Goal: Information Seeking & Learning: Learn about a topic

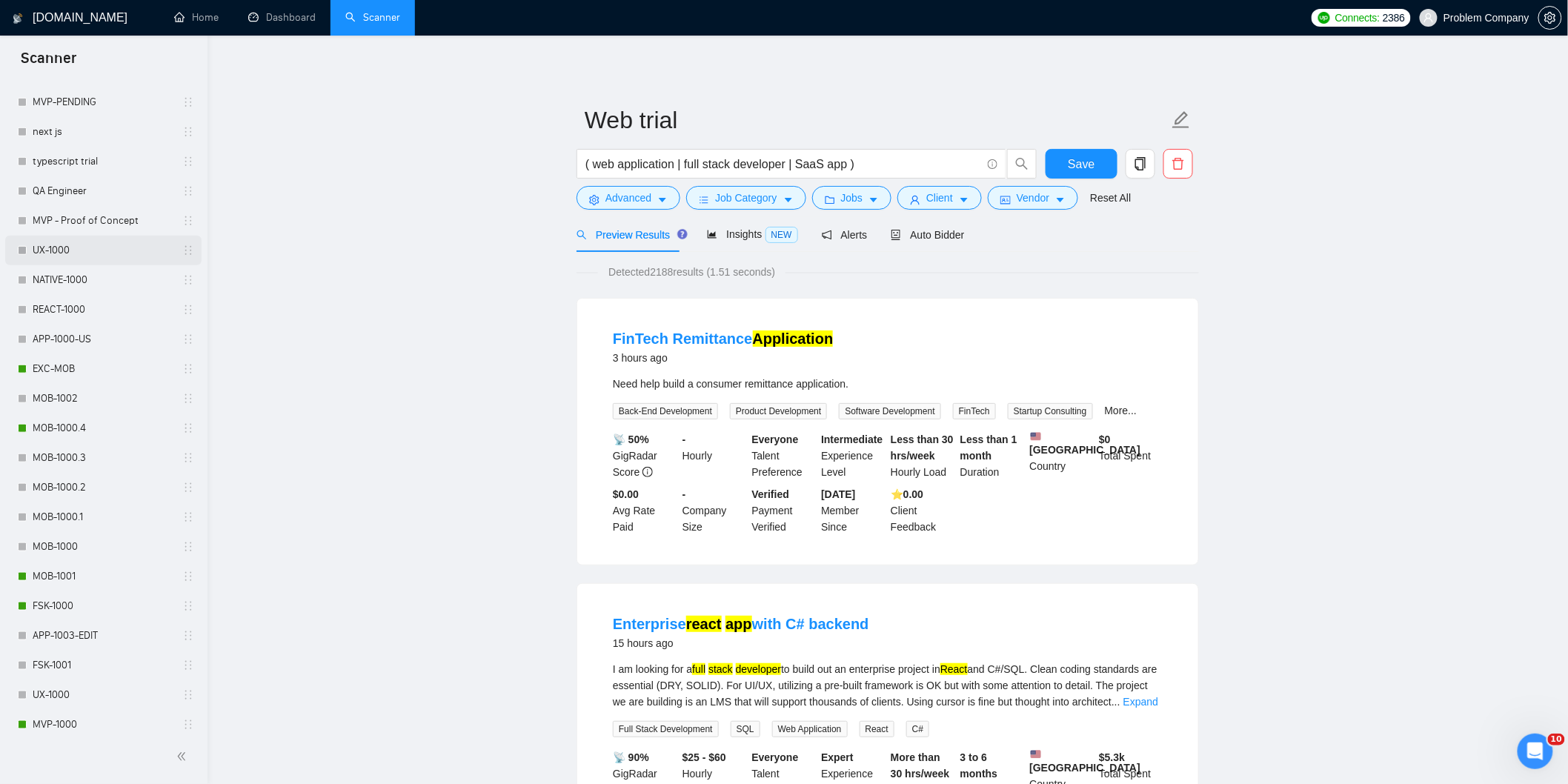
scroll to position [494, 0]
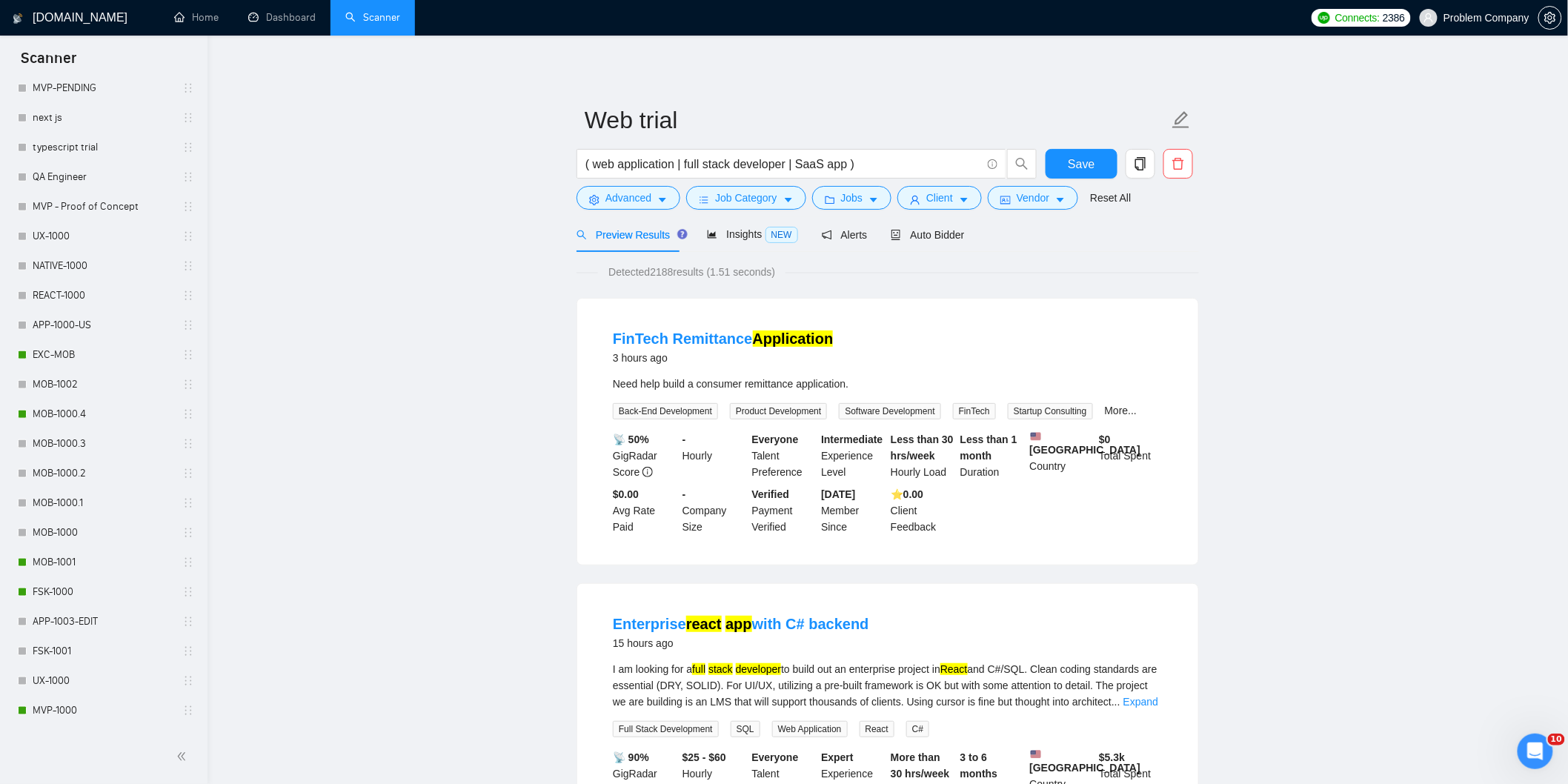
drag, startPoint x: 68, startPoint y: 413, endPoint x: 127, endPoint y: 4, distance: 413.2
click at [69, 413] on link "MOB-1000.4" at bounding box center [103, 414] width 141 height 29
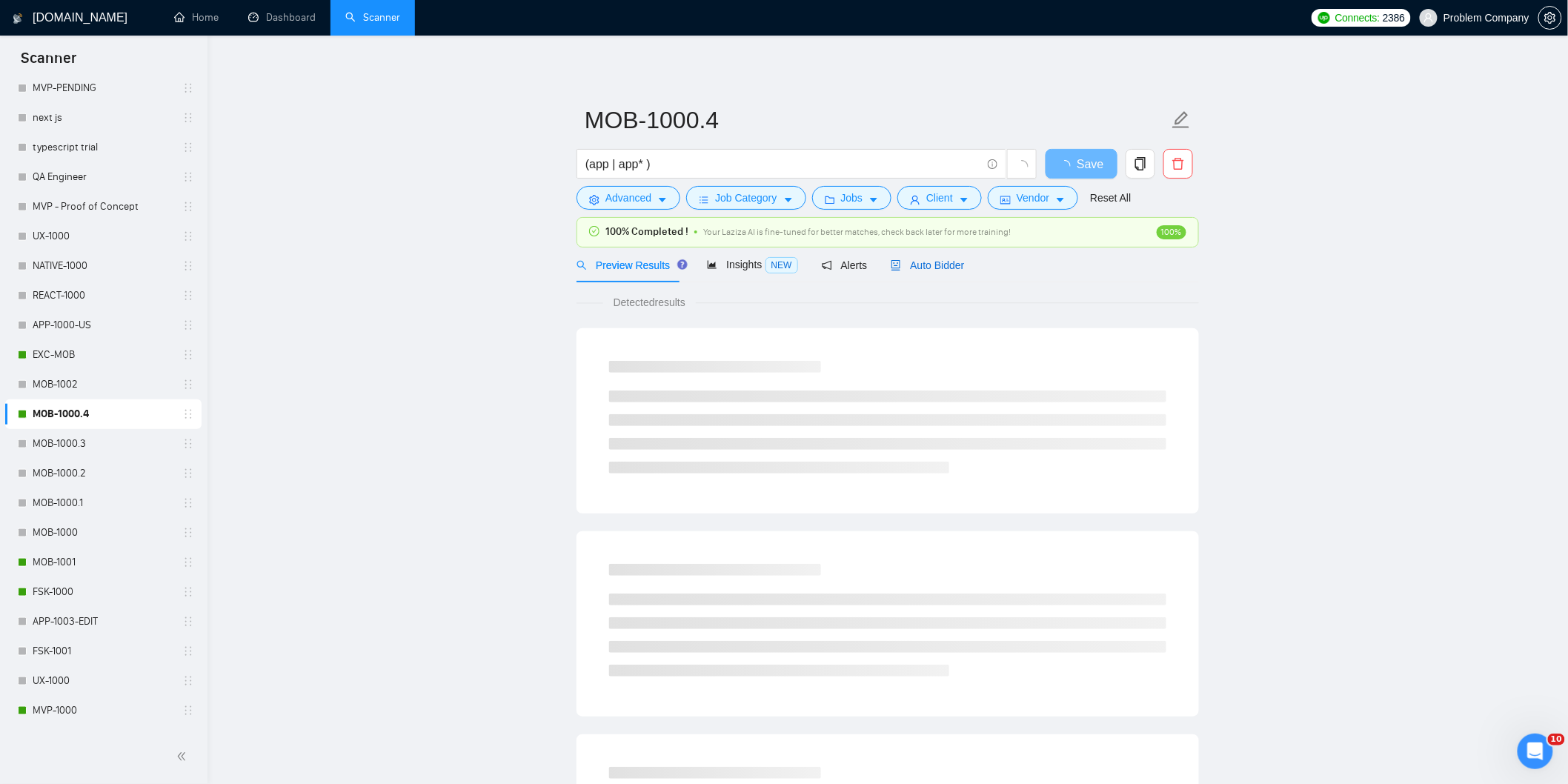
click at [930, 267] on span "Auto Bidder" at bounding box center [927, 265] width 74 height 12
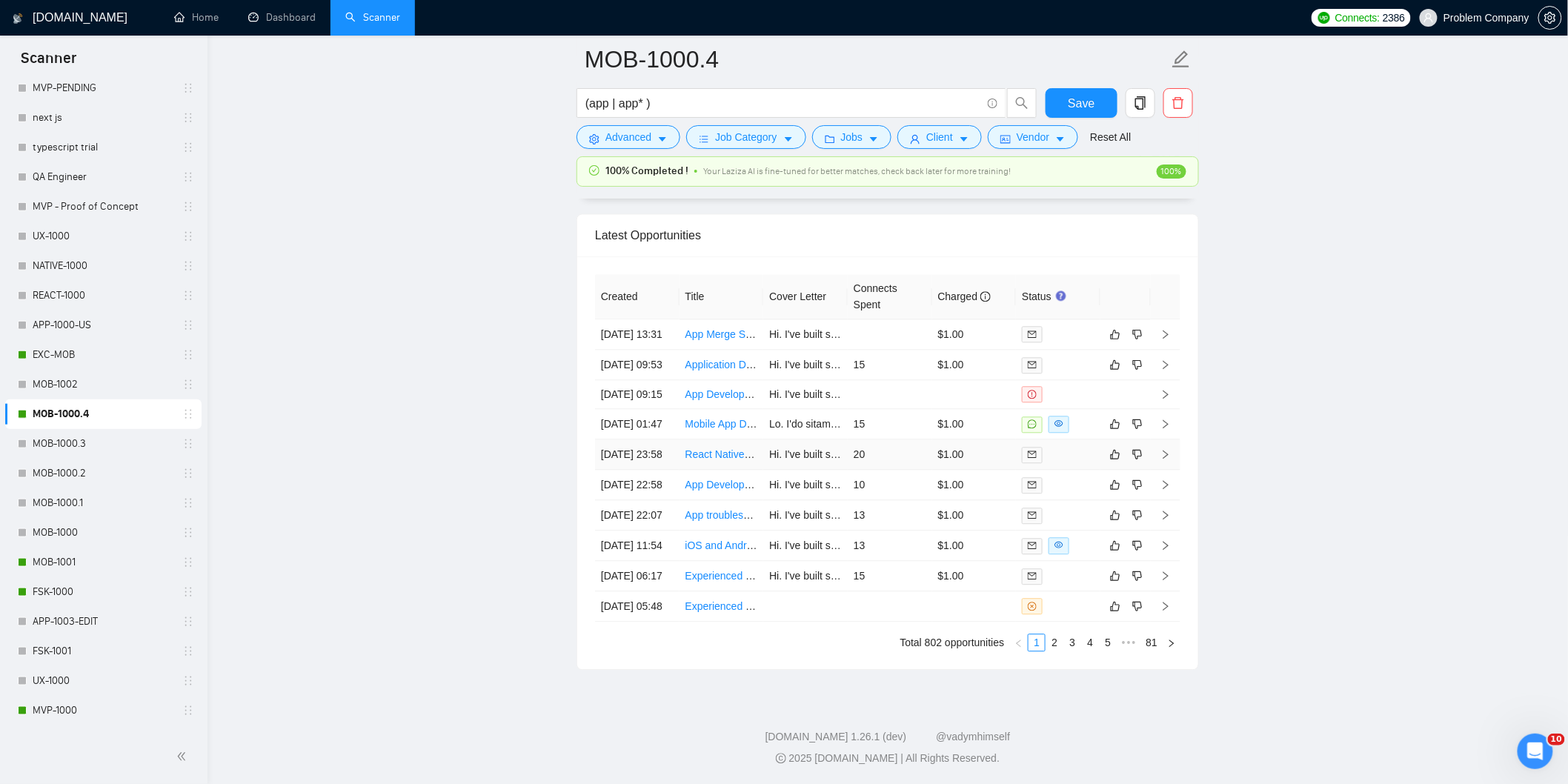
scroll to position [3769, 0]
click at [1049, 645] on link "2" at bounding box center [1055, 643] width 16 height 16
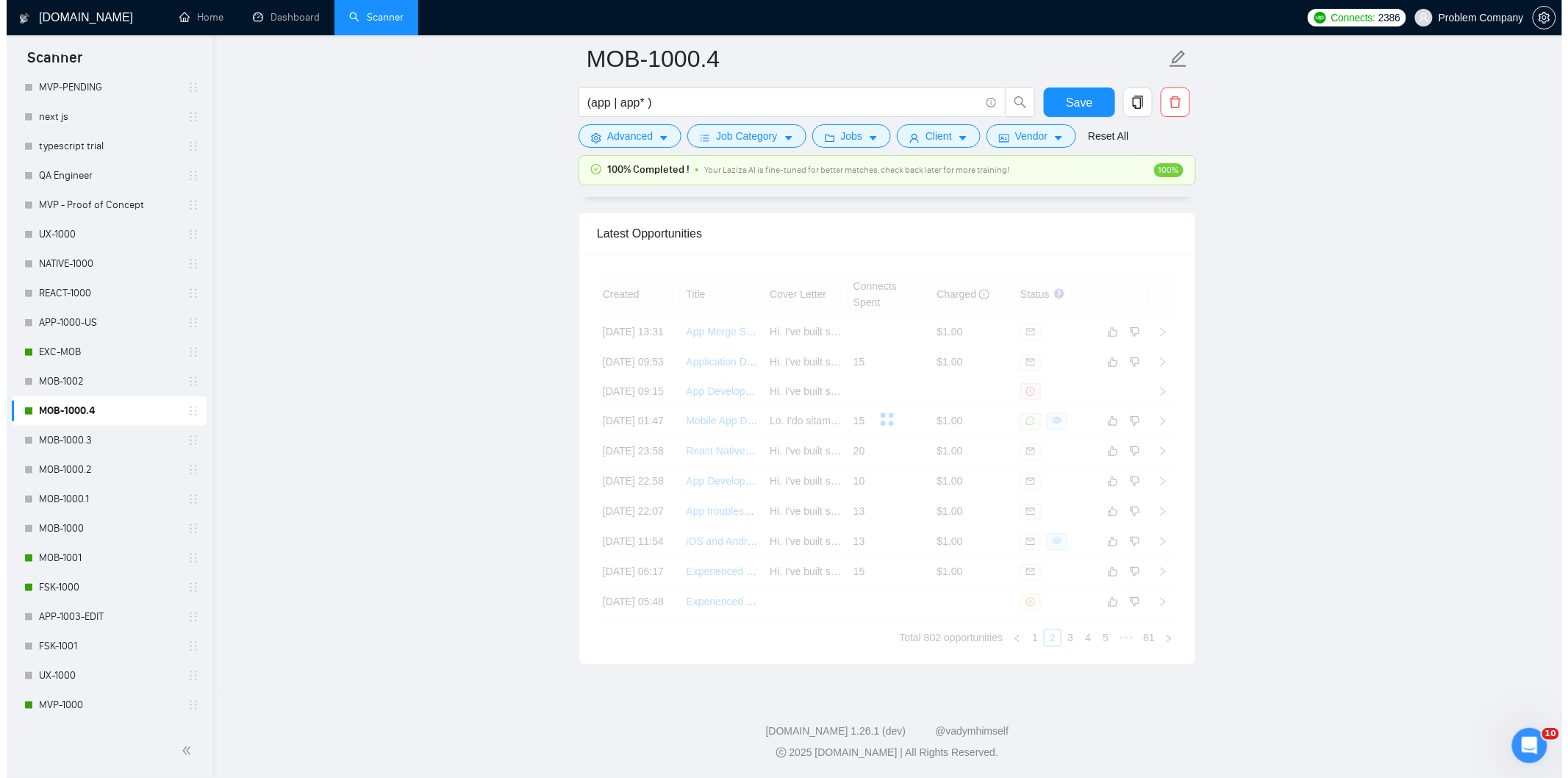
scroll to position [3658, 0]
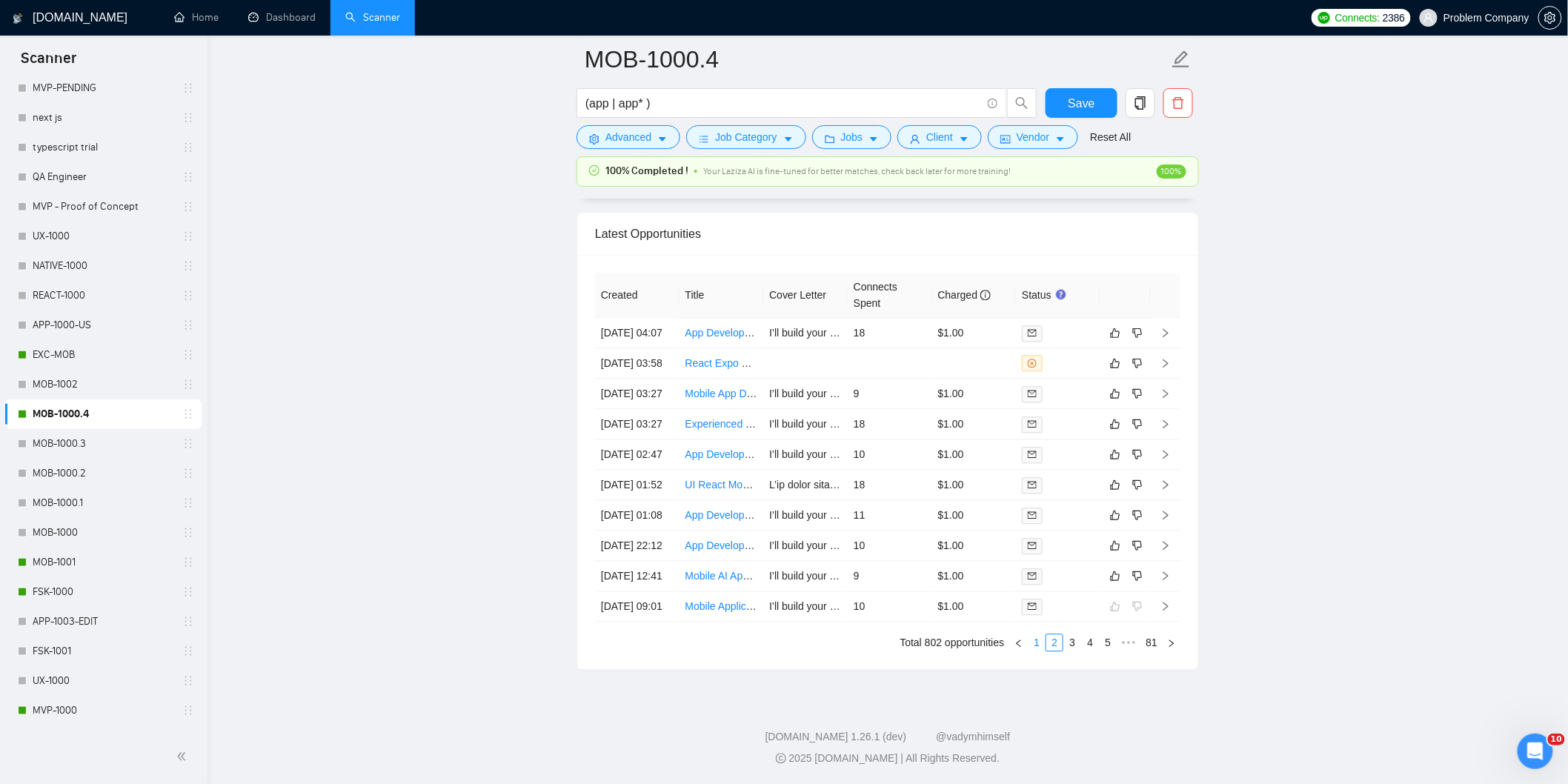
click at [1037, 651] on link "1" at bounding box center [1037, 643] width 16 height 16
click at [661, 531] on td "[DATE] 22:07" at bounding box center [637, 515] width 84 height 30
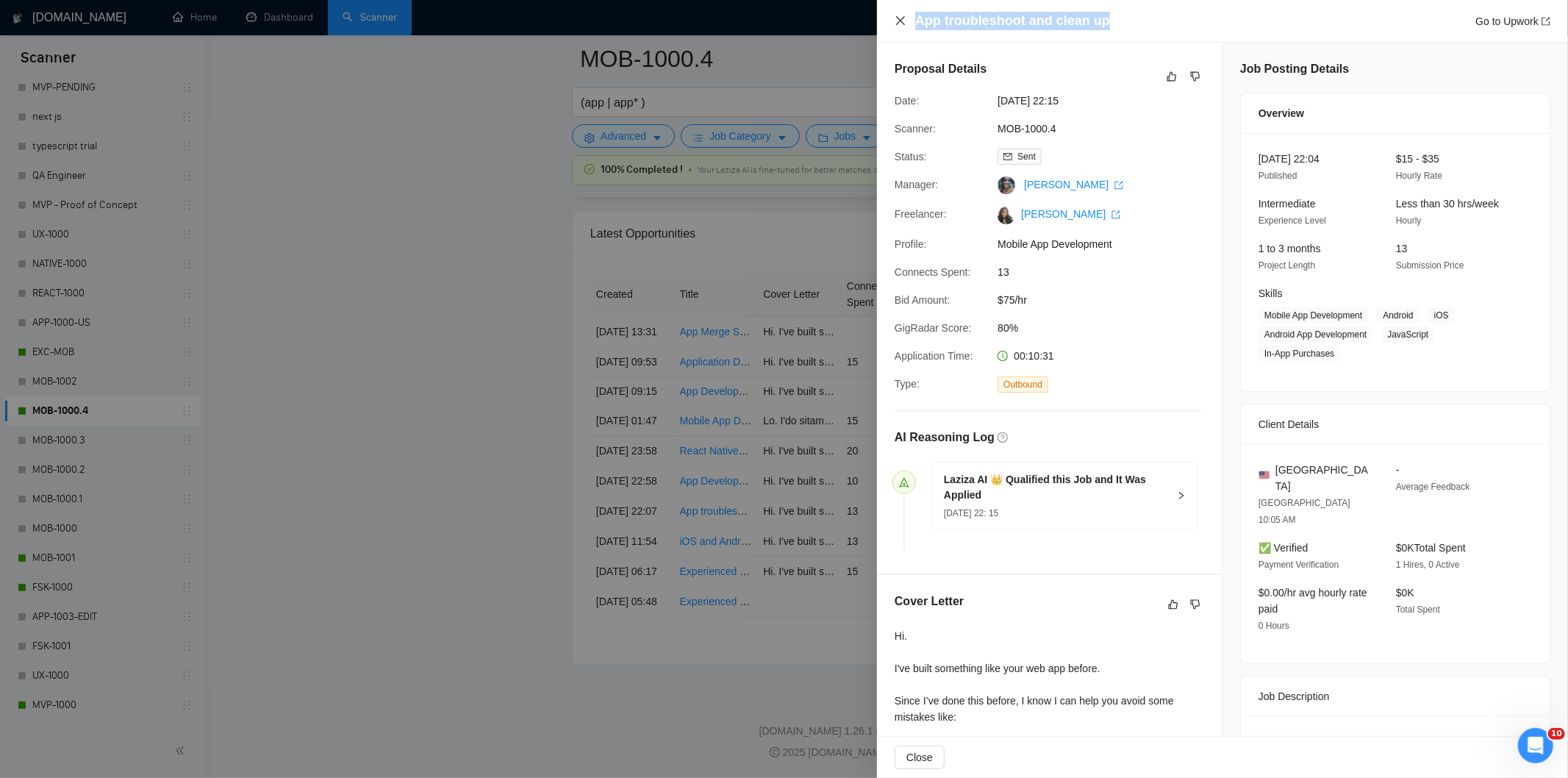
drag, startPoint x: 1115, startPoint y: 17, endPoint x: 896, endPoint y: 17, distance: 219.0
click at [896, 17] on div "App troubleshoot and clean up Go to Upwork" at bounding box center [1222, 21] width 655 height 19
copy h4 "App troubleshoot and clean up"
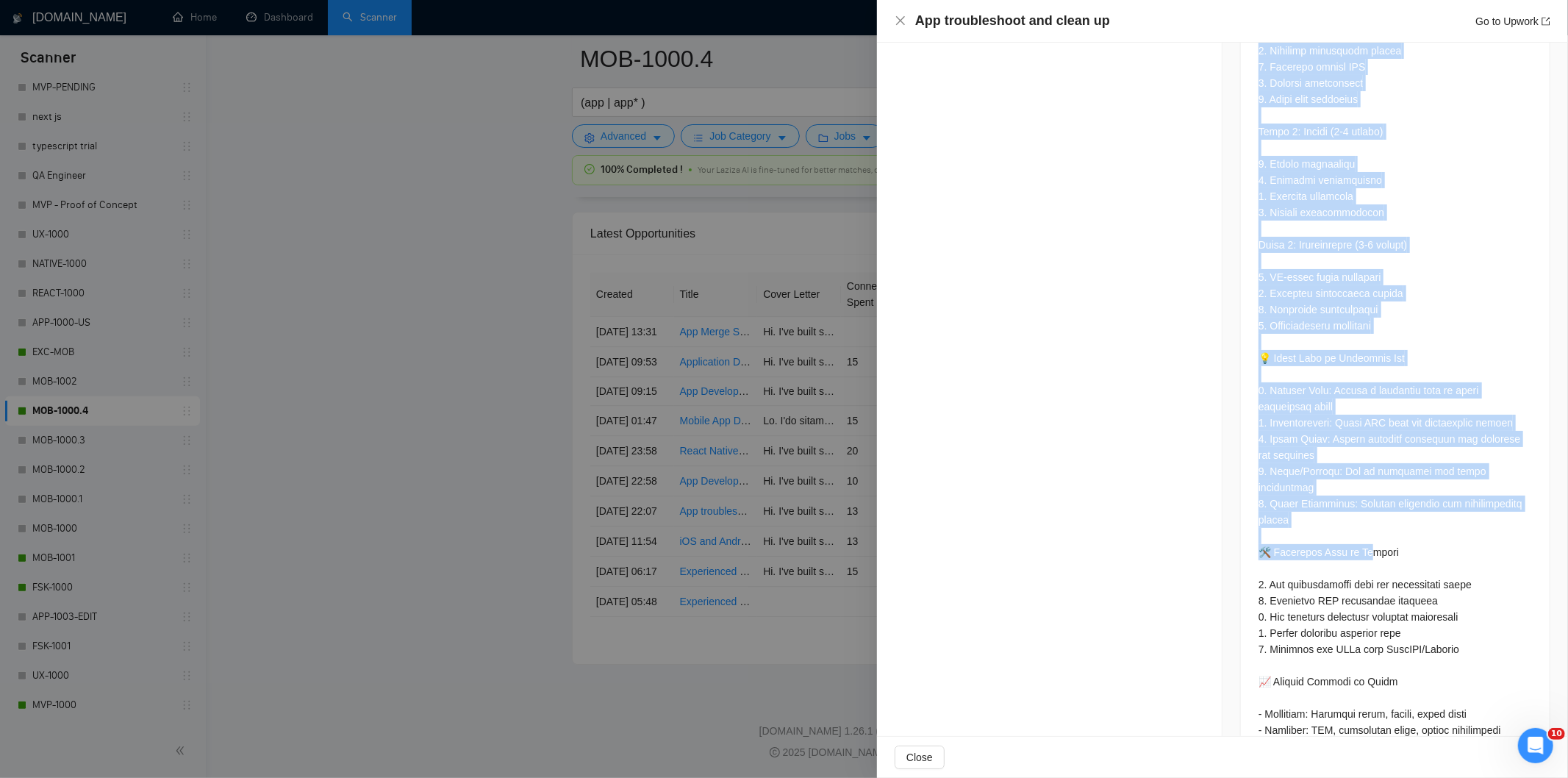
scroll to position [2818, 0]
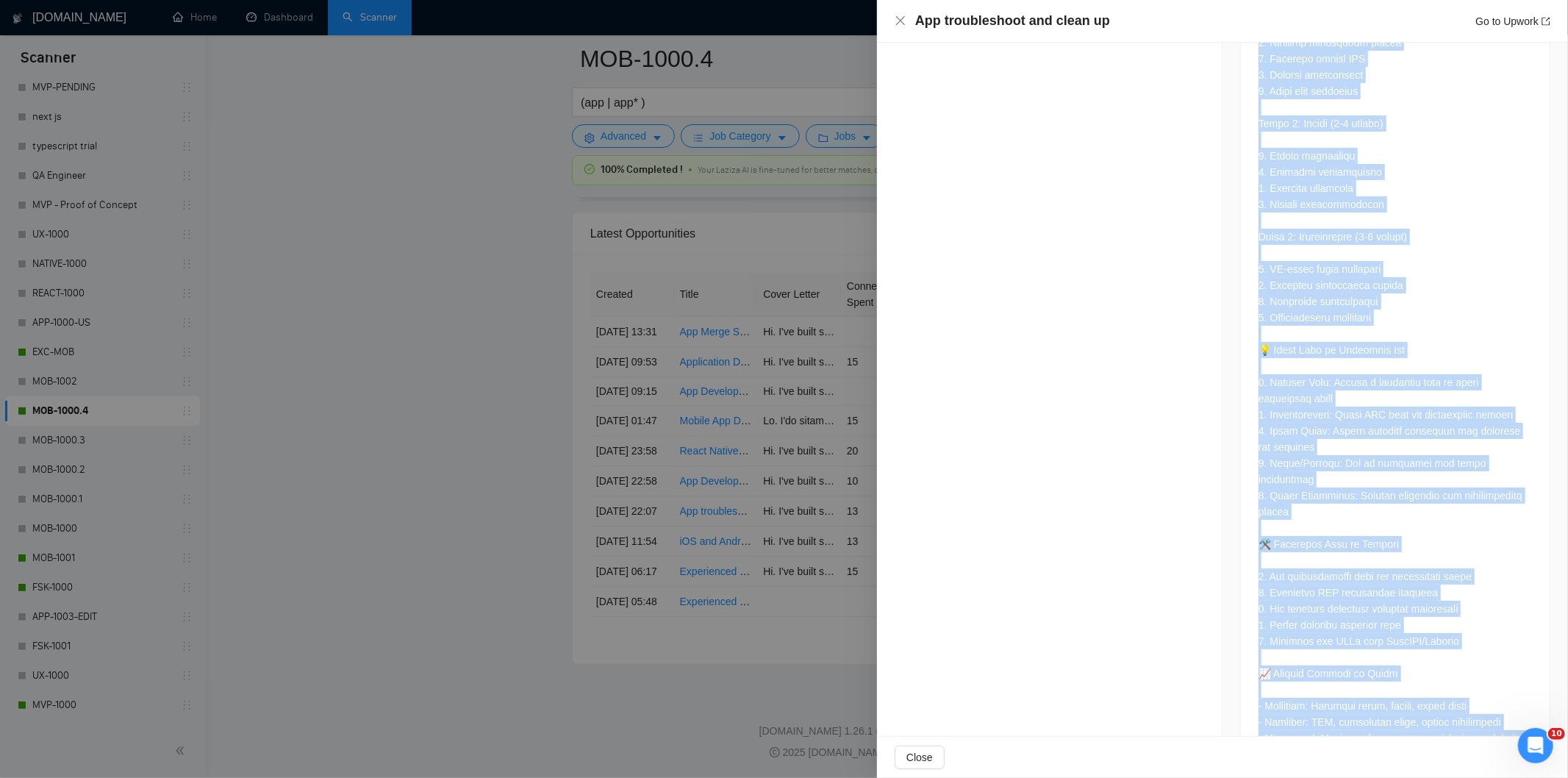
drag, startPoint x: 1251, startPoint y: 380, endPoint x: 1496, endPoint y: 685, distance: 391.2
copy div "🚀 Loremipsu Dolo Sitam (Cons 5-8) 2. Adipiscing Elitseddoe Temporincid # Utlabo…"
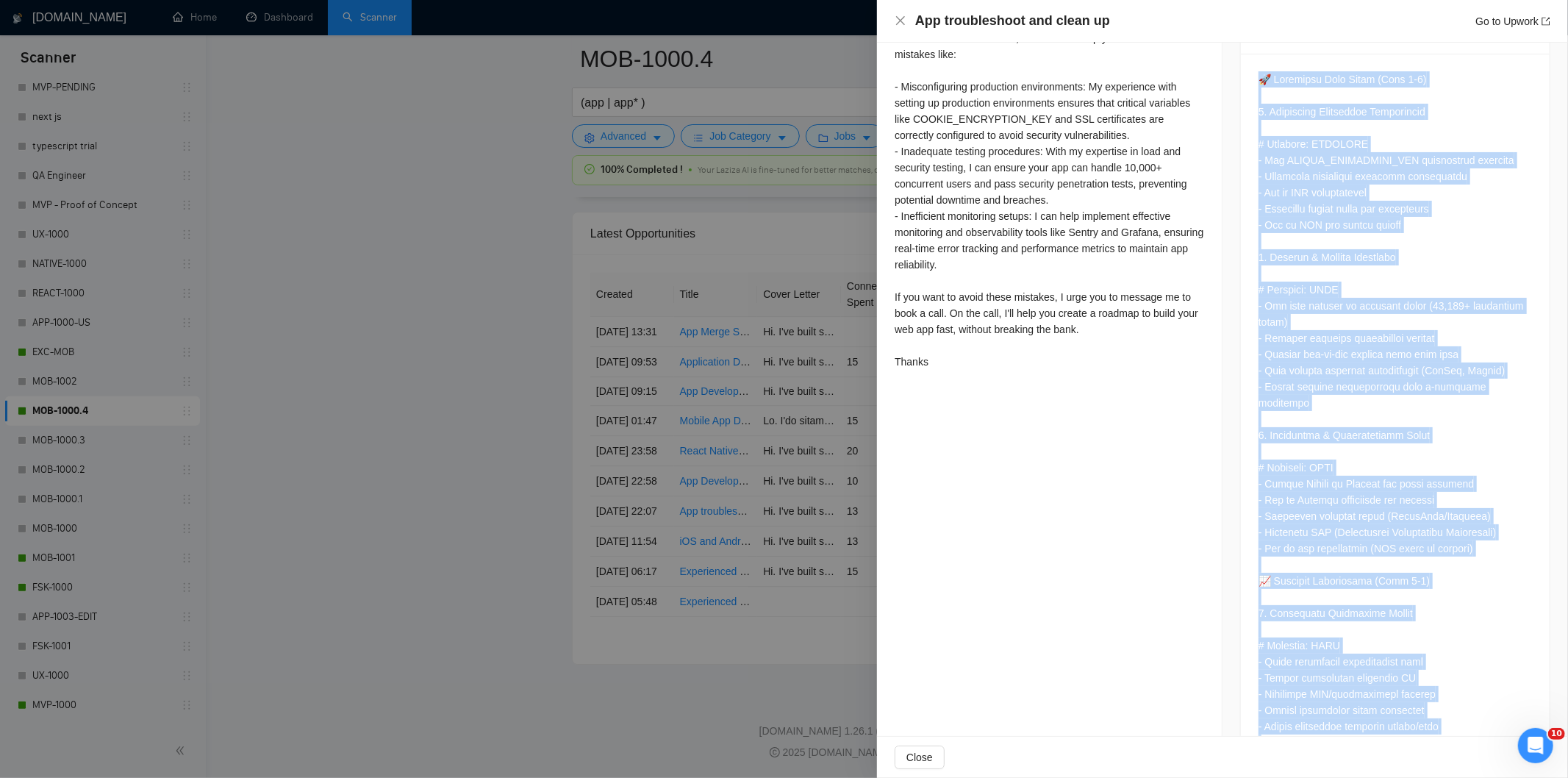
scroll to position [368, 0]
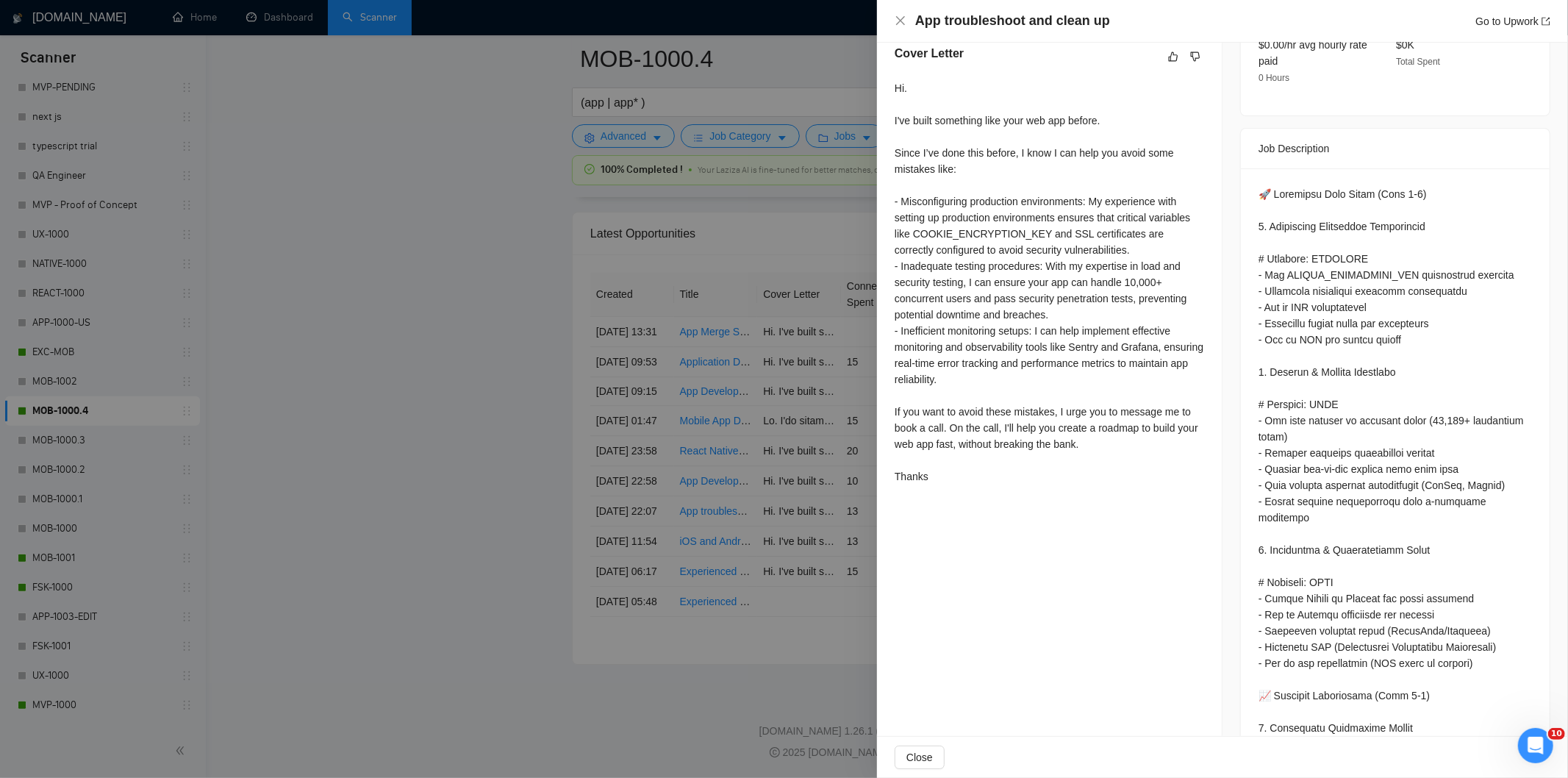
scroll to position [571, 0]
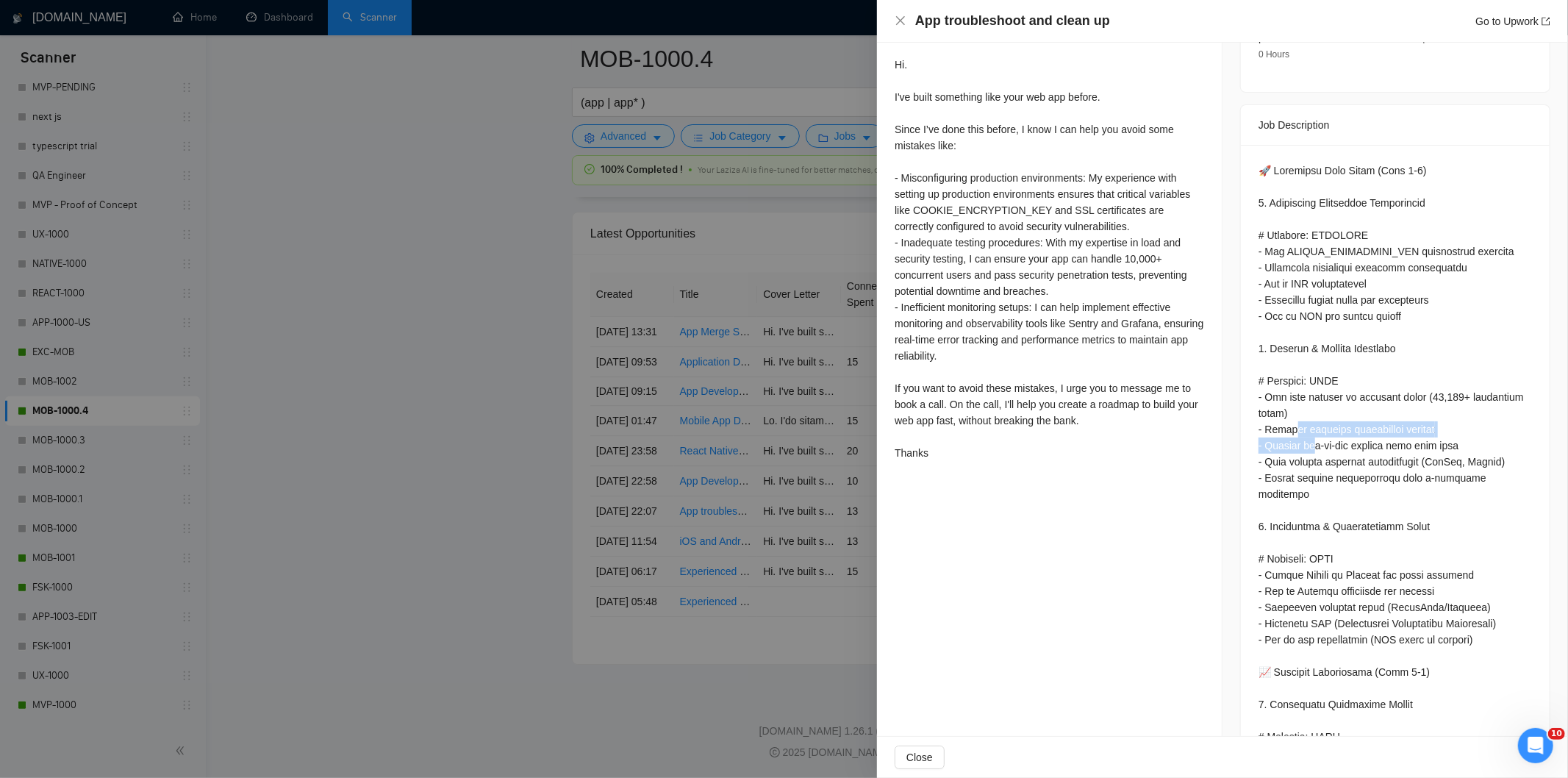
drag, startPoint x: 1287, startPoint y: 400, endPoint x: 1308, endPoint y: 413, distance: 24.7
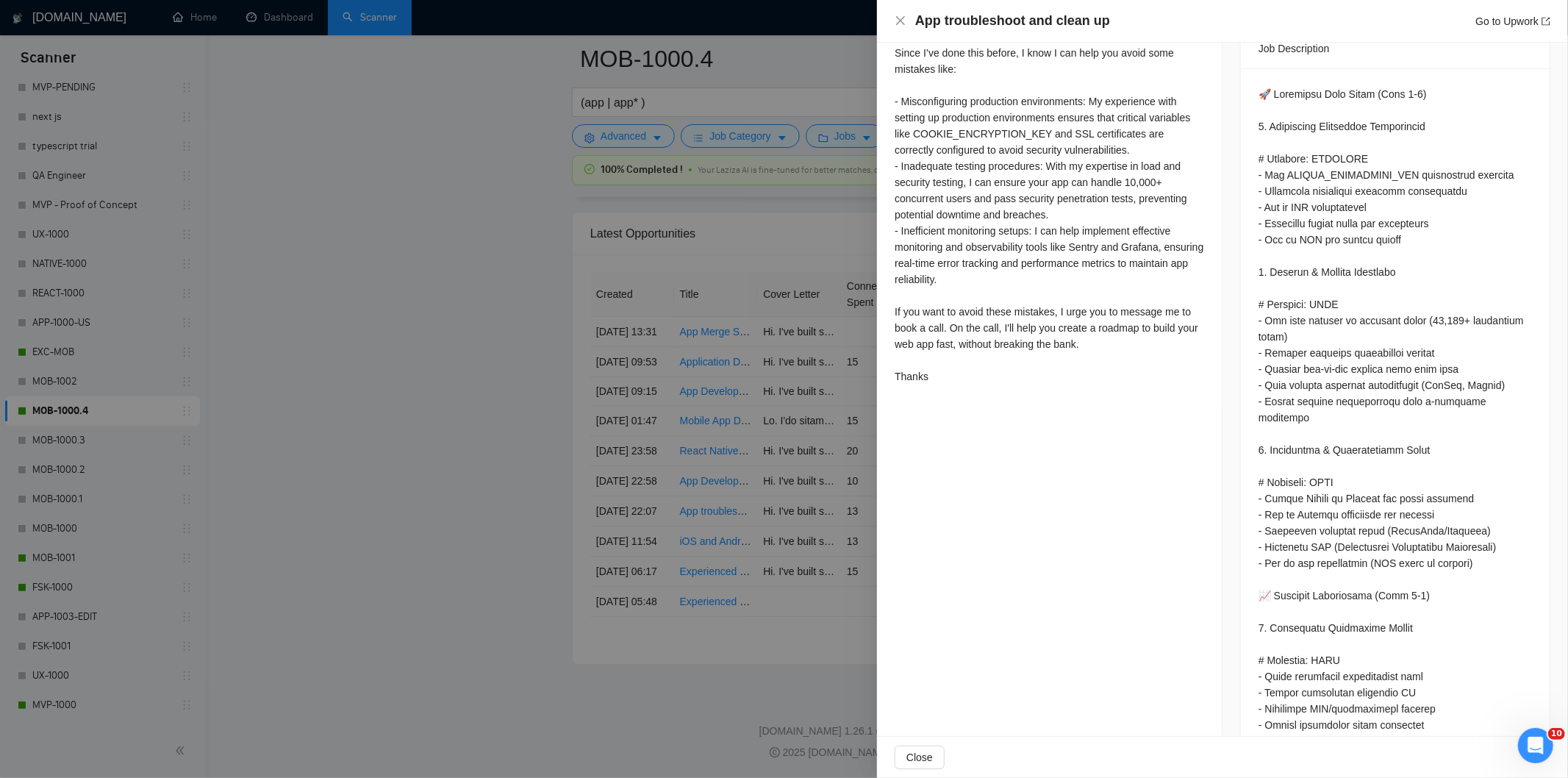
scroll to position [653, 0]
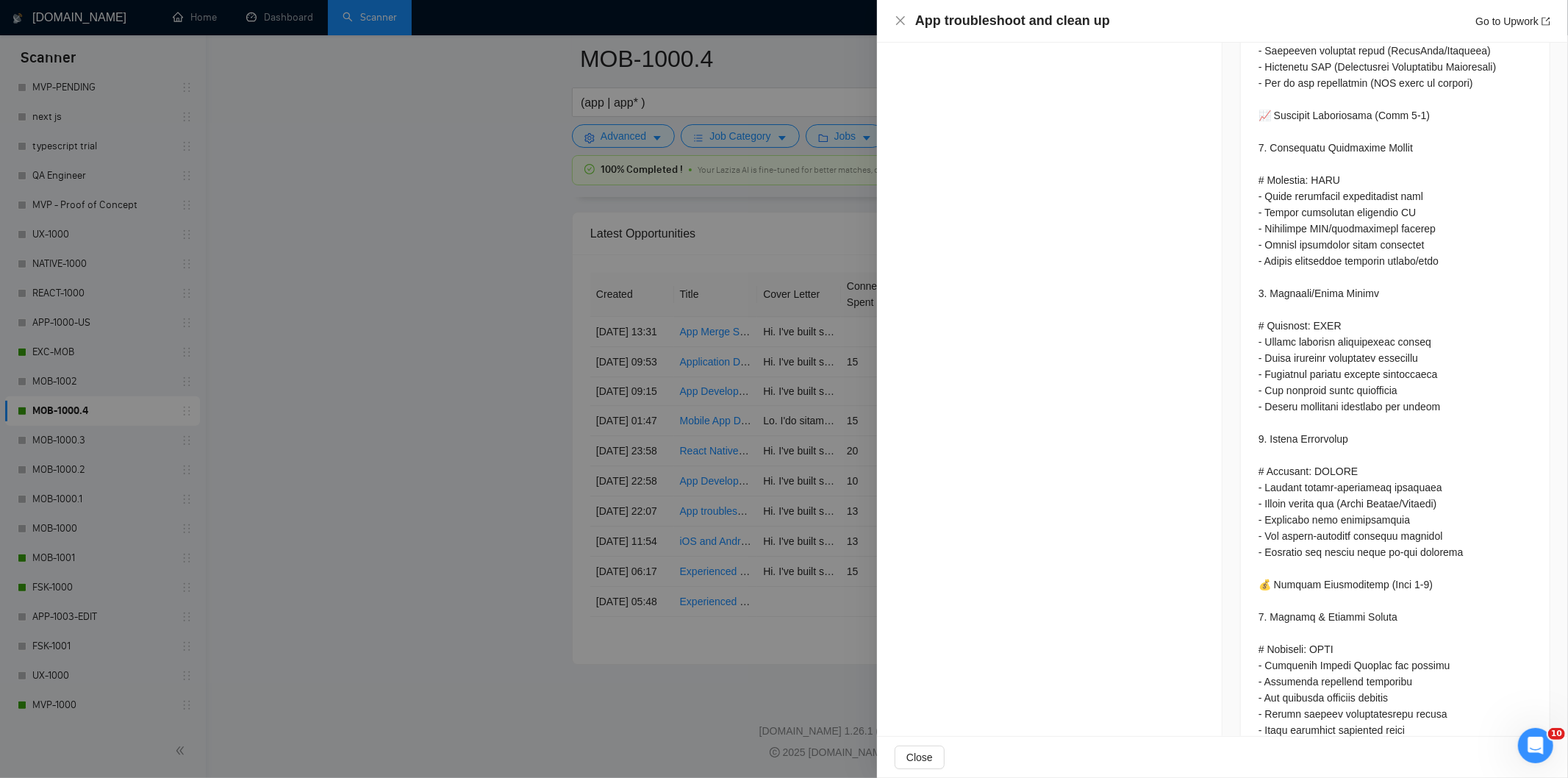
scroll to position [1103, 0]
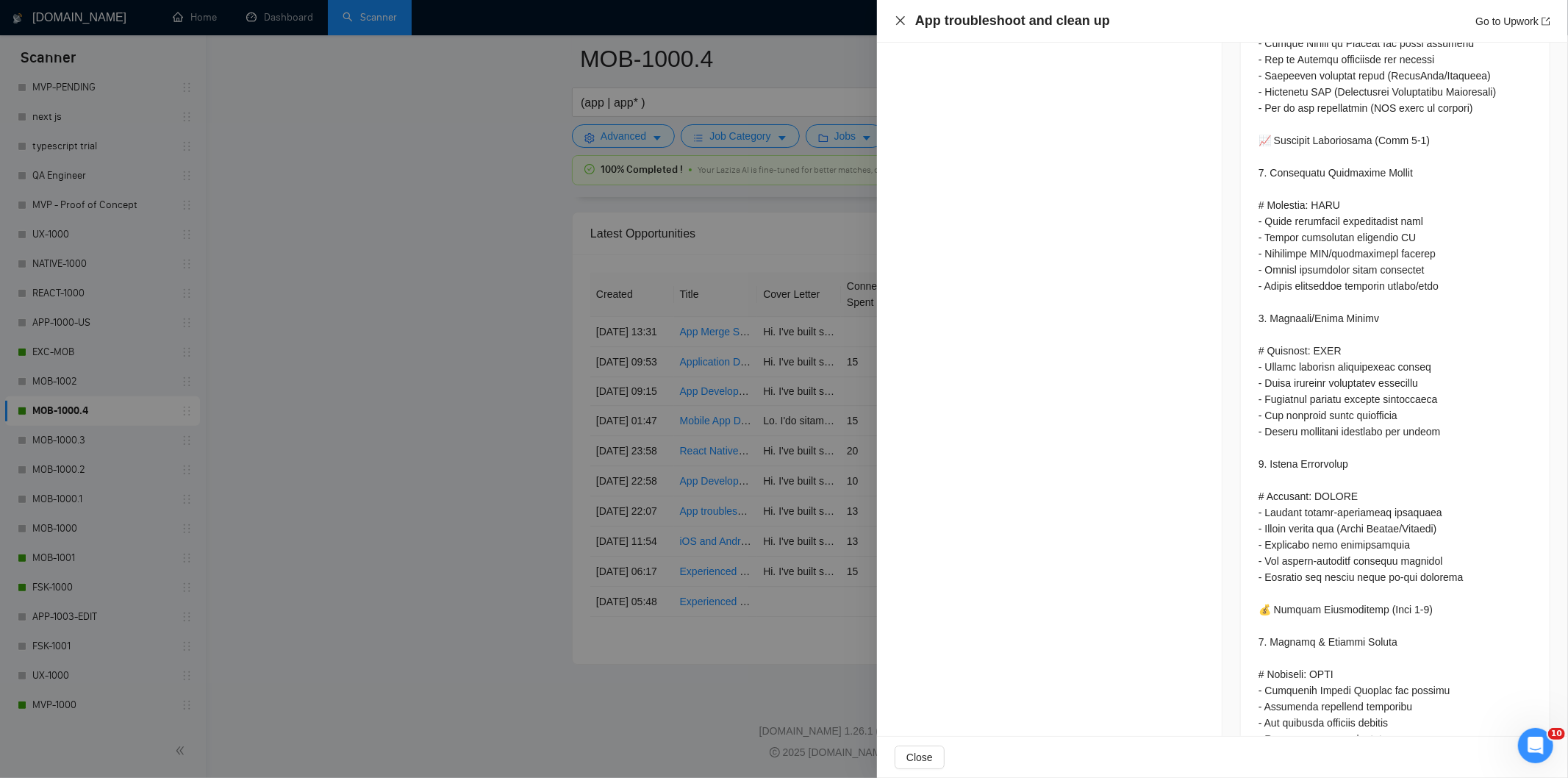
click at [897, 22] on icon "close" at bounding box center [900, 20] width 12 height 12
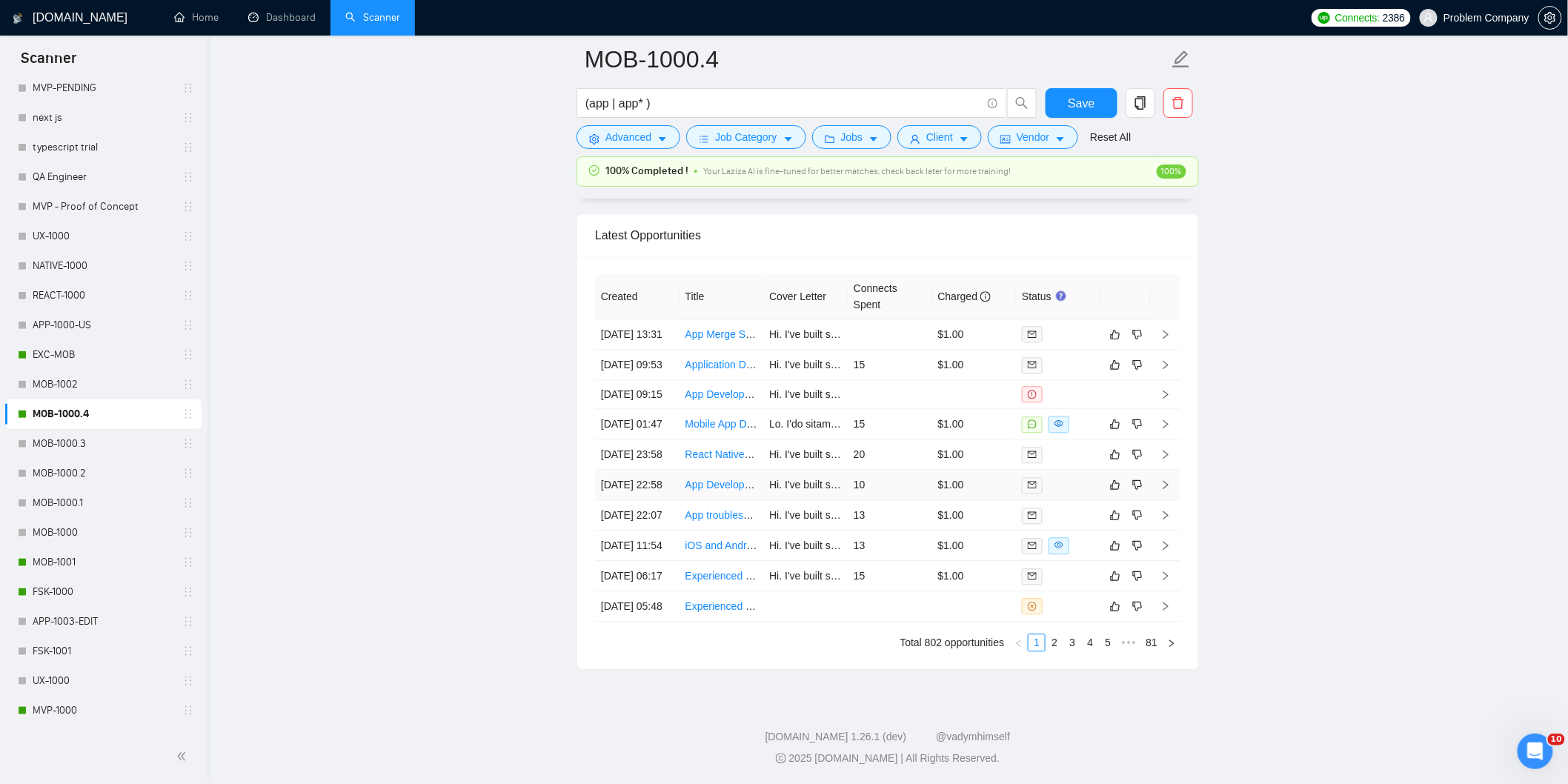
click at [661, 492] on td "[DATE] 22:58" at bounding box center [637, 485] width 84 height 30
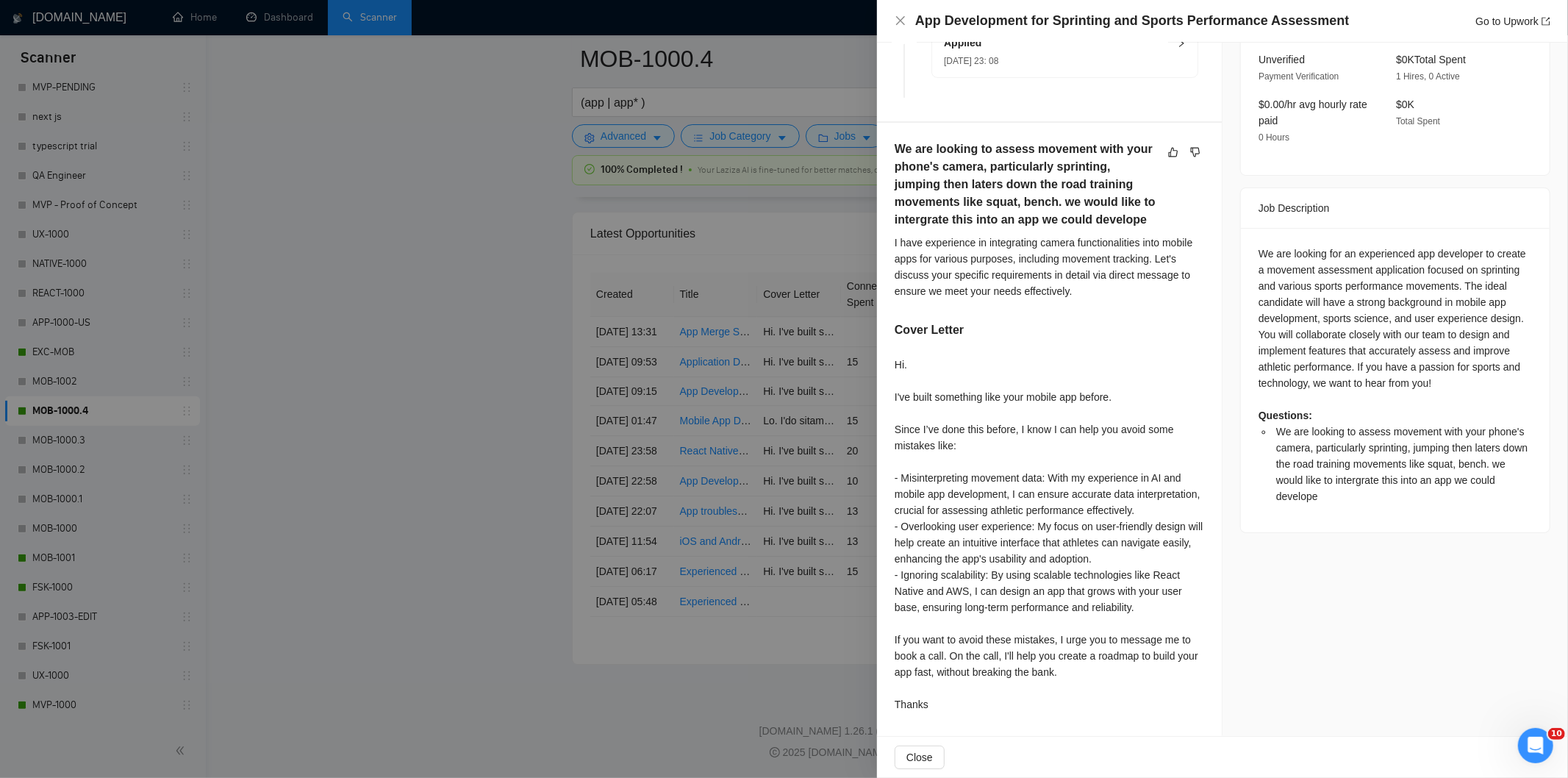
scroll to position [469, 0]
drag, startPoint x: 1347, startPoint y: 15, endPoint x: 912, endPoint y: 25, distance: 435.1
click at [912, 25] on div "App Development for Sprinting and Sports Performance Assessment Go to Upwork" at bounding box center [1222, 21] width 655 height 19
copy h4 "App Development for Sprinting and Sports Performance Assessment"
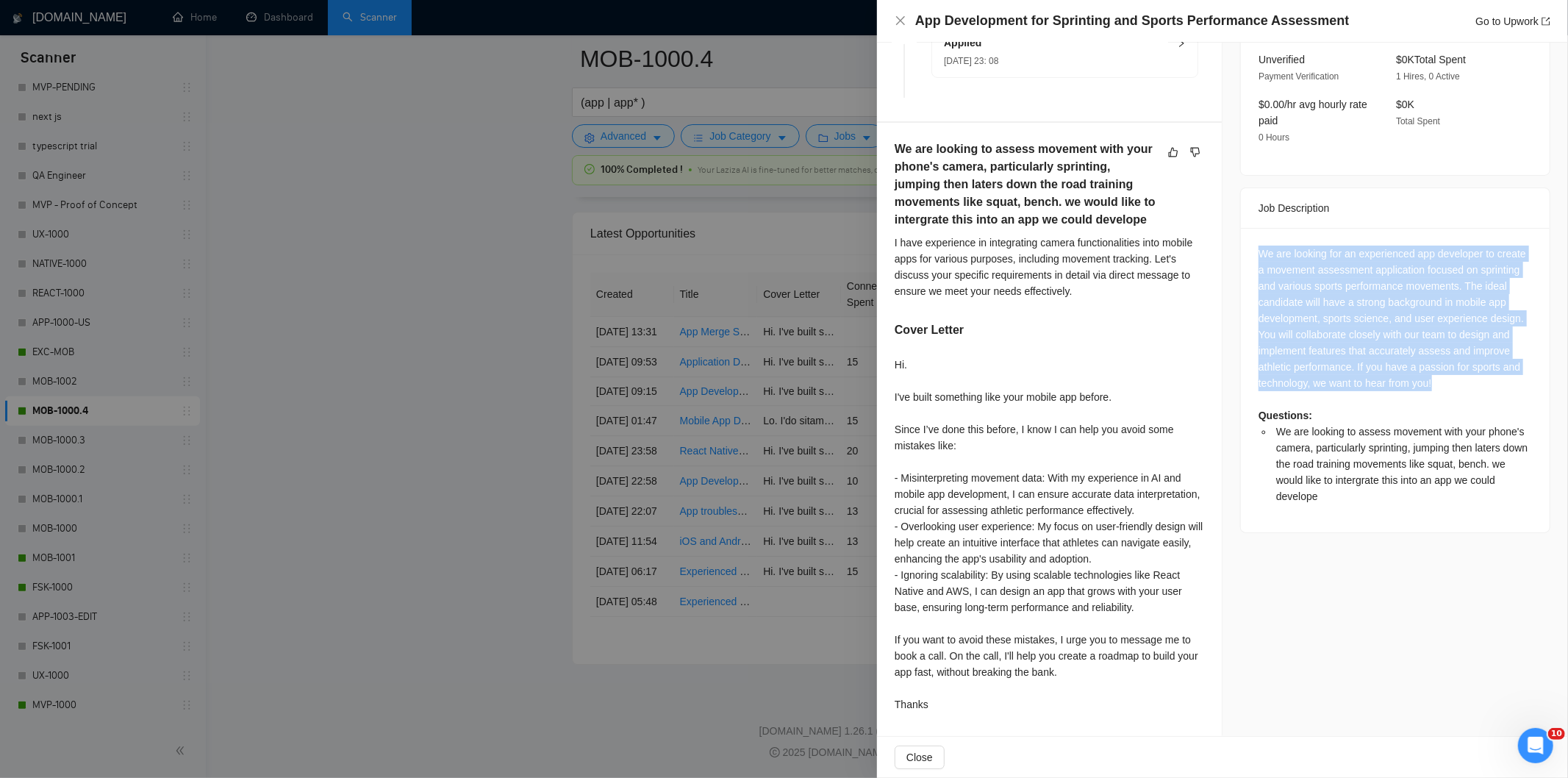
drag, startPoint x: 1248, startPoint y: 216, endPoint x: 1443, endPoint y: 350, distance: 236.6
click at [1443, 350] on div "We are looking for an experienced app developer to create a movement assessment…" at bounding box center [1395, 380] width 309 height 304
copy div "We are looking for an experienced app developer to create a movement assessment…"
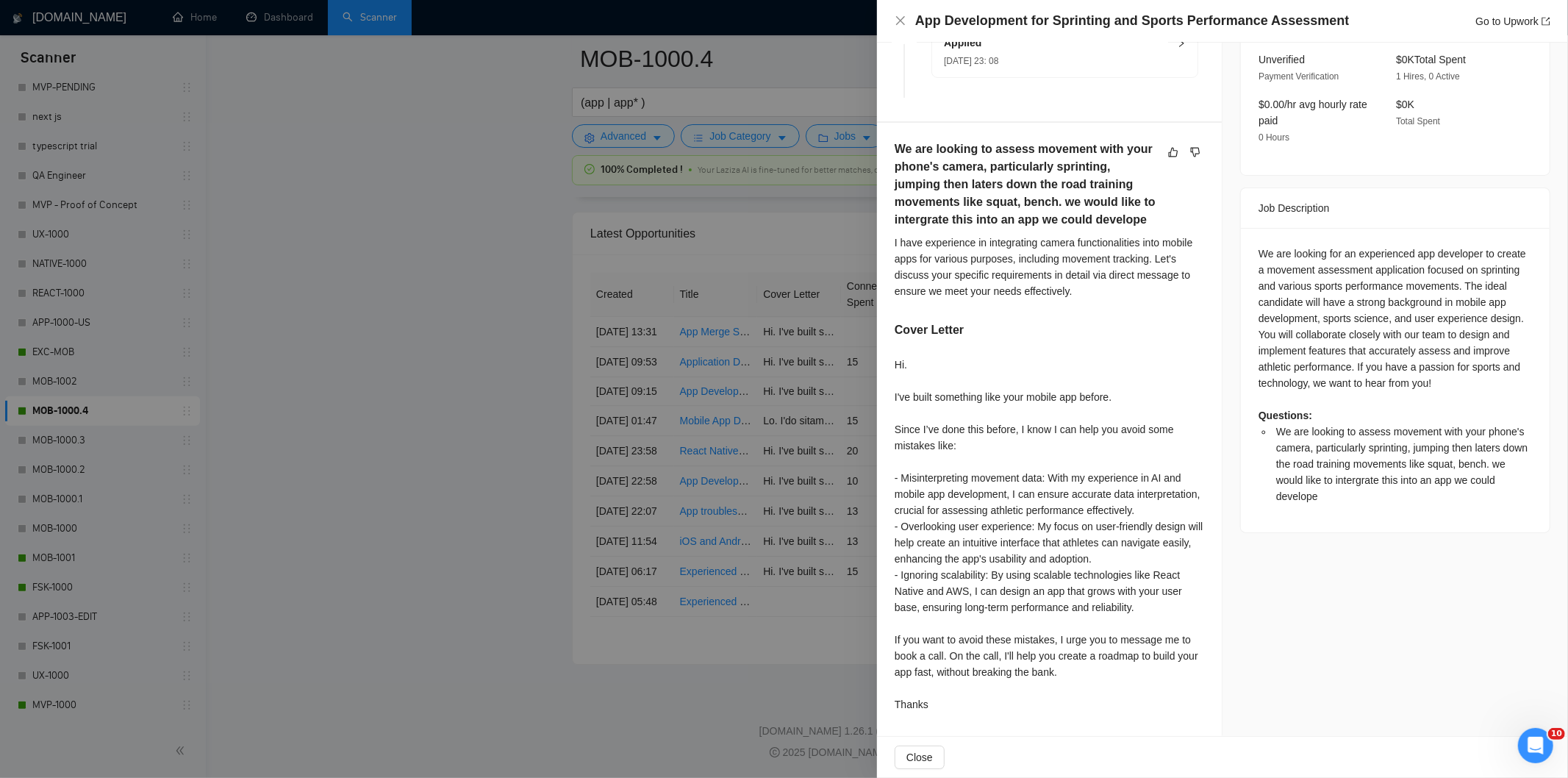
click at [899, 12] on div "App Development for Sprinting and Sports Performance Assessment Go to Upwork" at bounding box center [1222, 21] width 655 height 19
click at [899, 19] on icon "close" at bounding box center [900, 20] width 9 height 9
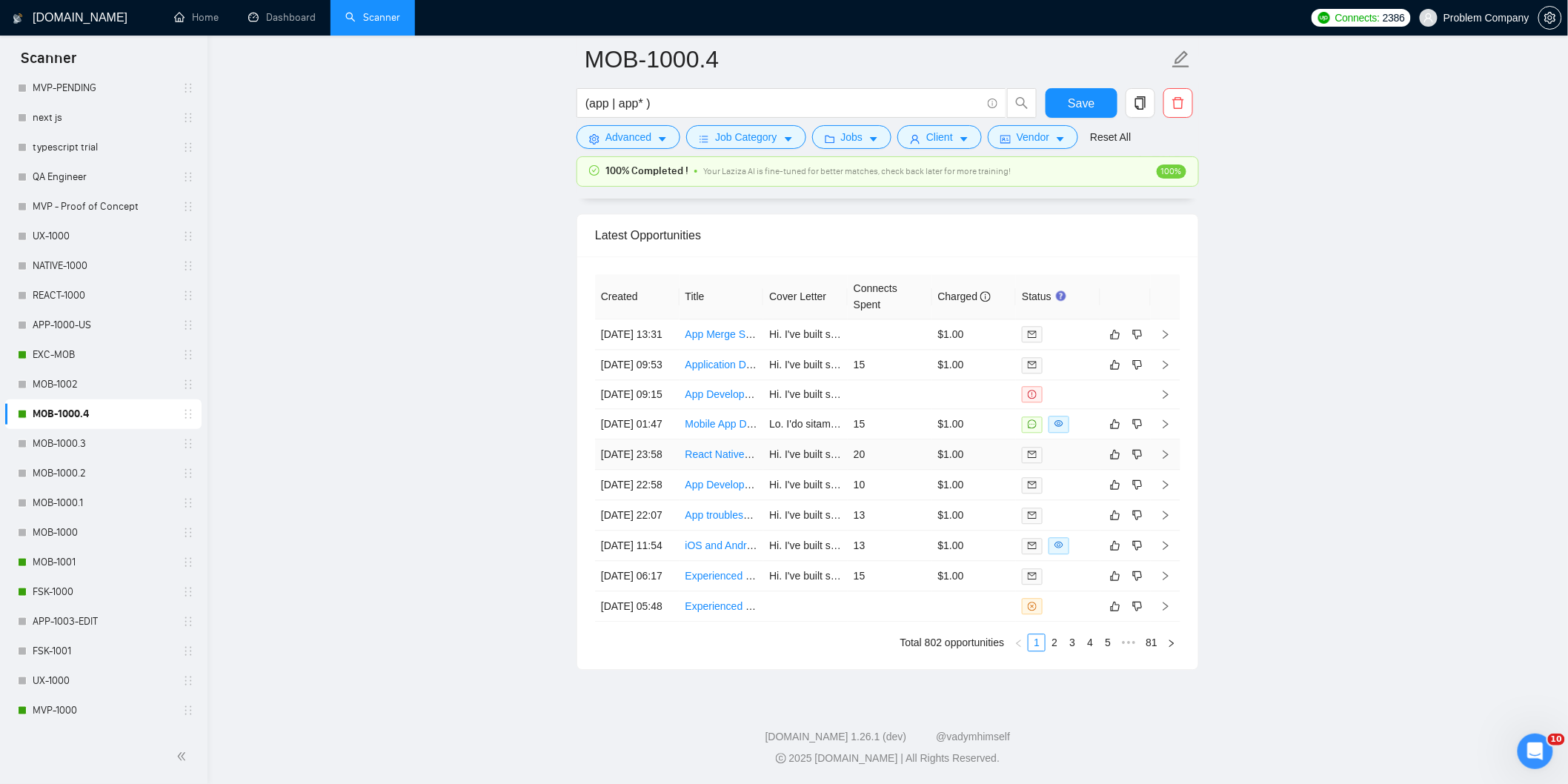
click at [665, 463] on td "[DATE] 23:58" at bounding box center [637, 454] width 84 height 30
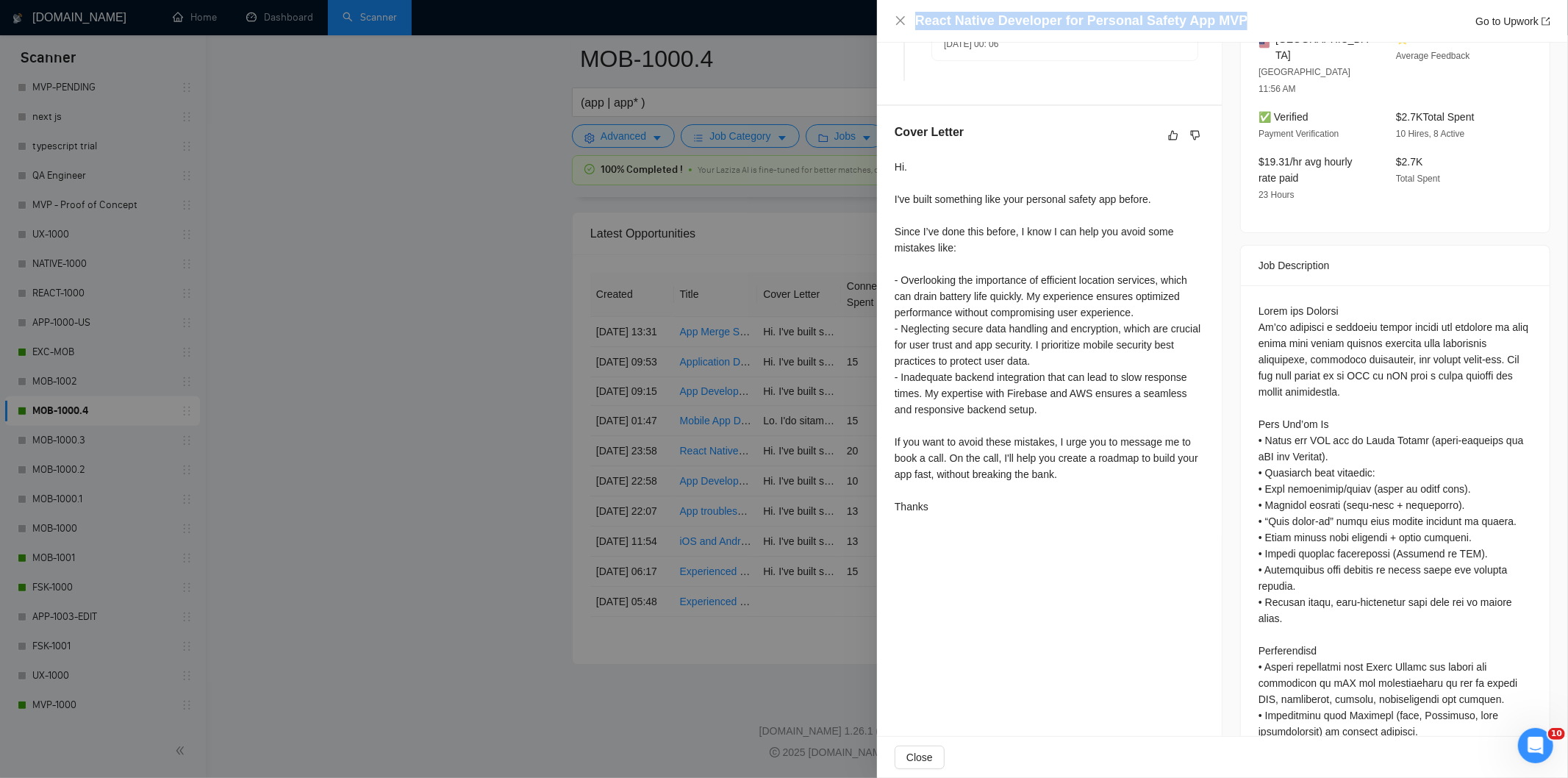
drag, startPoint x: 1247, startPoint y: 6, endPoint x: 1232, endPoint y: 28, distance: 26.6
click at [1232, 28] on div "React Native Developer for Personal Safety App MVP Go to Upwork" at bounding box center [1222, 21] width 691 height 43
copy h4 "React Native Developer for Personal Safety App MVP"
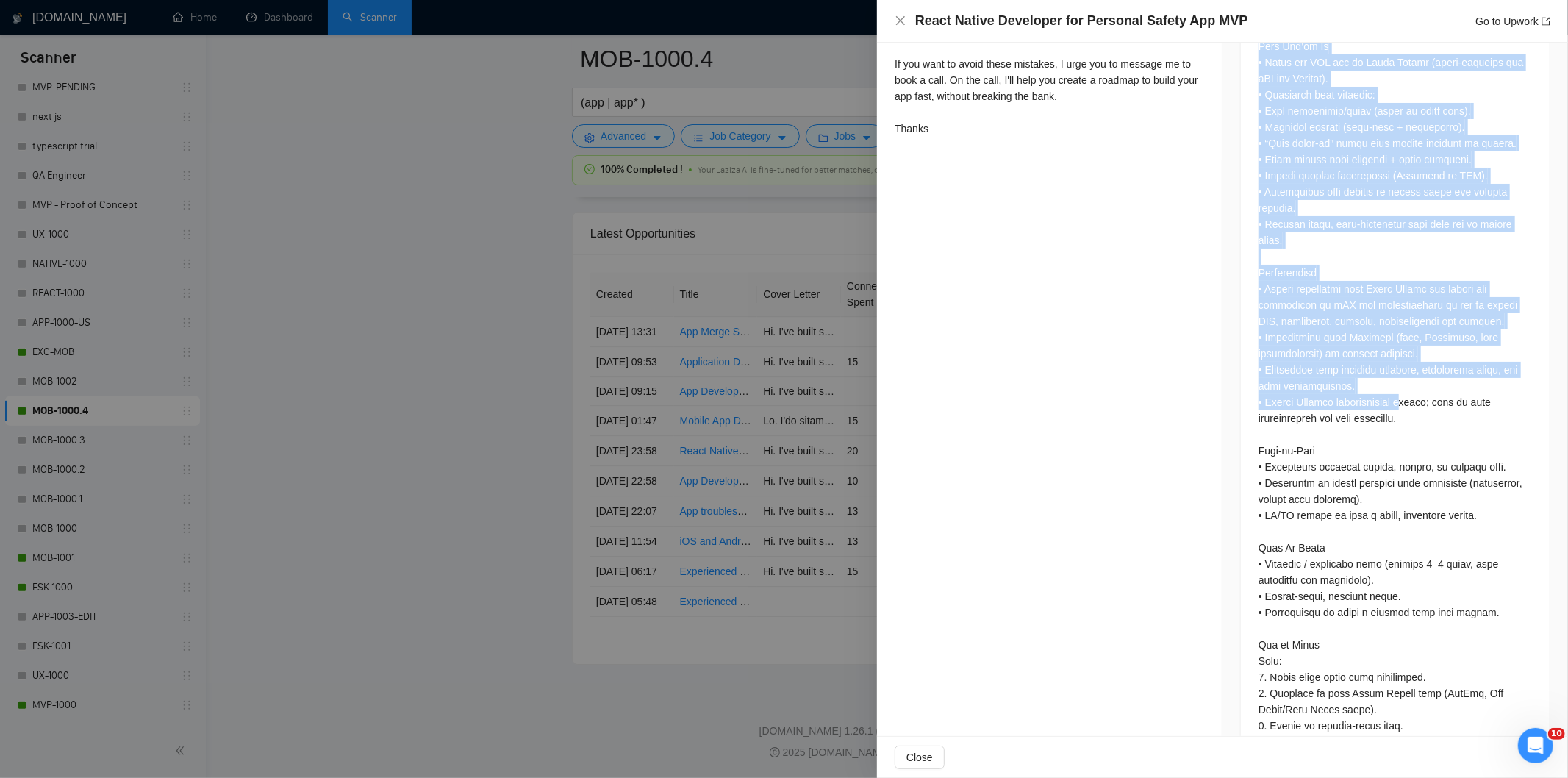
scroll to position [853, 0]
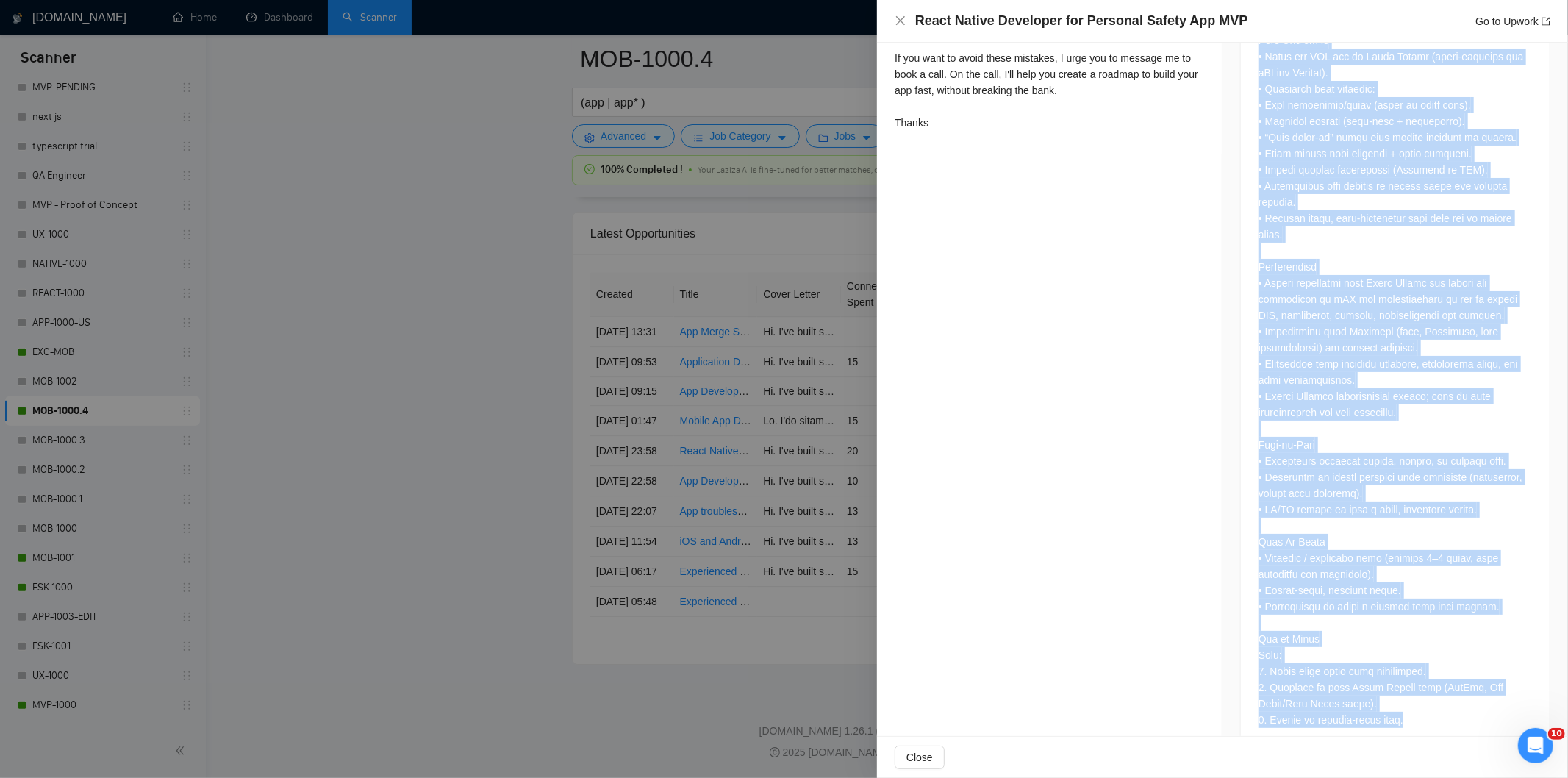
drag, startPoint x: 1246, startPoint y: 295, endPoint x: 1467, endPoint y: 690, distance: 452.6
click at [1467, 690] on div at bounding box center [1395, 327] width 309 height 850
copy div "Lo’ip dolorsit a consecte adipis elitse doe temporin ut labo etdol magn aliqua …"
click at [1362, 543] on div at bounding box center [1395, 323] width 273 height 809
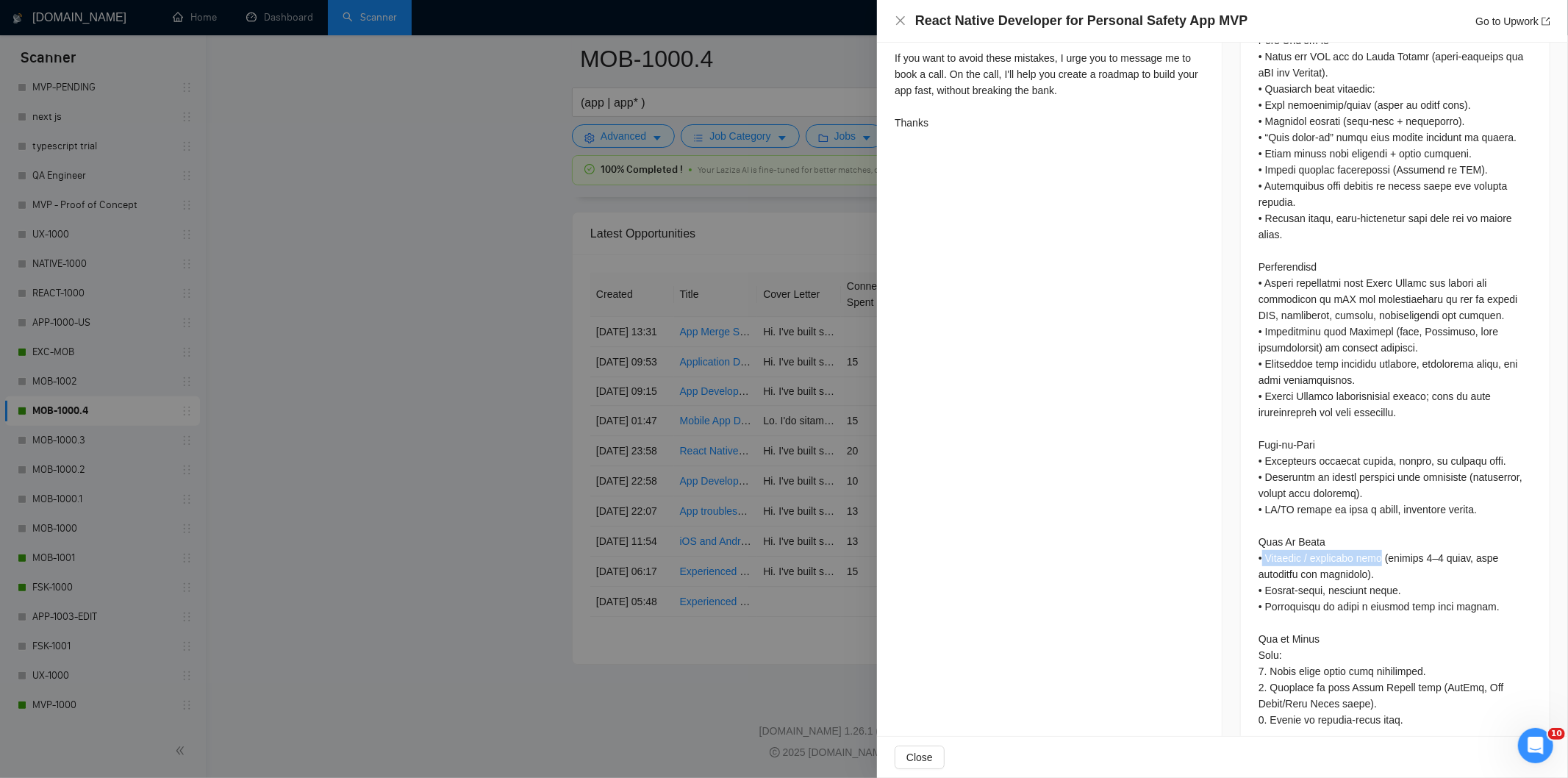
drag, startPoint x: 1258, startPoint y: 524, endPoint x: 1369, endPoint y: 526, distance: 111.0
click at [1369, 526] on div at bounding box center [1395, 323] width 273 height 809
copy div "Contract / freelance role"
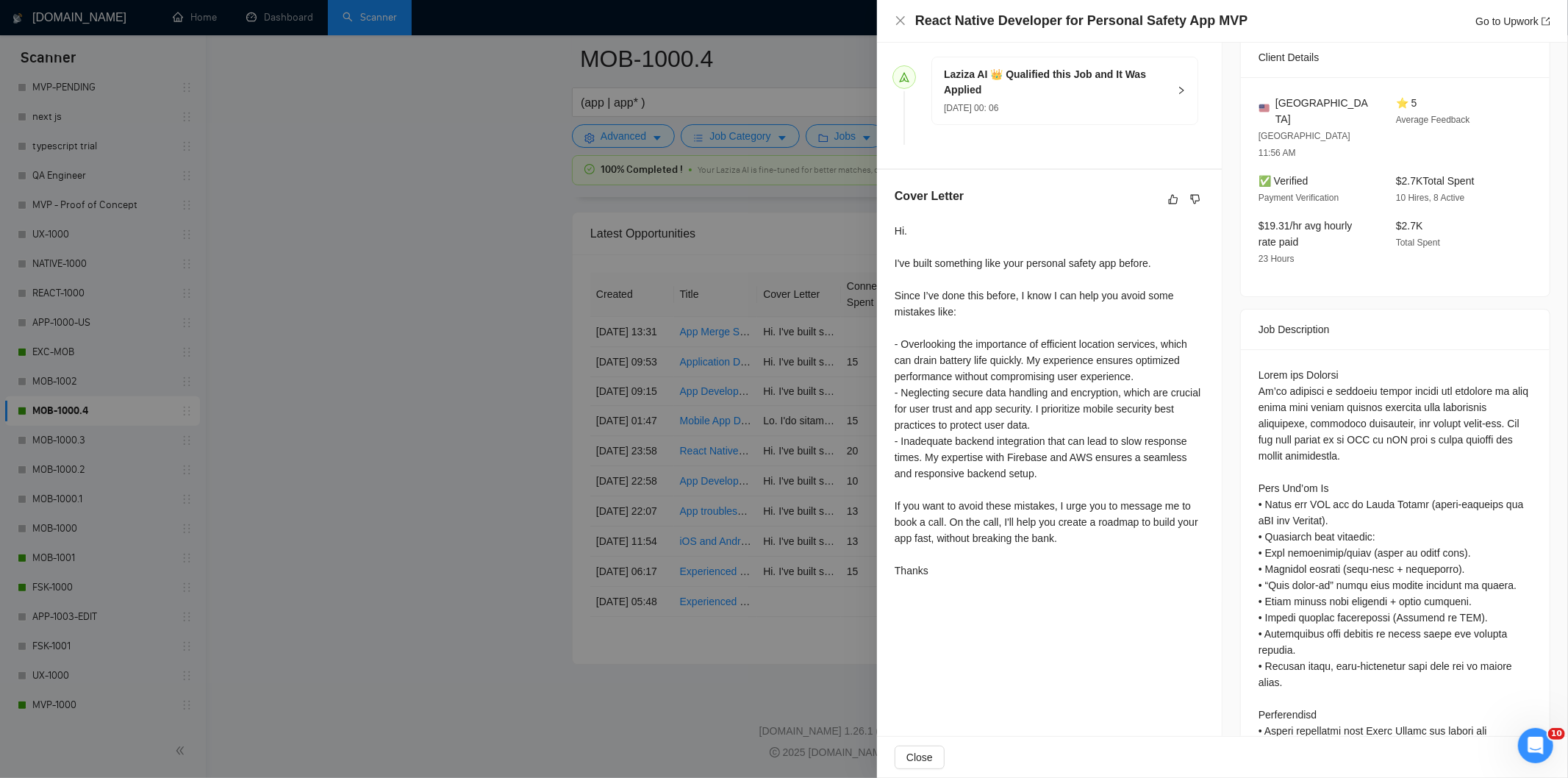
scroll to position [281, 0]
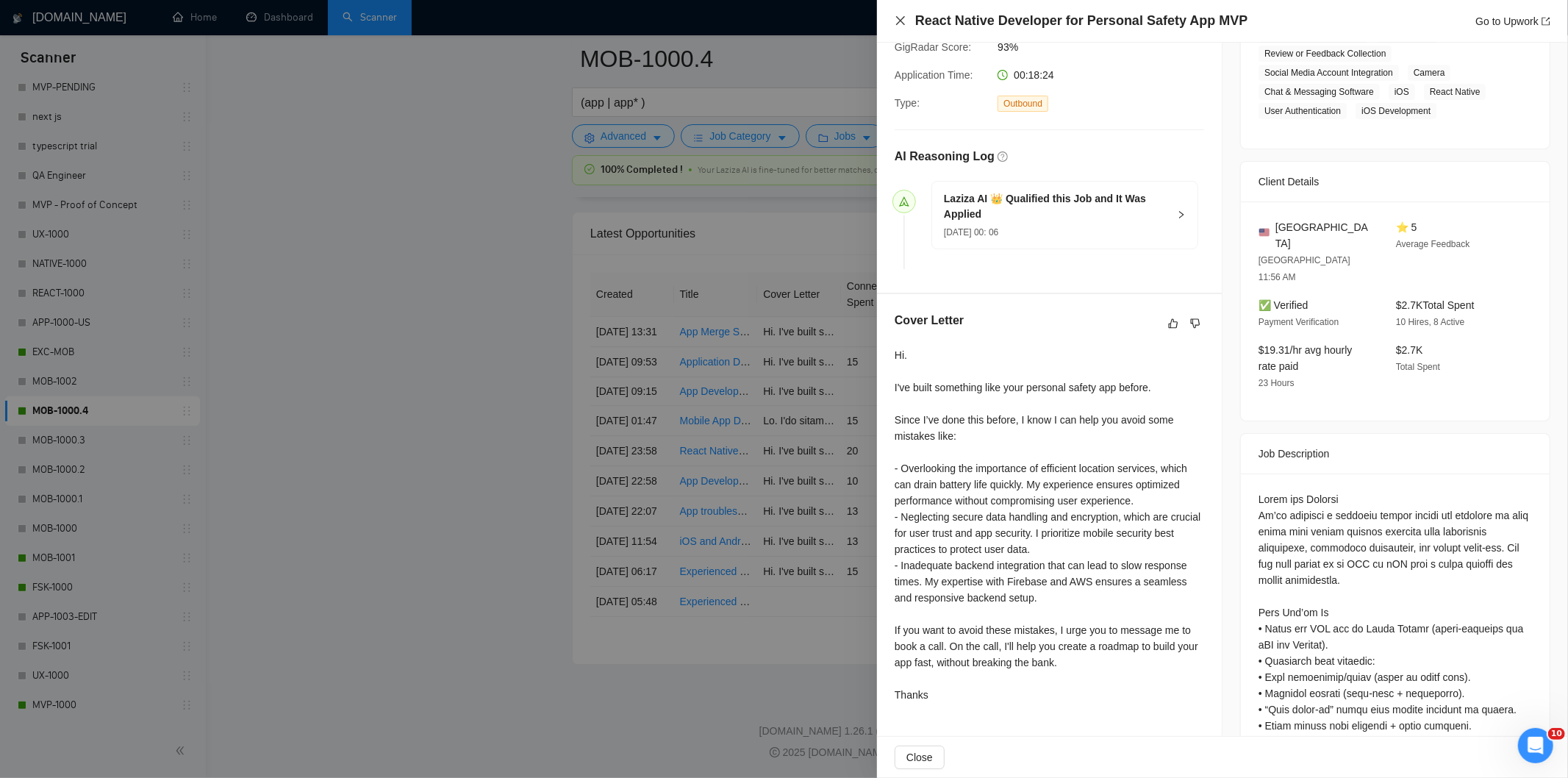
click at [899, 19] on icon "close" at bounding box center [900, 20] width 9 height 9
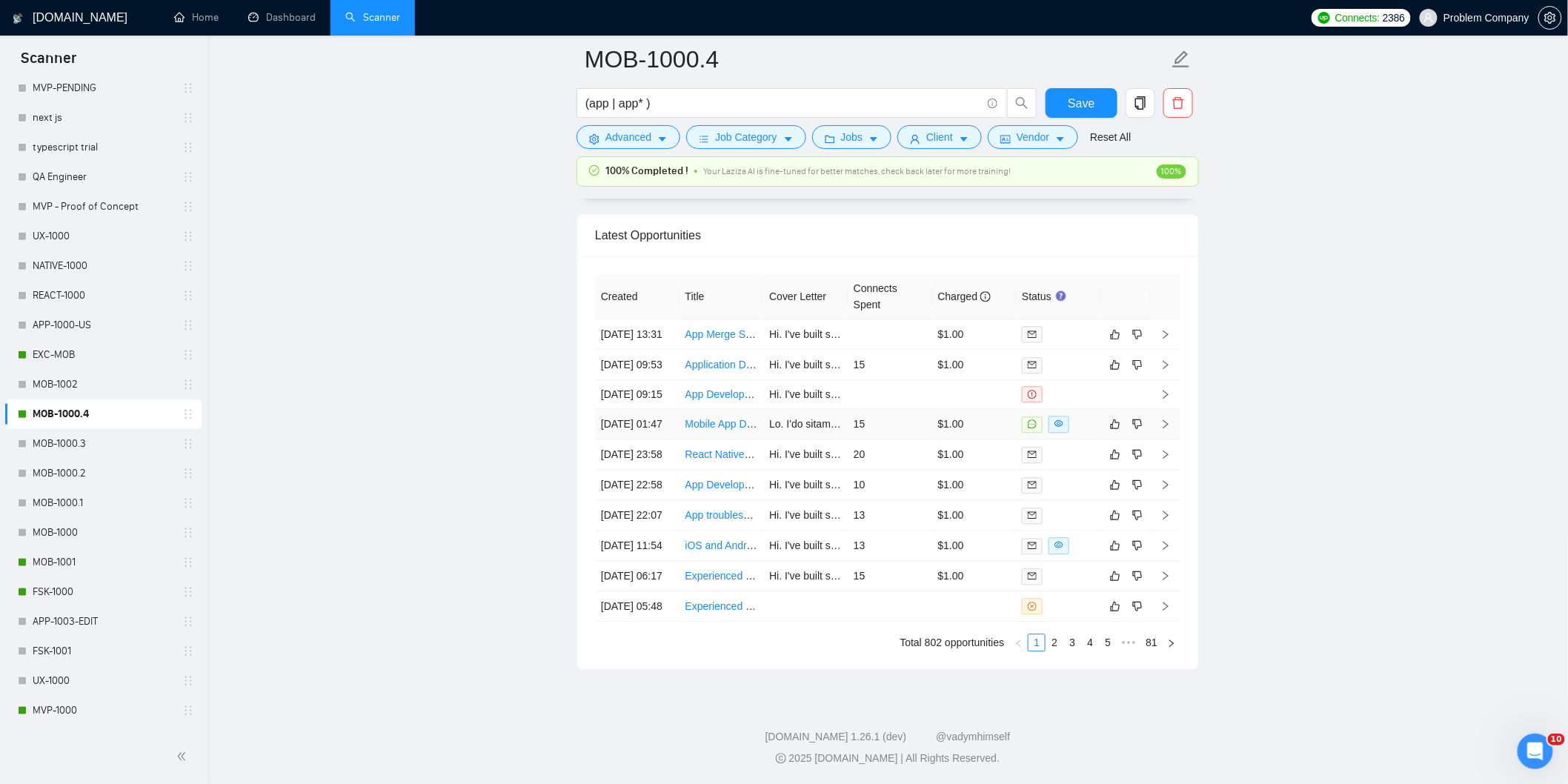
click at [664, 414] on td "[DATE] 01:47" at bounding box center [637, 423] width 84 height 30
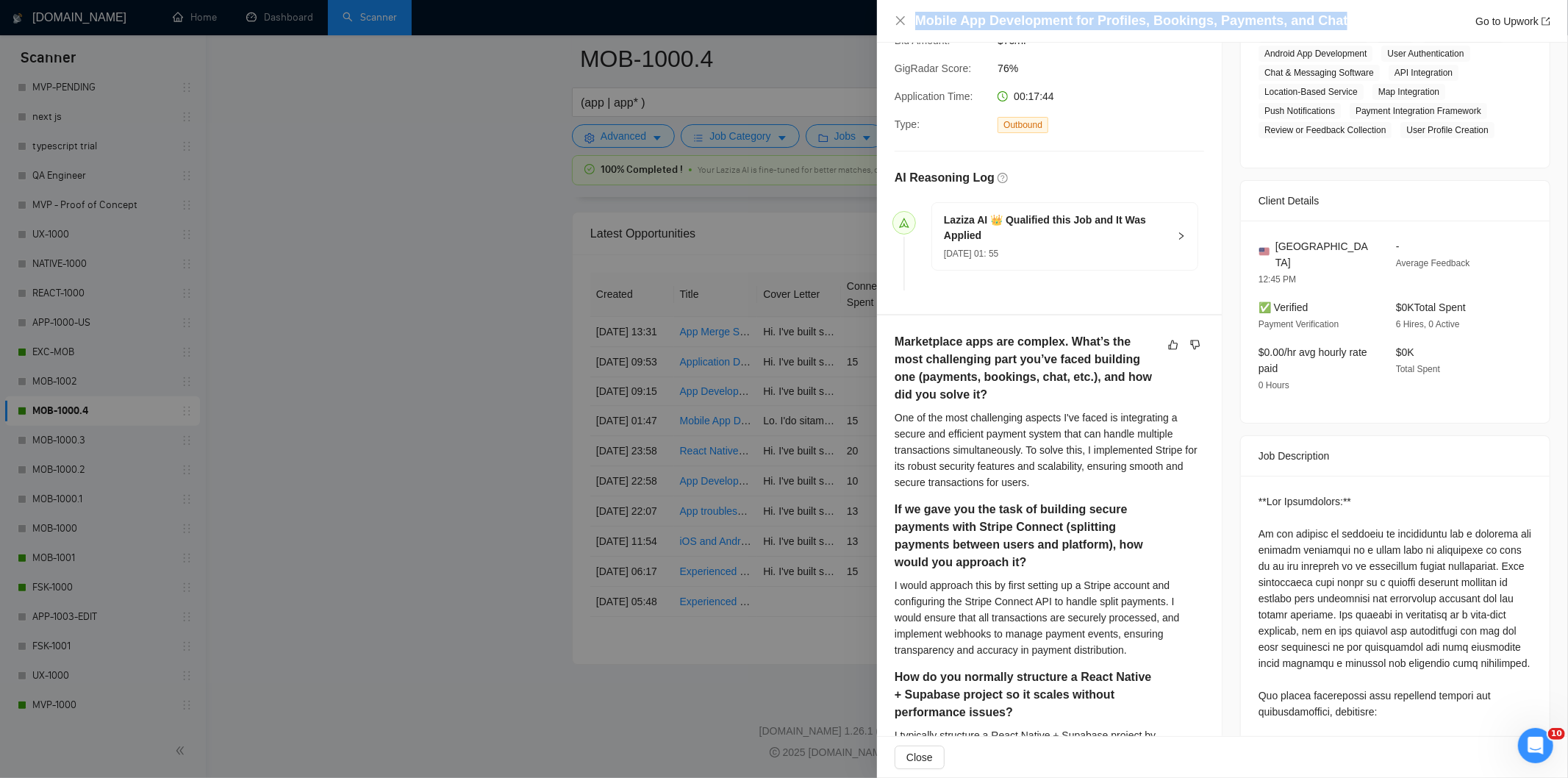
drag, startPoint x: 1329, startPoint y: 19, endPoint x: 913, endPoint y: 31, distance: 416.2
click at [913, 31] on div "Mobile App Development for Profiles, Bookings, Payments, and Chat Go to Upwork" at bounding box center [1222, 21] width 691 height 43
copy h4 "Mobile App Development for Profiles, Bookings, Payments, and Chat"
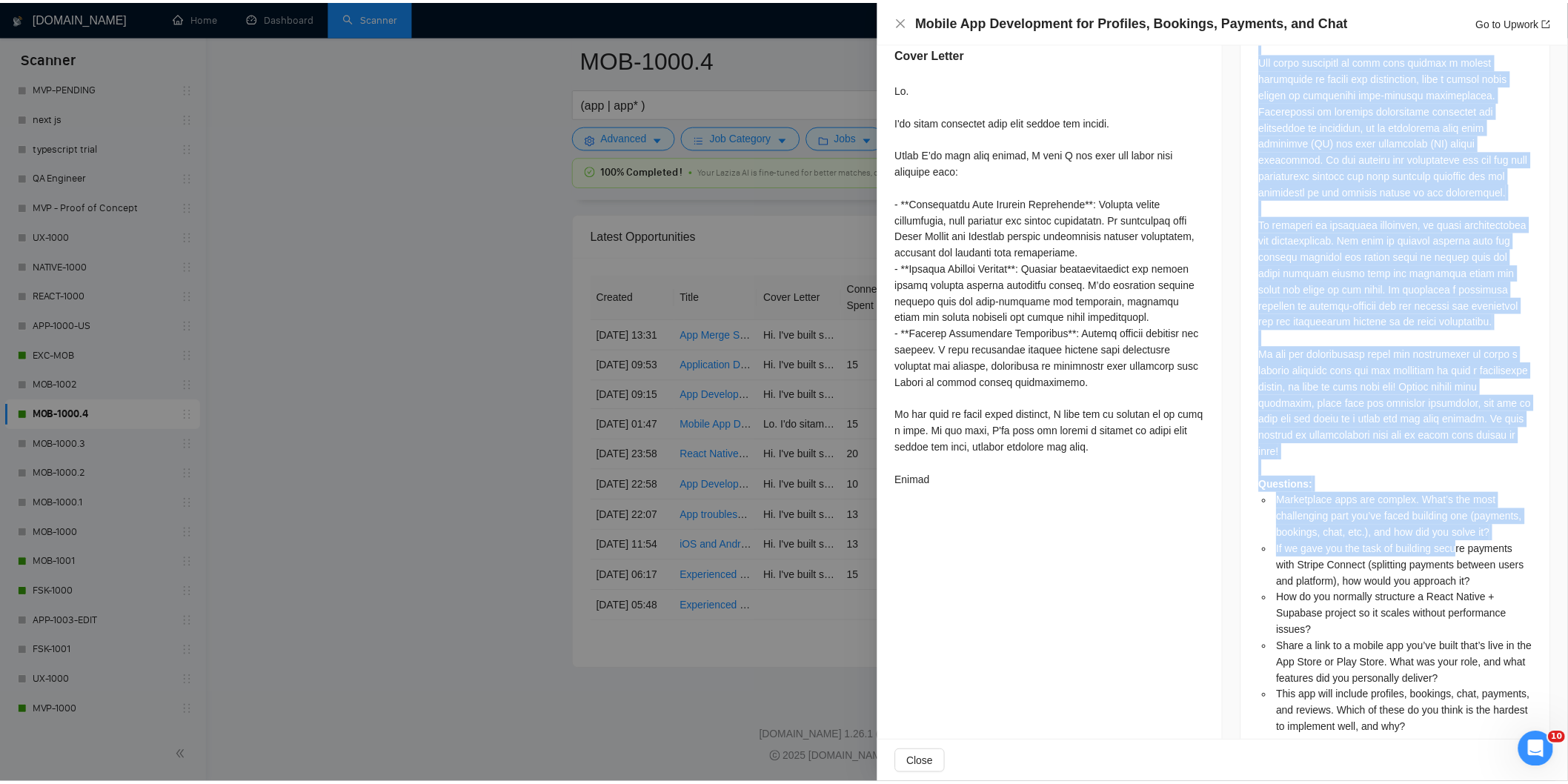
scroll to position [1436, 0]
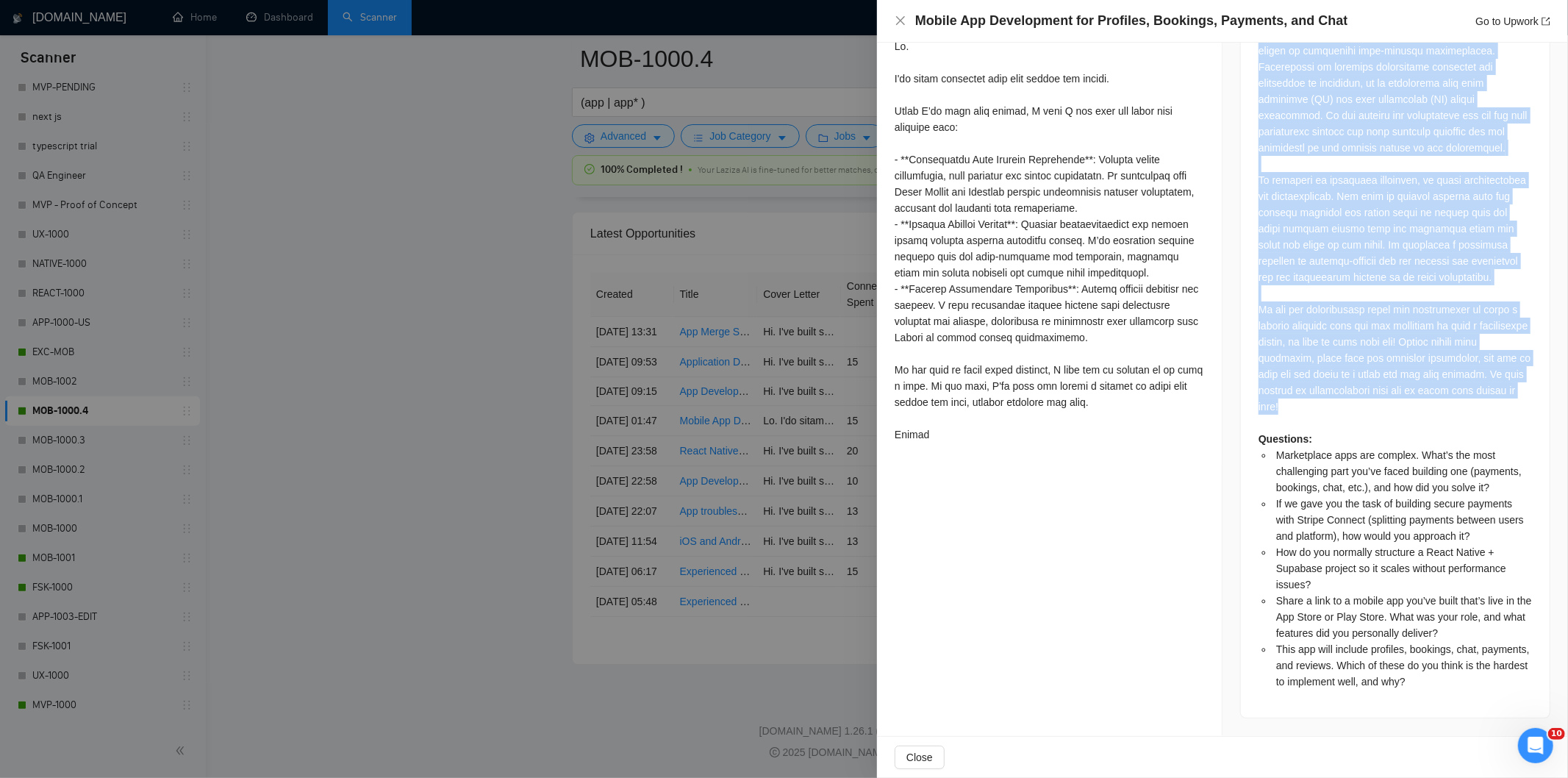
drag, startPoint x: 1252, startPoint y: 291, endPoint x: 1488, endPoint y: 419, distance: 268.5
click at [1488, 419] on div "Questions: Marketplace apps are complex. What’s the most challenging part you’v…" at bounding box center [1395, 31] width 309 height 1372
copy div "We are excited to announce an opportunity for a reliable and skilled developer …"
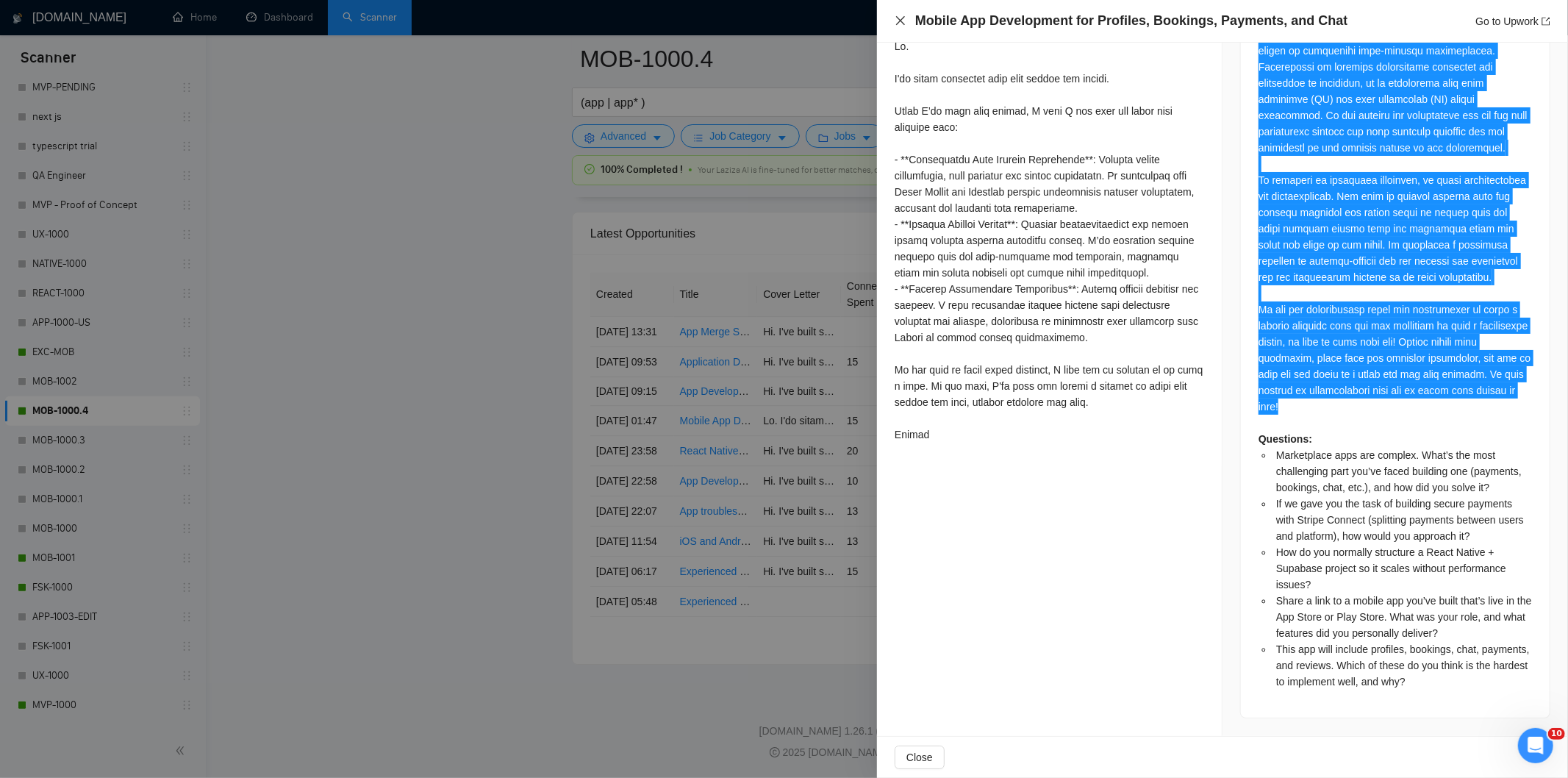
click at [898, 19] on icon "close" at bounding box center [900, 20] width 9 height 9
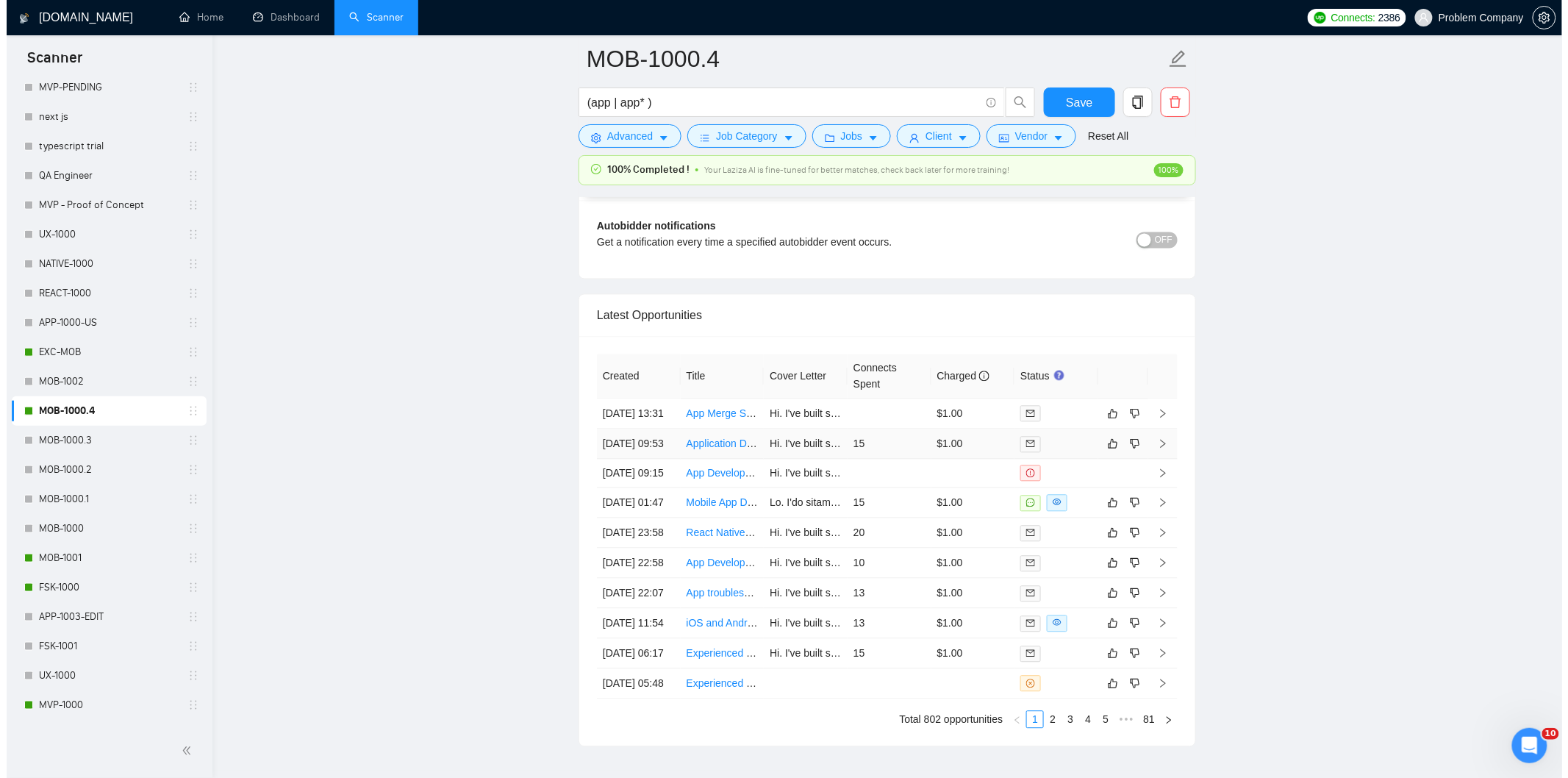
scroll to position [3495, 0]
click at [656, 462] on td "[DATE] 09:53" at bounding box center [632, 446] width 84 height 30
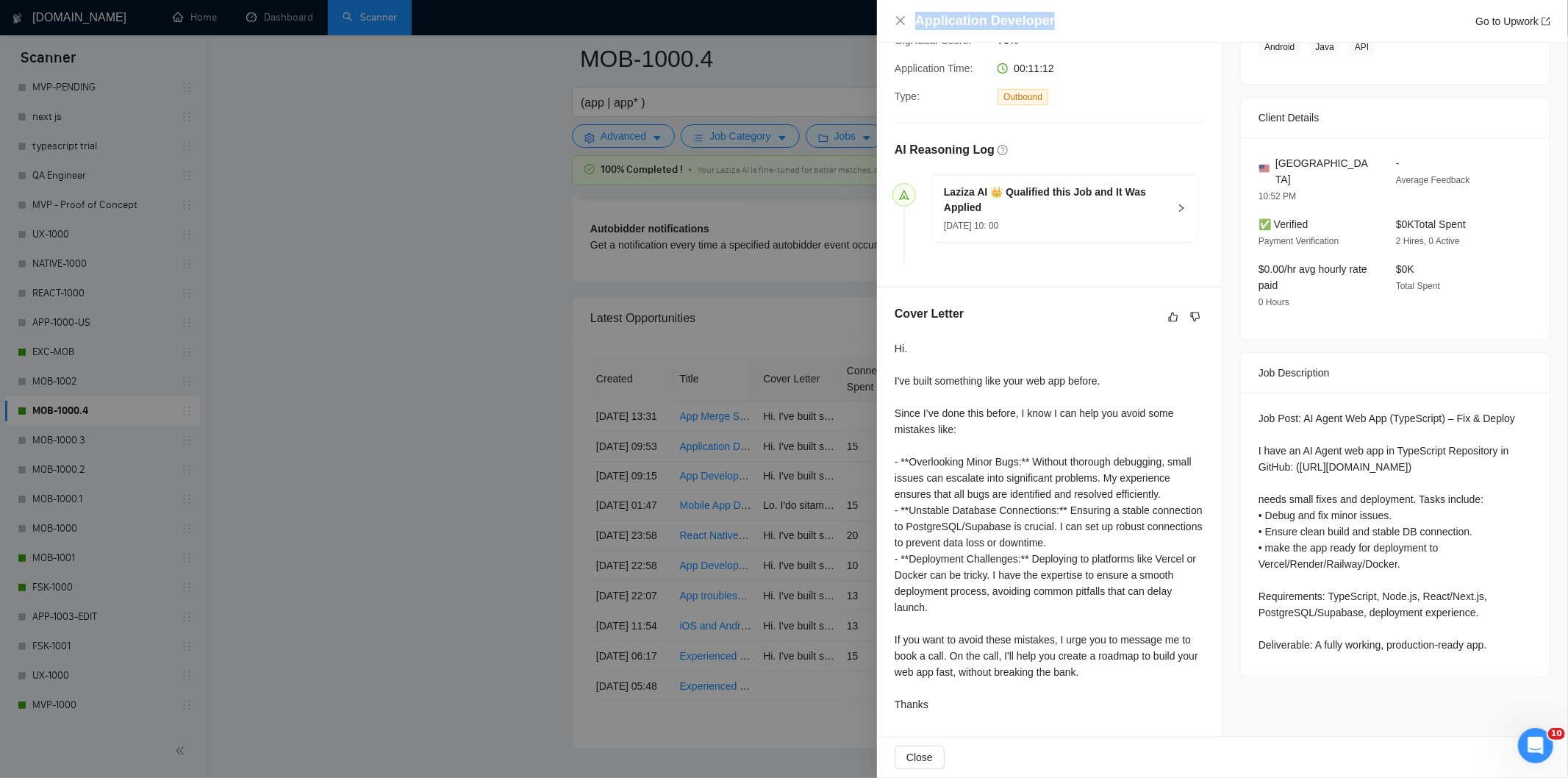
drag, startPoint x: 1085, startPoint y: 23, endPoint x: 907, endPoint y: 32, distance: 178.2
click at [907, 32] on div "Application Developer Go to Upwork" at bounding box center [1222, 21] width 691 height 43
copy h4 "Application Developer"
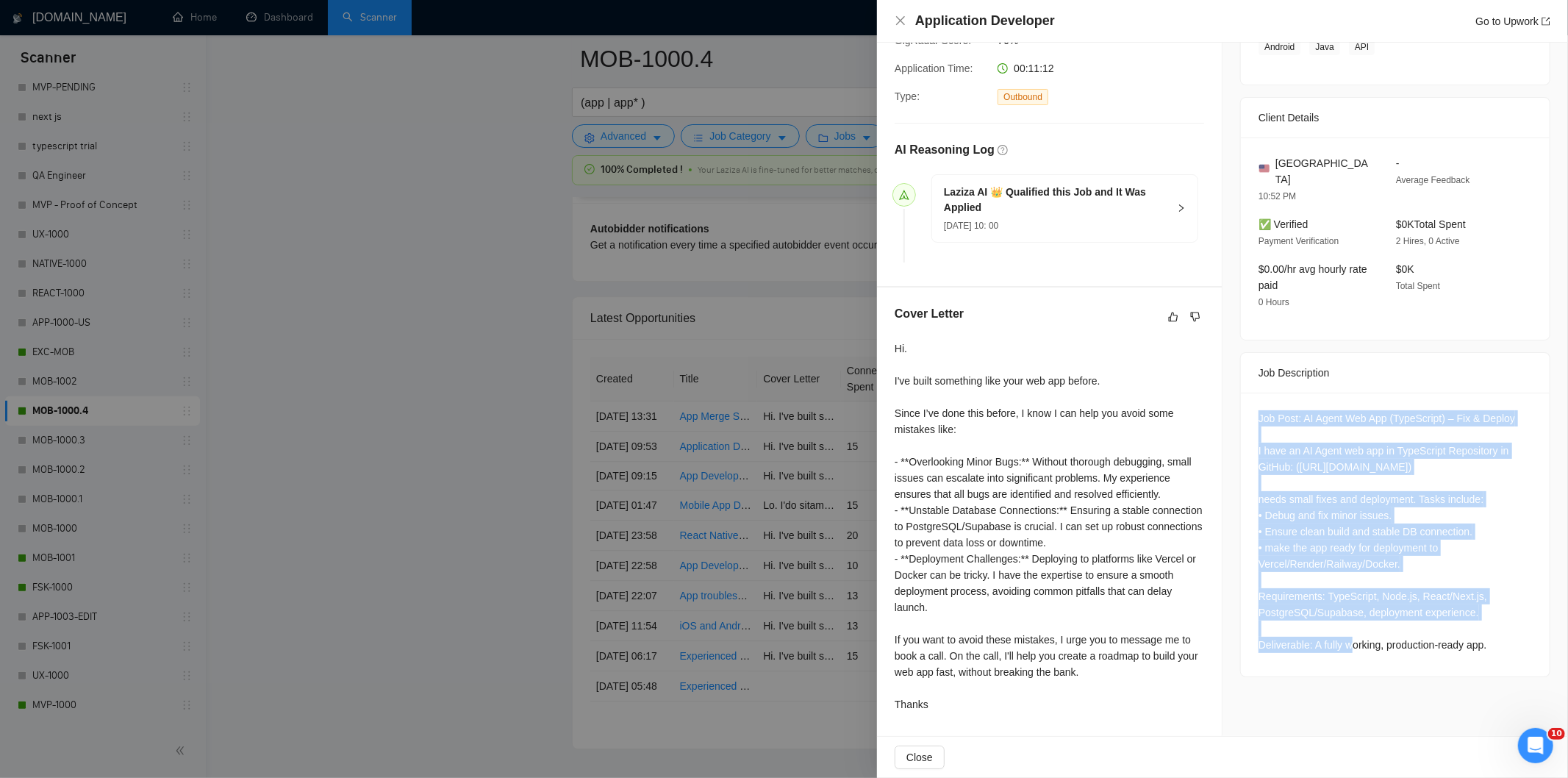
drag, startPoint x: 1247, startPoint y: 403, endPoint x: 1475, endPoint y: 618, distance: 313.4
click at [1475, 618] on div "Job Post: AI Agent Web App (TypeScript) – Fix & Deploy I have an AI Agent web a…" at bounding box center [1395, 535] width 309 height 284
click at [1357, 492] on div "Job Post: AI Agent Web App (TypeScript) – Fix & Deploy I have an AI Agent web a…" at bounding box center [1395, 531] width 273 height 243
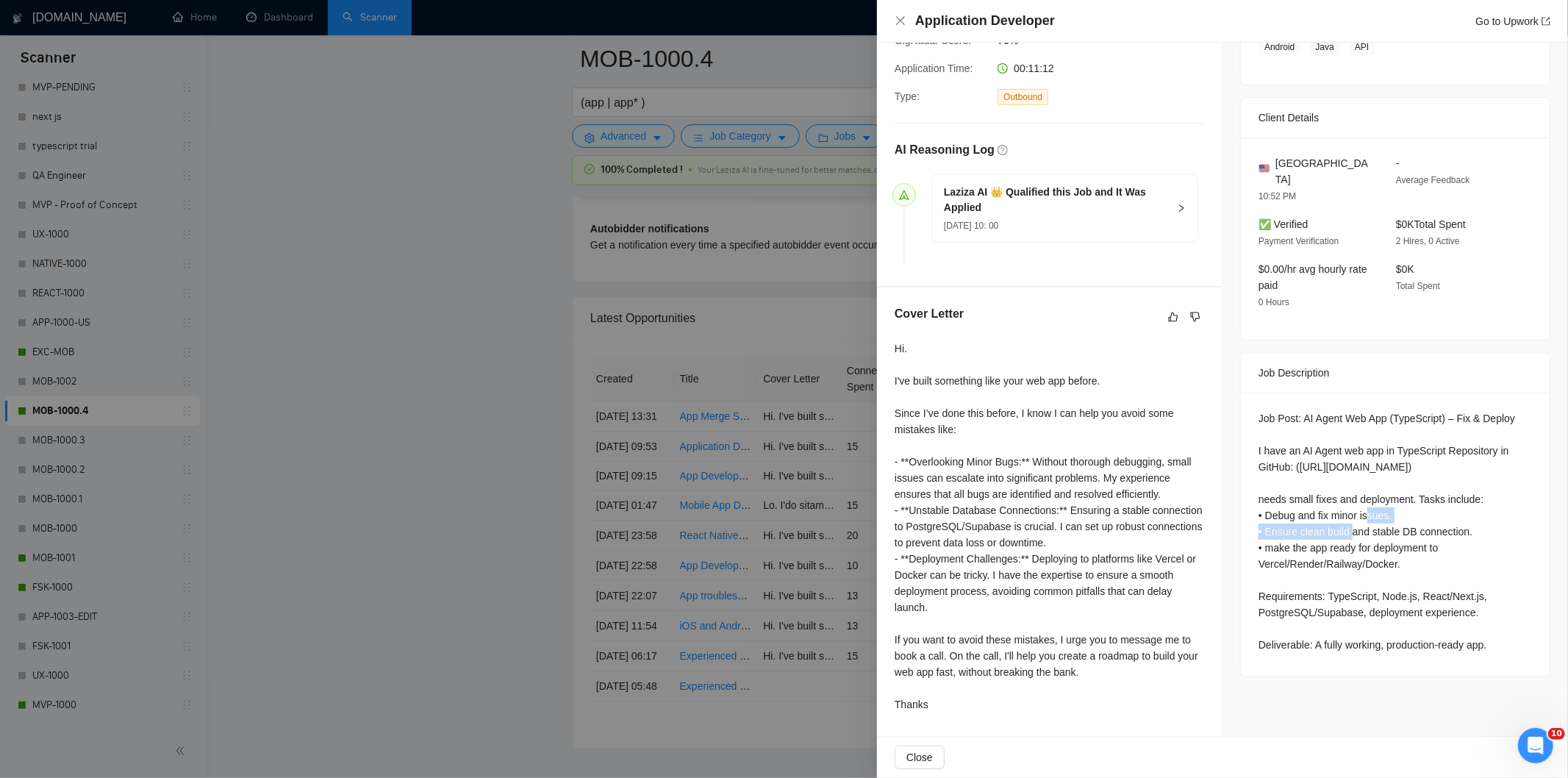
drag, startPoint x: 1390, startPoint y: 495, endPoint x: 1258, endPoint y: 496, distance: 132.0
click at [1259, 496] on div "Job Post: AI Agent Web App (TypeScript) – Fix & Deploy I have an AI Agent web a…" at bounding box center [1395, 531] width 273 height 243
click at [899, 19] on icon "close" at bounding box center [900, 20] width 9 height 9
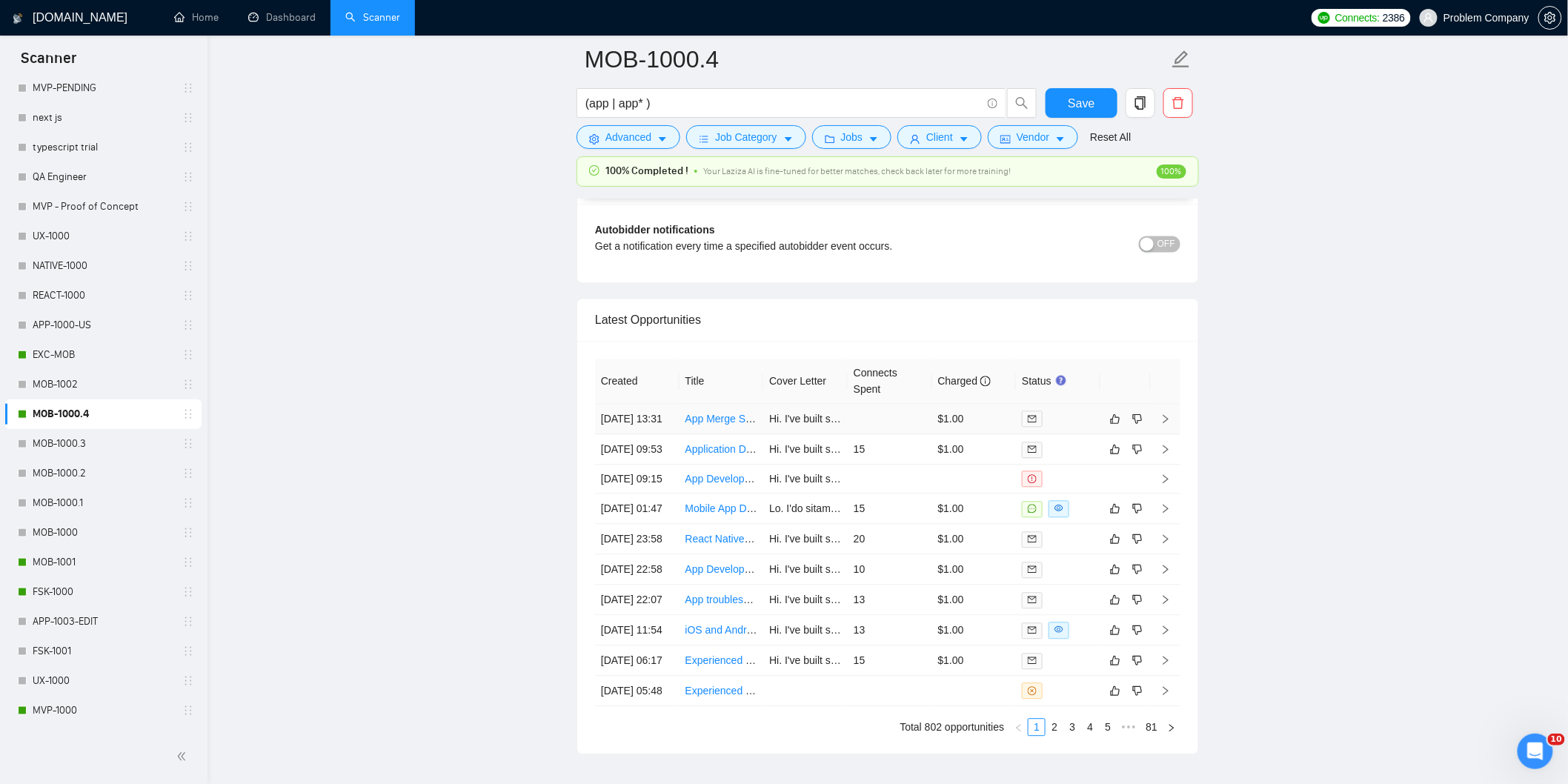
click at [651, 435] on td "[DATE] 13:31" at bounding box center [637, 419] width 84 height 30
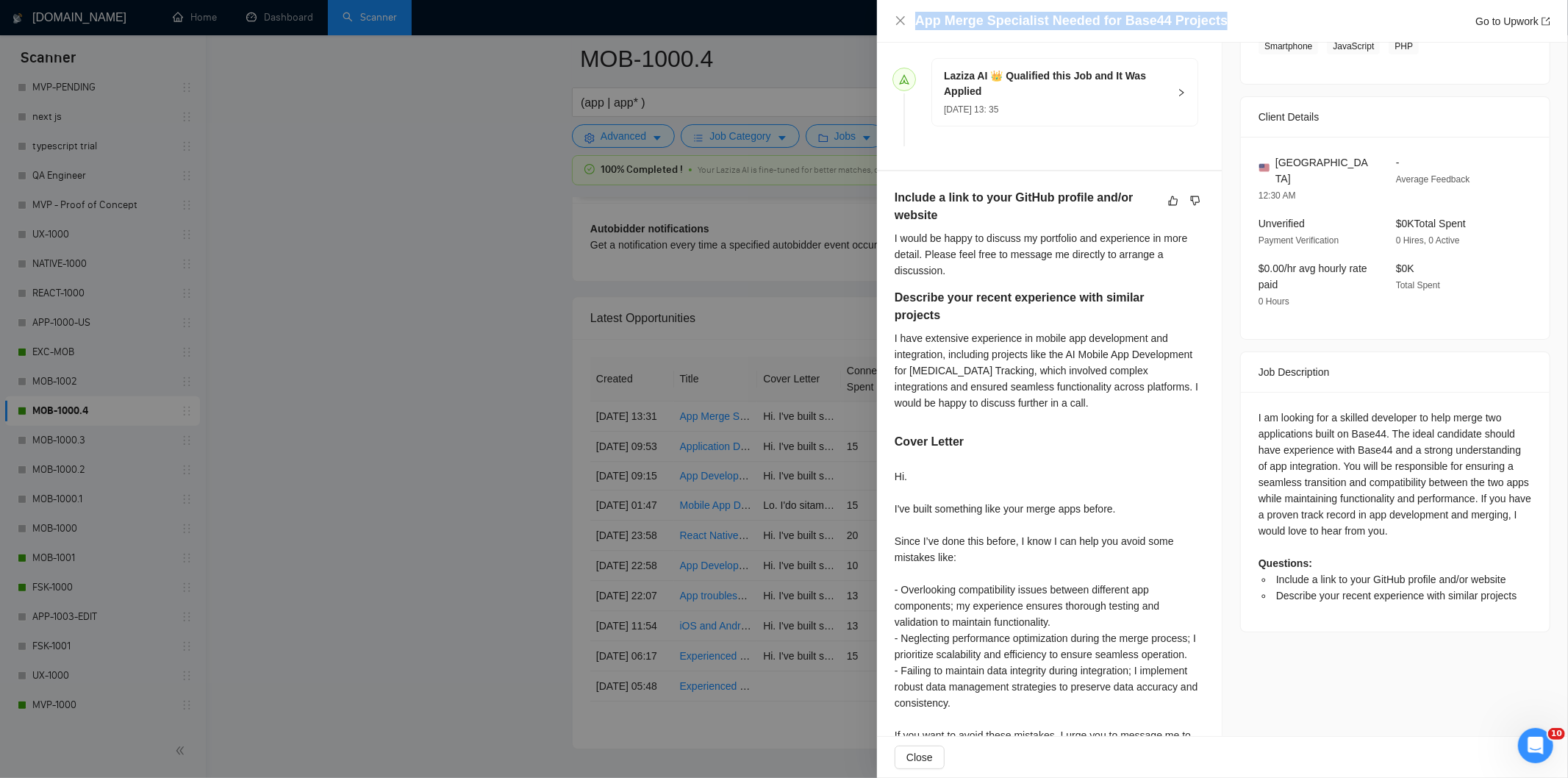
drag, startPoint x: 1228, startPoint y: 15, endPoint x: 920, endPoint y: 19, distance: 308.0
click at [920, 19] on div "App Merge Specialist Needed for Base44 Projects Go to Upwork" at bounding box center [1232, 21] width 635 height 19
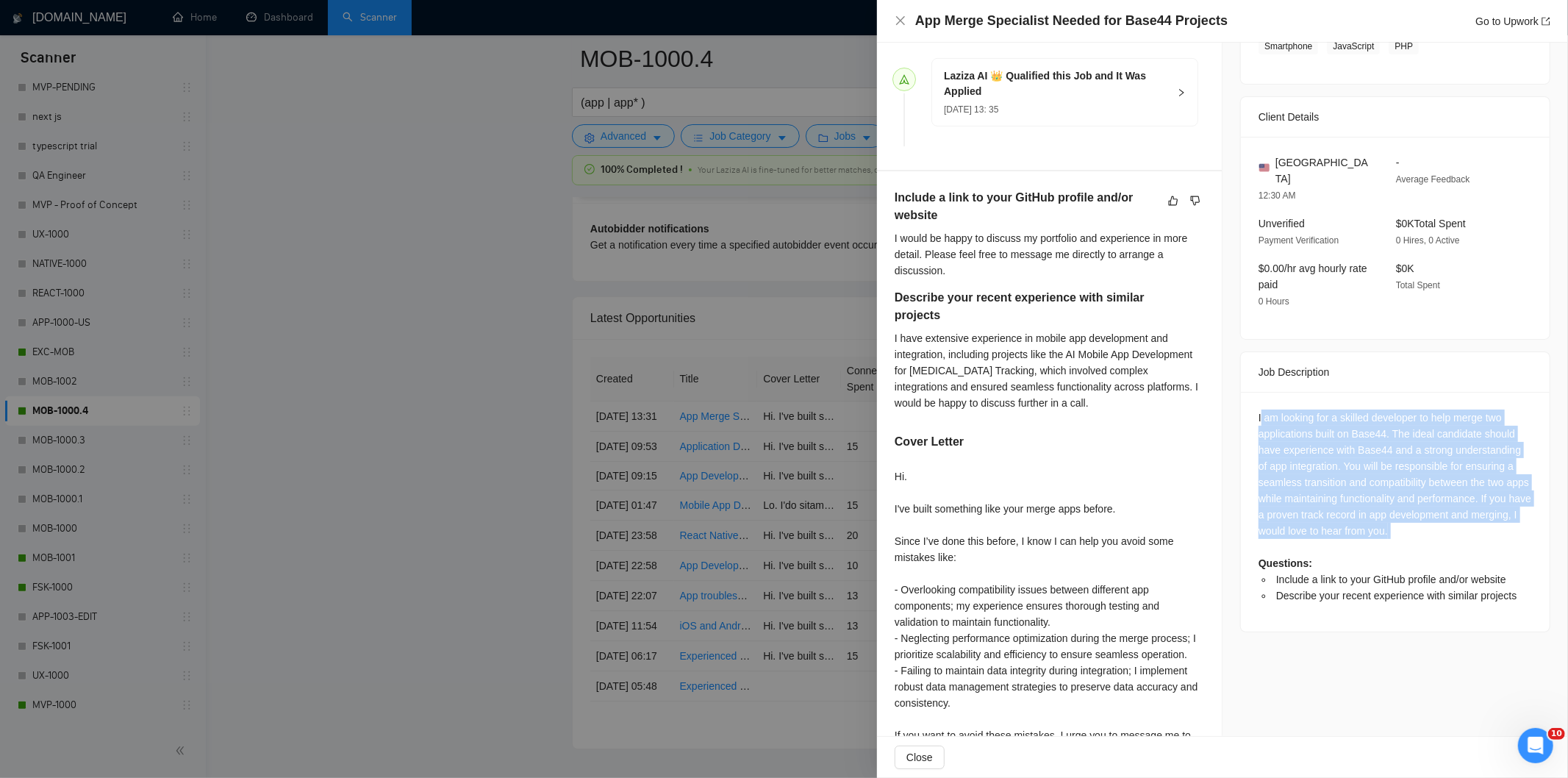
drag, startPoint x: 1260, startPoint y: 402, endPoint x: 1471, endPoint y: 535, distance: 249.4
click at [1471, 535] on div "I am looking for a skilled developer to help merge two applications built on Ba…" at bounding box center [1395, 506] width 273 height 194
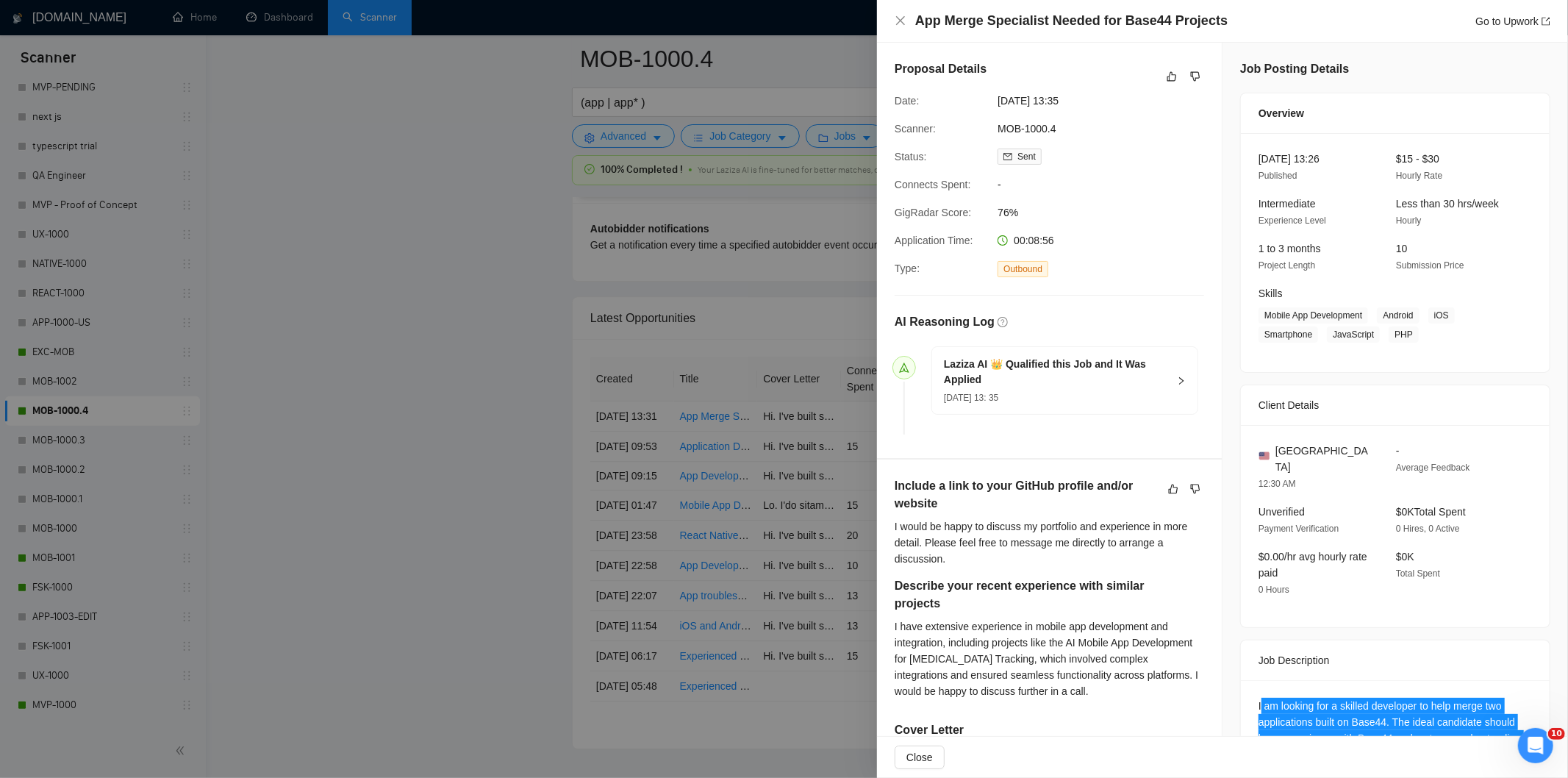
drag, startPoint x: 1092, startPoint y: 97, endPoint x: 981, endPoint y: 91, distance: 111.2
click at [981, 91] on div "Proposal Details Date: [DATE] 13:35 Scanner: MOB-1000.4 Status: Sent Connects S…" at bounding box center [1049, 251] width 345 height 415
click at [1086, 107] on span "[DATE] 13:35" at bounding box center [1108, 101] width 221 height 16
drag, startPoint x: 1092, startPoint y: 103, endPoint x: 995, endPoint y: 101, distance: 97.0
click at [998, 101] on span "[DATE] 13:35" at bounding box center [1108, 101] width 221 height 16
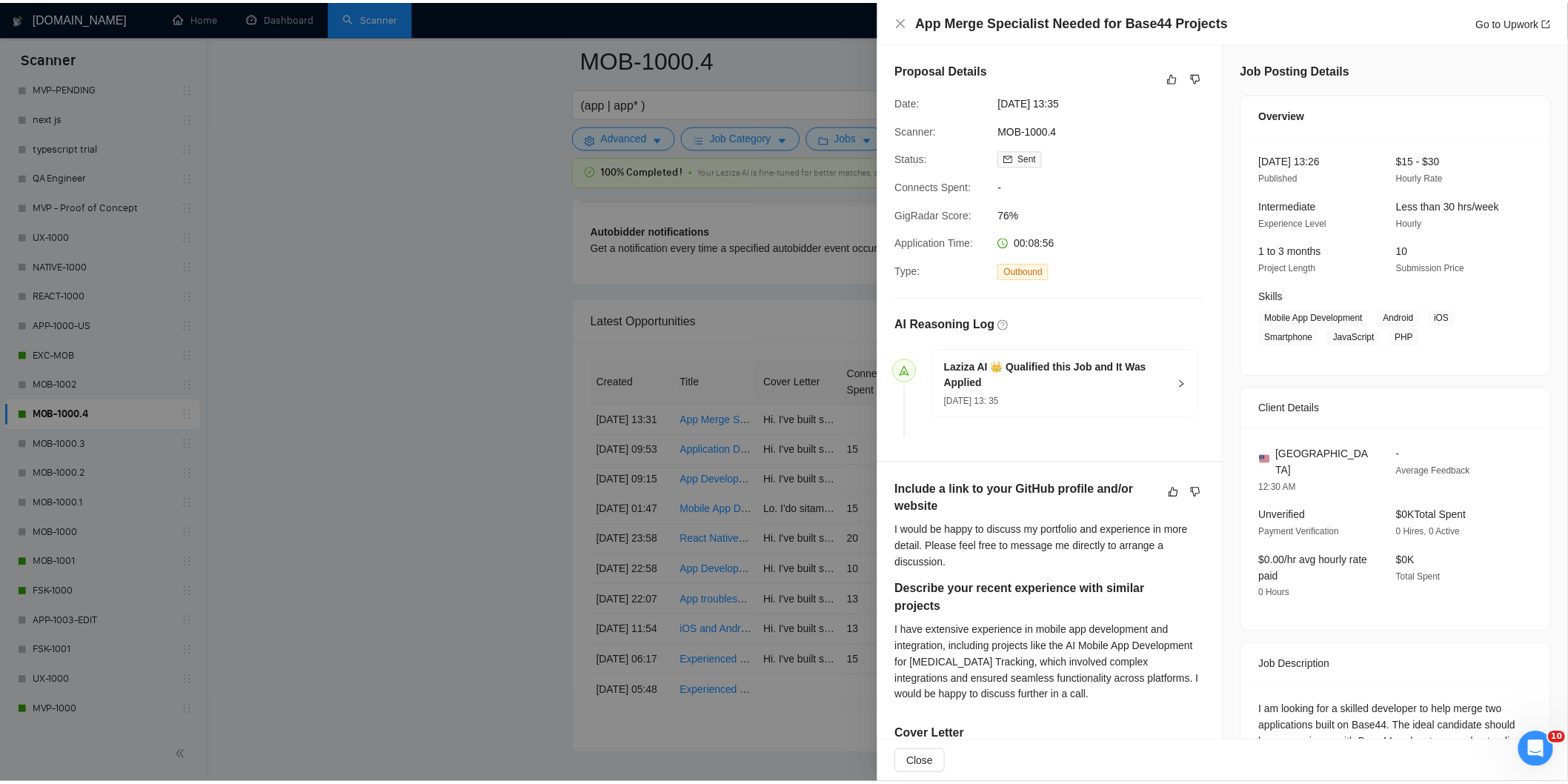
scroll to position [164, 0]
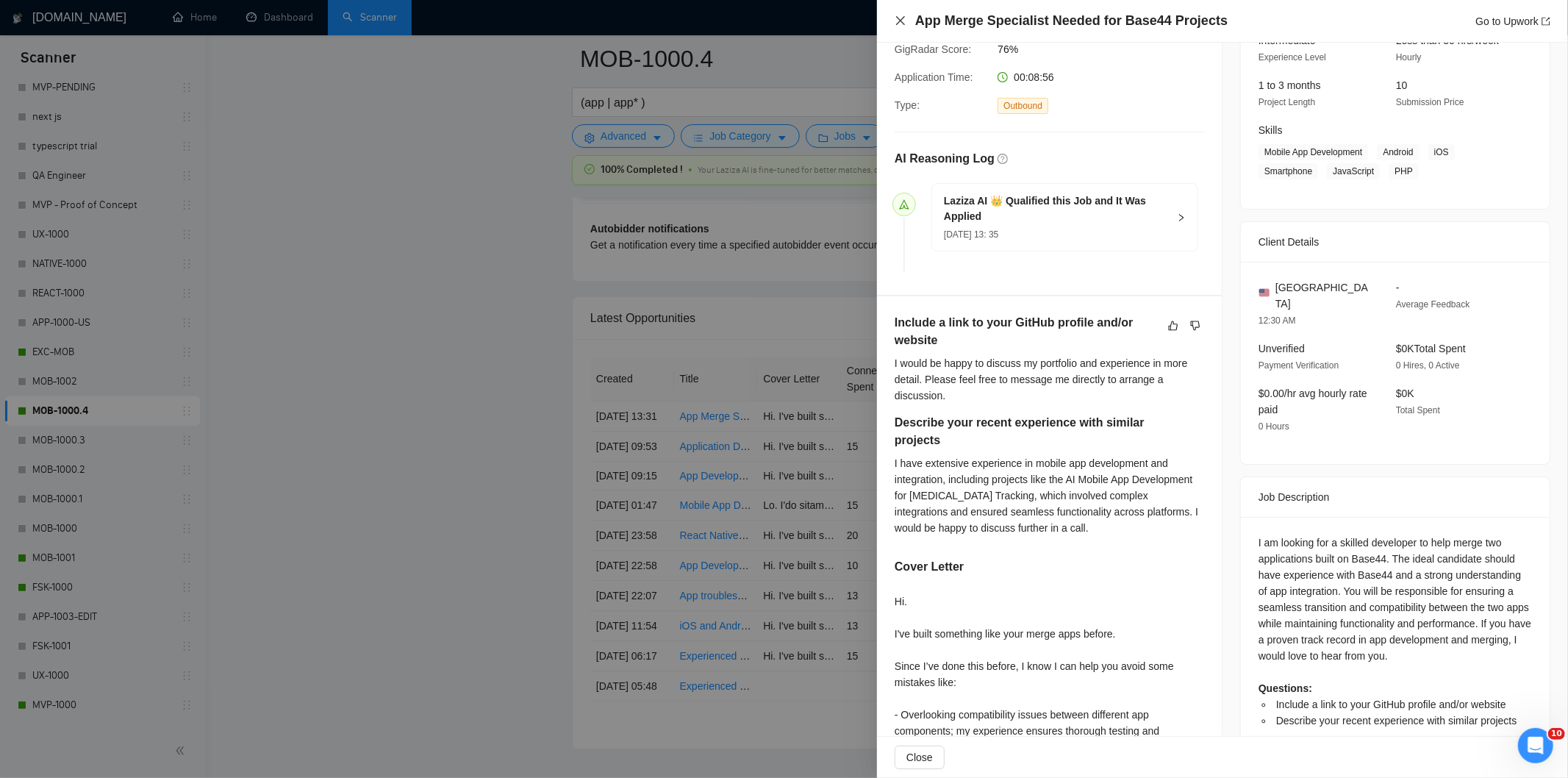
click at [898, 23] on icon "close" at bounding box center [900, 20] width 12 height 12
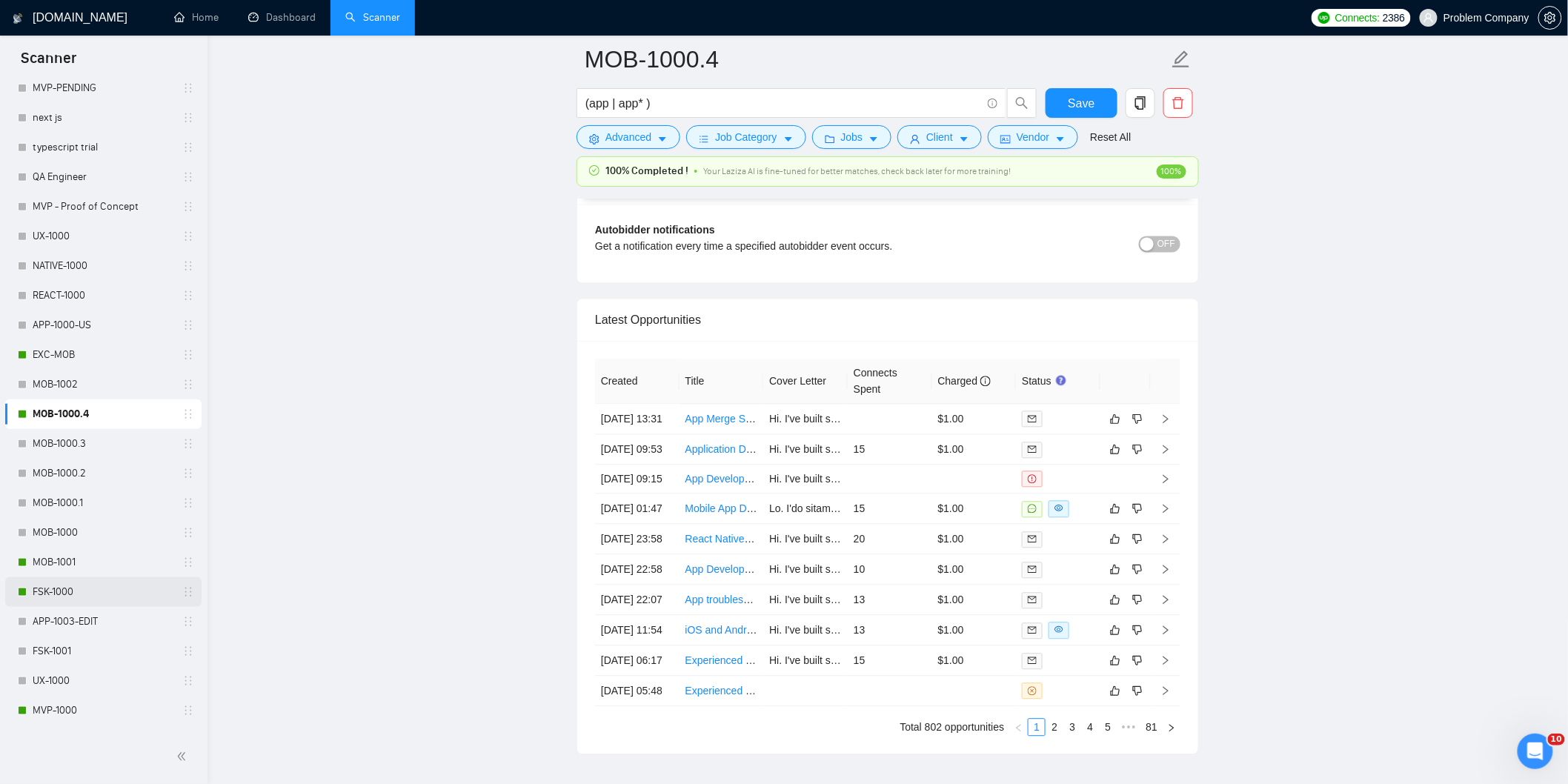
drag, startPoint x: 92, startPoint y: 584, endPoint x: 956, endPoint y: 301, distance: 909.2
click at [92, 585] on link "FSK-1000" at bounding box center [103, 592] width 141 height 29
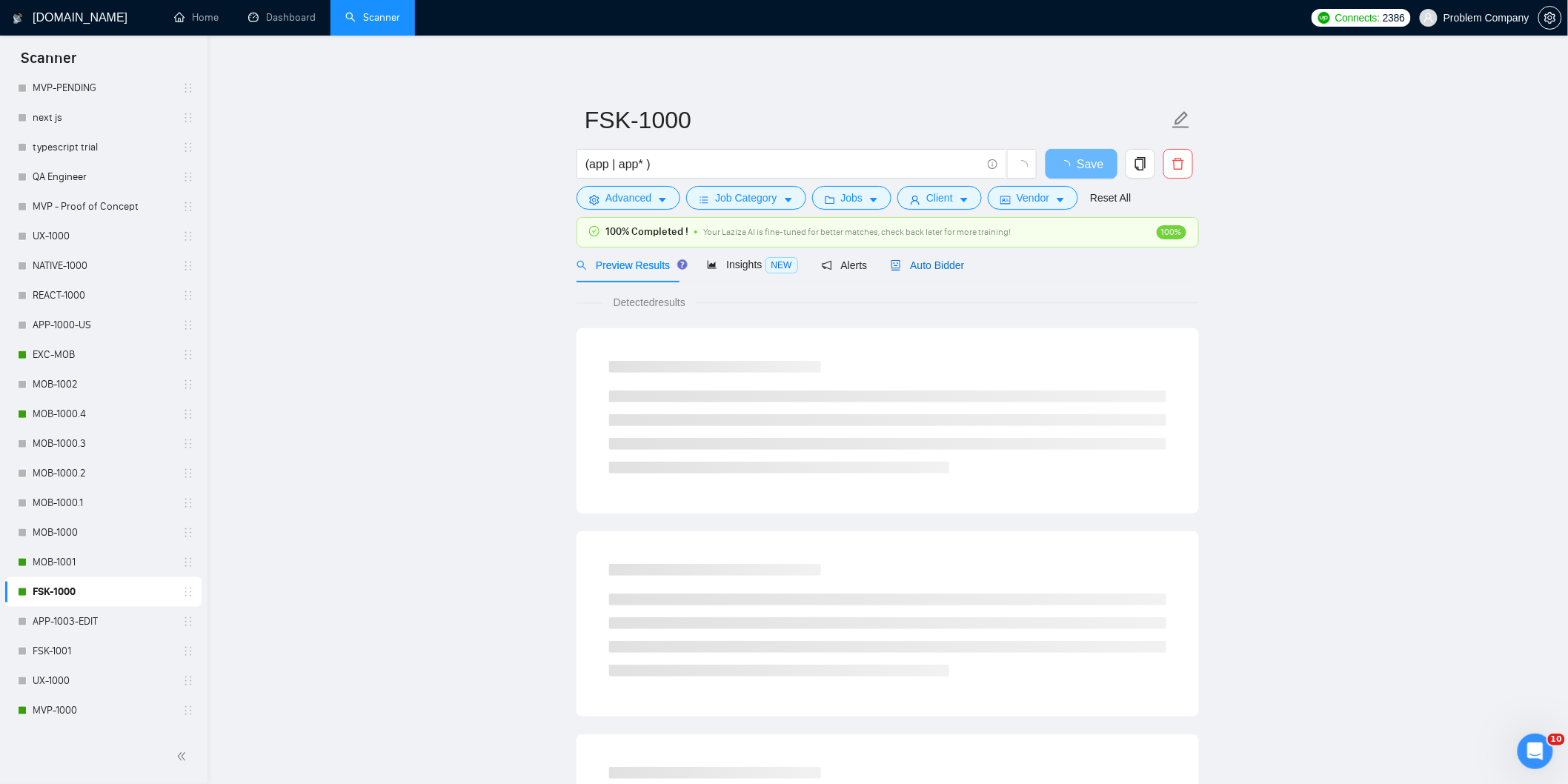
click at [934, 262] on span "Auto Bidder" at bounding box center [927, 265] width 74 height 12
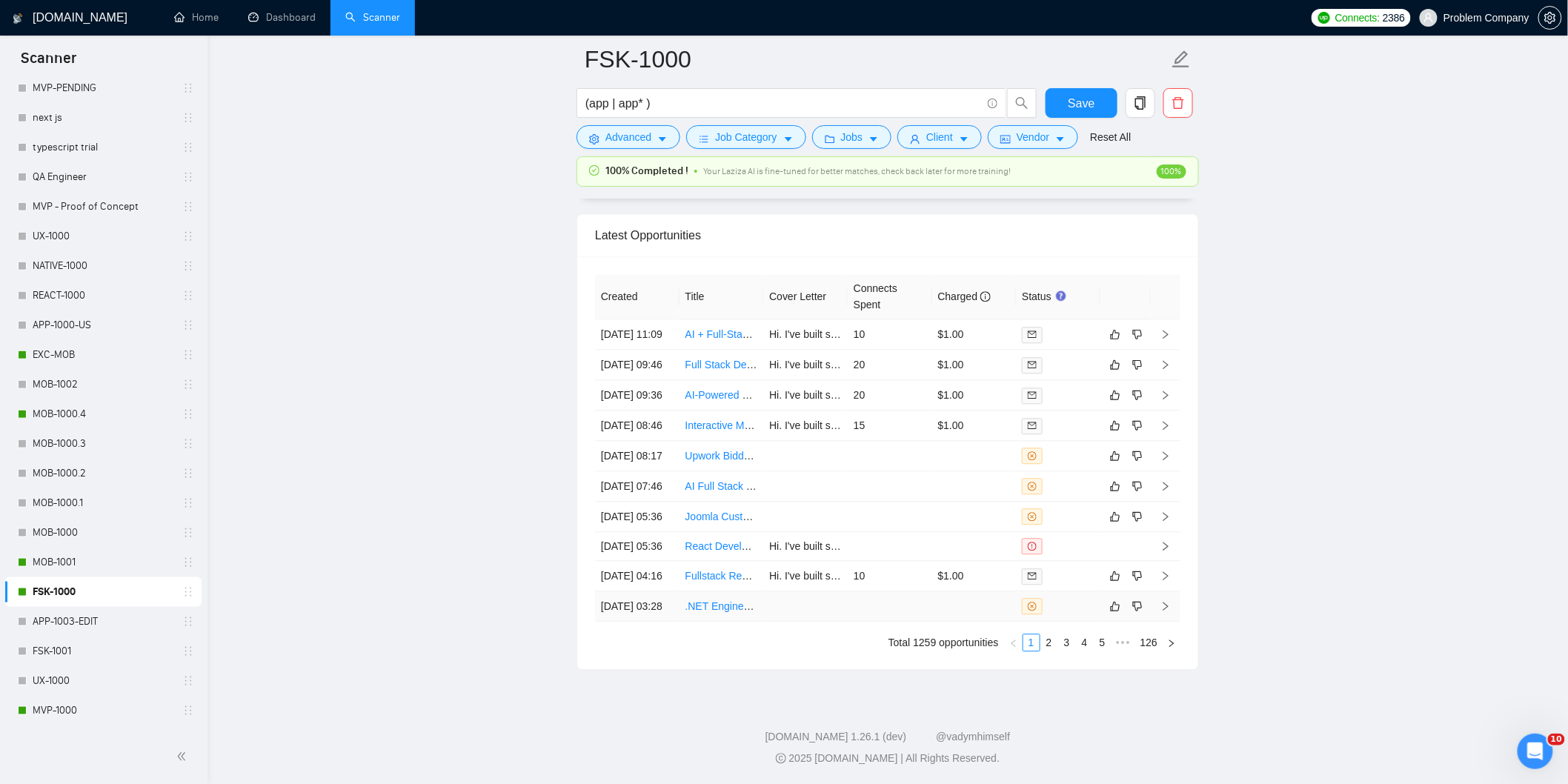
scroll to position [3773, 0]
click at [1046, 638] on link "2" at bounding box center [1049, 643] width 16 height 16
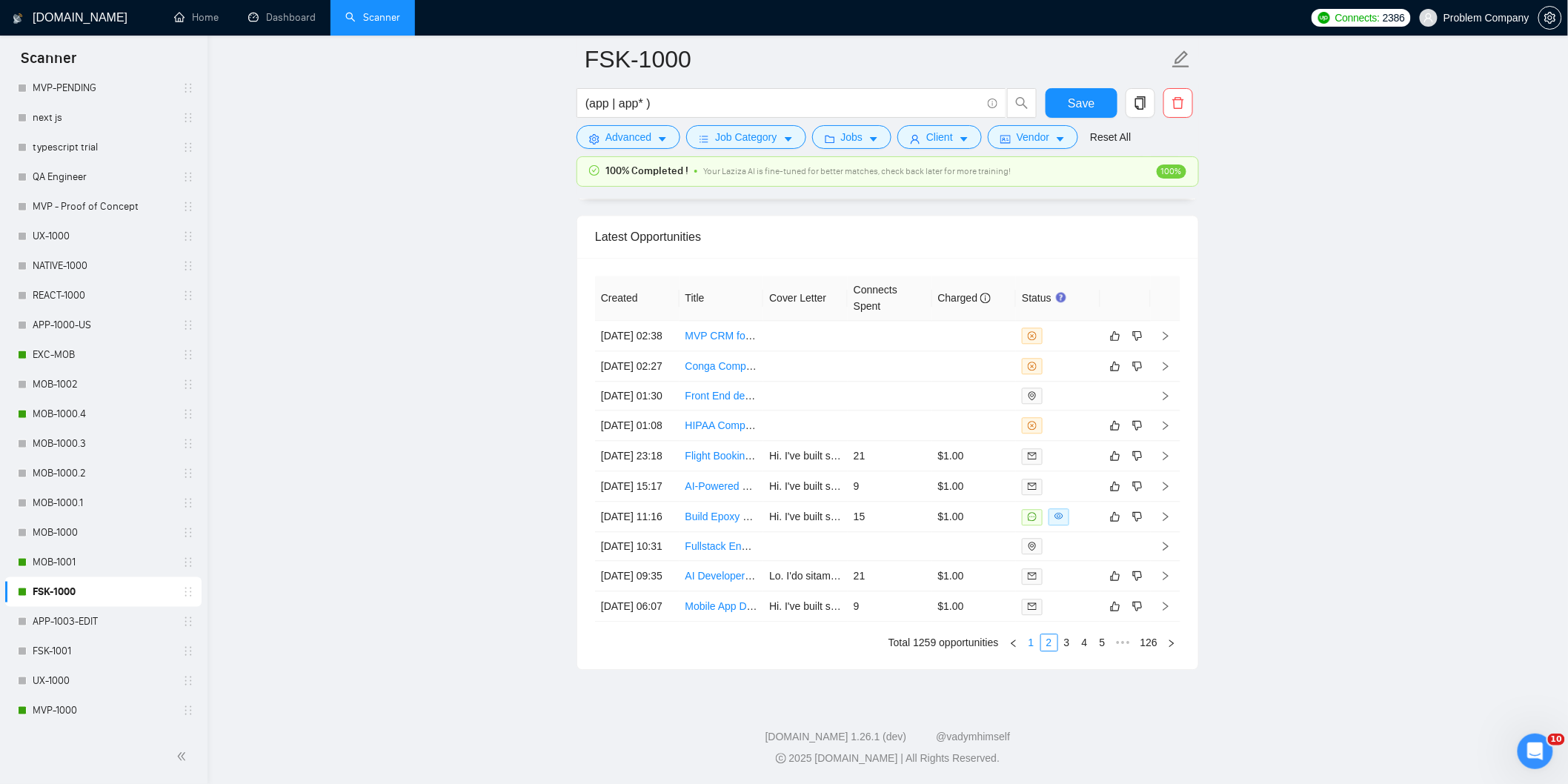
click at [1033, 642] on link "1" at bounding box center [1032, 643] width 16 height 16
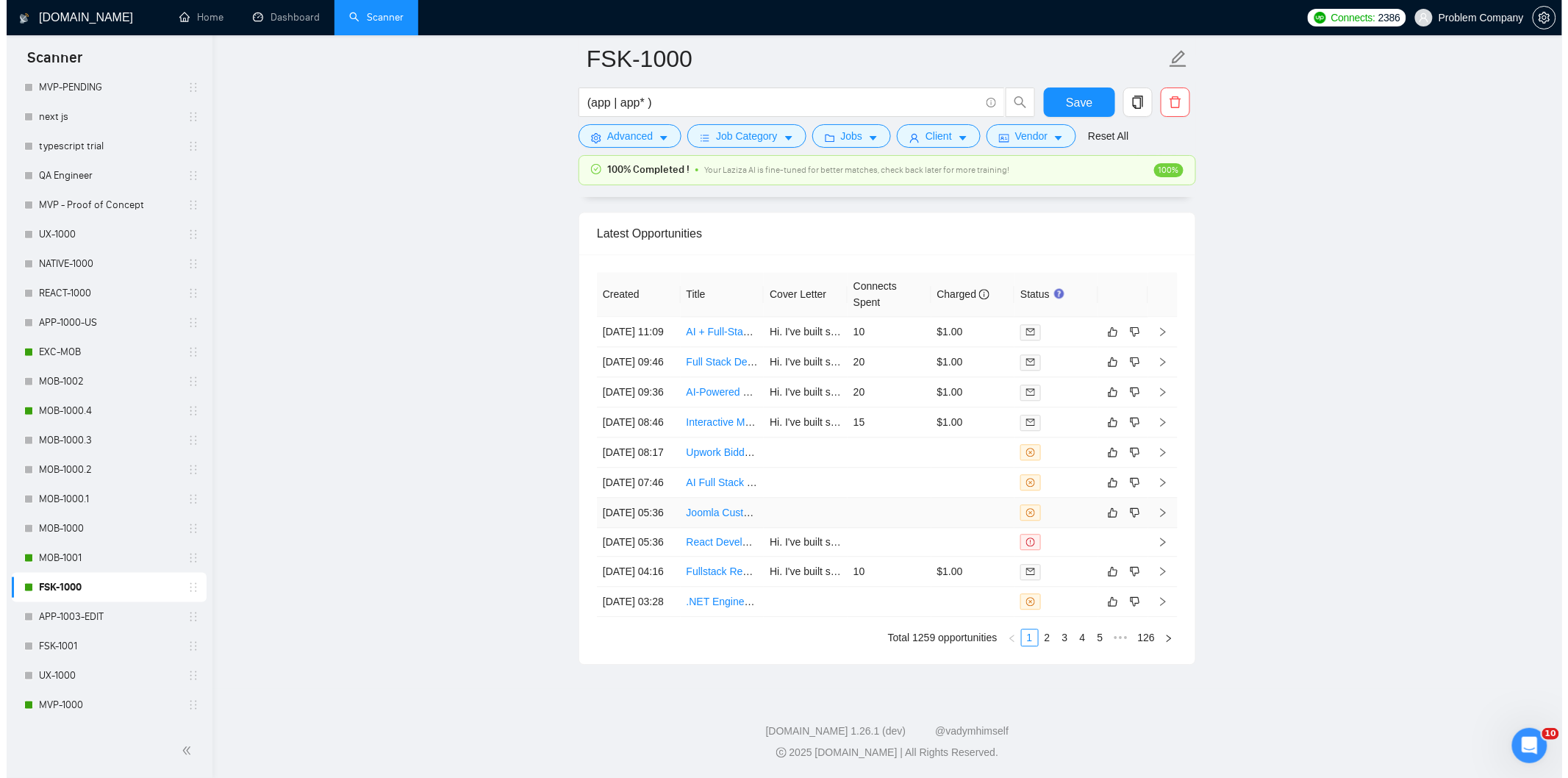
scroll to position [3662, 0]
drag, startPoint x: 1042, startPoint y: 720, endPoint x: 927, endPoint y: 628, distance: 147.3
click at [1042, 646] on link "2" at bounding box center [1041, 638] width 16 height 16
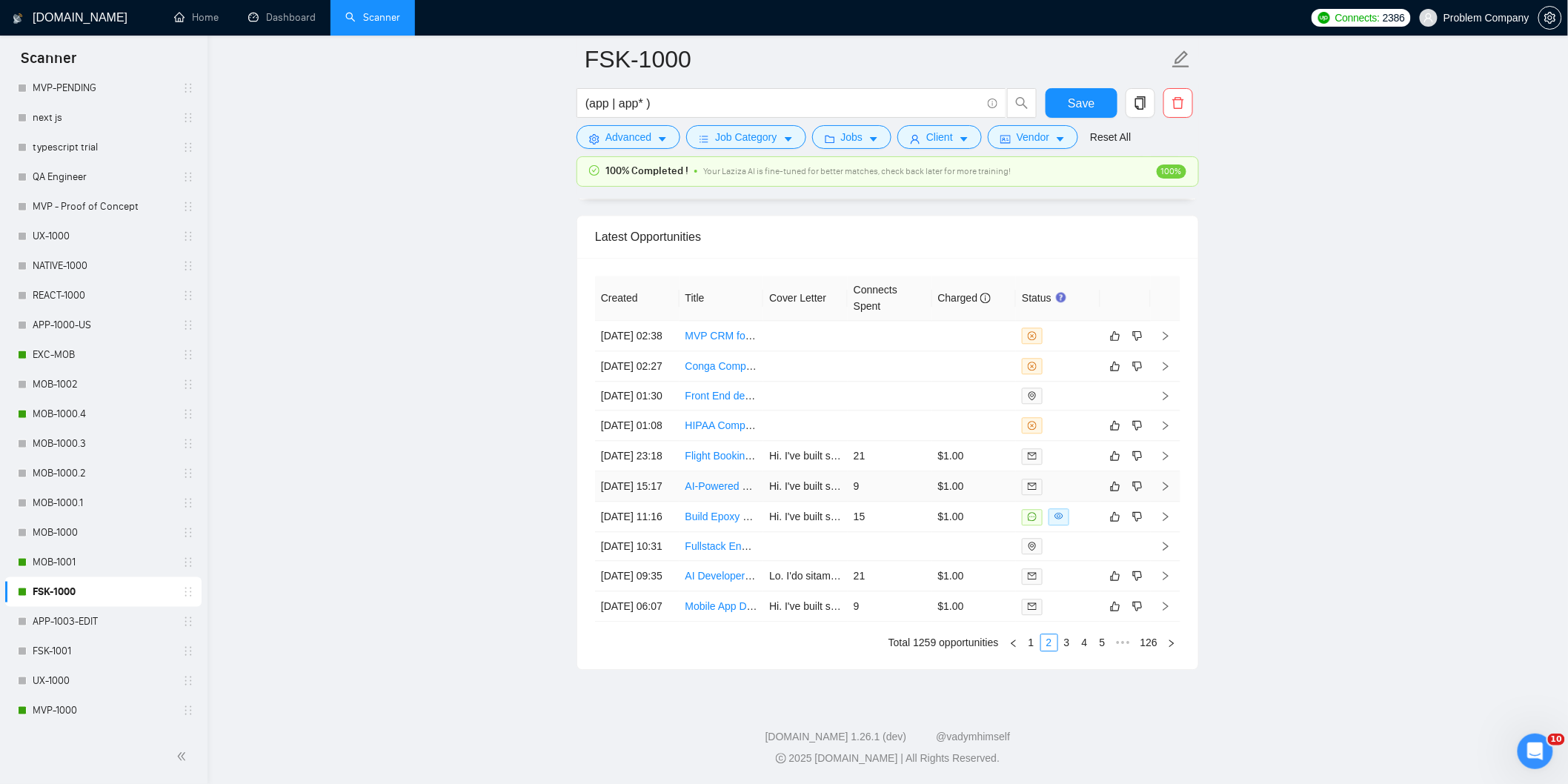
click at [661, 502] on td "[DATE] 15:17" at bounding box center [637, 486] width 84 height 30
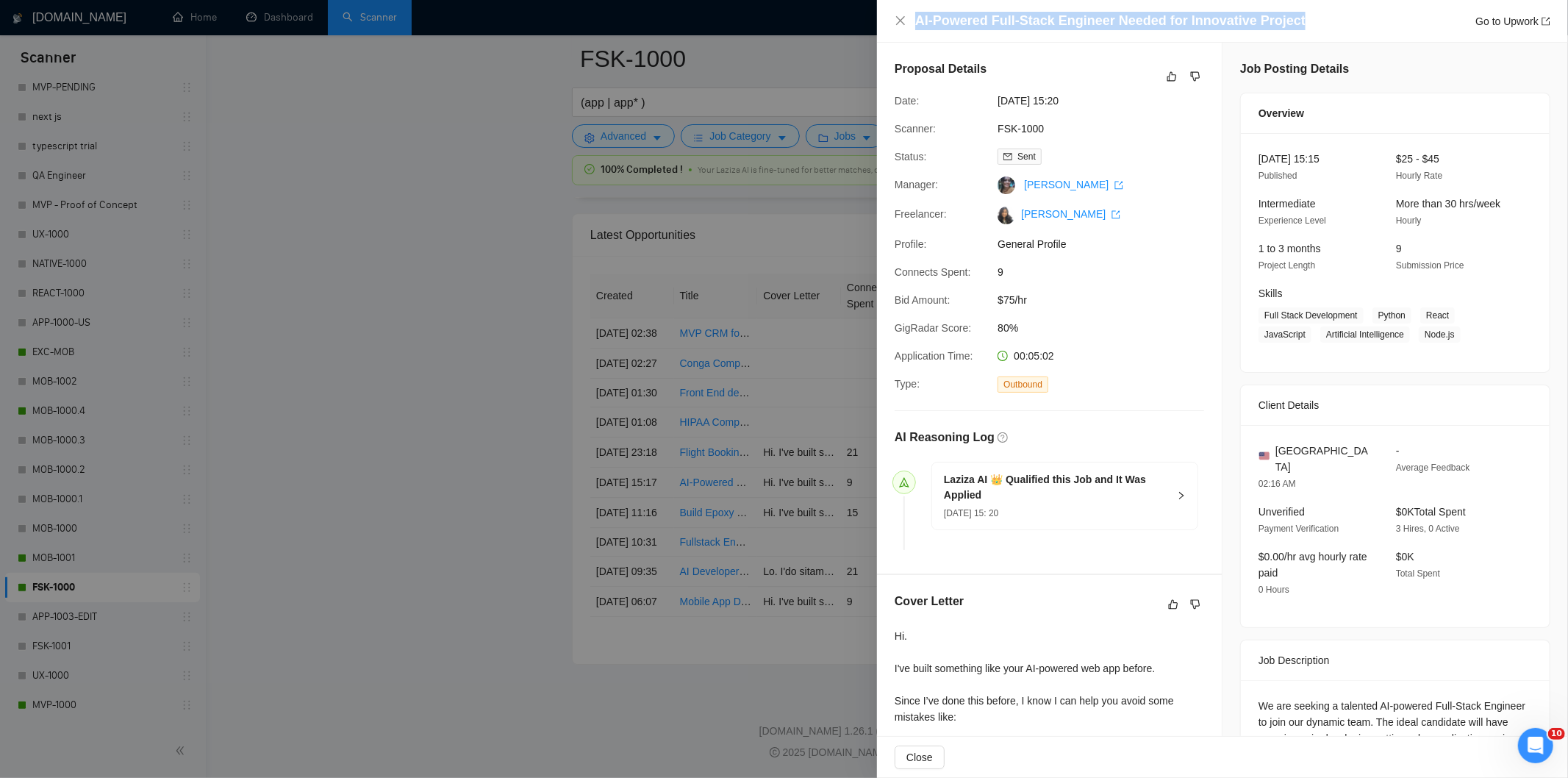
drag, startPoint x: 1307, startPoint y: 18, endPoint x: 909, endPoint y: 19, distance: 398.0
click at [909, 19] on div "AI-Powered Full-Stack Engineer Needed for Innovative Project Go to Upwork" at bounding box center [1222, 21] width 655 height 19
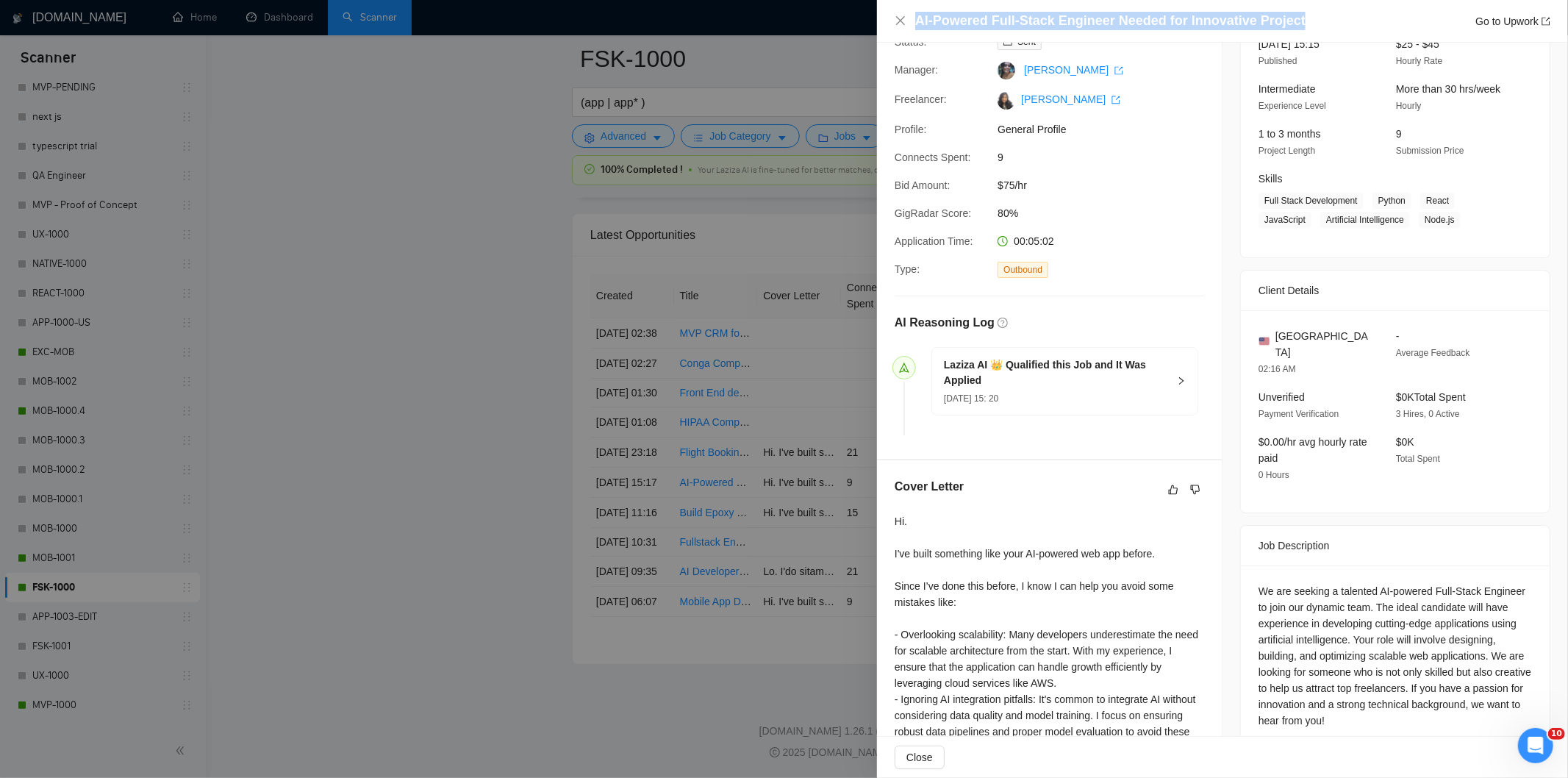
scroll to position [304, 0]
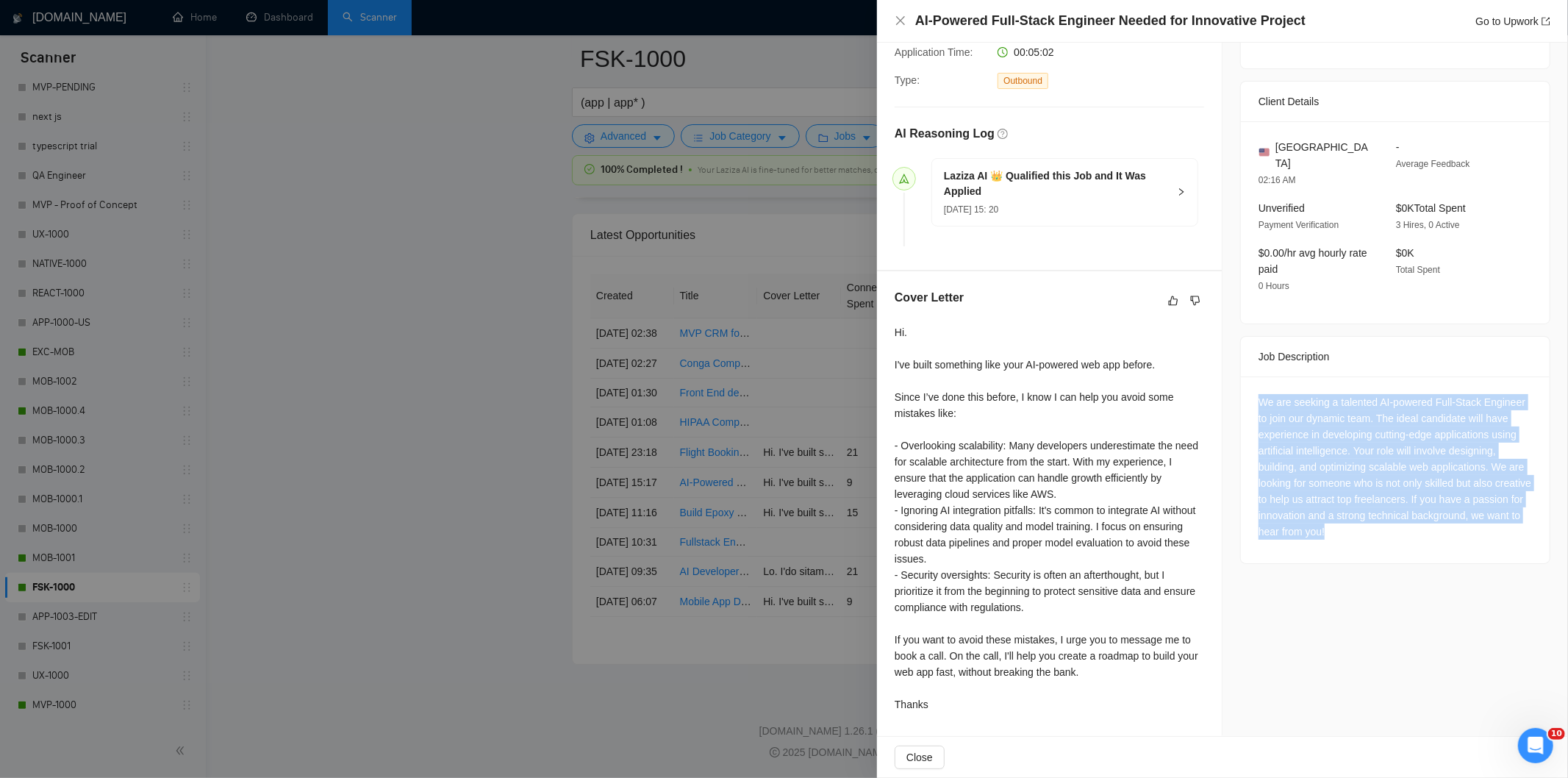
drag, startPoint x: 1244, startPoint y: 383, endPoint x: 1424, endPoint y: 531, distance: 233.0
click at [1424, 531] on div "We are seeking a talented AI-powered Full-Stack Engineer to join our dynamic te…" at bounding box center [1395, 470] width 309 height 187
click at [901, 20] on icon "close" at bounding box center [900, 20] width 12 height 12
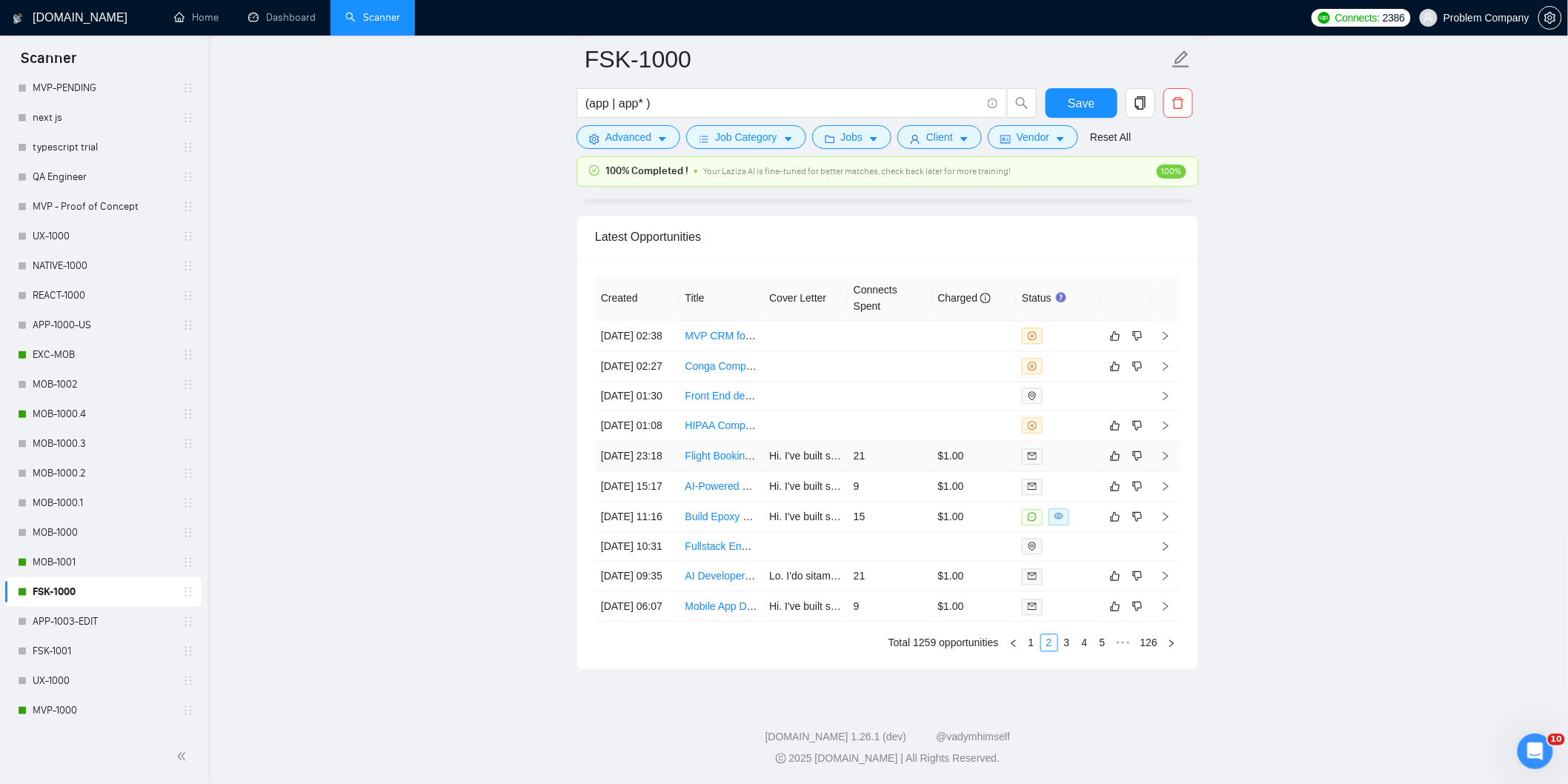
click at [662, 463] on td "[DATE] 23:18" at bounding box center [637, 455] width 84 height 30
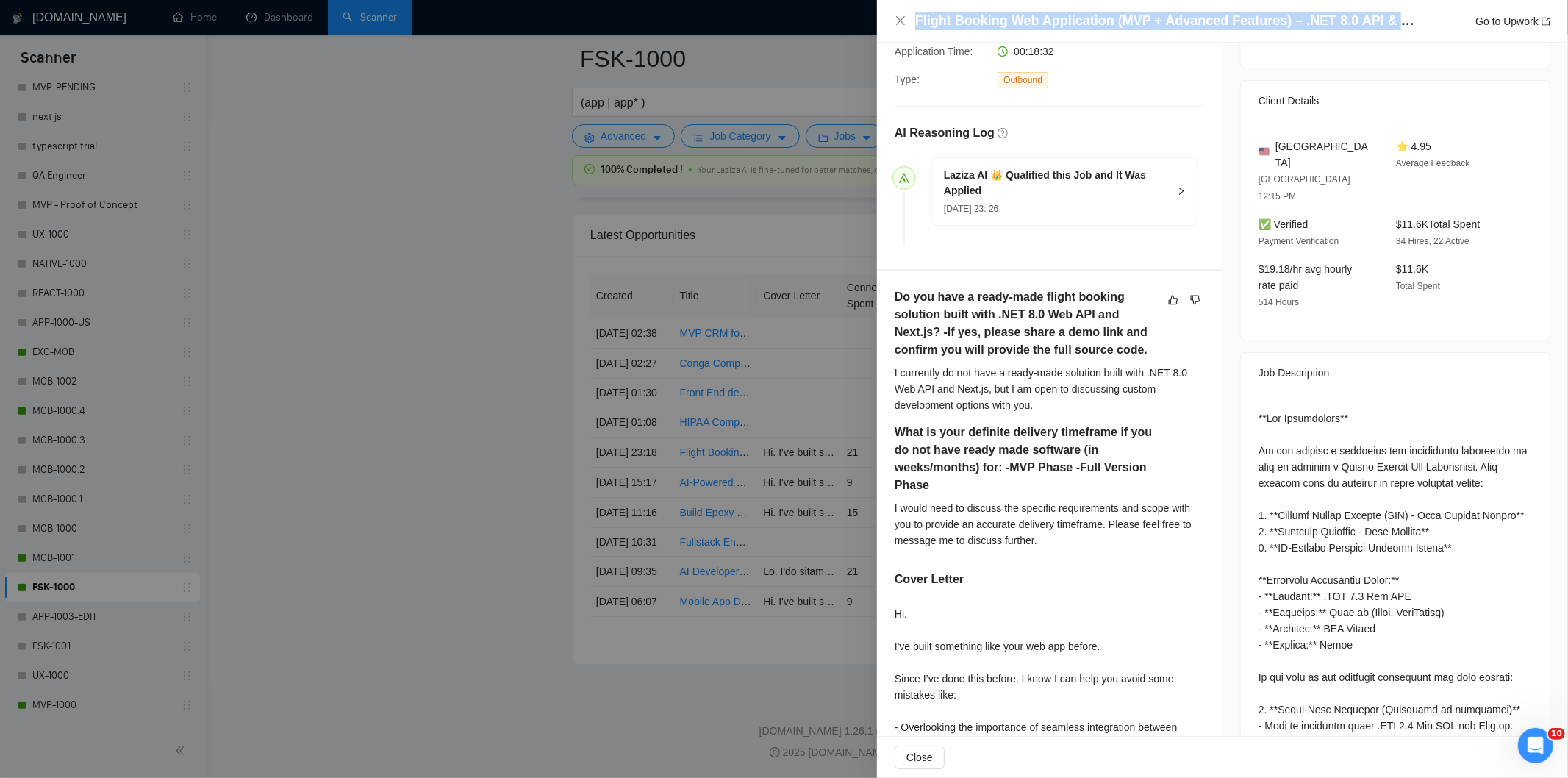
drag, startPoint x: 1422, startPoint y: 22, endPoint x: 914, endPoint y: 25, distance: 508.0
click at [915, 25] on div "Flight Booking Web Application (MVP + Advanced Features) – .NET 8.0 API & Next.…" at bounding box center [1232, 21] width 635 height 19
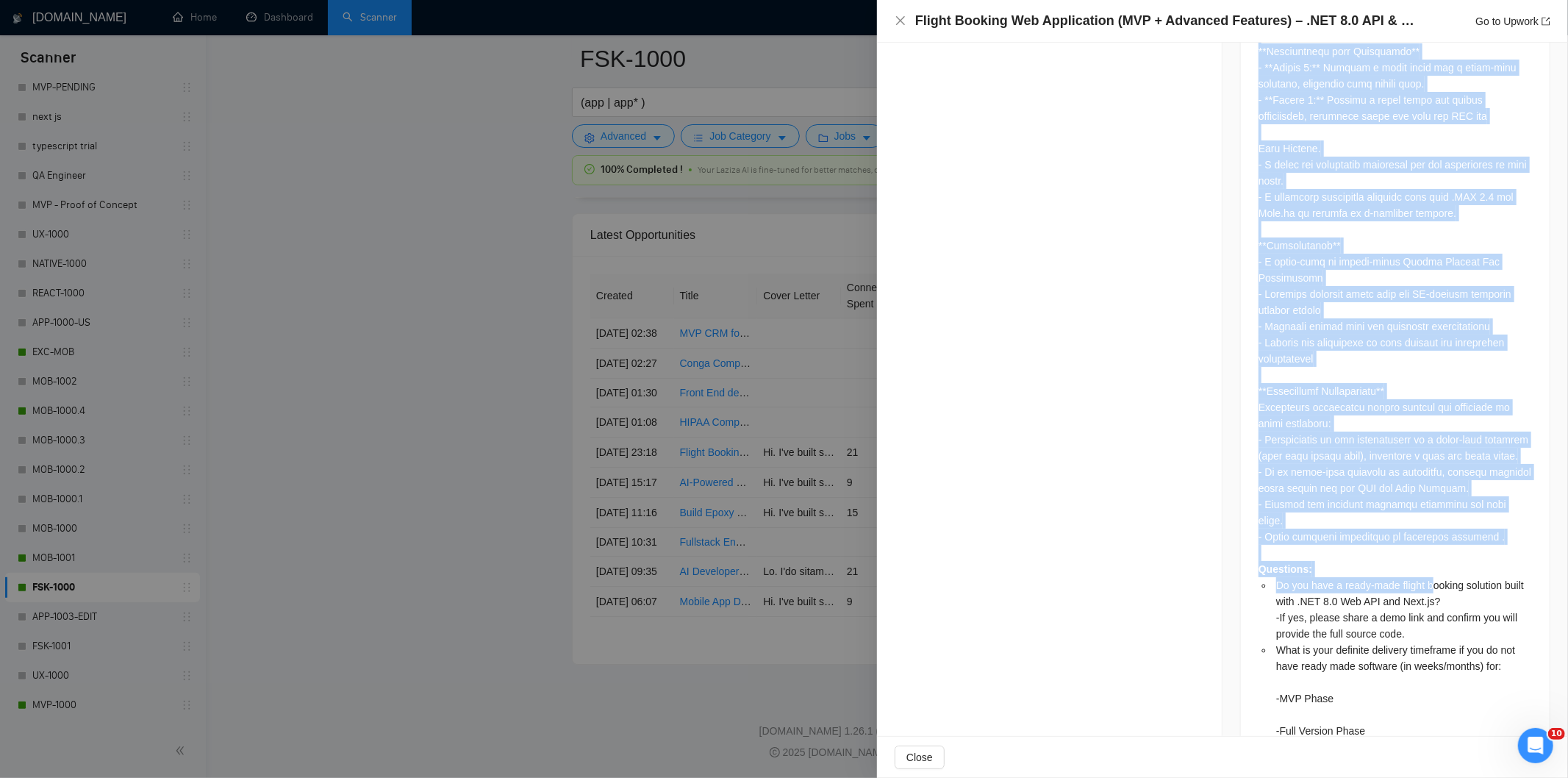
scroll to position [1899, 0]
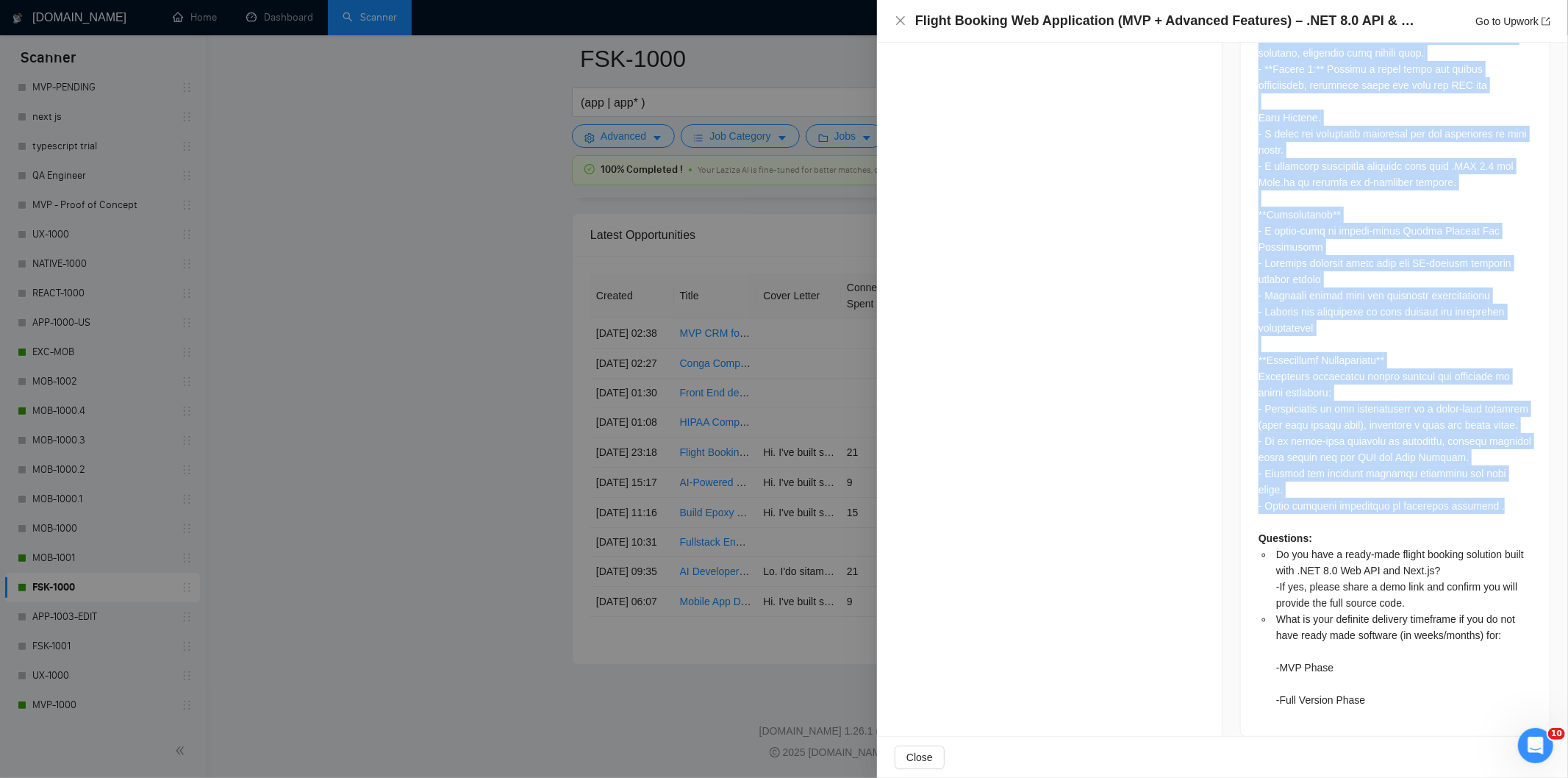
drag, startPoint x: 1256, startPoint y: 223, endPoint x: 1487, endPoint y: 491, distance: 353.8
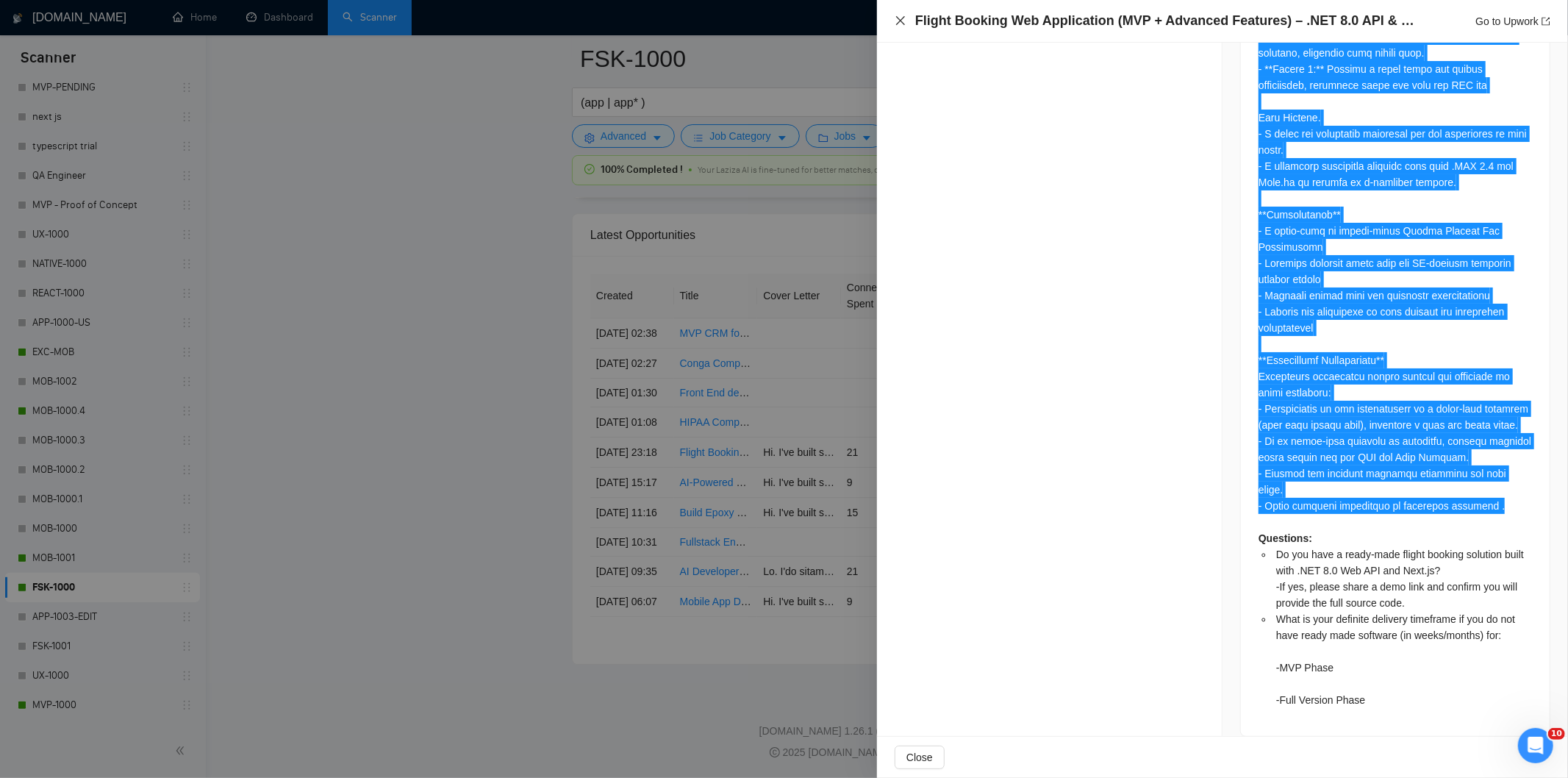
click at [899, 24] on icon "close" at bounding box center [900, 20] width 12 height 12
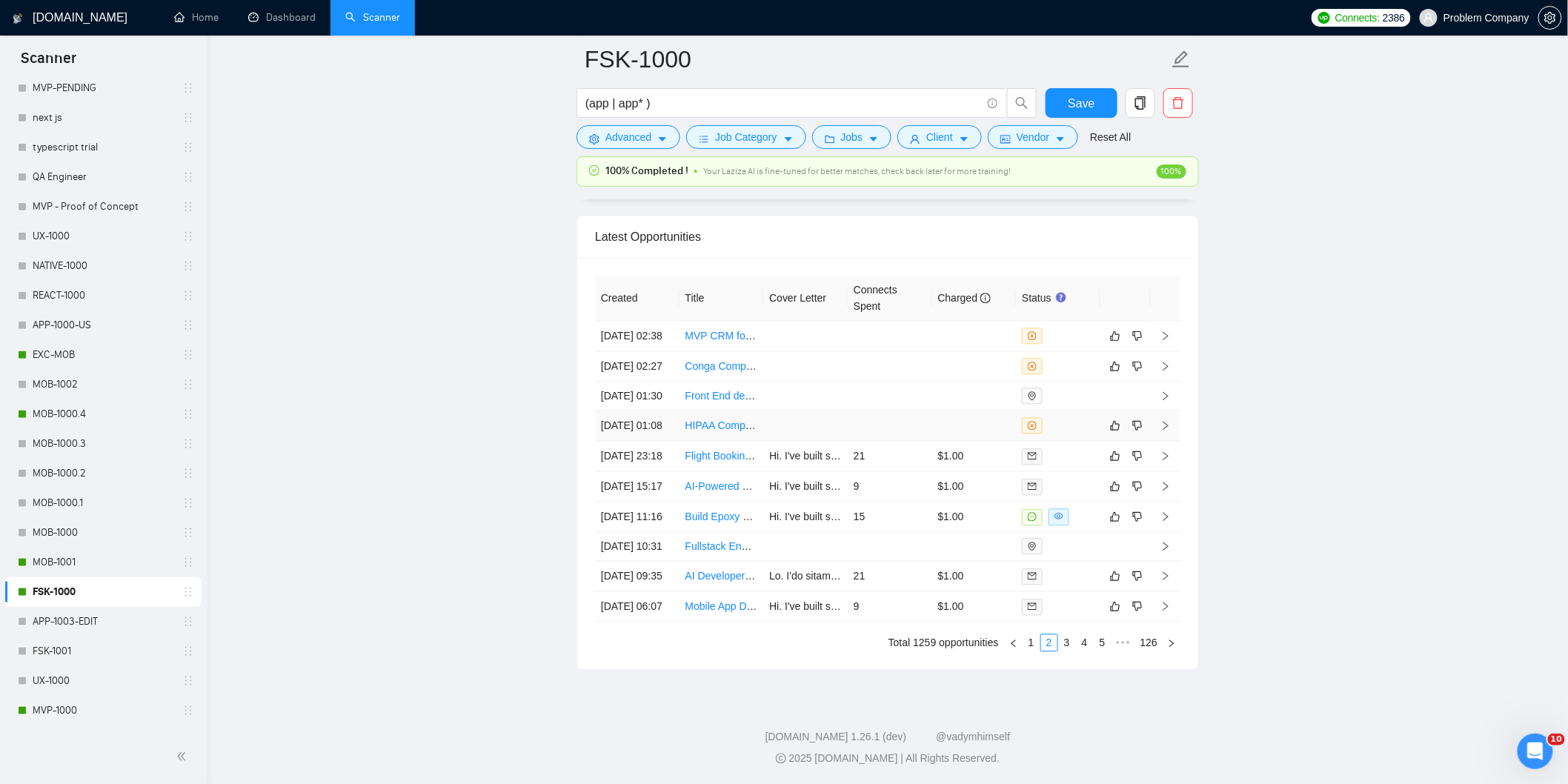
click at [651, 415] on td "[DATE] 01:08" at bounding box center [637, 425] width 84 height 30
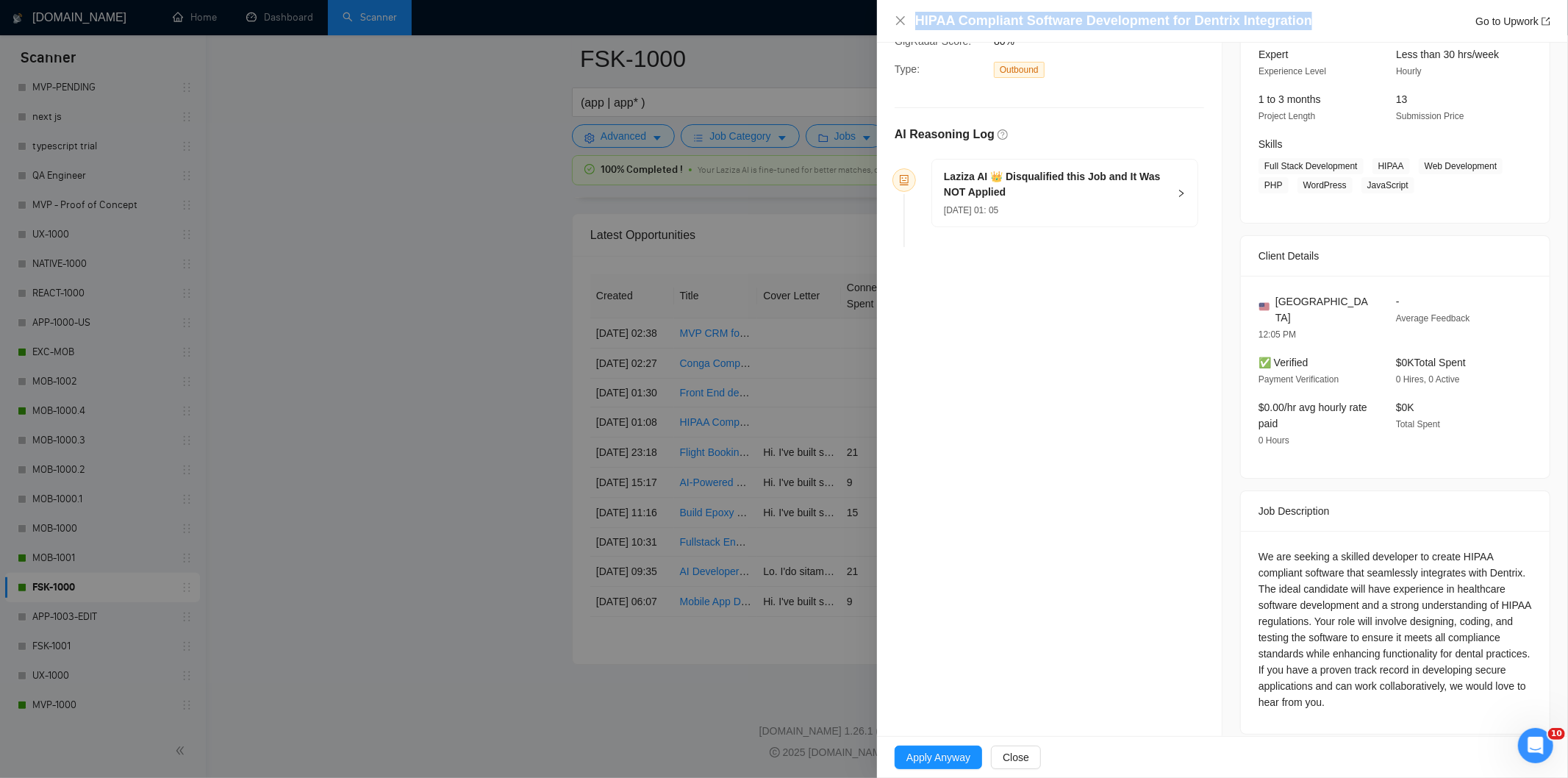
drag, startPoint x: 1158, startPoint y: 30, endPoint x: 903, endPoint y: 30, distance: 255.0
click at [903, 30] on div "HIPAA Compliant Software Development for Dentrix Integration Go to Upwork" at bounding box center [1222, 21] width 655 height 19
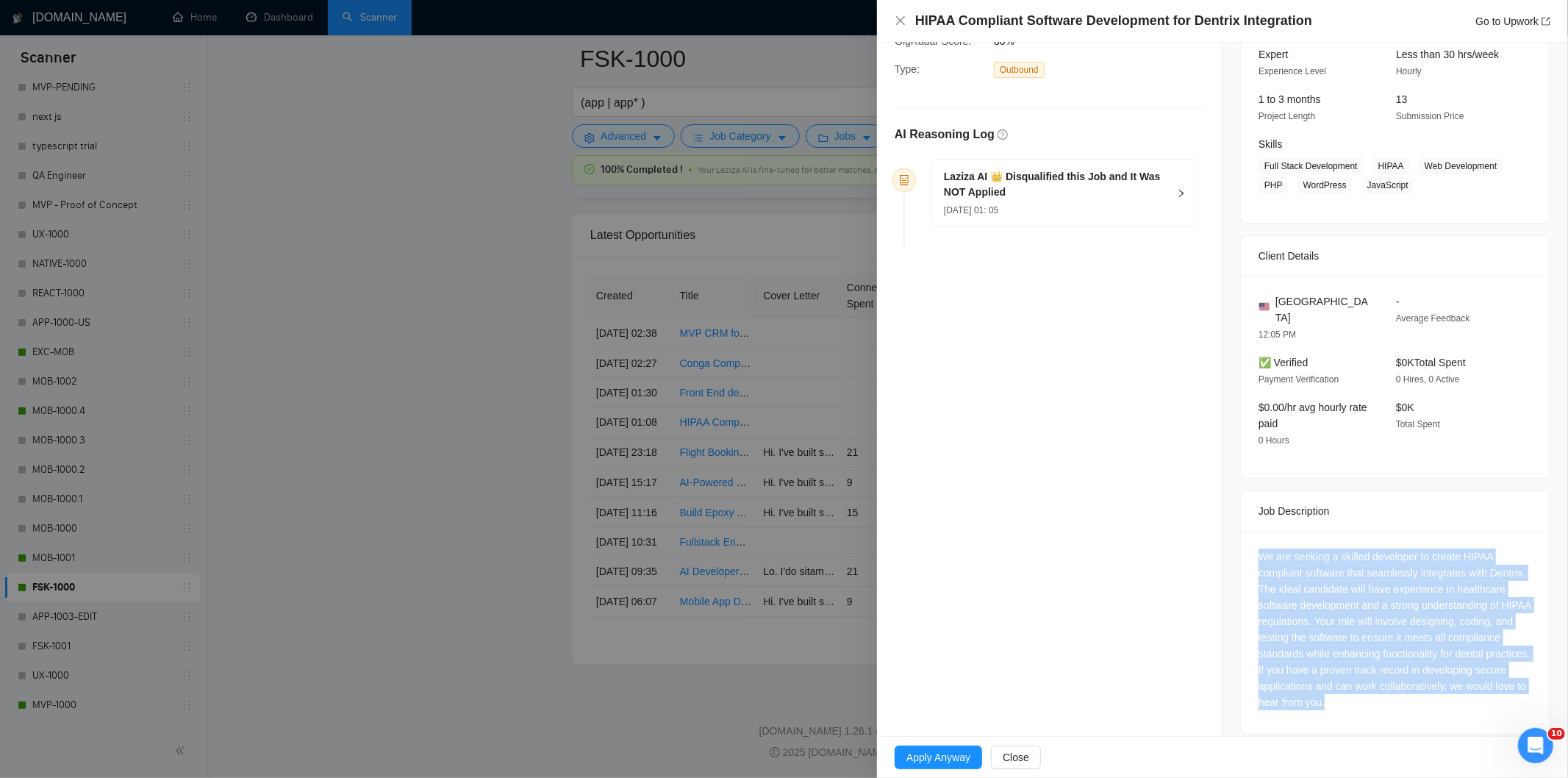
drag, startPoint x: 1244, startPoint y: 545, endPoint x: 1376, endPoint y: 695, distance: 199.8
click at [1376, 695] on div "We are seeking a skilled developer to create HIPAA compliant software that seam…" at bounding box center [1395, 632] width 309 height 203
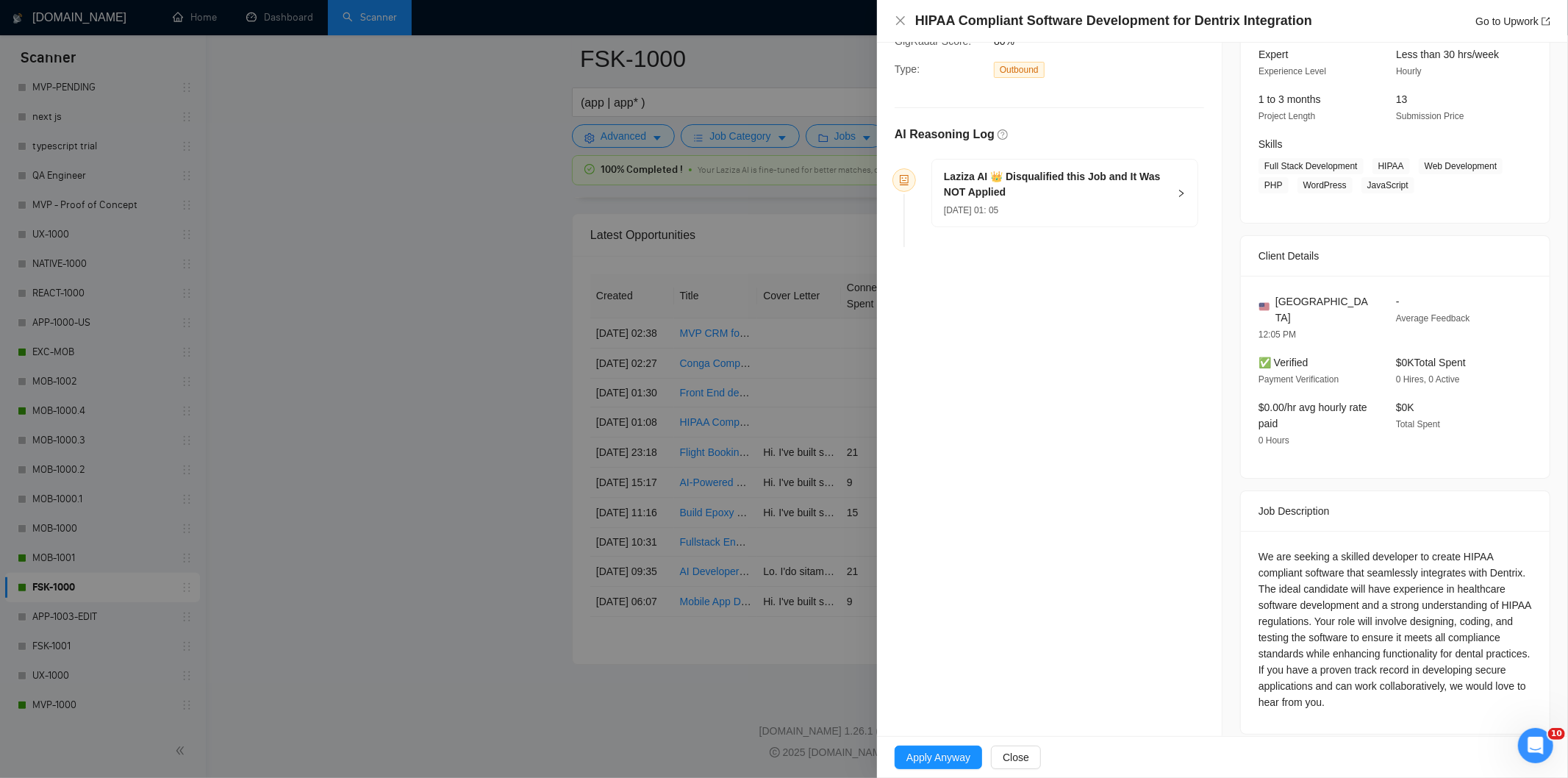
click at [1087, 211] on div "[DATE] 01: 05" at bounding box center [1056, 209] width 224 height 16
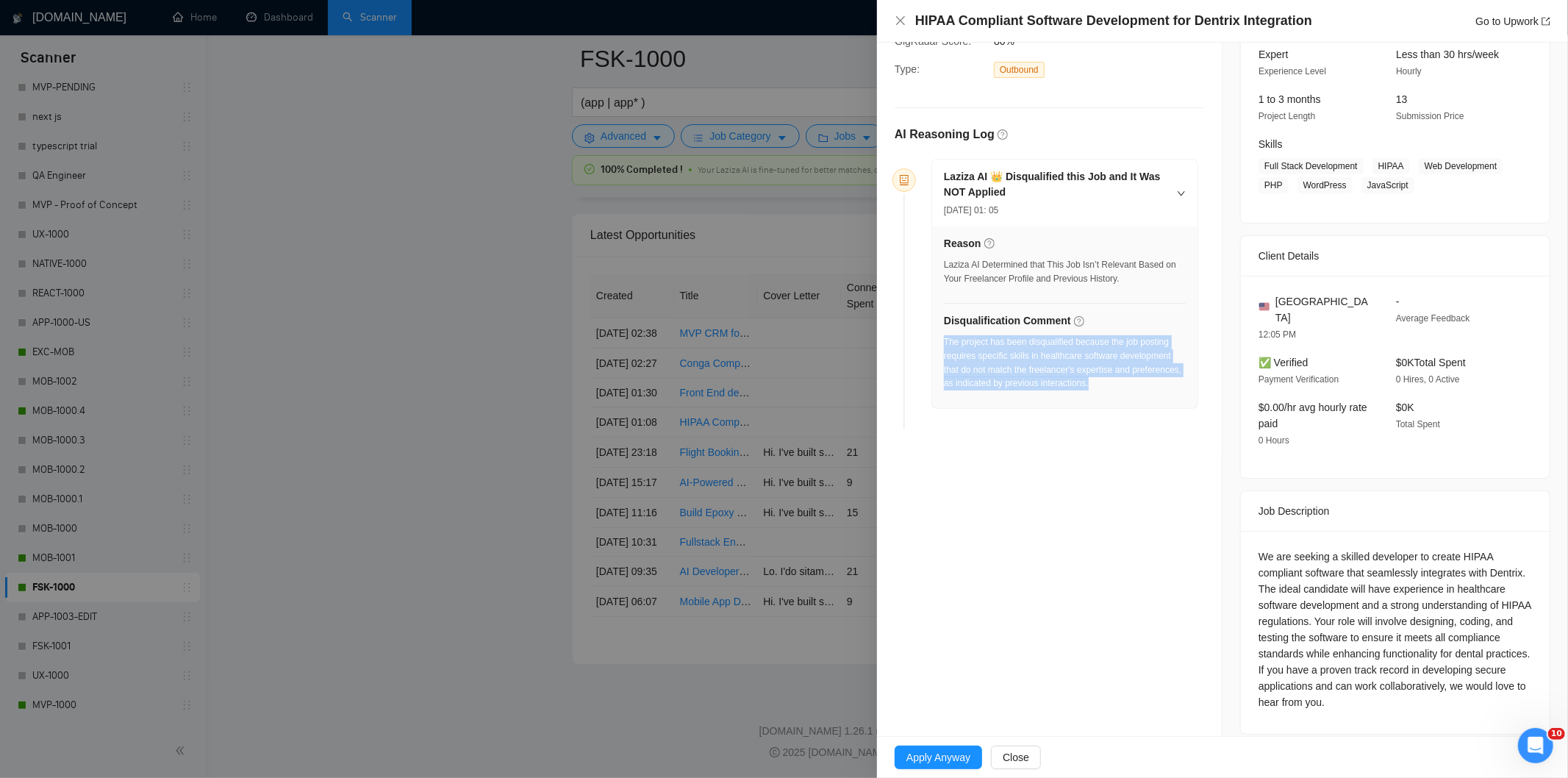
drag, startPoint x: 1151, startPoint y: 385, endPoint x: 945, endPoint y: 347, distance: 209.5
click at [945, 347] on div "The project has been disqualified because the job posting requires specific ski…" at bounding box center [1065, 363] width 242 height 55
click at [900, 19] on icon "close" at bounding box center [900, 20] width 9 height 9
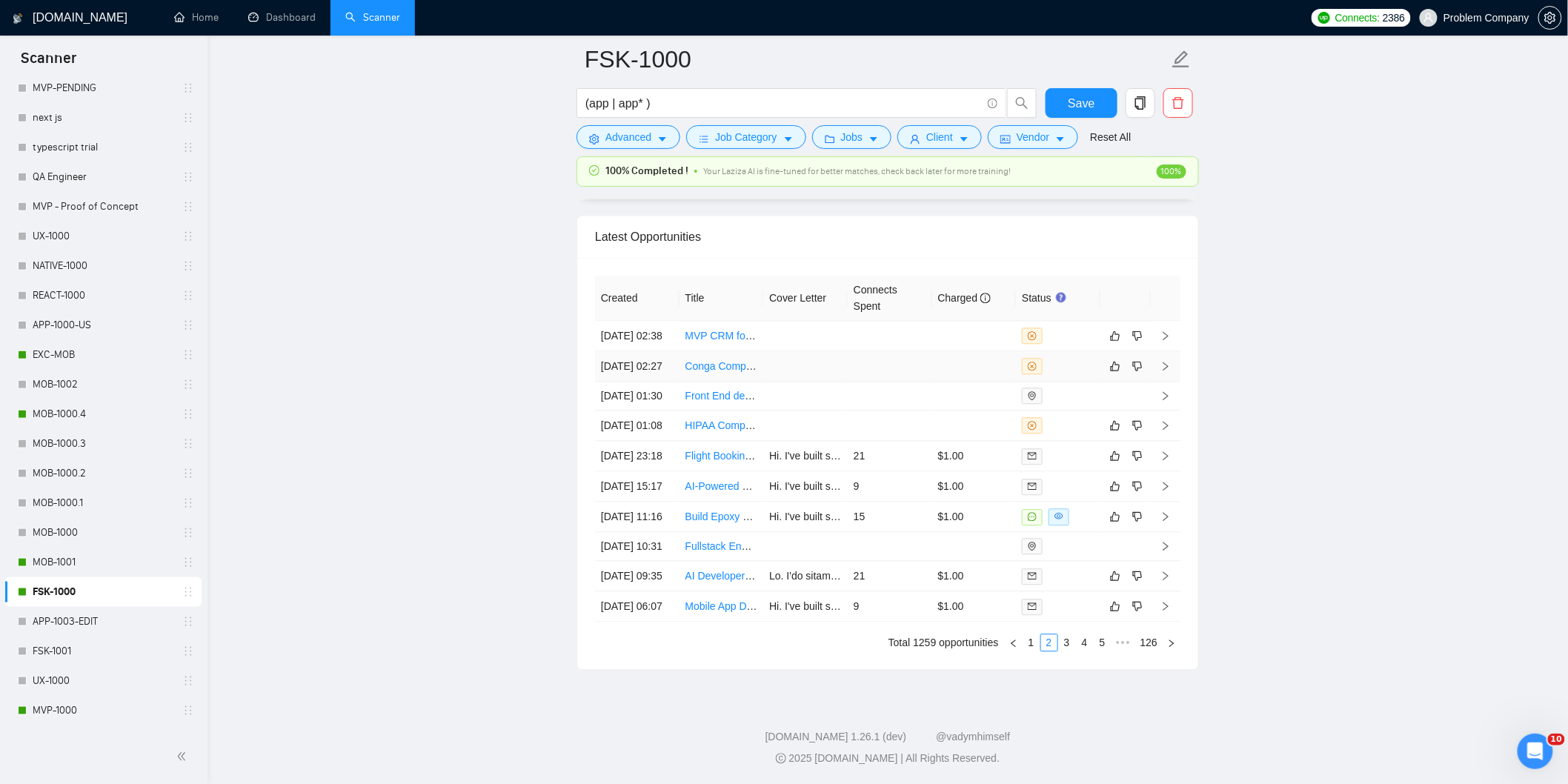
click at [664, 352] on td "[DATE] 02:27" at bounding box center [637, 366] width 84 height 30
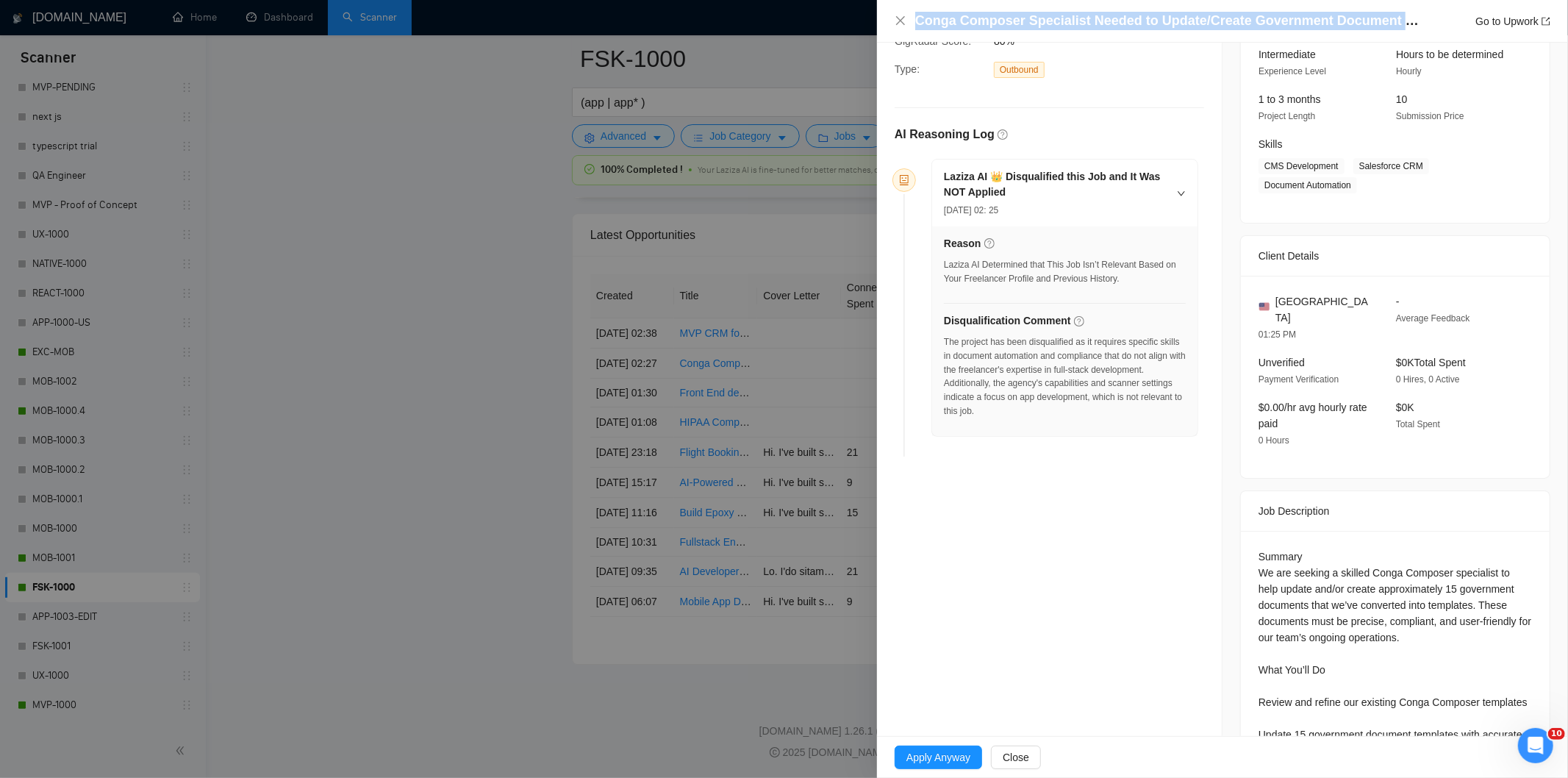
drag, startPoint x: 1385, startPoint y: 19, endPoint x: 934, endPoint y: 10, distance: 451.1
click at [934, 10] on div "Conga Composer Specialist Needed to Update/Create Government Document Templates…" at bounding box center [1222, 21] width 691 height 43
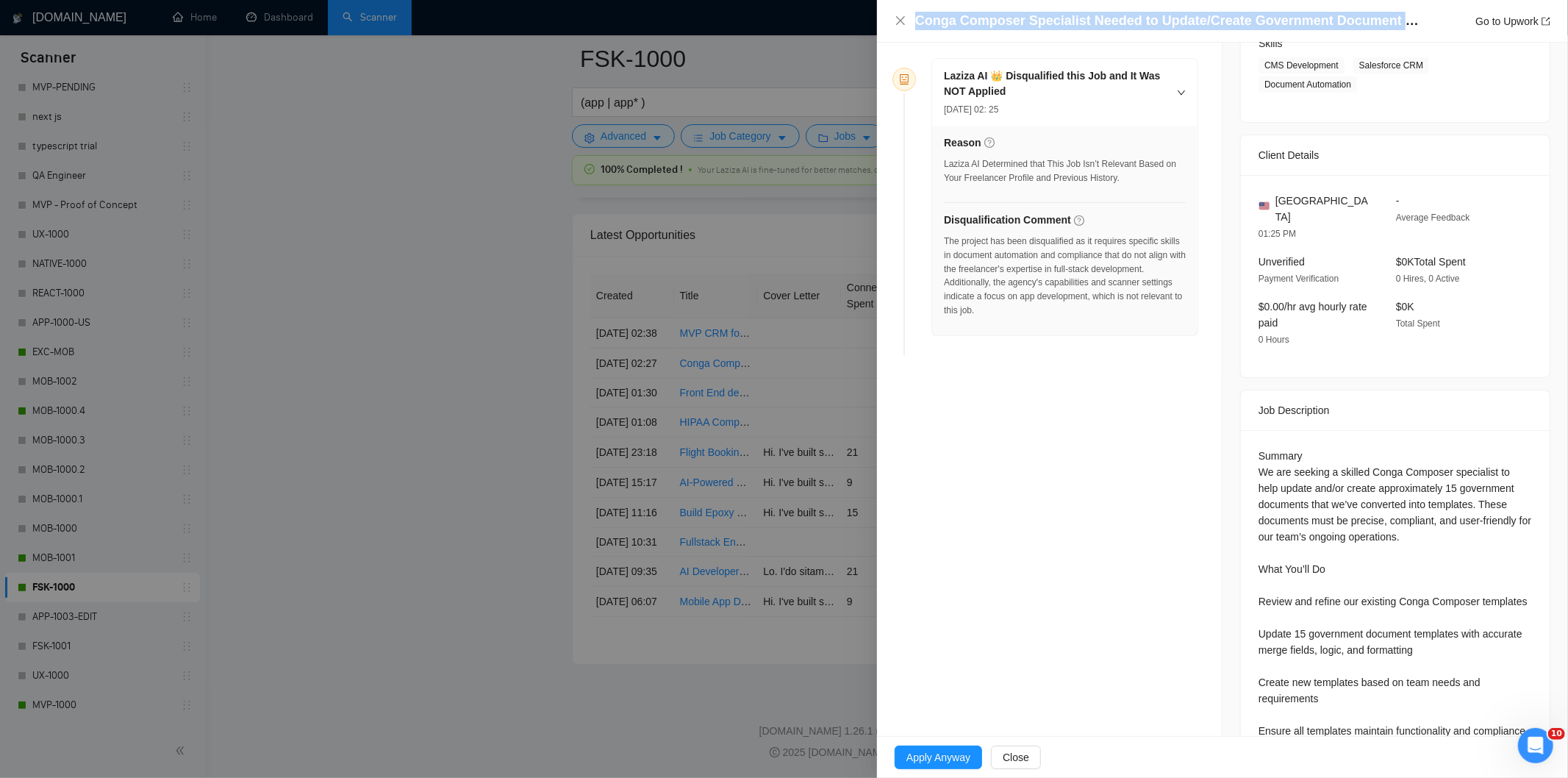
scroll to position [394, 0]
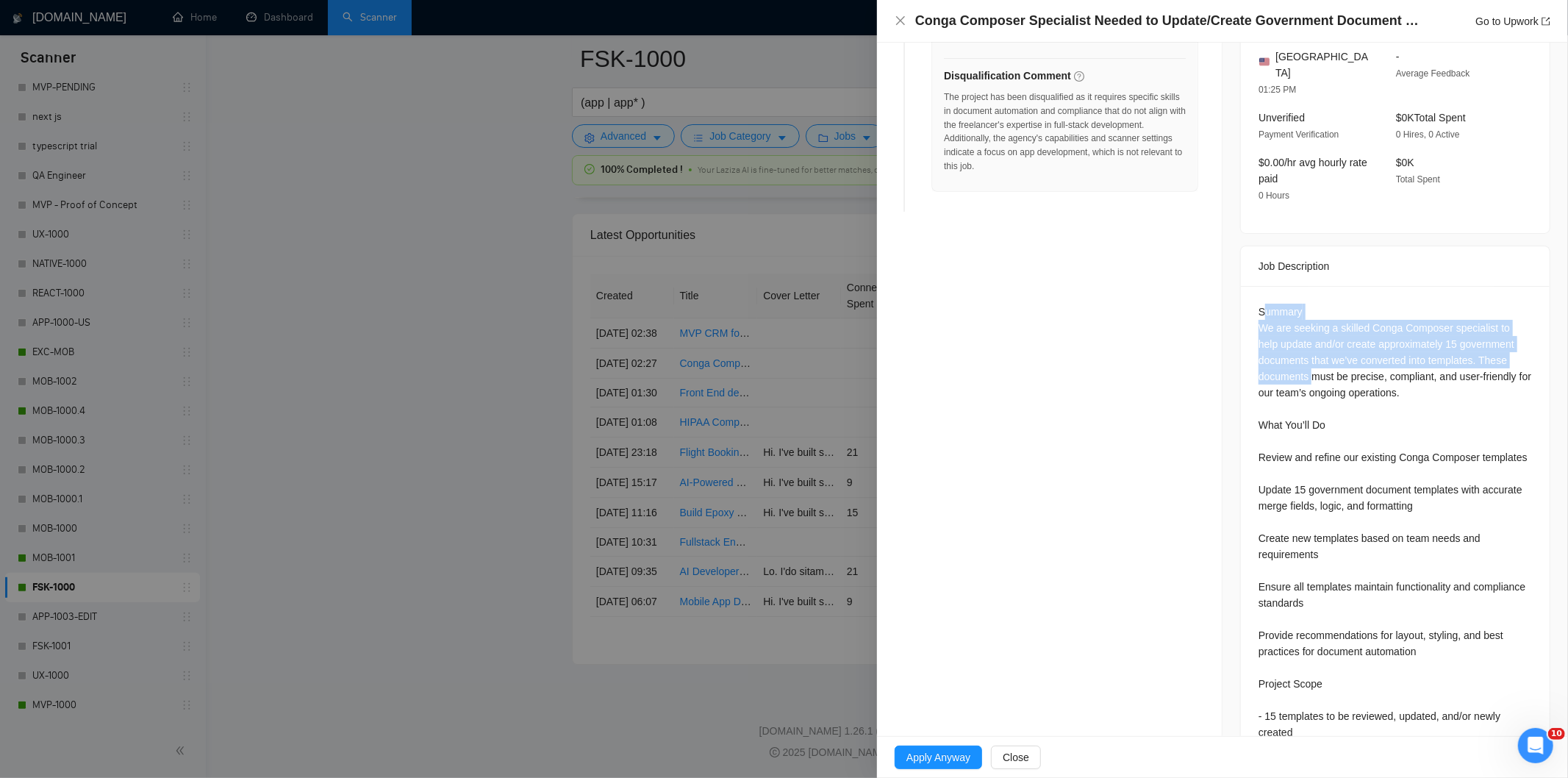
drag, startPoint x: 1260, startPoint y: 286, endPoint x: 1310, endPoint y: 364, distance: 92.6
click at [1309, 366] on div "Summary We are seeking a skilled Conga Composer specialist to help update and/o…" at bounding box center [1395, 565] width 309 height 559
click at [1305, 332] on div "Summary We are seeking a skilled Conga Composer specialist to help update and/o…" at bounding box center [1395, 562] width 273 height 518
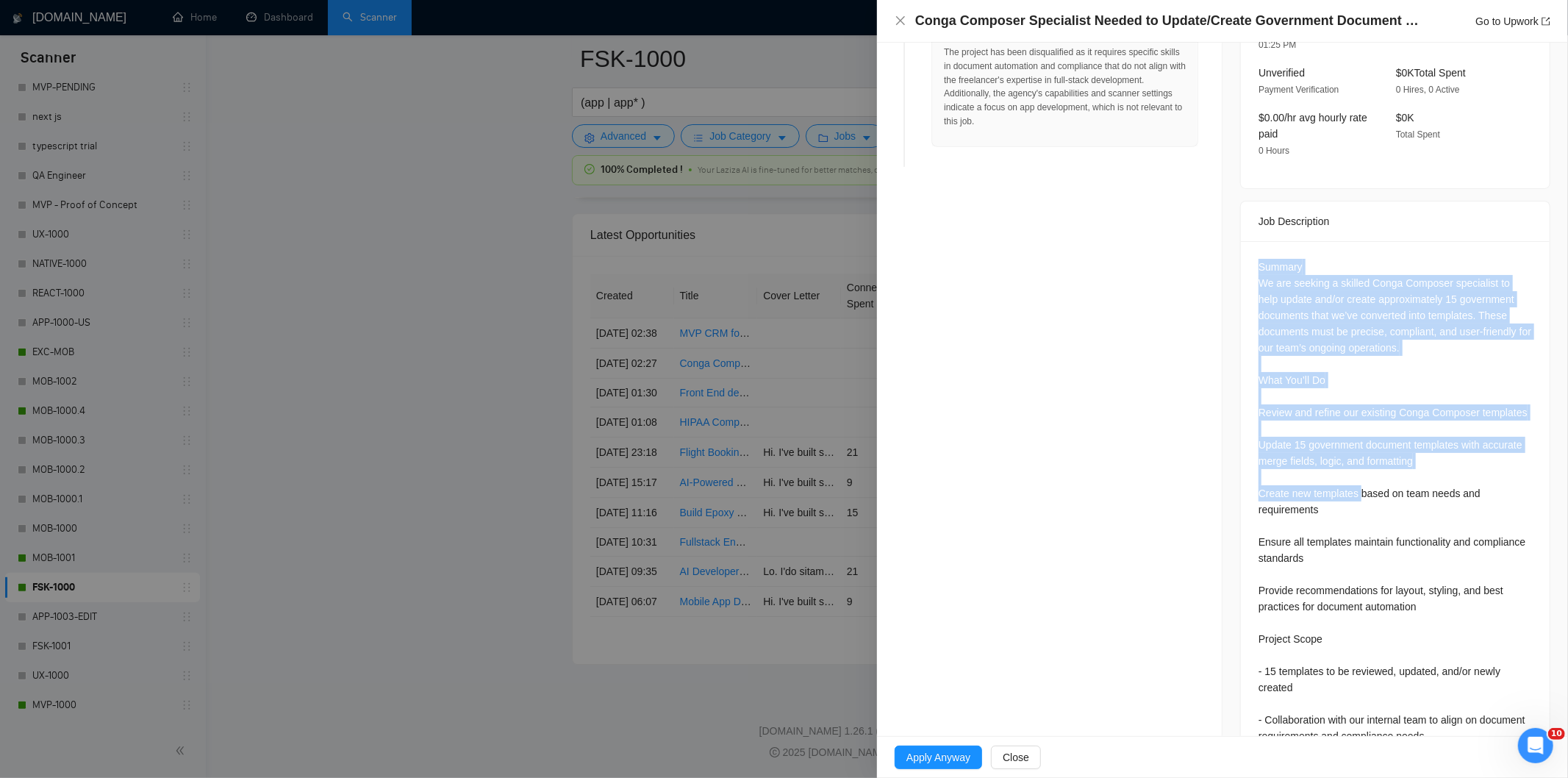
scroll to position [505, 0]
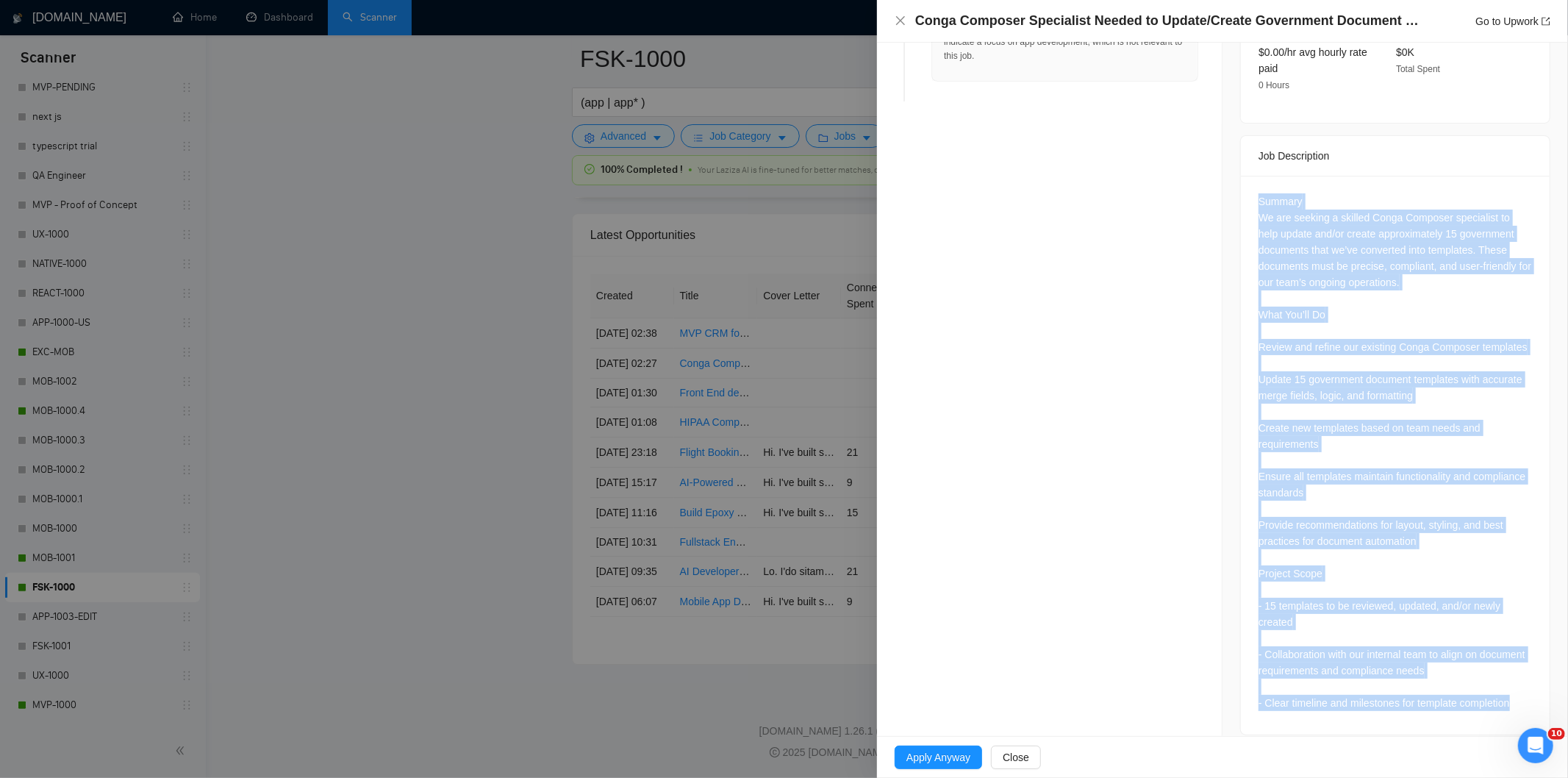
drag, startPoint x: 1248, startPoint y: 295, endPoint x: 1517, endPoint y: 686, distance: 474.6
click at [1517, 686] on div "Summary We are seeking a skilled Conga Composer specialist to help update and/o…" at bounding box center [1395, 455] width 309 height 559
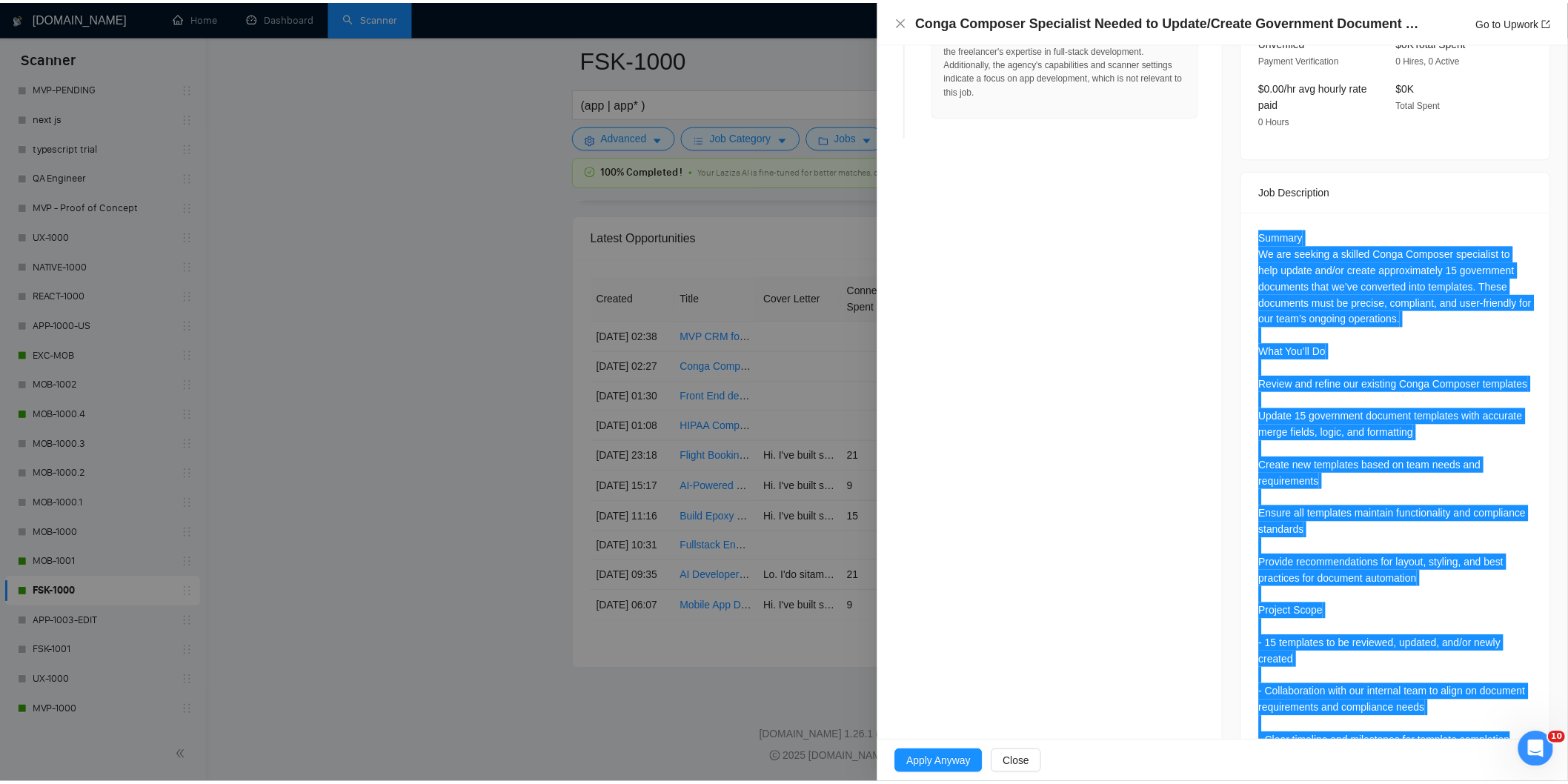
scroll to position [179, 0]
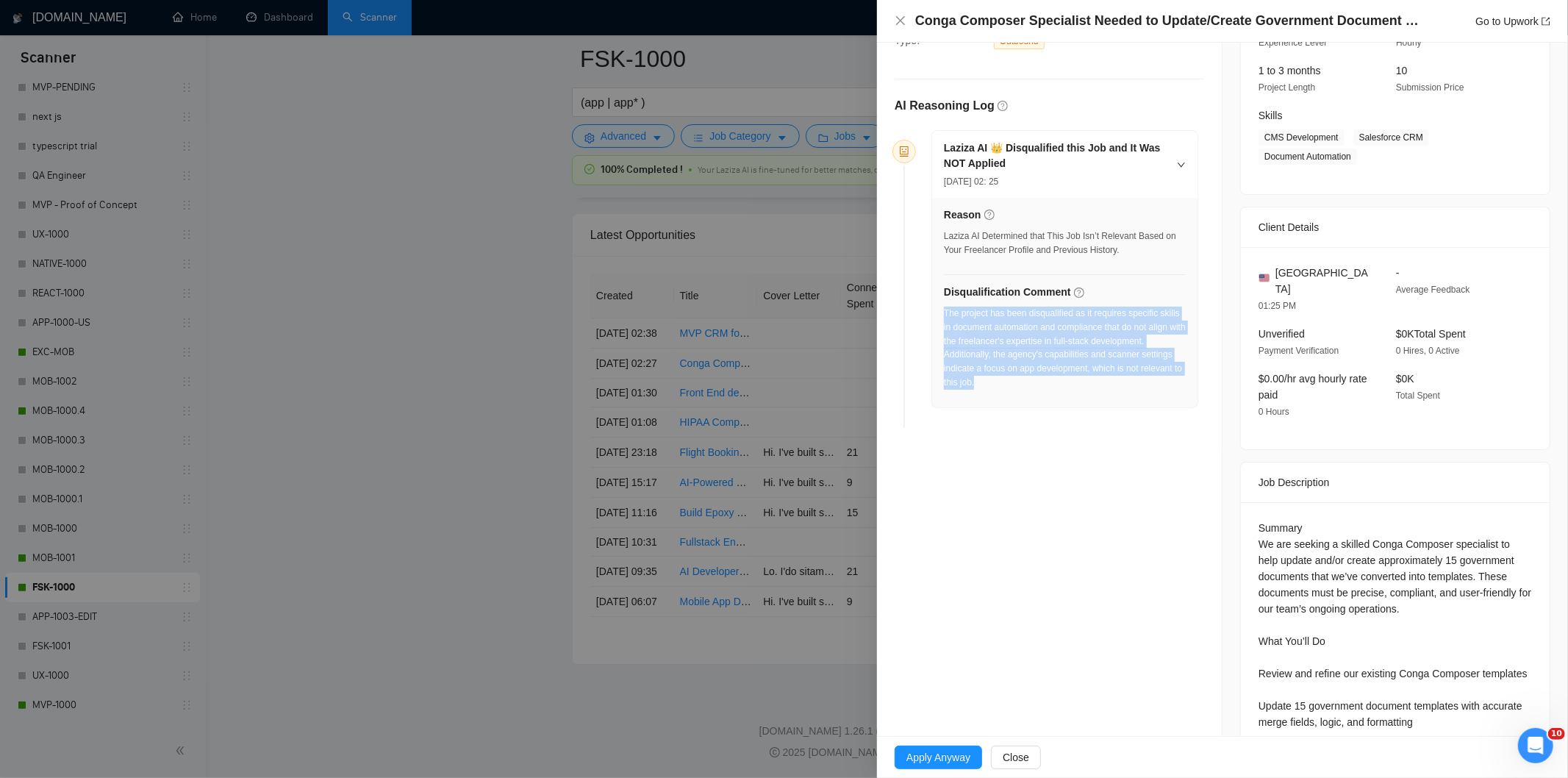
drag, startPoint x: 1008, startPoint y: 382, endPoint x: 944, endPoint y: 318, distance: 90.5
click at [944, 318] on div "The project has been disqualified as it requires specific skills in document au…" at bounding box center [1065, 348] width 242 height 83
click at [897, 23] on icon "close" at bounding box center [900, 20] width 12 height 12
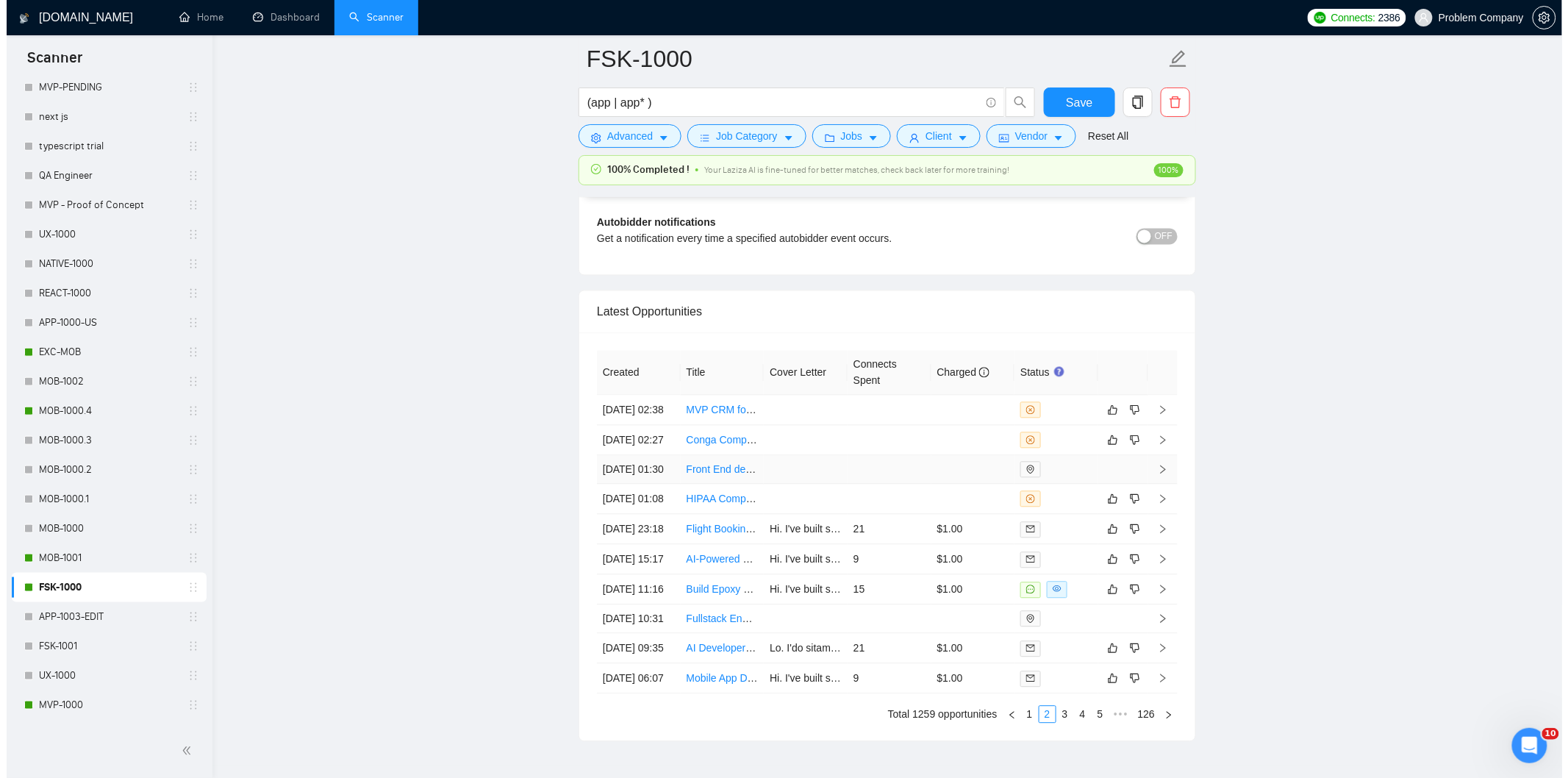
scroll to position [3498, 0]
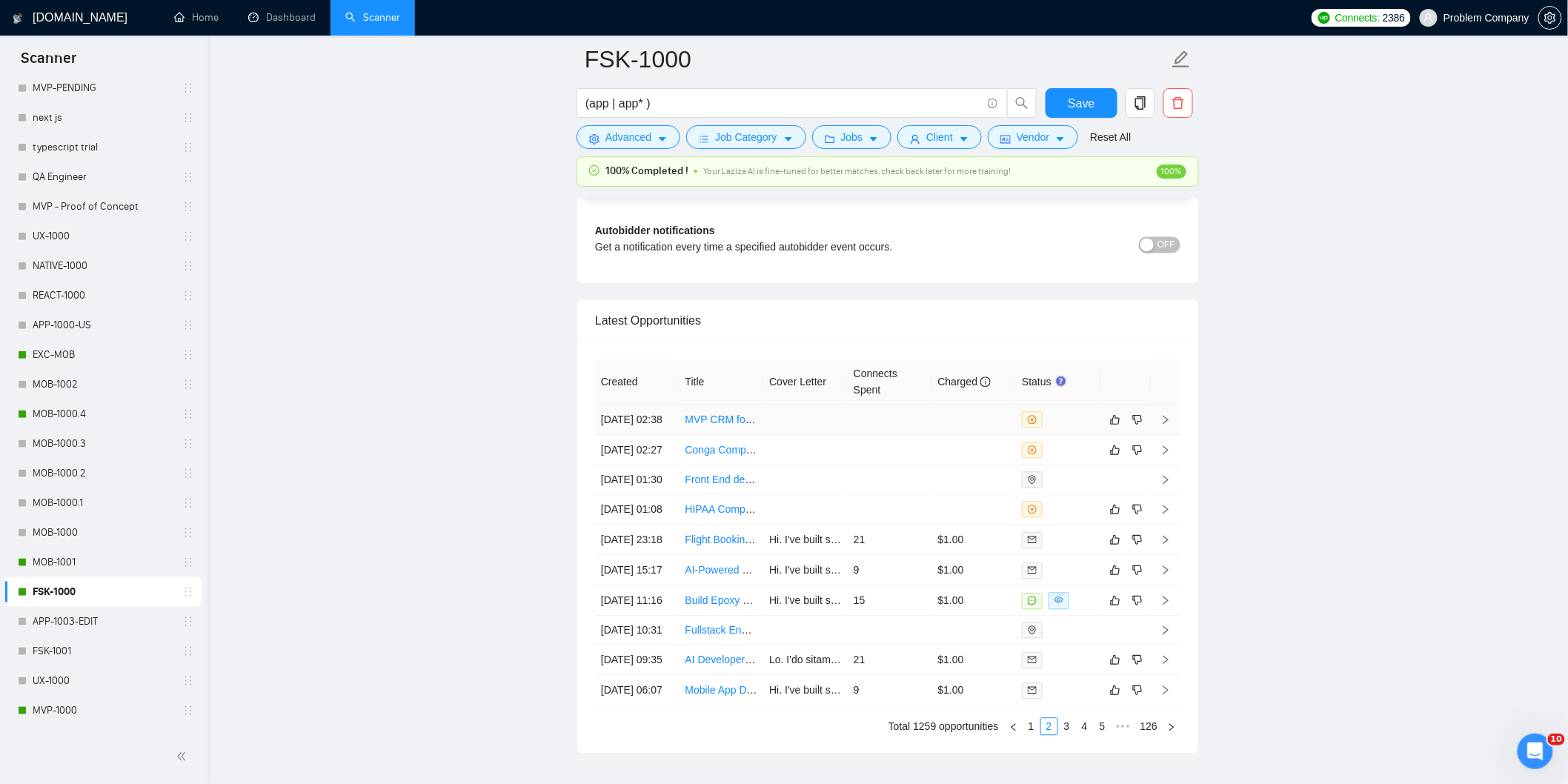
click at [652, 435] on td "[DATE] 02:38" at bounding box center [637, 420] width 84 height 30
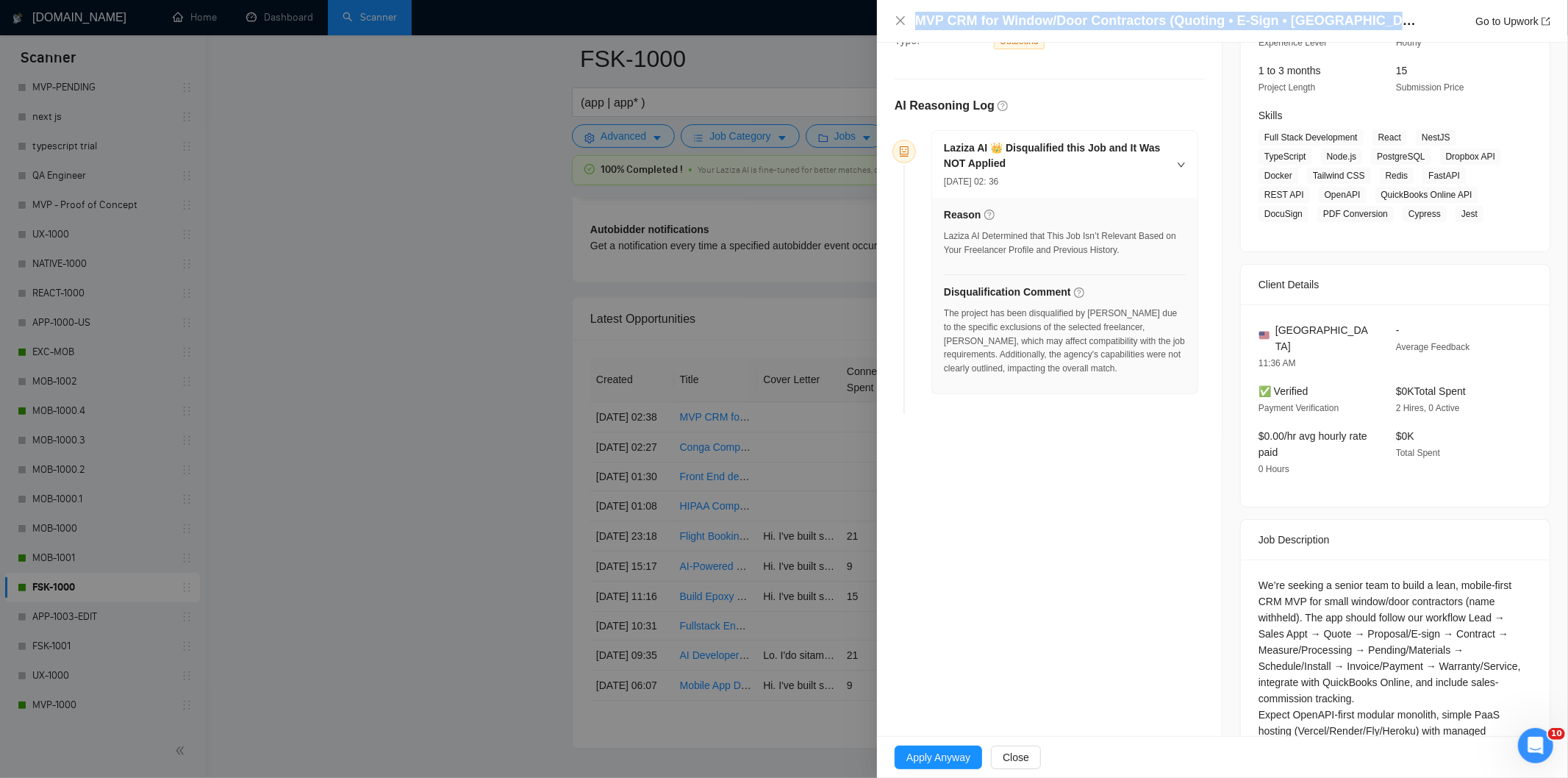
drag, startPoint x: 1388, startPoint y: 25, endPoint x: 917, endPoint y: 15, distance: 471.1
click at [917, 15] on h4 "MVP CRM for Window/Door Contractors (Quoting • E-Sign • [GEOGRAPHIC_DATA] • Sch…" at bounding box center [1168, 21] width 507 height 19
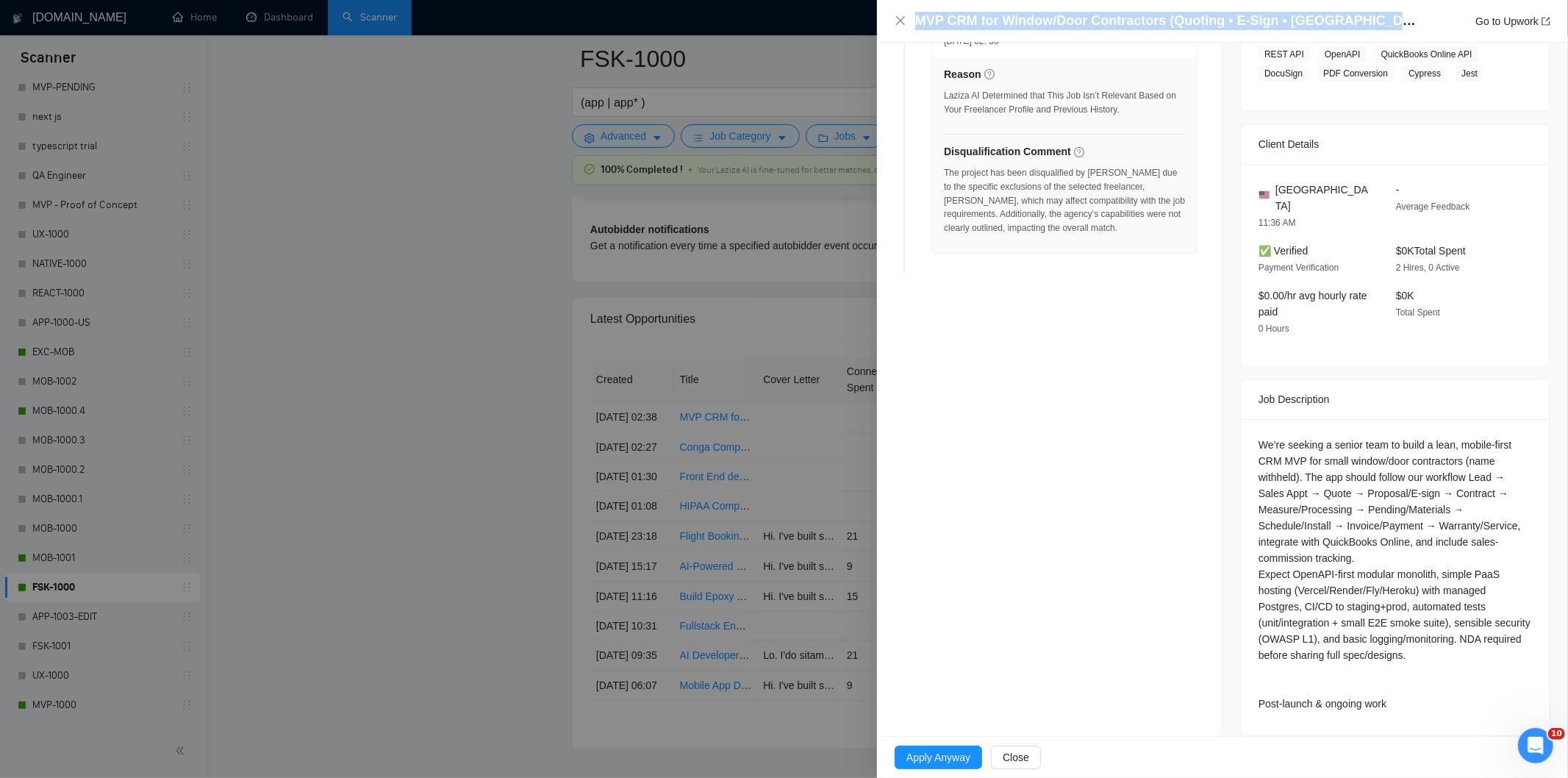
scroll to position [319, 0]
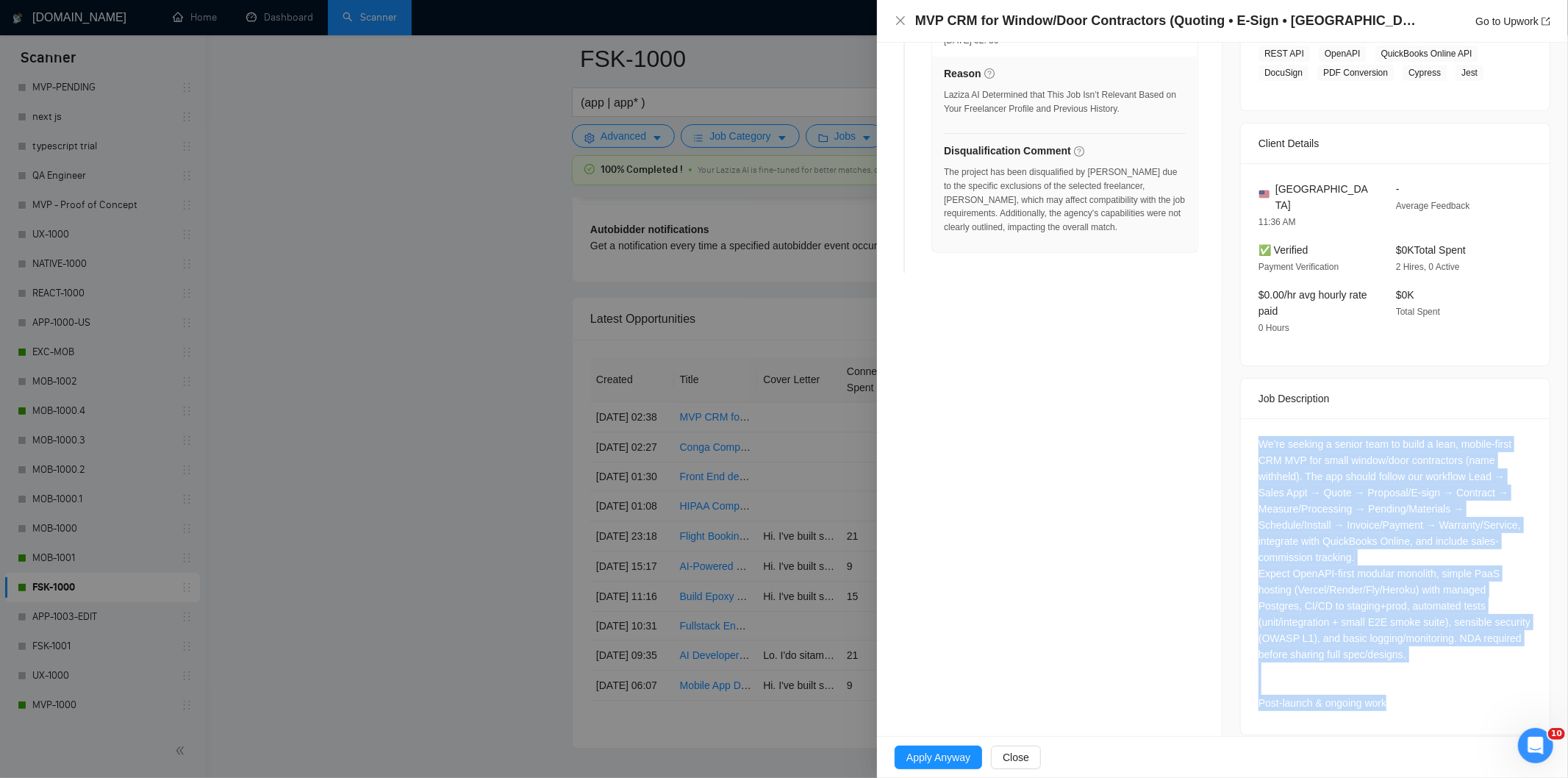
drag, startPoint x: 1252, startPoint y: 423, endPoint x: 1433, endPoint y: 687, distance: 320.1
click at [1433, 687] on div "We’re seeking a senior team to build a lean, mobile-first CRM MVP for small win…" at bounding box center [1395, 573] width 273 height 275
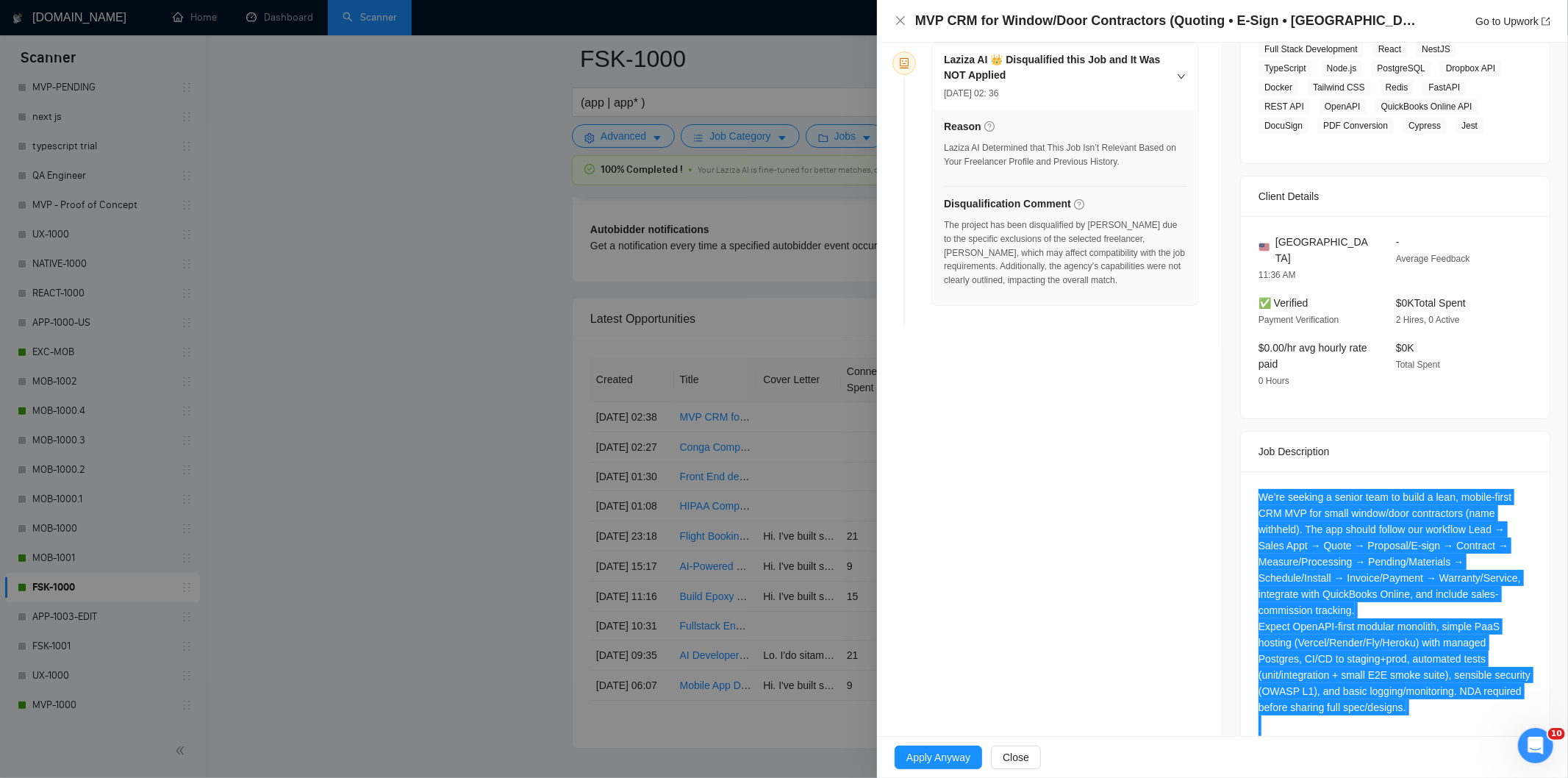
scroll to position [156, 0]
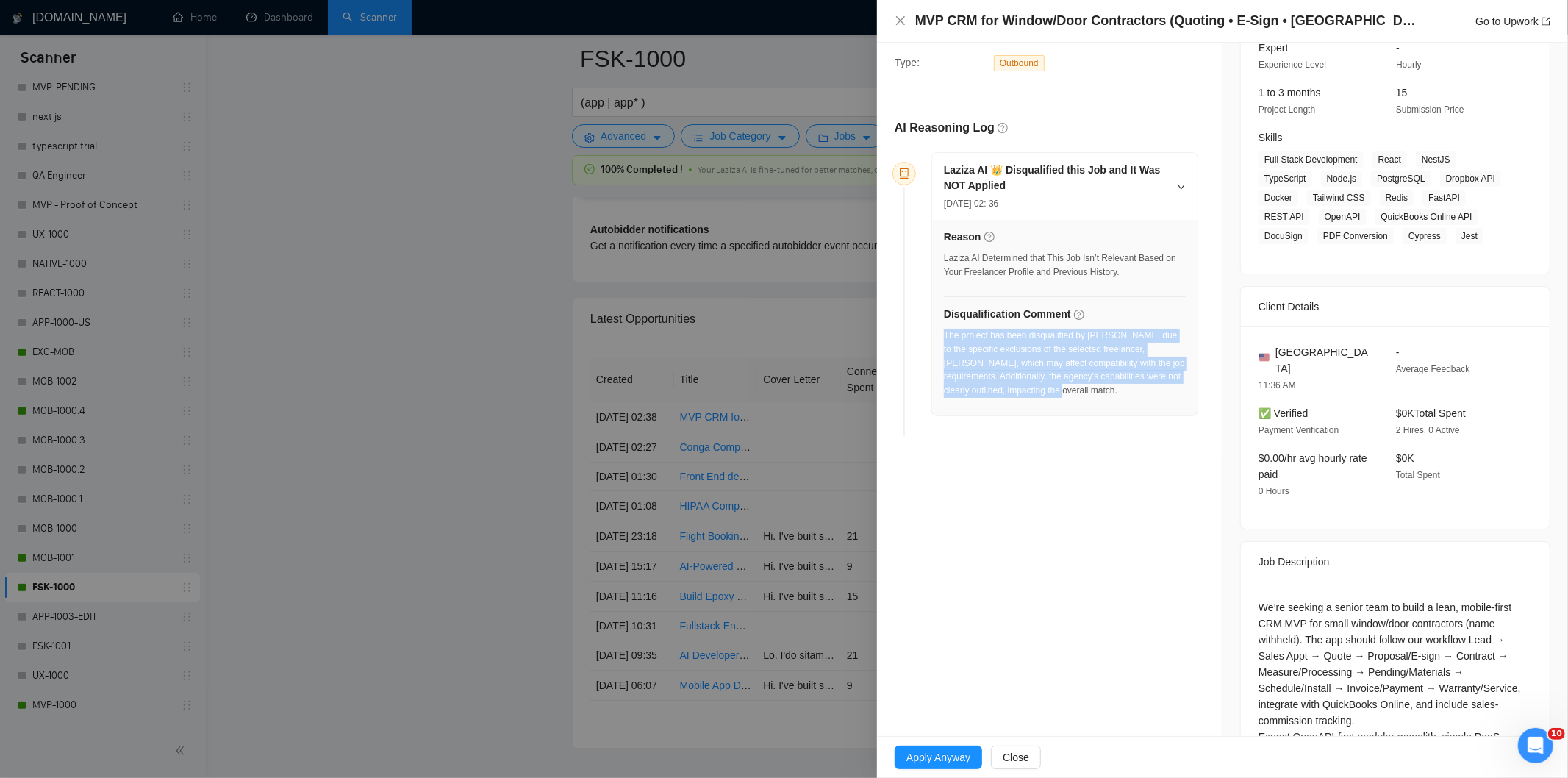
drag, startPoint x: 1116, startPoint y: 389, endPoint x: 945, endPoint y: 339, distance: 178.2
click at [945, 339] on div "The project has been disqualified by [PERSON_NAME] due to the specific exclusio…" at bounding box center [1065, 363] width 242 height 69
click at [903, 22] on icon "close" at bounding box center [900, 20] width 12 height 12
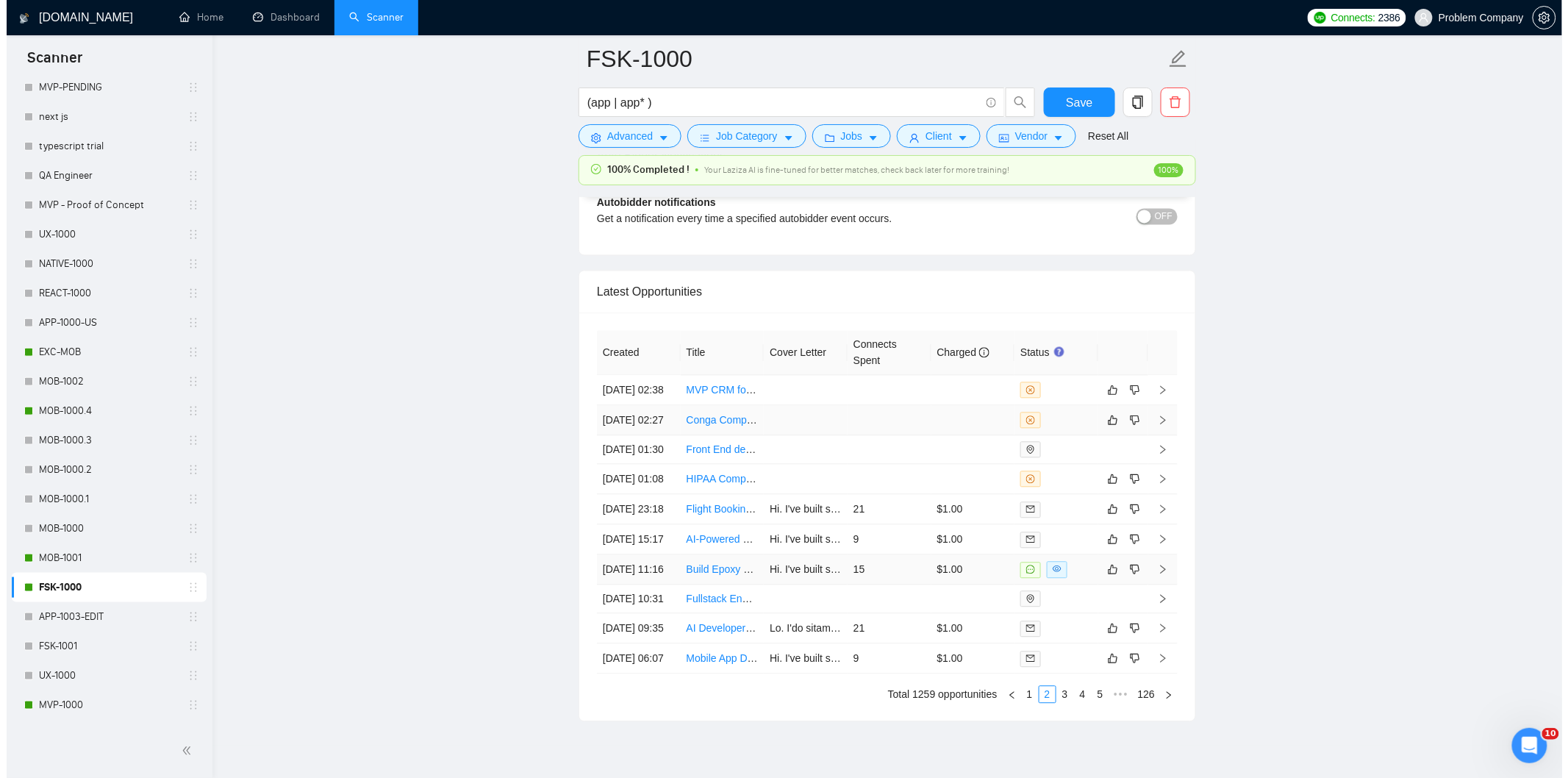
scroll to position [3662, 0]
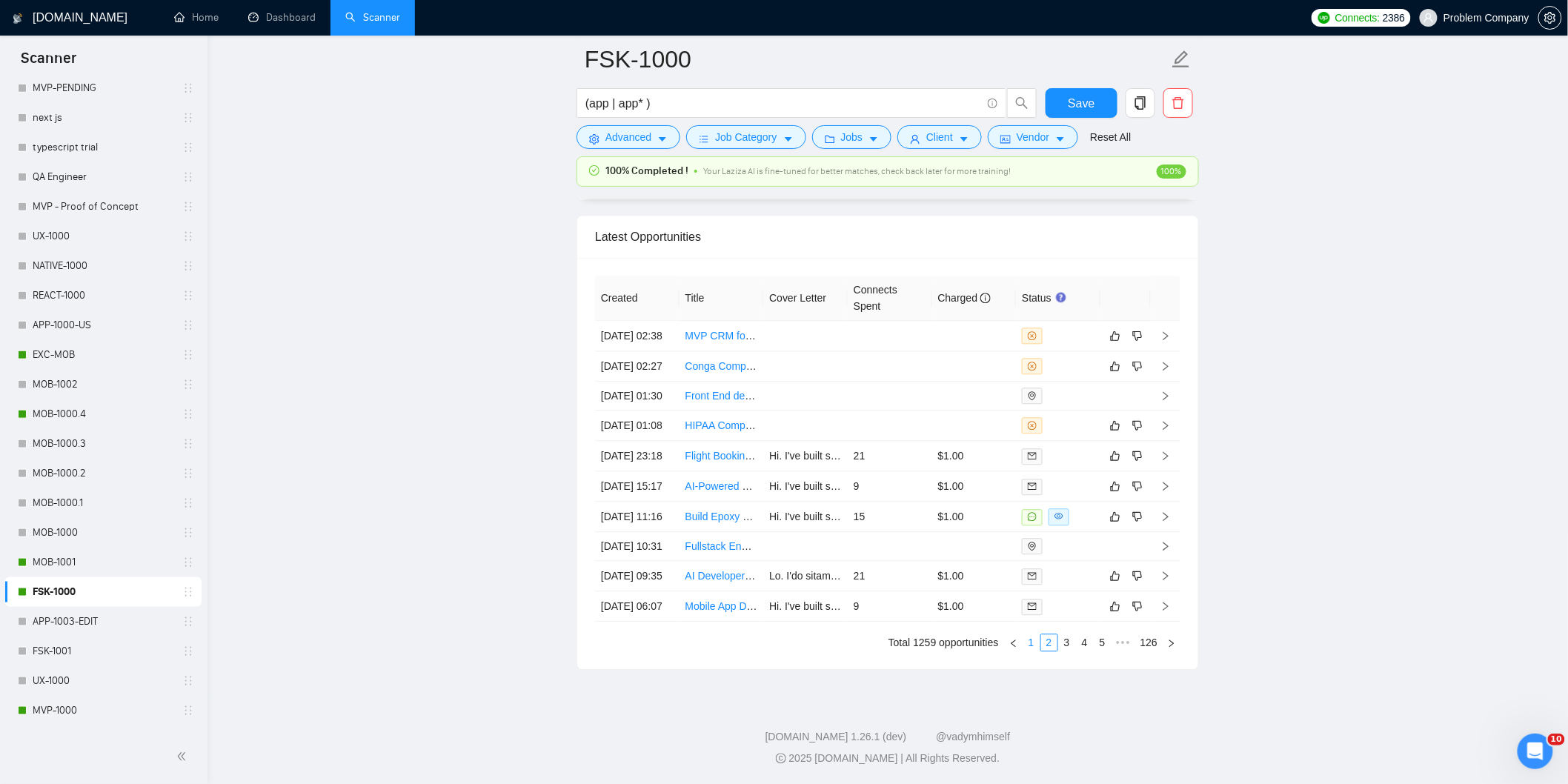
click at [1033, 651] on link "1" at bounding box center [1032, 643] width 16 height 16
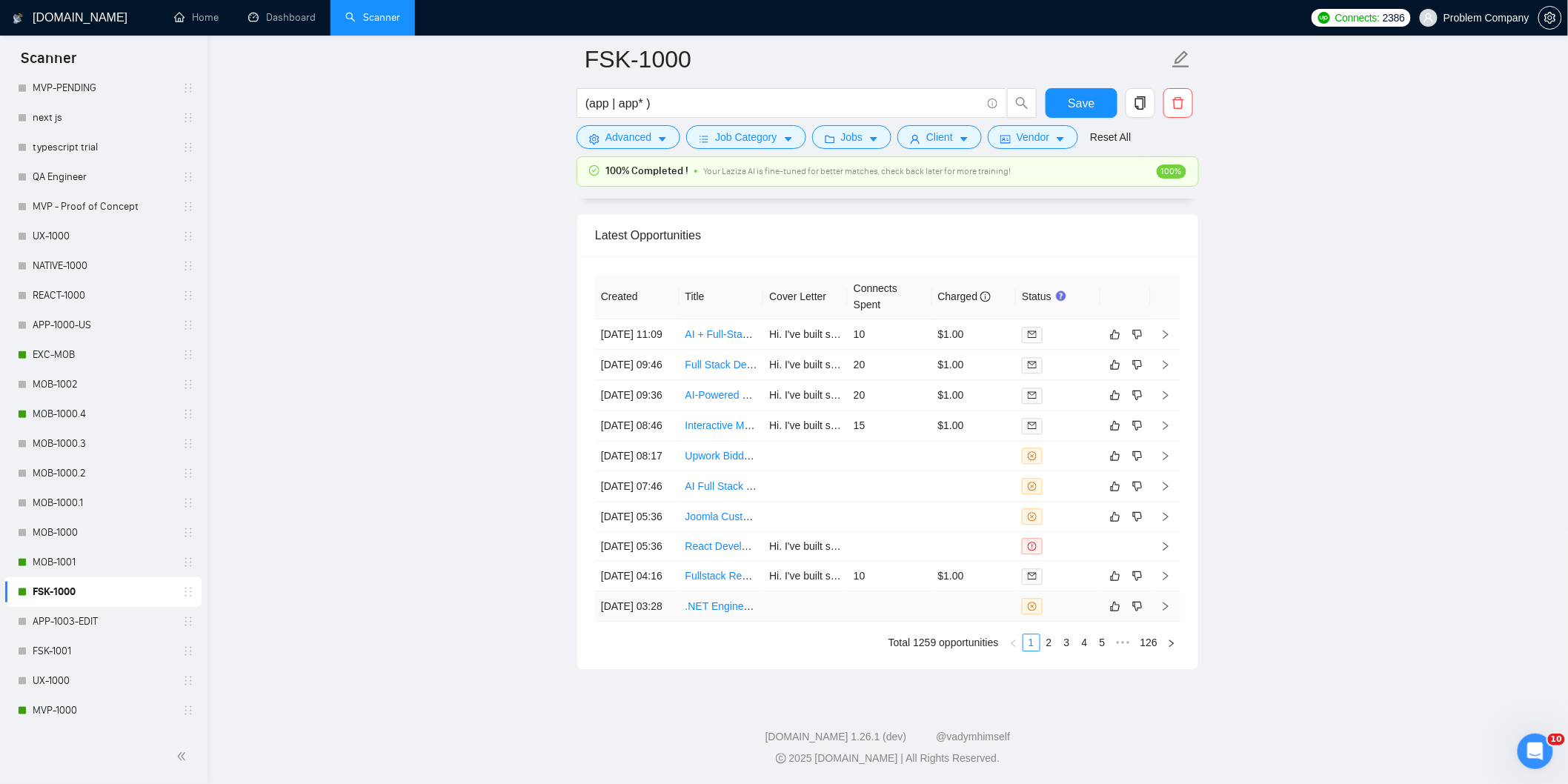
click at [668, 621] on td "[DATE] 03:28" at bounding box center [637, 606] width 84 height 30
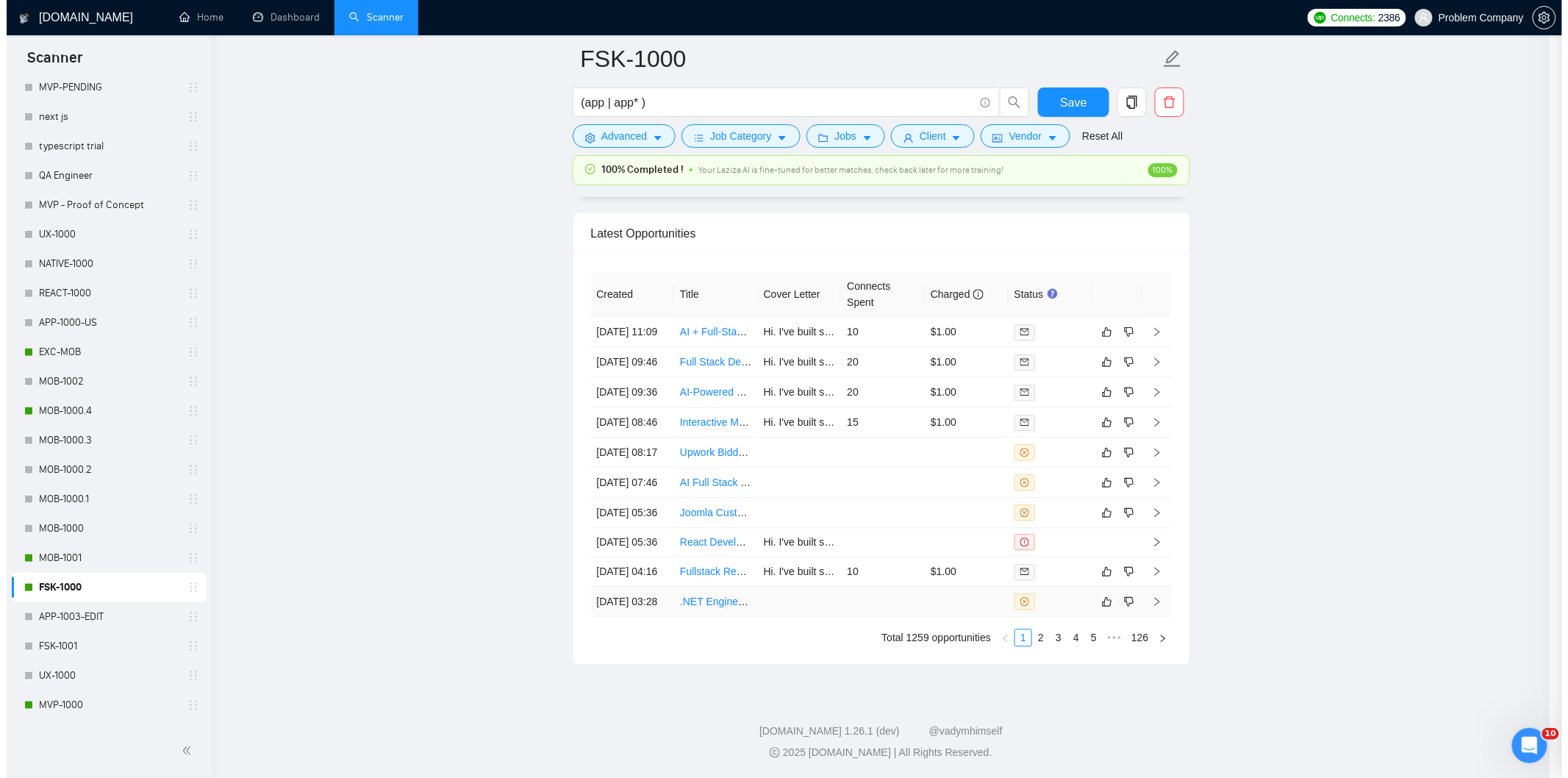
scroll to position [134, 0]
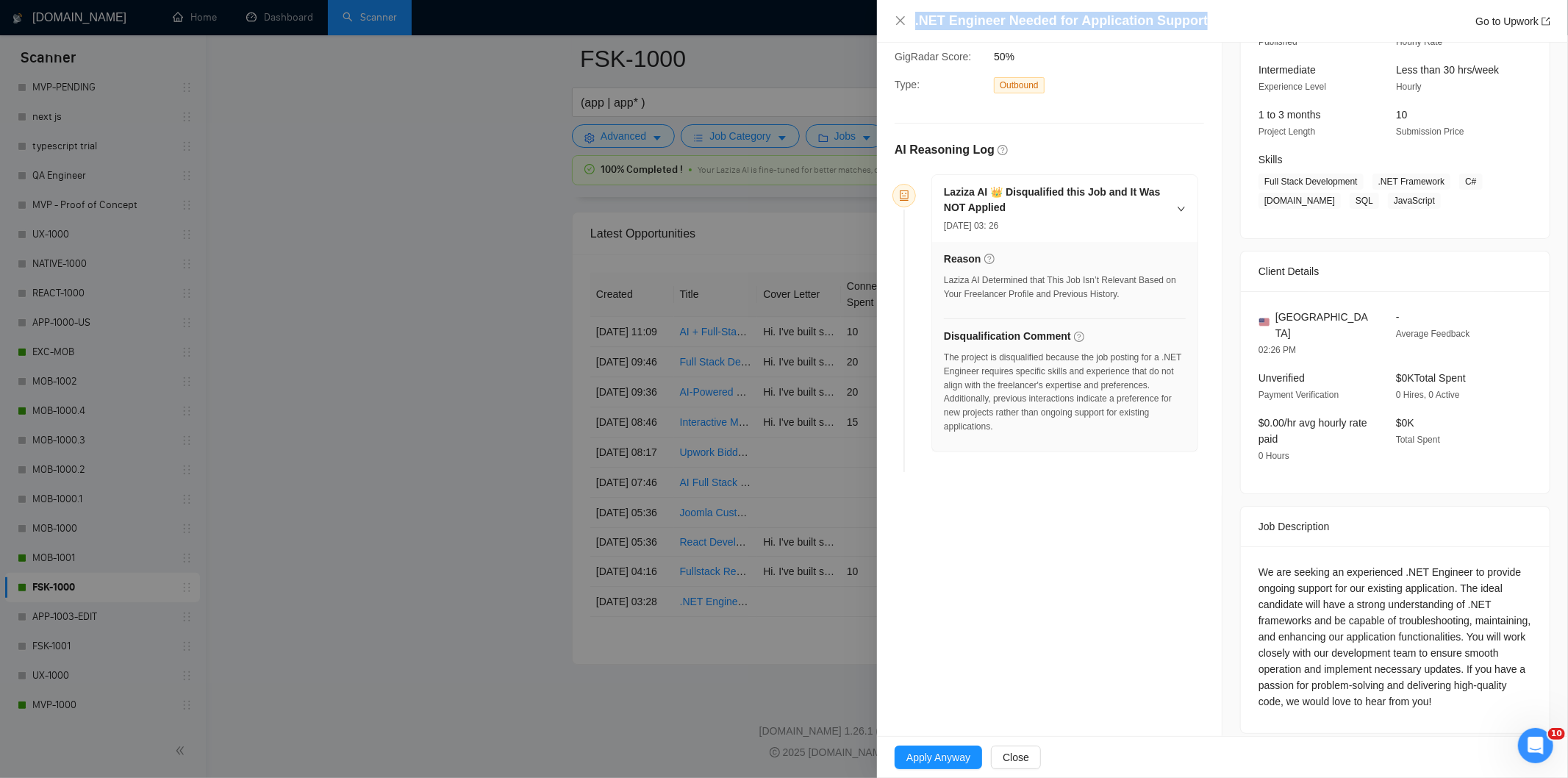
drag, startPoint x: 1213, startPoint y: 12, endPoint x: 907, endPoint y: 25, distance: 306.3
click at [907, 25] on div ".NET Engineer Needed for Application Support Go to Upwork" at bounding box center [1222, 21] width 655 height 19
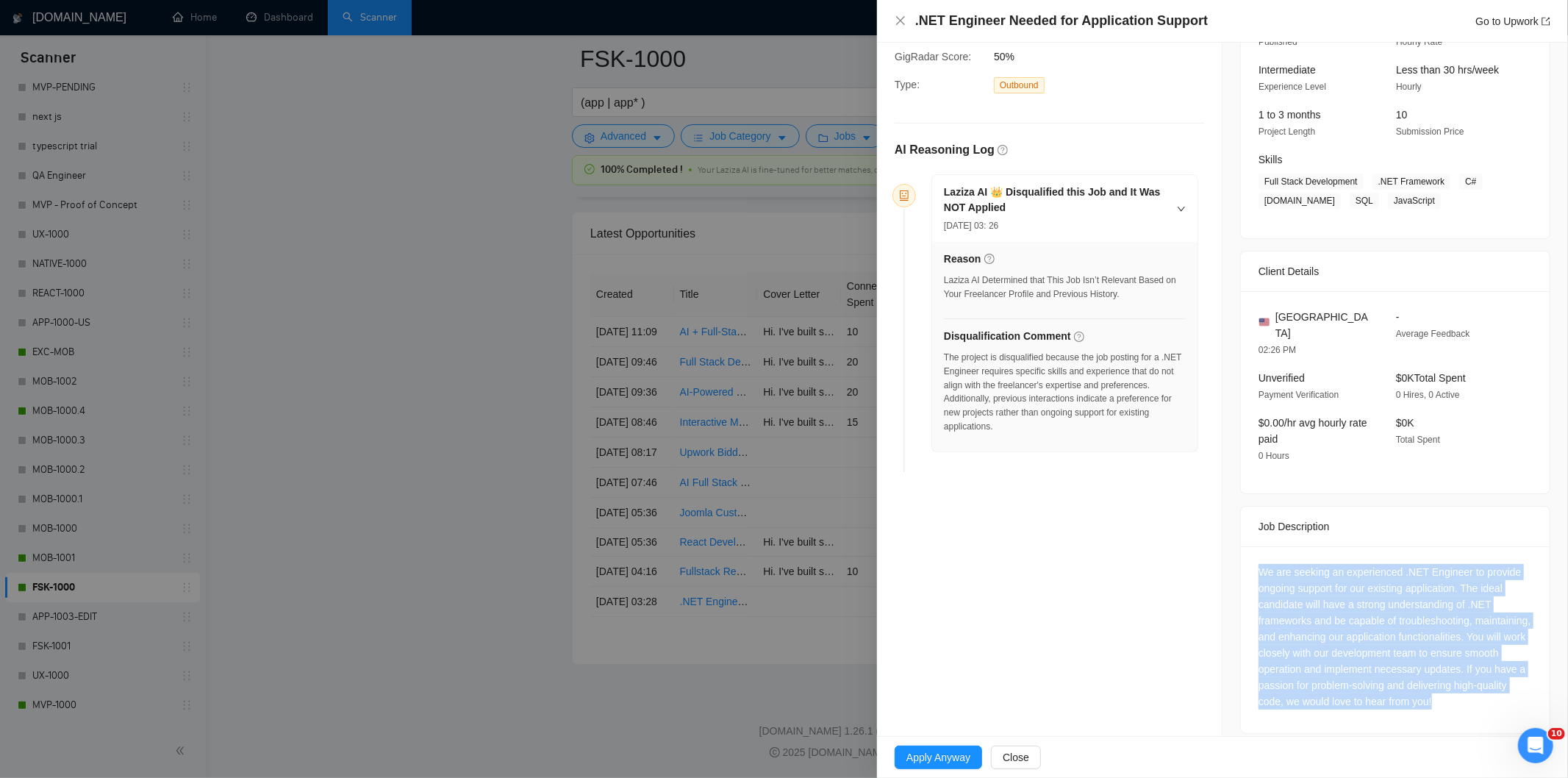
drag, startPoint x: 1250, startPoint y: 554, endPoint x: 1501, endPoint y: 690, distance: 285.5
click at [1501, 690] on div "We are seeking an experienced .NET Engineer to provide ongoing support for our …" at bounding box center [1395, 639] width 309 height 187
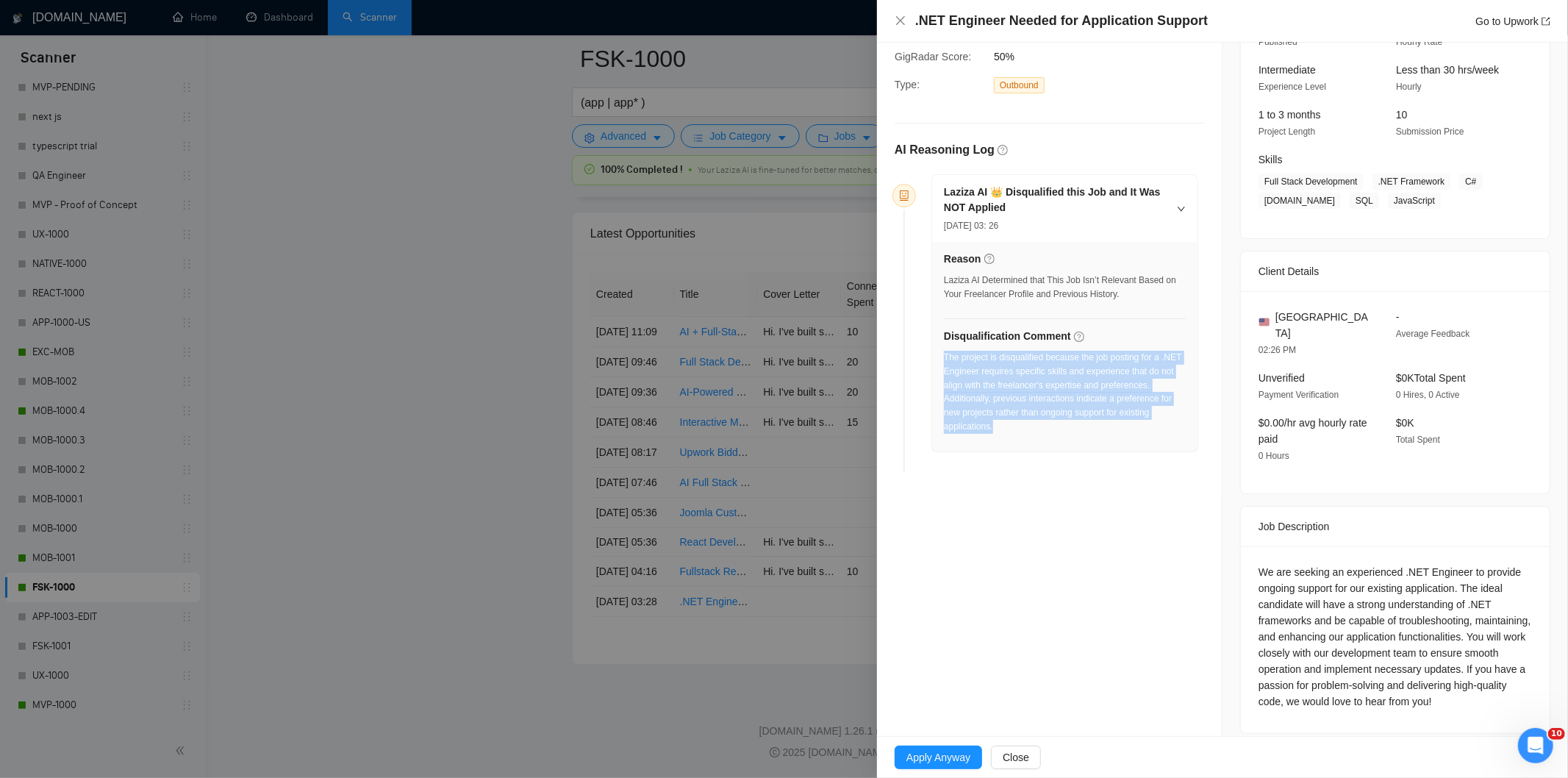
drag, startPoint x: 1027, startPoint y: 432, endPoint x: 945, endPoint y: 361, distance: 108.5
click at [945, 361] on div "The project is disqualified because the job posting for a .NET Engineer require…" at bounding box center [1065, 392] width 242 height 83
click at [901, 19] on icon "close" at bounding box center [900, 20] width 12 height 12
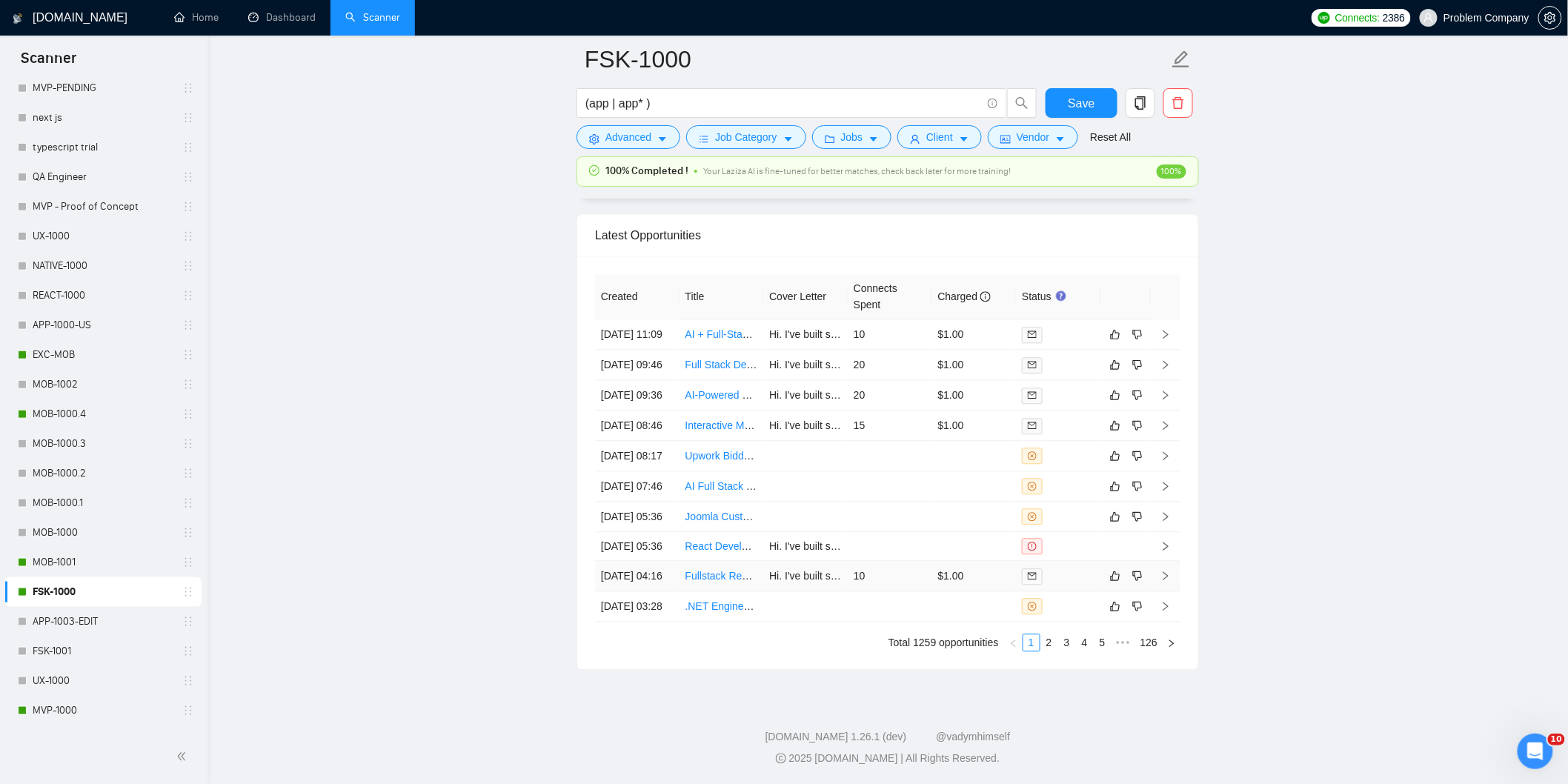
click at [661, 591] on td "[DATE] 04:16" at bounding box center [637, 576] width 84 height 30
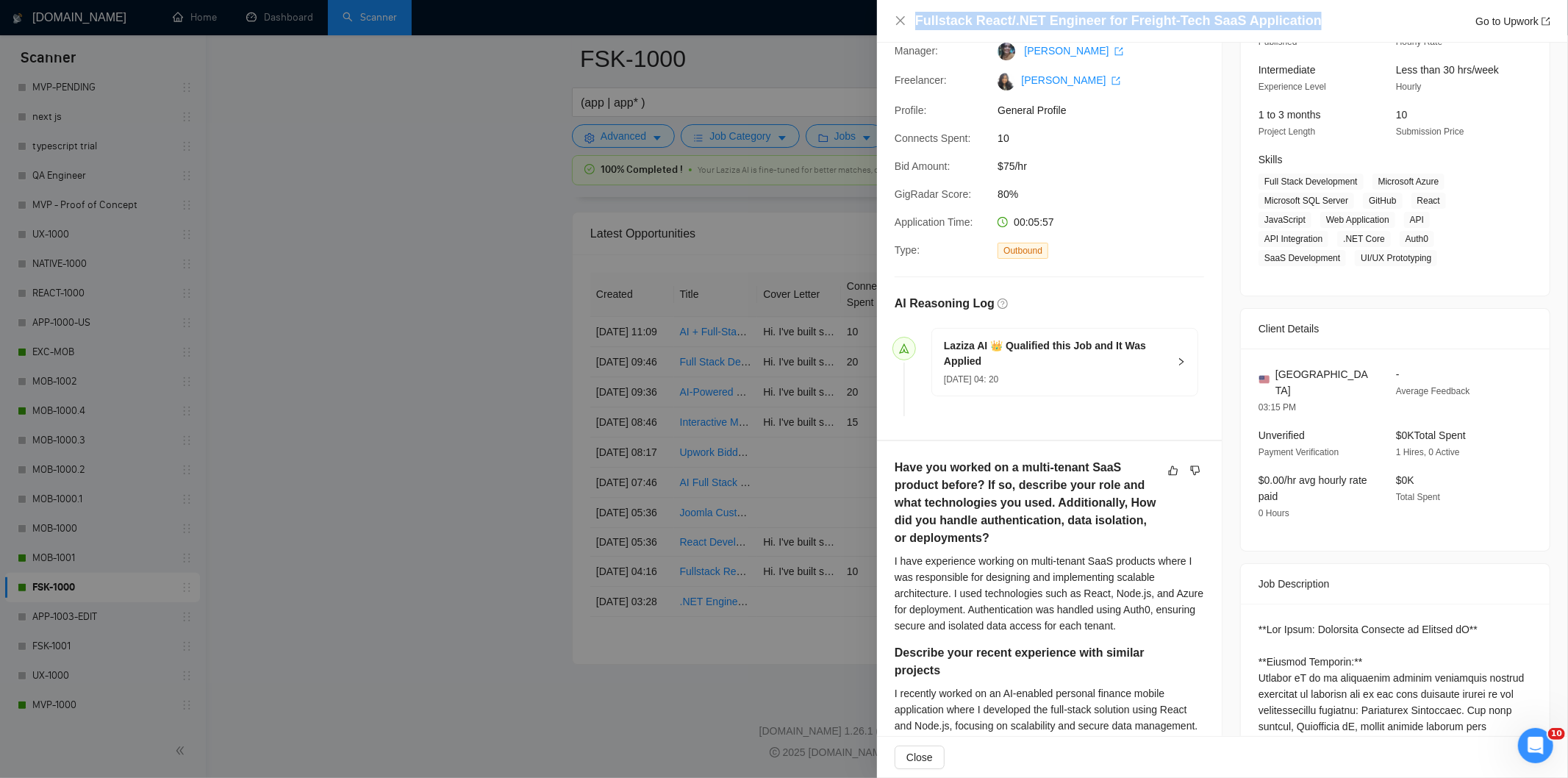
drag, startPoint x: 1301, startPoint y: 20, endPoint x: 914, endPoint y: 20, distance: 387.0
click at [914, 20] on div "Fullstack React/.NET Engineer for Freight-Tech SaaS Application Go to Upwork" at bounding box center [1222, 21] width 655 height 19
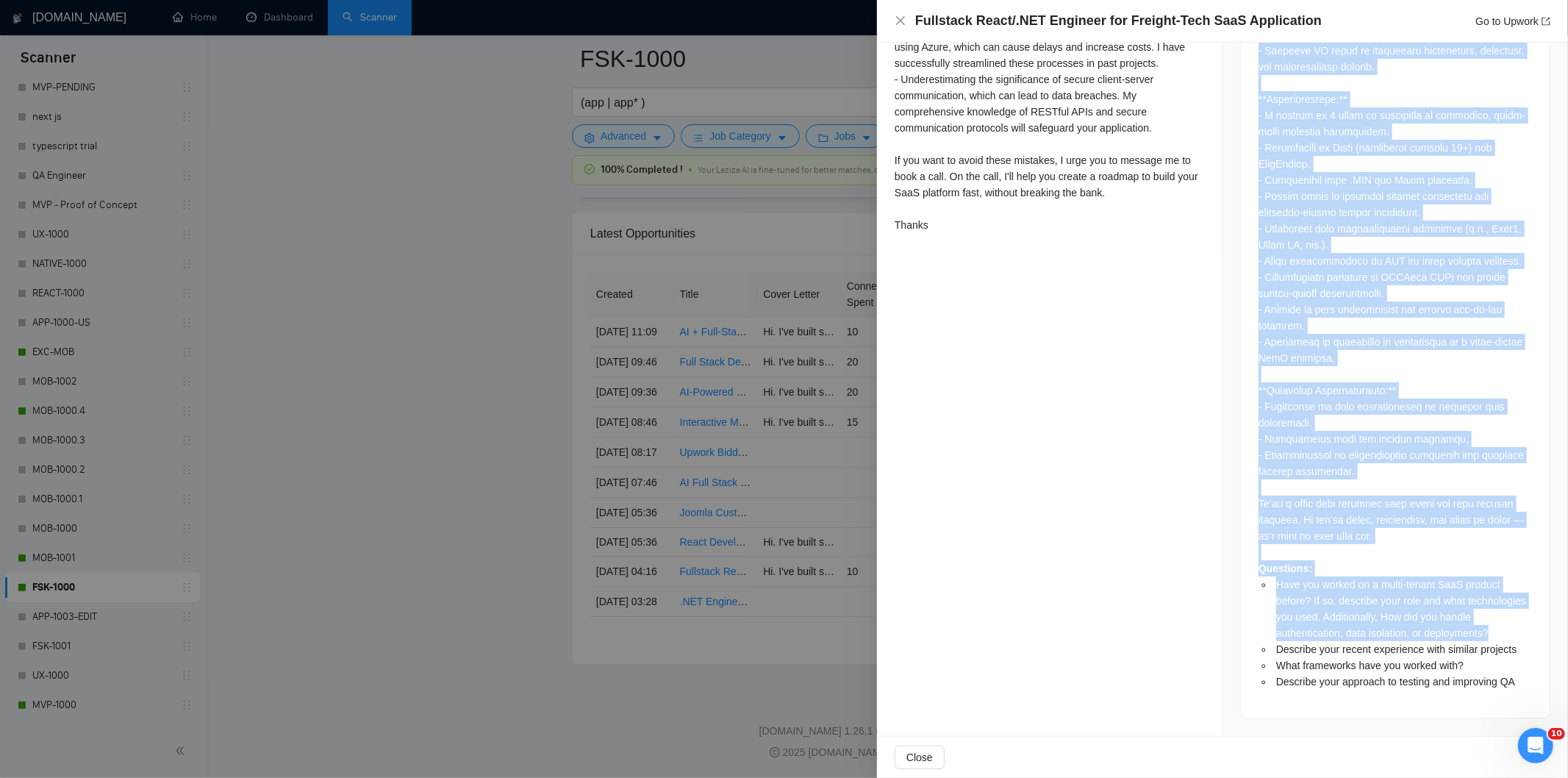
scroll to position [1326, 0]
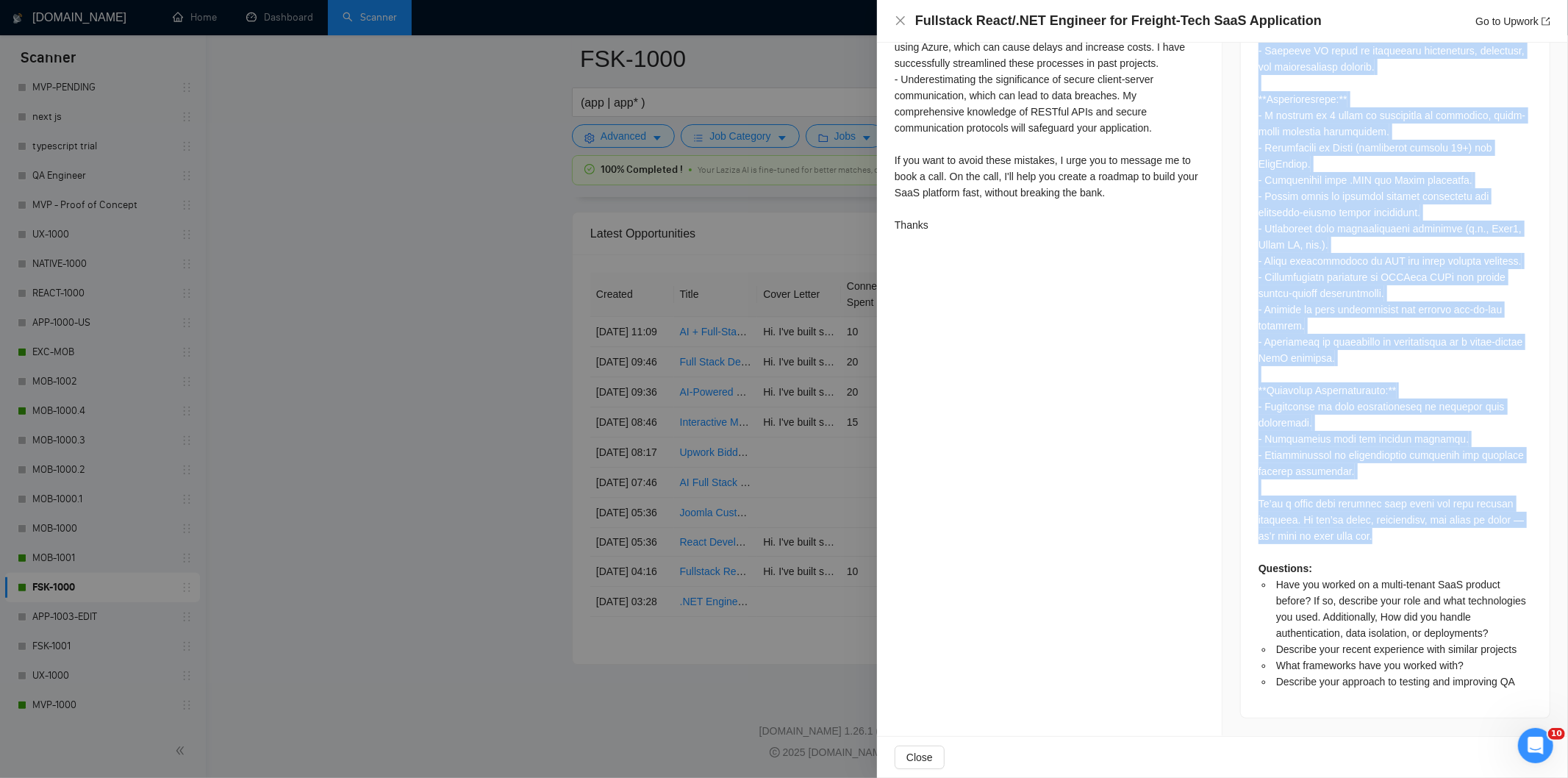
drag, startPoint x: 1250, startPoint y: 289, endPoint x: 1438, endPoint y: 539, distance: 312.8
click at [1438, 539] on div "Questions: Have you worked on a multi-tenant SaaS product before? If so, descri…" at bounding box center [1395, 72] width 309 height 1292
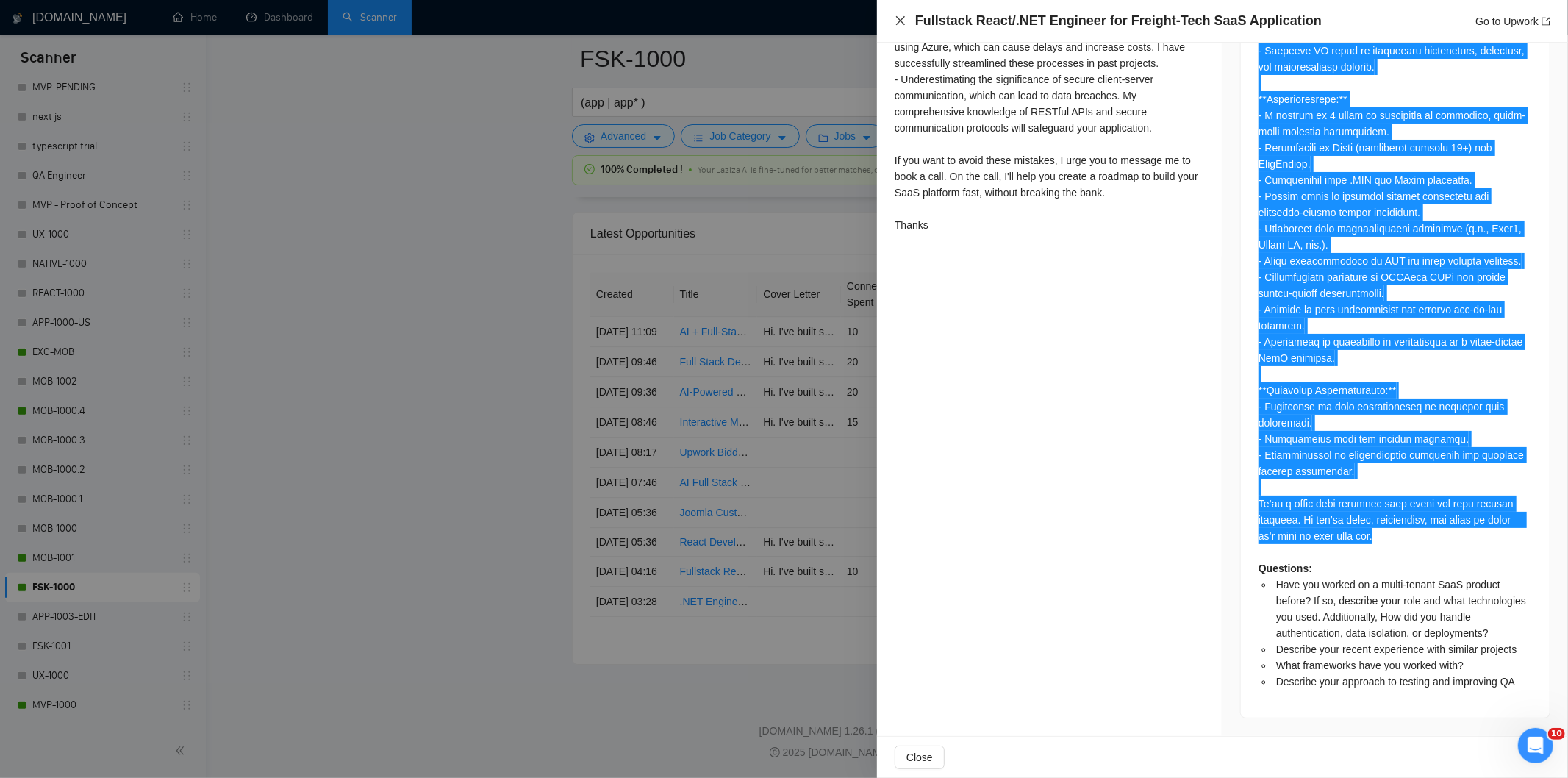
click at [902, 23] on icon "close" at bounding box center [900, 20] width 9 height 9
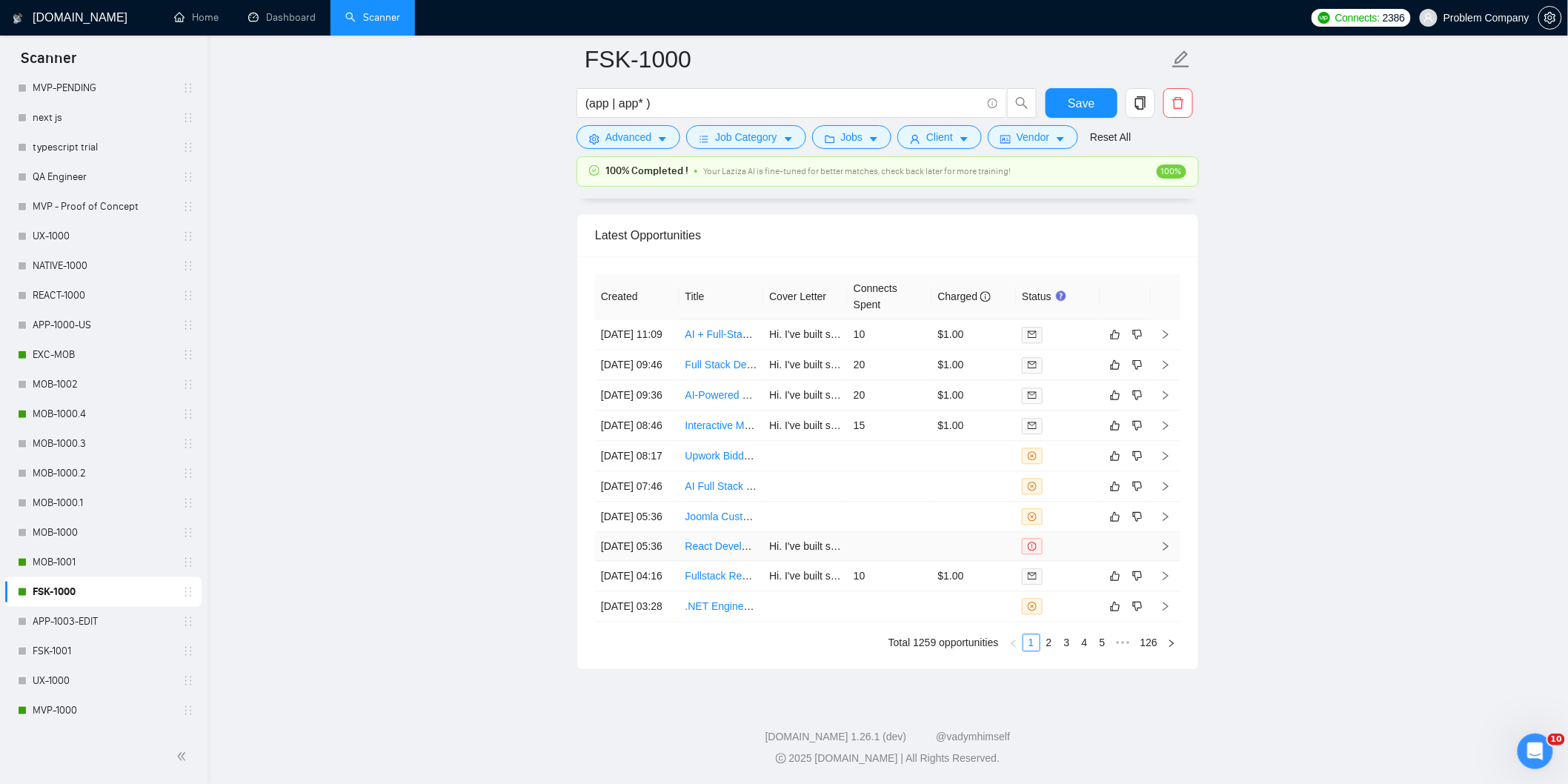
click at [660, 561] on td "[DATE] 05:36" at bounding box center [637, 546] width 84 height 29
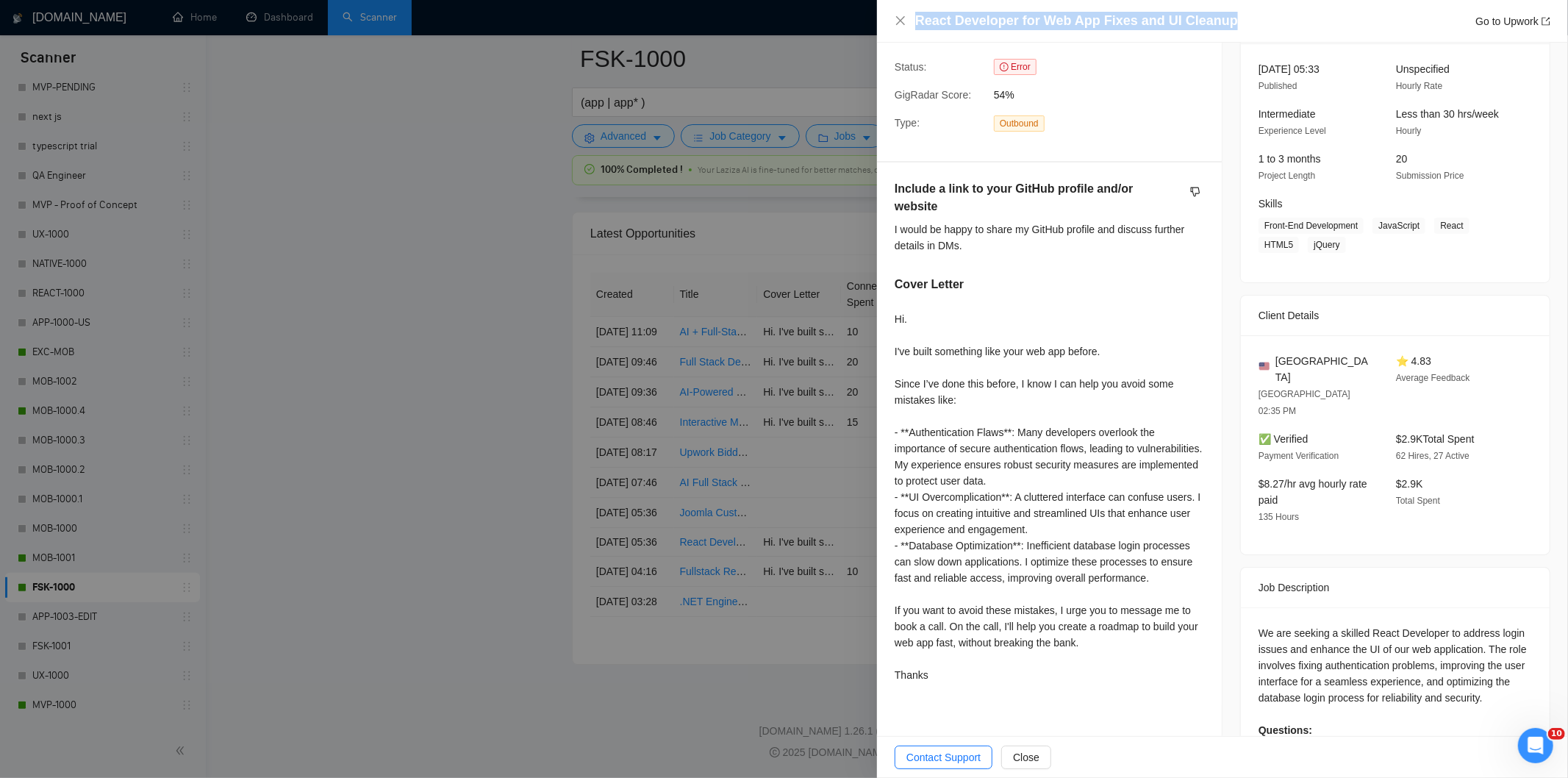
drag, startPoint x: 1244, startPoint y: 13, endPoint x: 1235, endPoint y: 28, distance: 17.5
click at [1235, 28] on div "React Developer for Web App Fixes and UI Cleanup Go to Upwork" at bounding box center [1222, 21] width 691 height 43
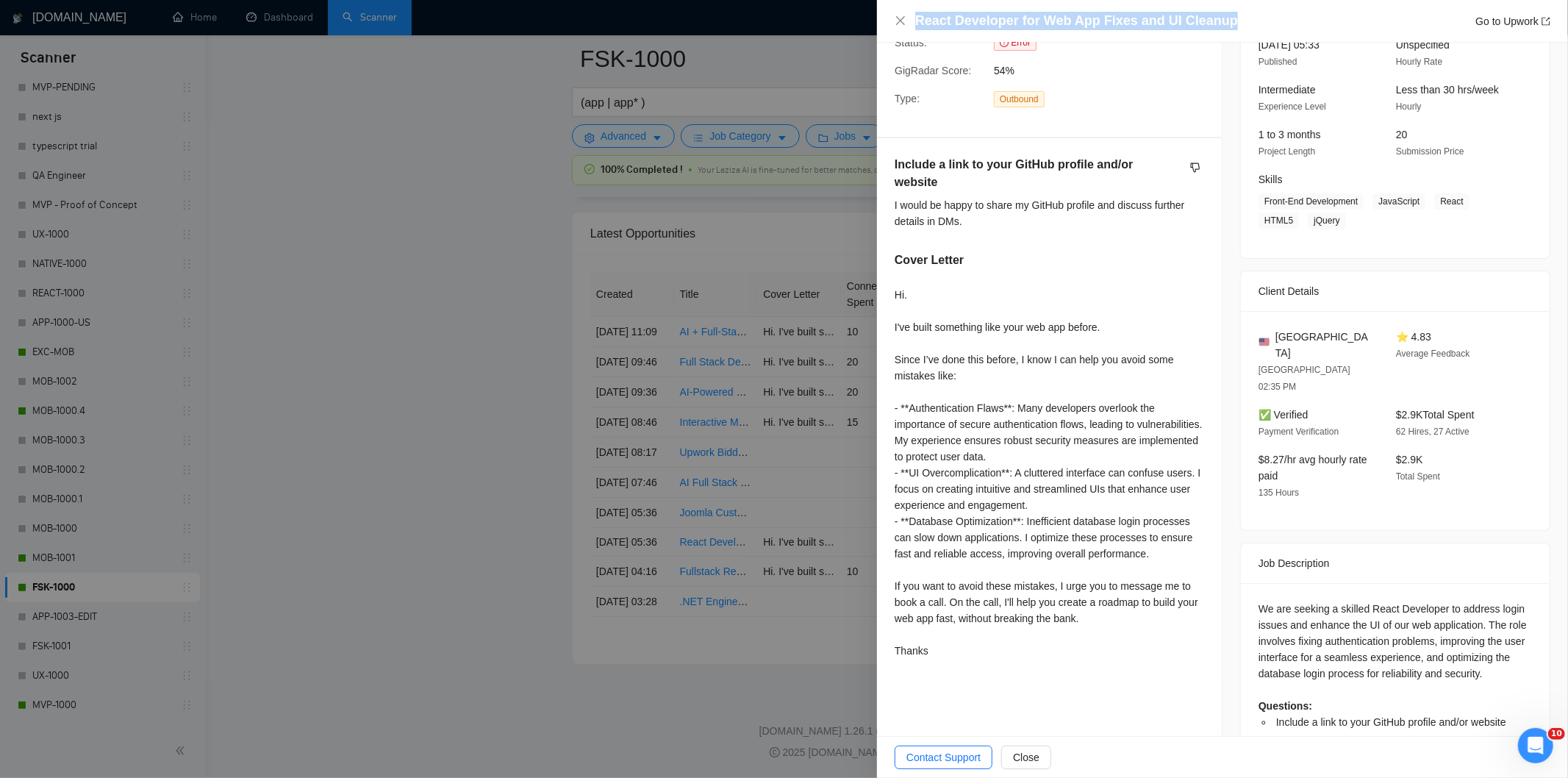
scroll to position [208, 0]
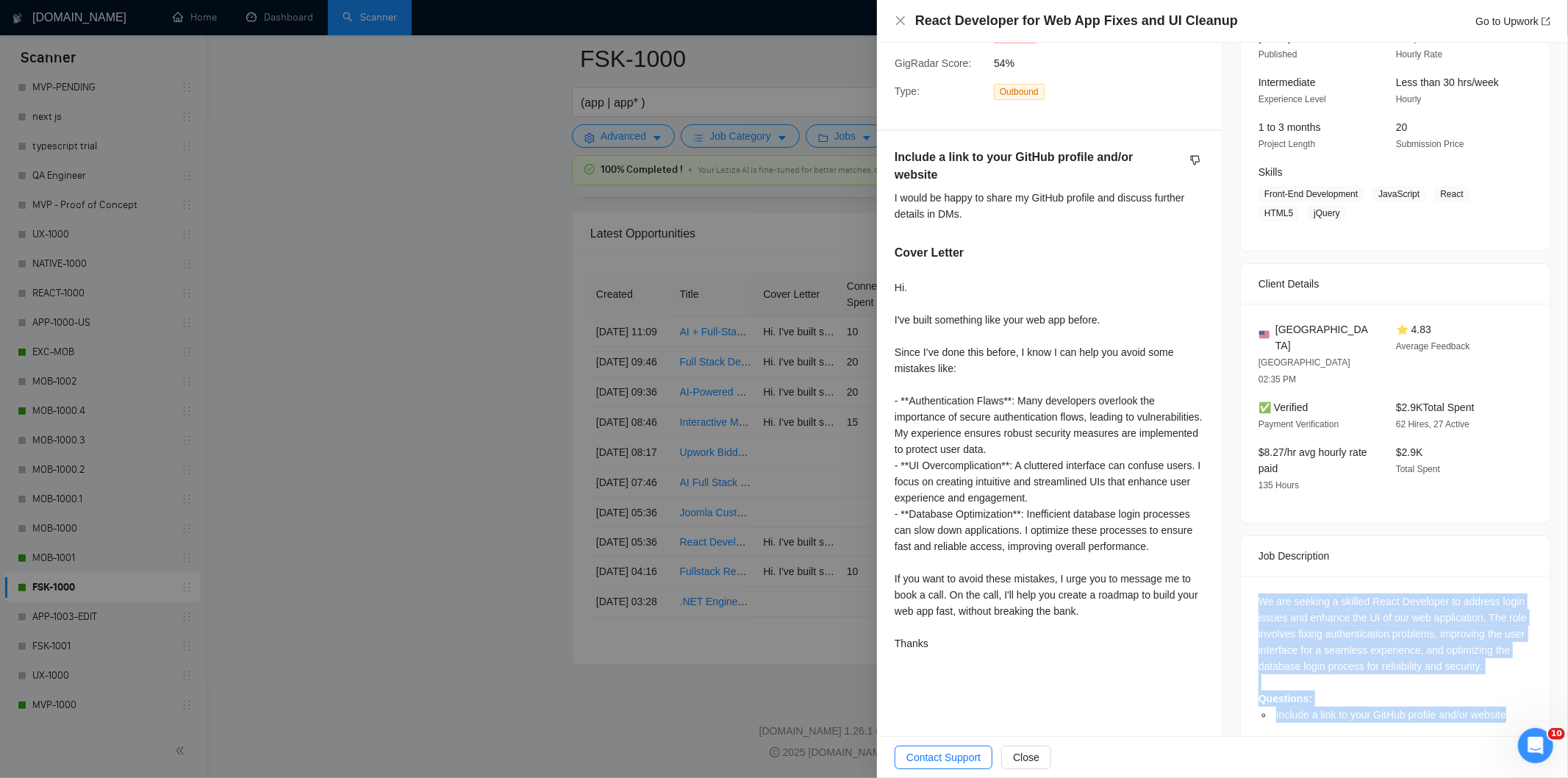
drag, startPoint x: 1295, startPoint y: 589, endPoint x: 1513, endPoint y: 685, distance: 238.2
click at [1513, 685] on div "We are seeking a skilled React Developer to address login issues and enhance th…" at bounding box center [1395, 664] width 309 height 175
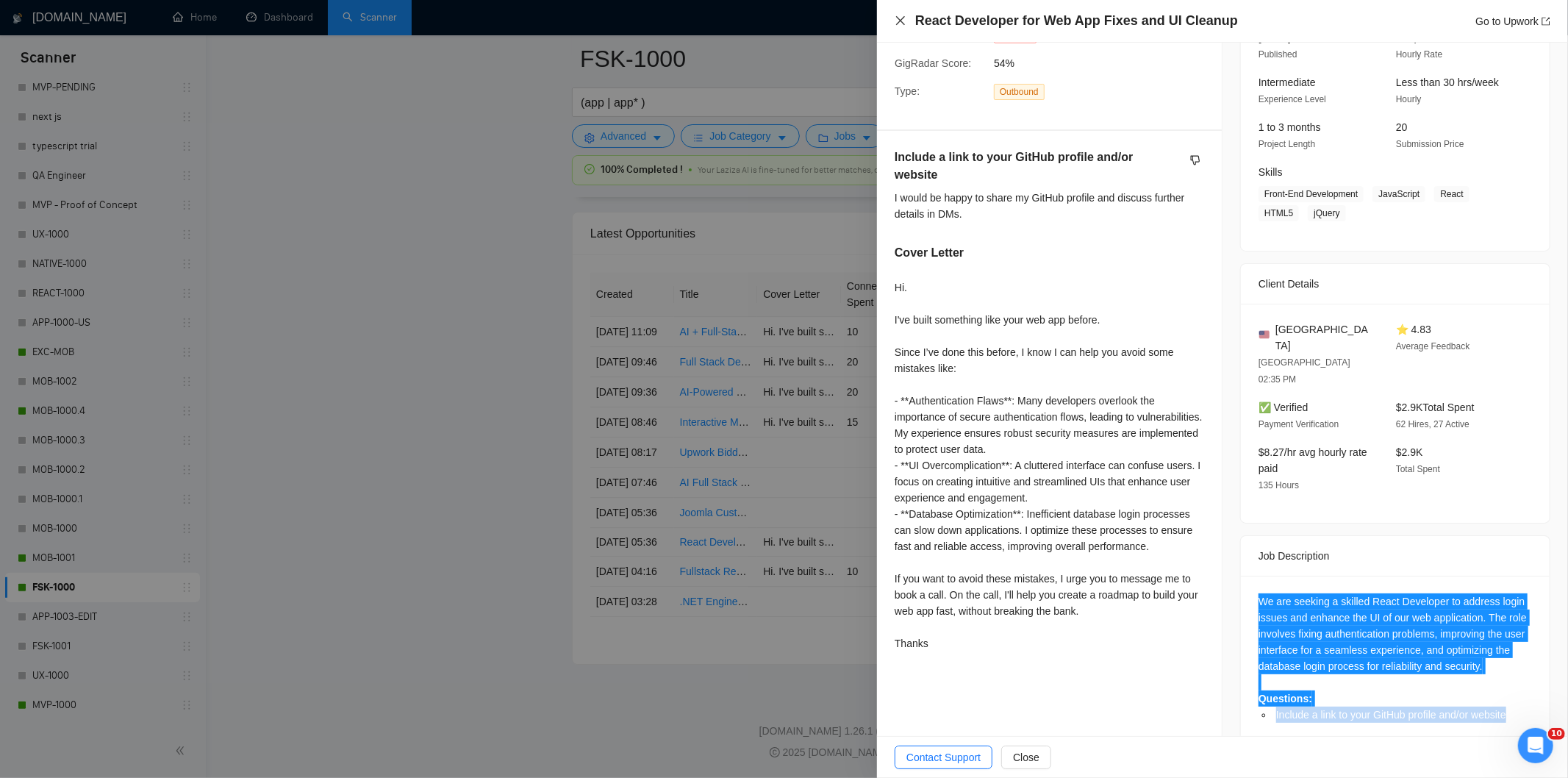
click at [899, 18] on icon "close" at bounding box center [900, 20] width 12 height 12
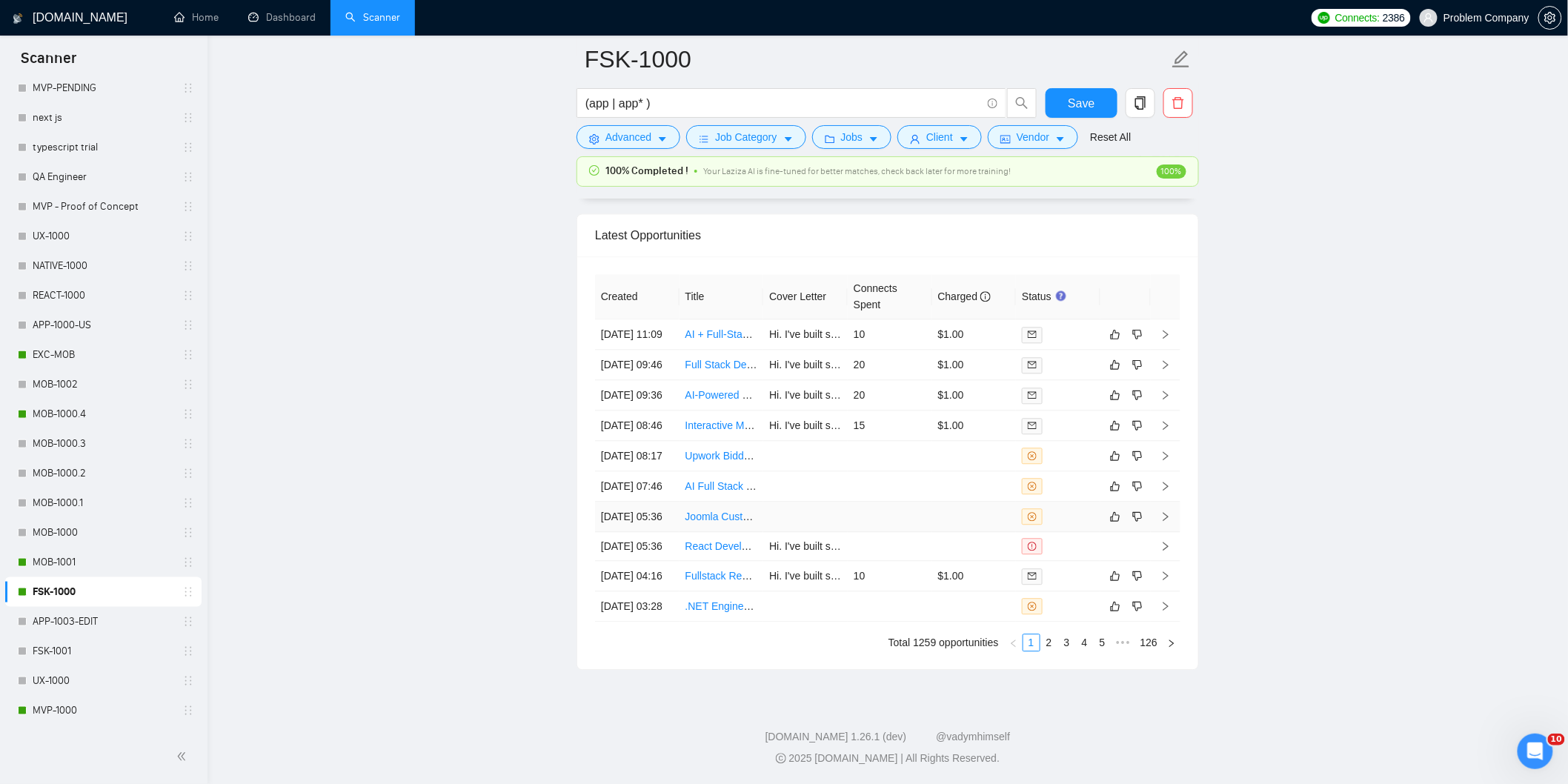
click at [672, 532] on td "[DATE] 05:36" at bounding box center [637, 517] width 84 height 30
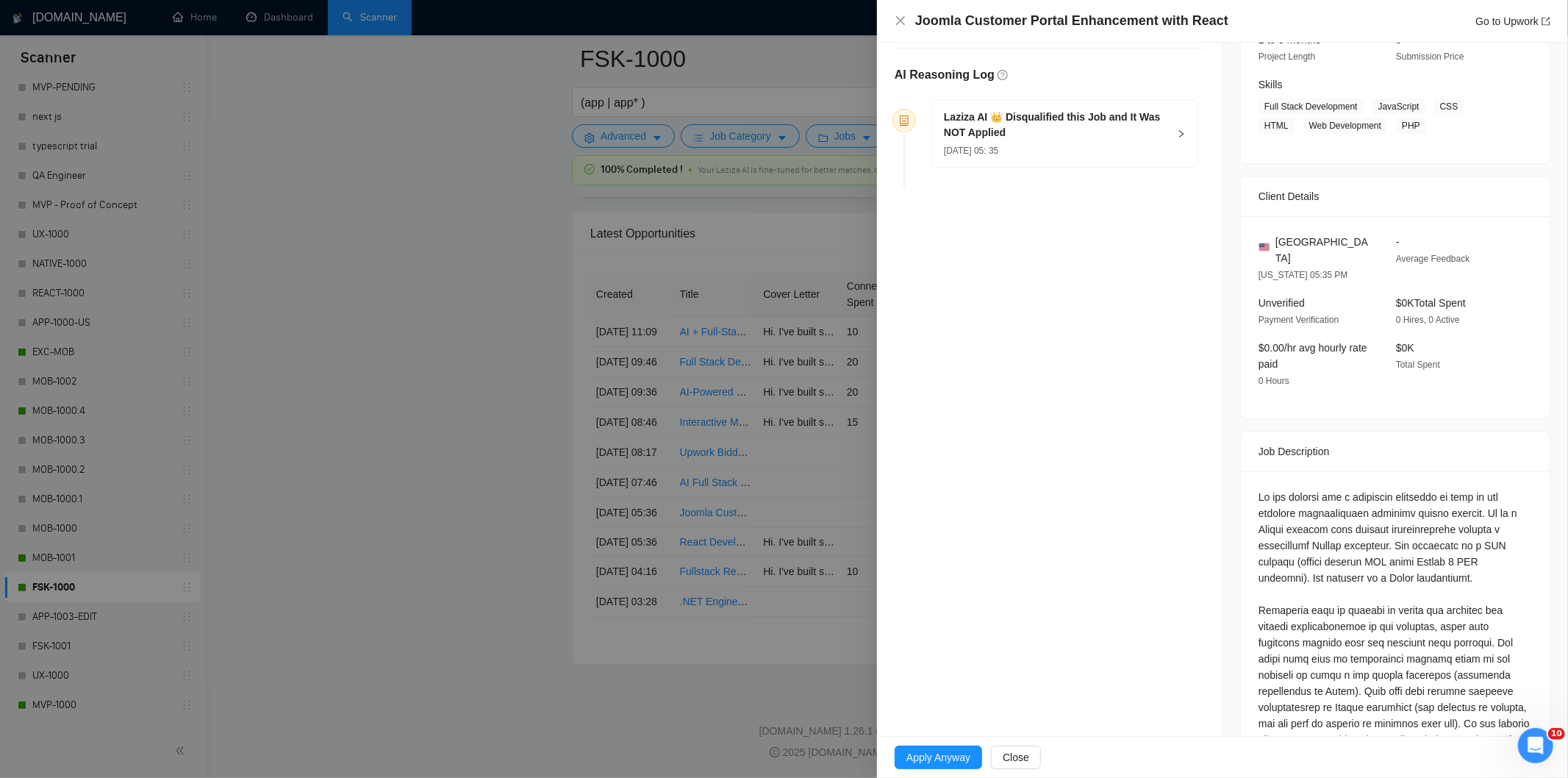
scroll to position [127, 0]
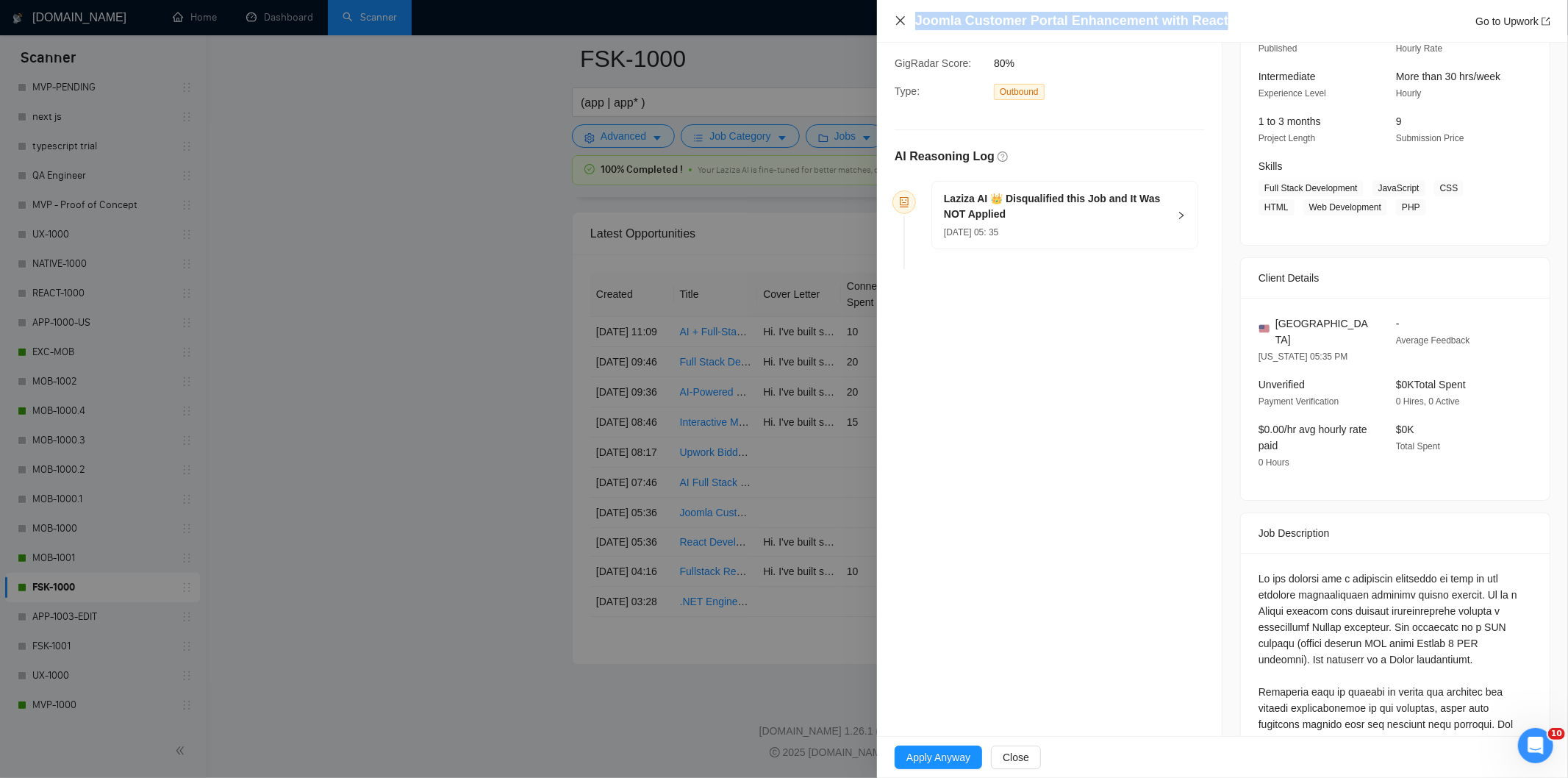
drag, startPoint x: 1223, startPoint y: 18, endPoint x: 901, endPoint y: 22, distance: 322.0
click at [901, 22] on div "Joomla Customer Portal Enhancement with React Go to Upwork" at bounding box center [1222, 21] width 655 height 19
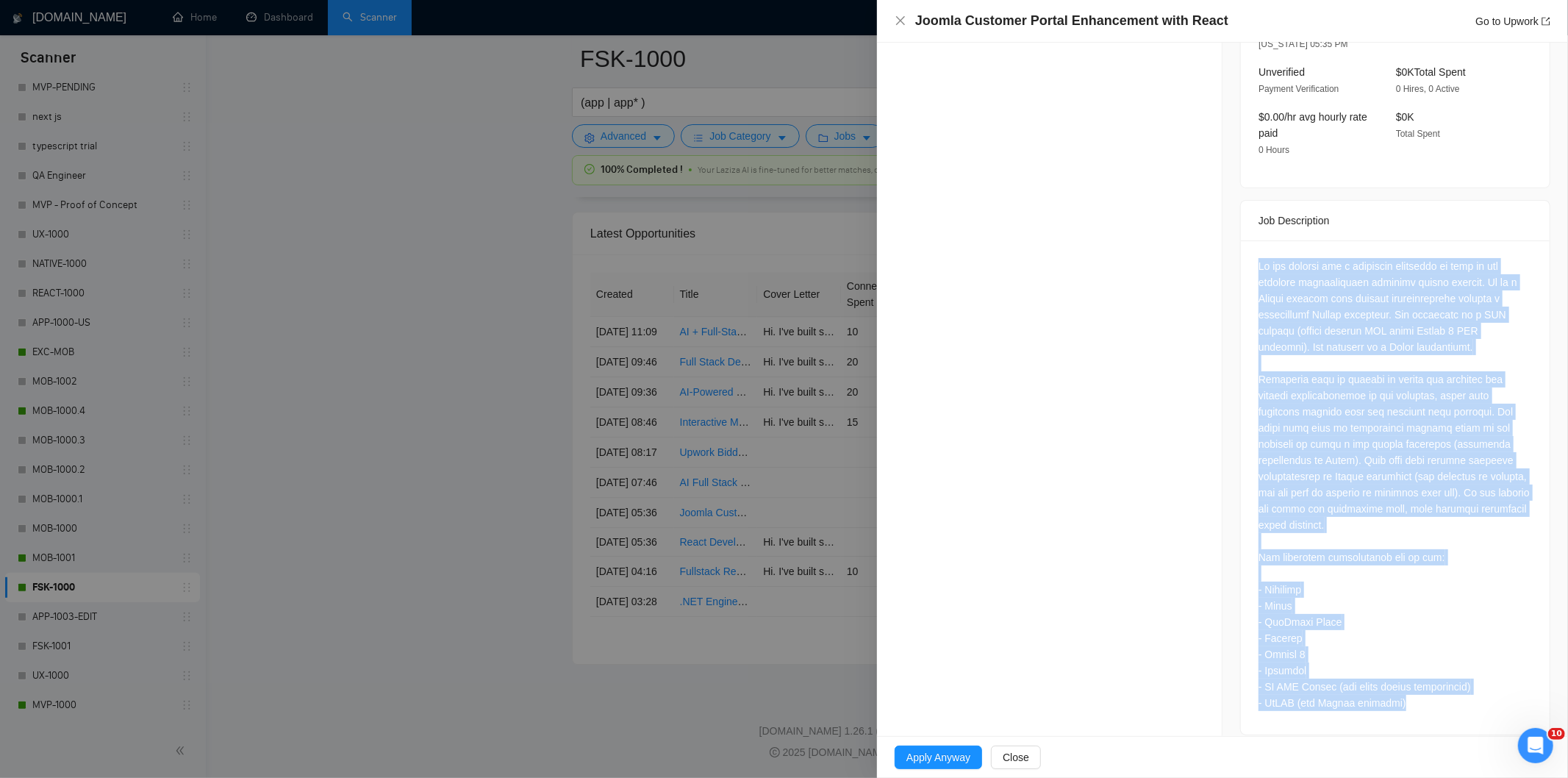
drag, startPoint x: 1252, startPoint y: 250, endPoint x: 1509, endPoint y: 704, distance: 521.7
click at [1509, 704] on div at bounding box center [1395, 487] width 309 height 494
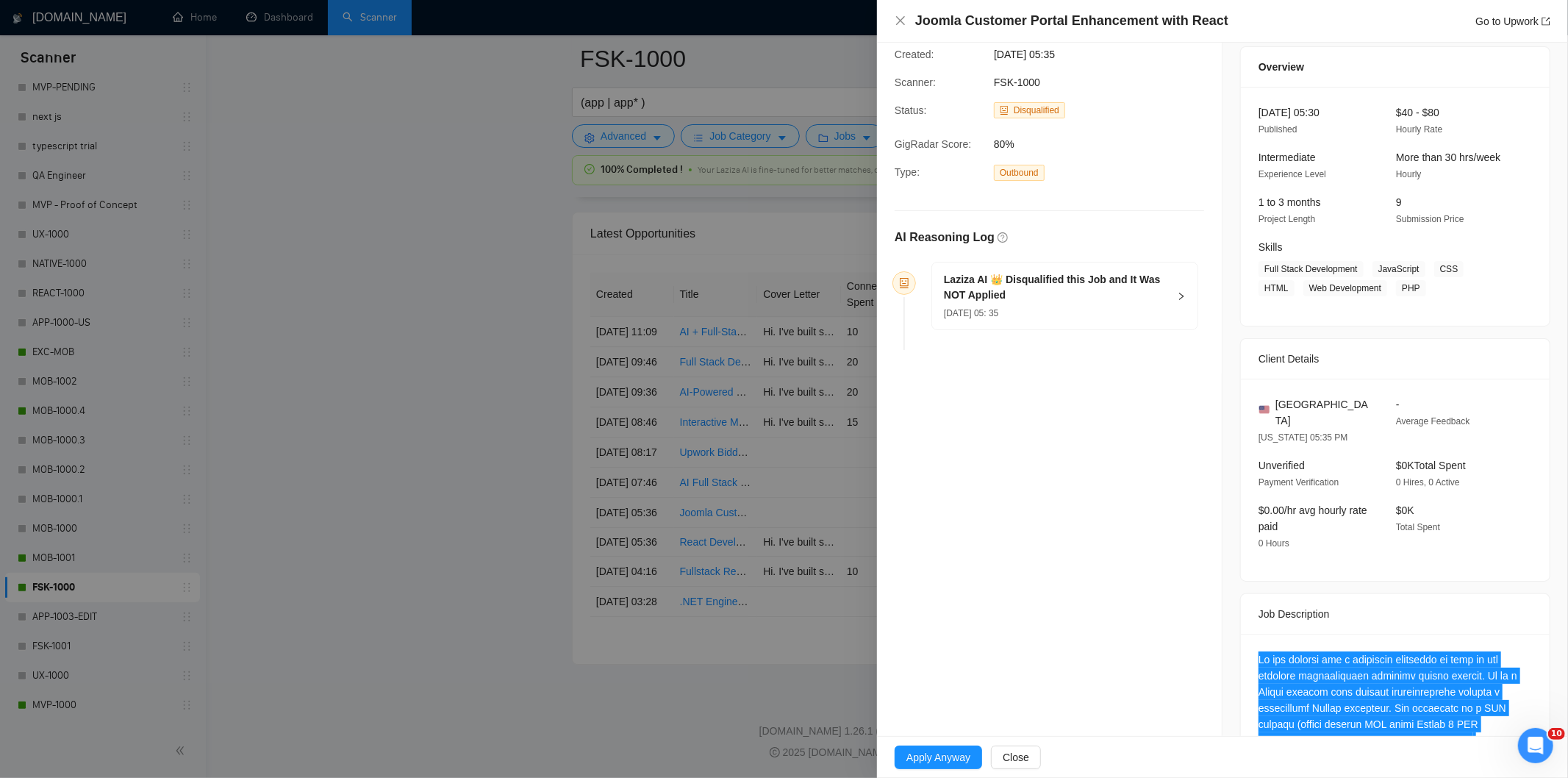
scroll to position [32, 0]
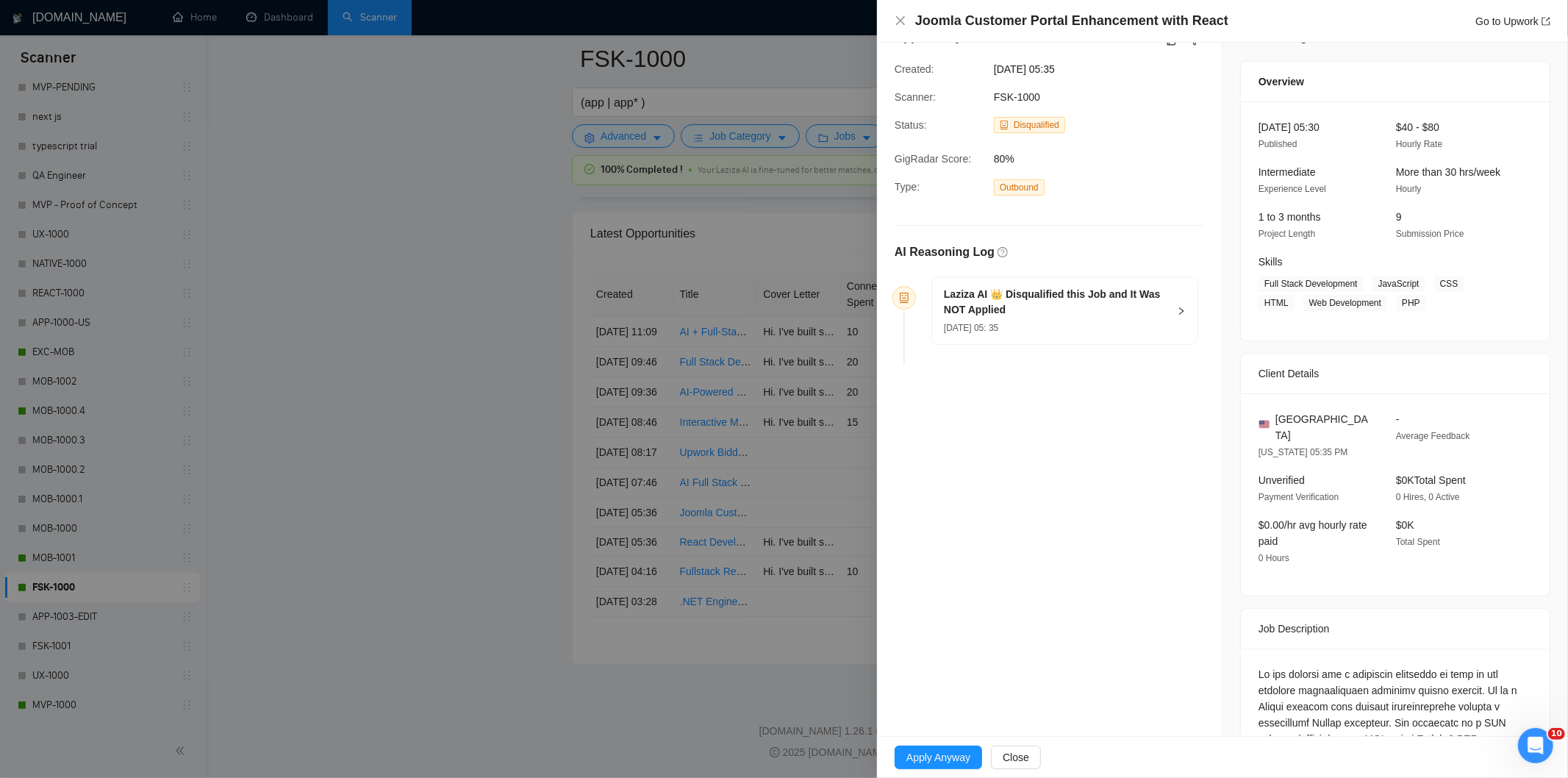
click at [1079, 315] on h5 "Laziza AI 👑 Disqualified this Job and It Was NOT Applied" at bounding box center [1056, 302] width 224 height 31
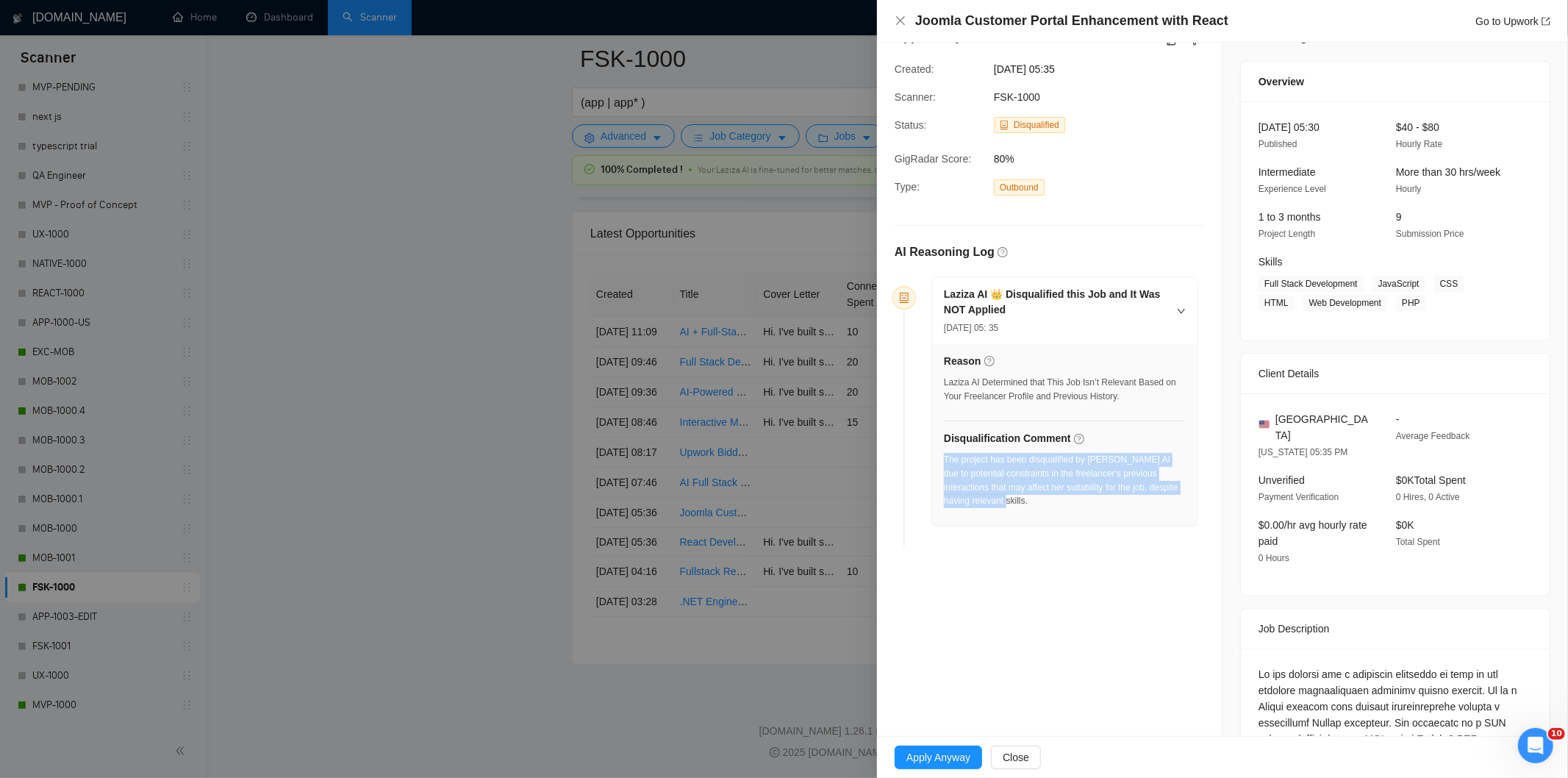
drag, startPoint x: 1016, startPoint y: 502, endPoint x: 944, endPoint y: 465, distance: 81.0
click at [944, 465] on div "The project has been disqualified by [PERSON_NAME] AI due to potential constrai…" at bounding box center [1065, 480] width 242 height 55
click at [902, 19] on icon "close" at bounding box center [900, 20] width 12 height 12
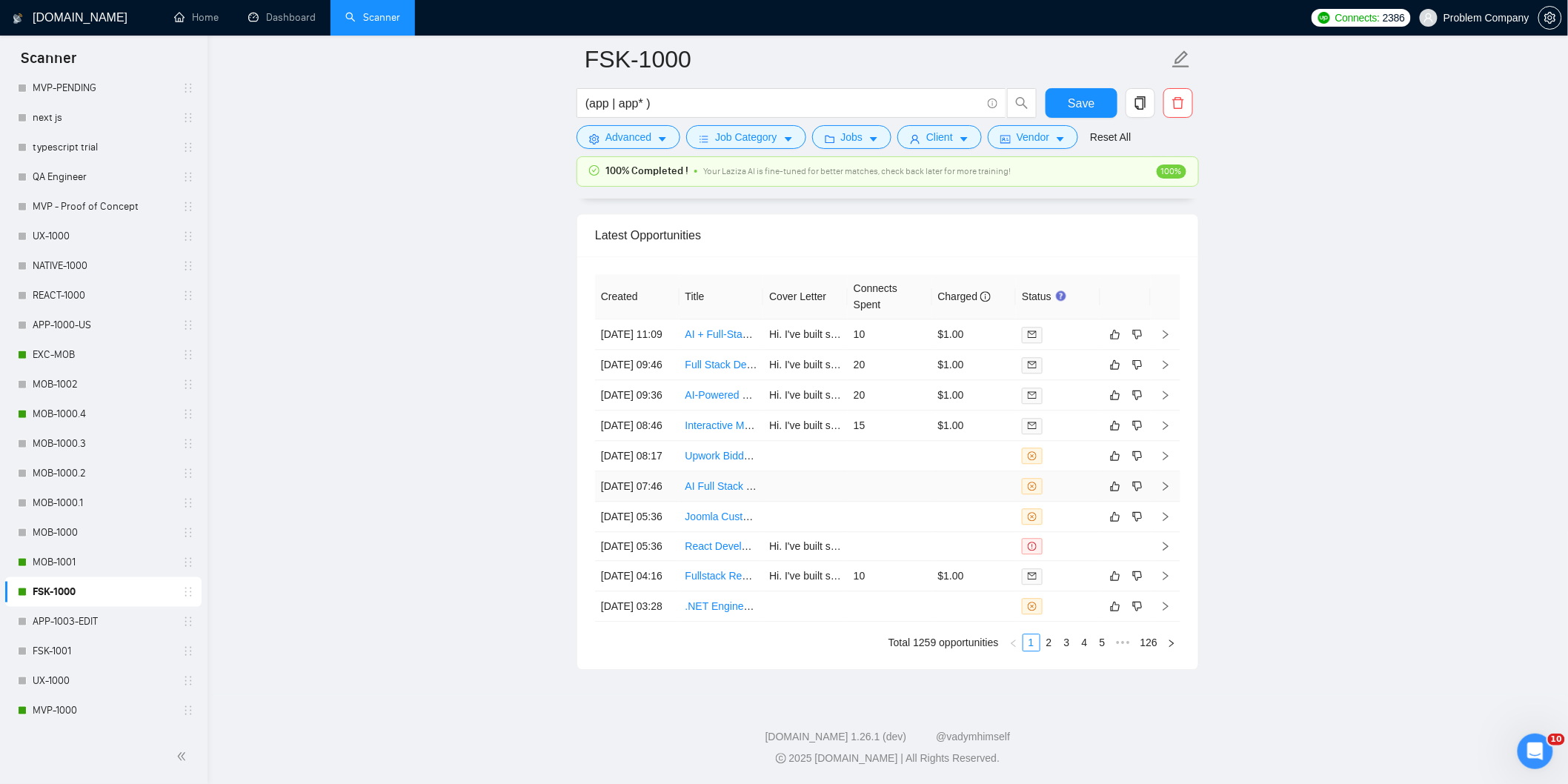
click at [636, 502] on td "[DATE] 07:46" at bounding box center [637, 486] width 84 height 30
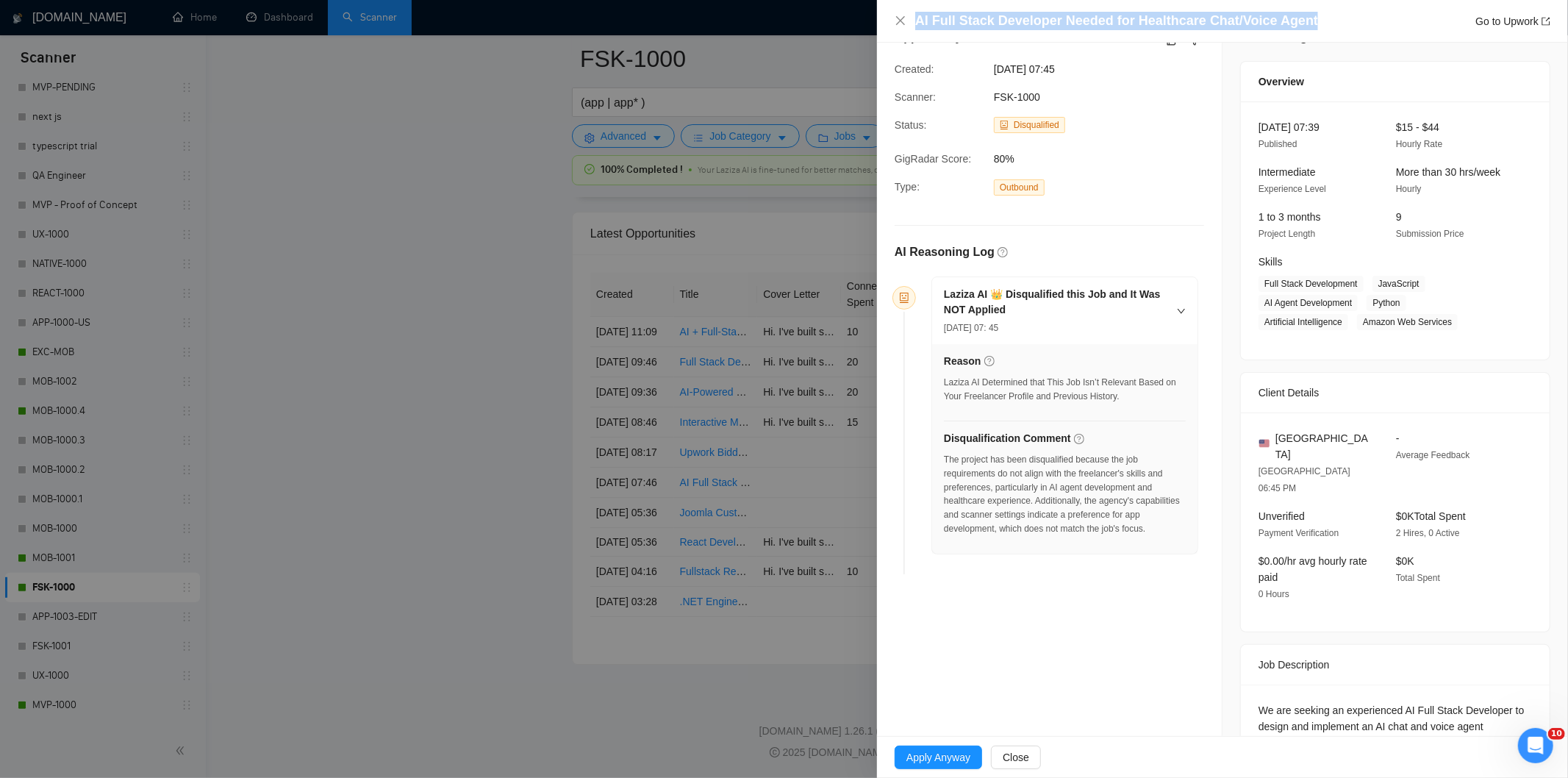
drag, startPoint x: 1319, startPoint y: 17, endPoint x: 913, endPoint y: 28, distance: 406.1
click at [913, 28] on div "AI Full Stack Developer Needed for Healthcare Chat/Voice Agent Go to Upwork" at bounding box center [1222, 21] width 655 height 19
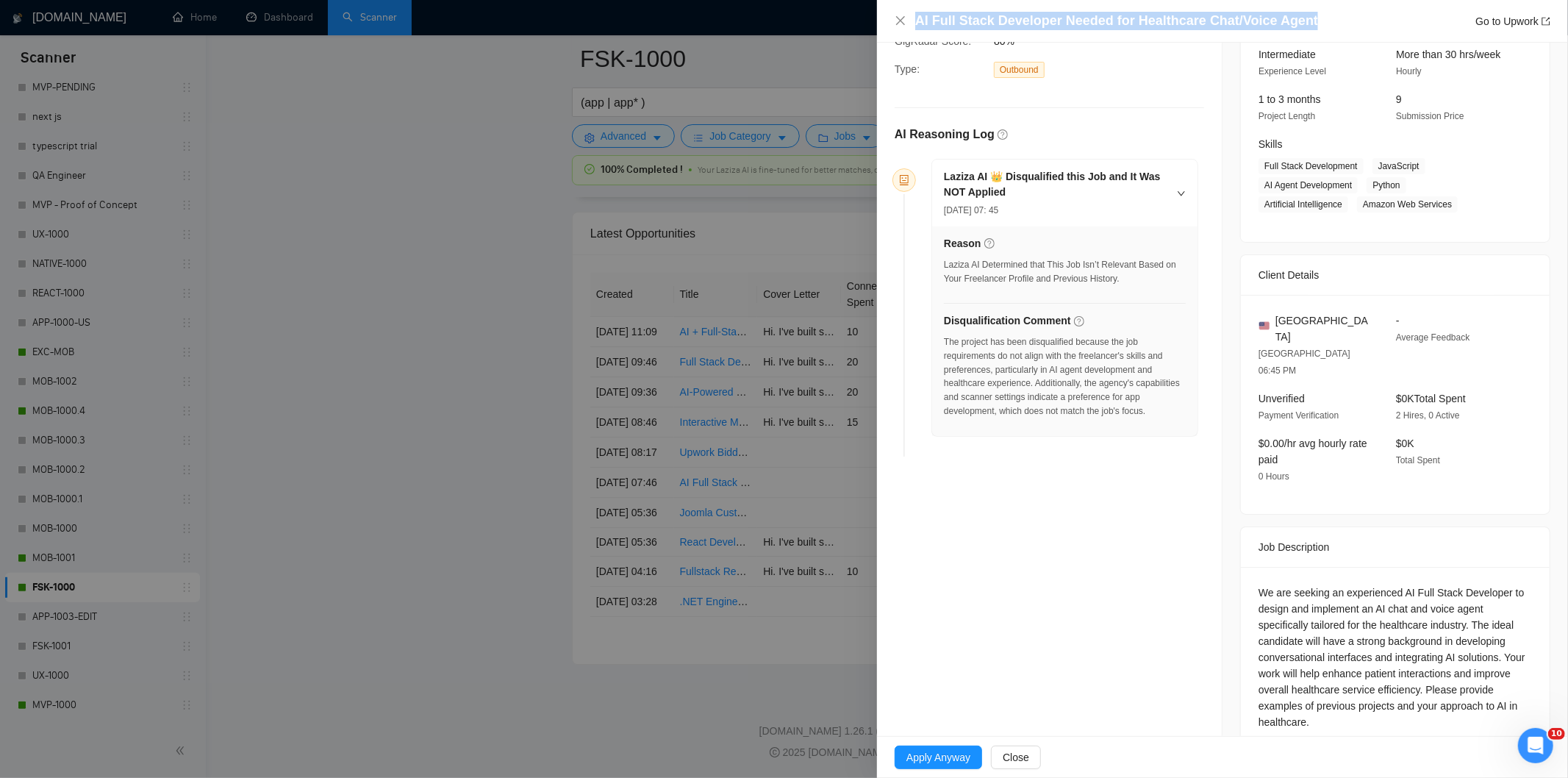
scroll to position [152, 0]
click at [1255, 565] on div "We are seeking an experienced AI Full Stack Developer to design and implement a…" at bounding box center [1395, 658] width 309 height 187
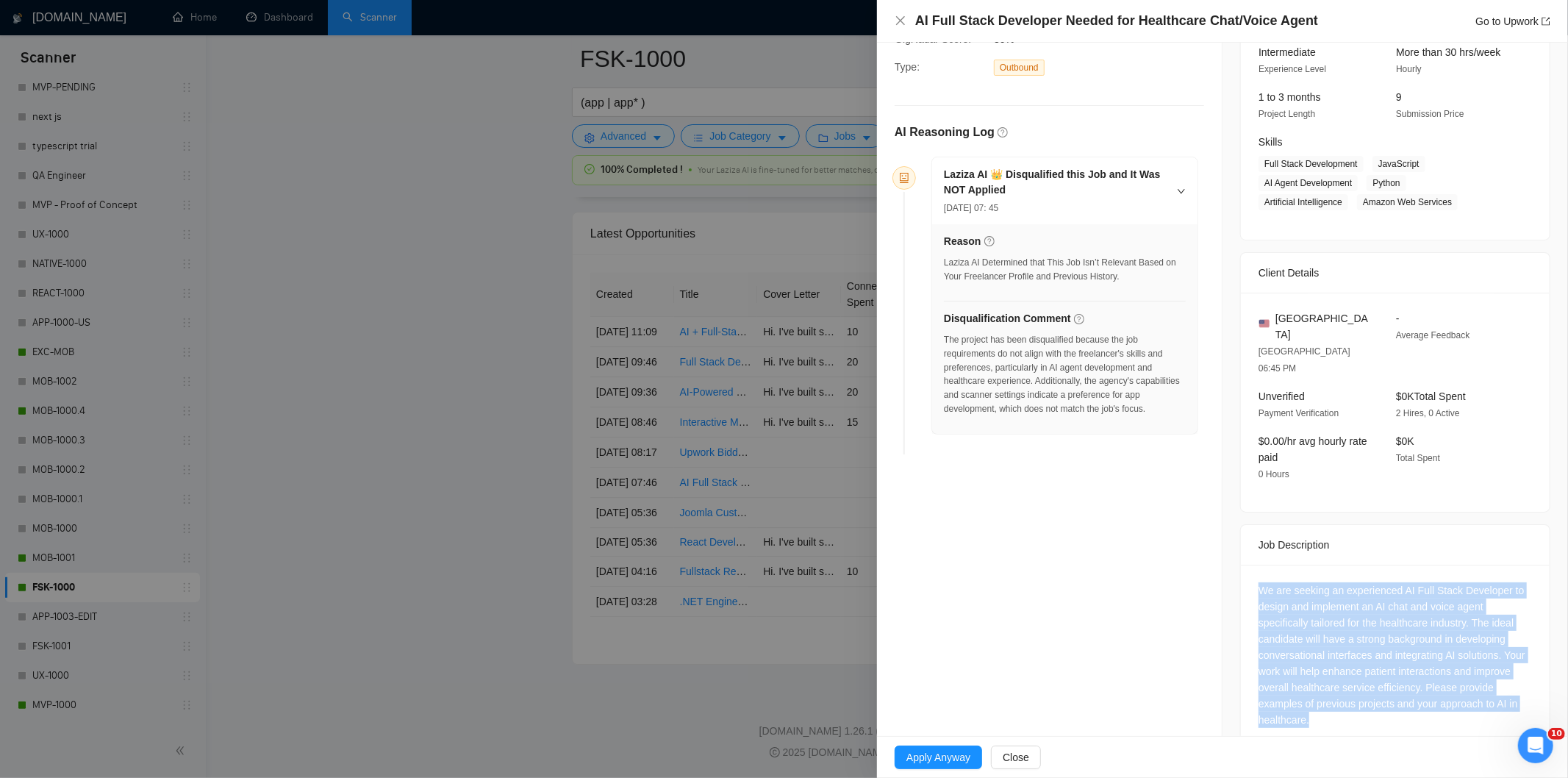
drag, startPoint x: 1250, startPoint y: 554, endPoint x: 1348, endPoint y: 713, distance: 186.8
click at [1348, 713] on div "We are seeking an experienced AI Full Stack Developer to design and implement a…" at bounding box center [1395, 658] width 309 height 187
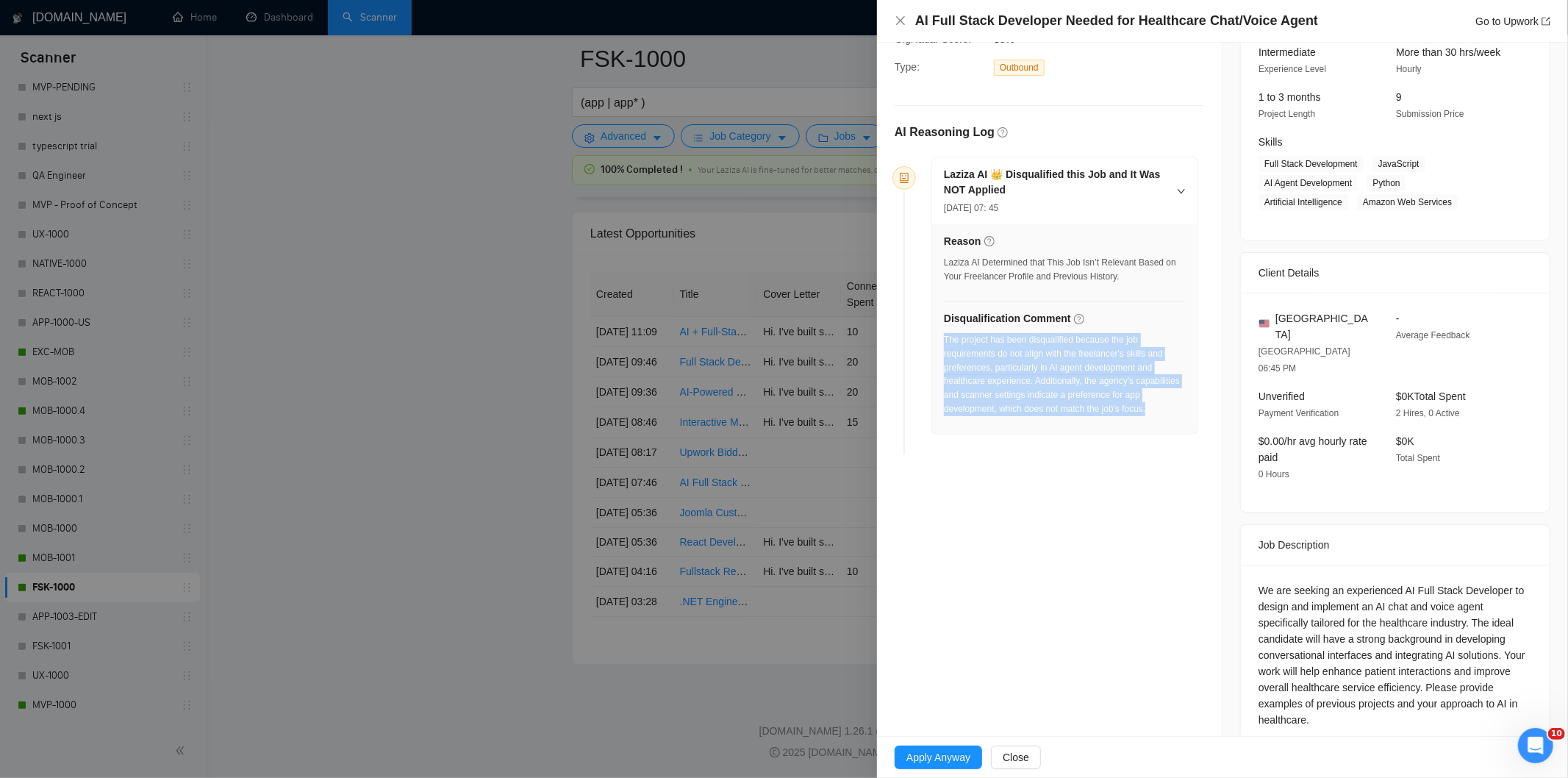
drag, startPoint x: 1055, startPoint y: 412, endPoint x: 945, endPoint y: 346, distance: 128.3
click at [945, 346] on div "The project has been disqualified because the job requirements do not align wit…" at bounding box center [1065, 379] width 242 height 92
click at [899, 19] on icon "close" at bounding box center [900, 20] width 9 height 9
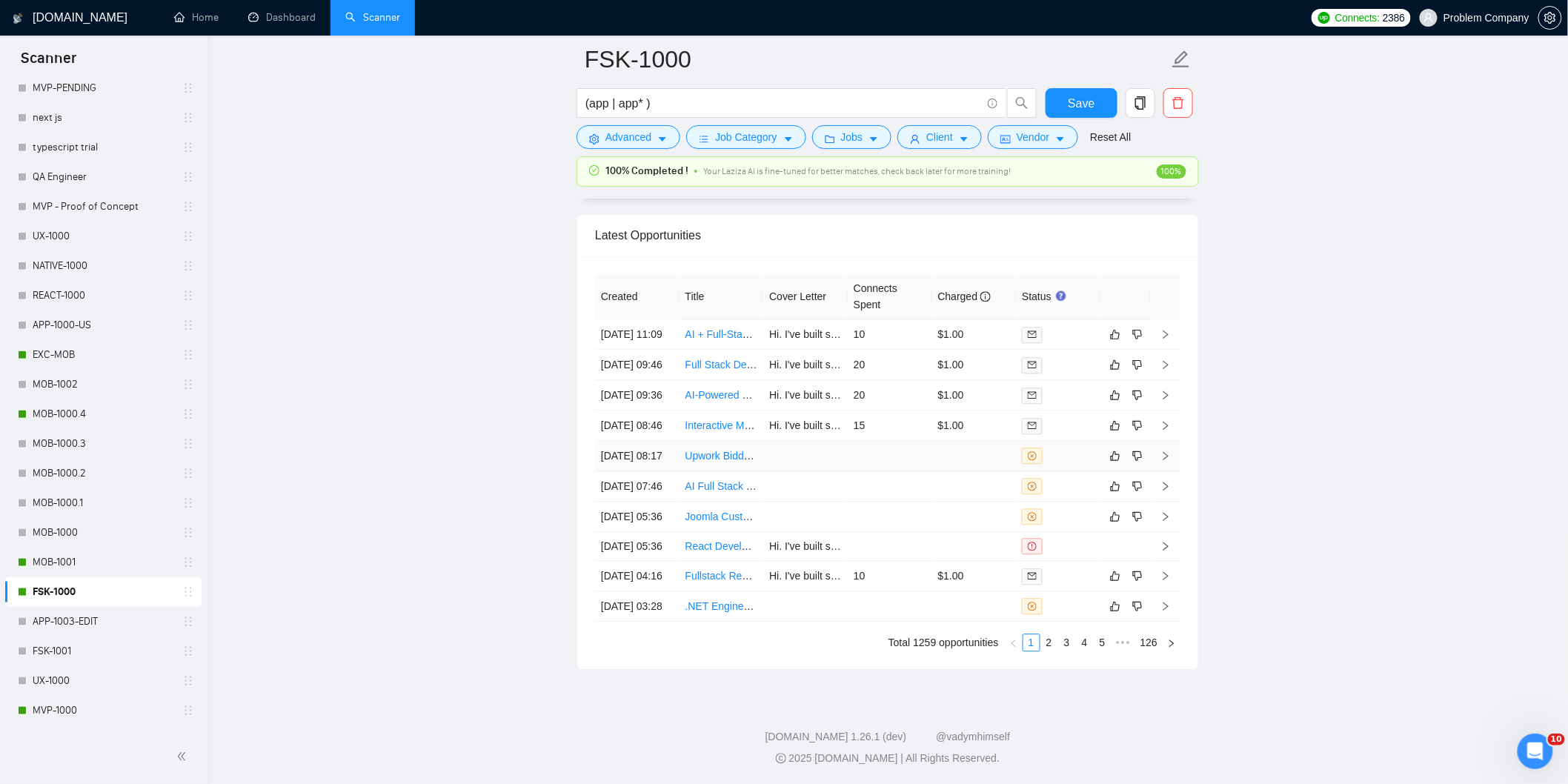
click at [651, 467] on td "[DATE] 08:17" at bounding box center [637, 455] width 84 height 30
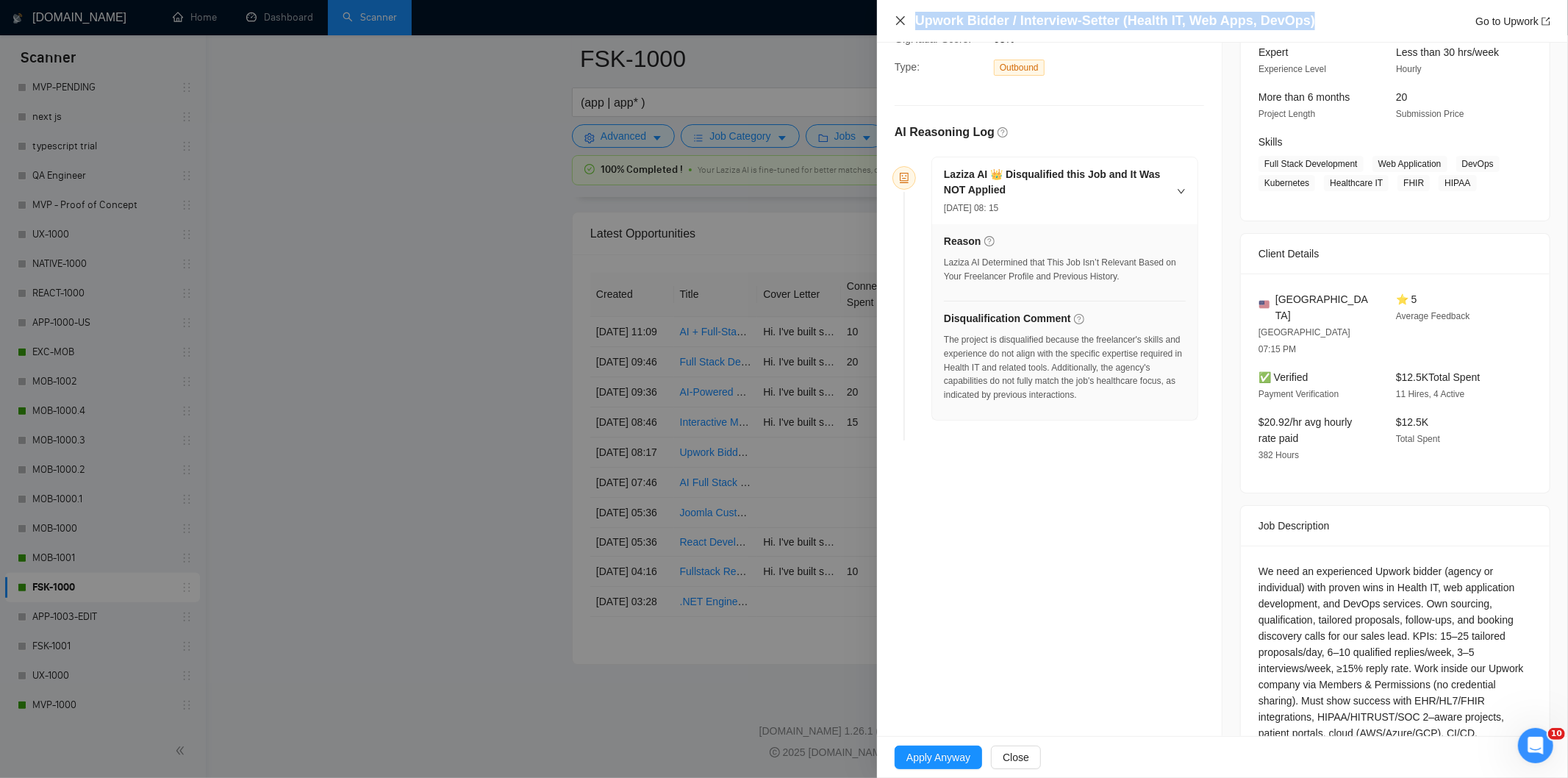
drag, startPoint x: 1321, startPoint y: 18, endPoint x: 895, endPoint y: 24, distance: 426.0
click at [895, 24] on div "Upwork Bidder / Interview-Setter (Health IT, Web Apps, DevOps) Go to Upwork" at bounding box center [1222, 21] width 655 height 19
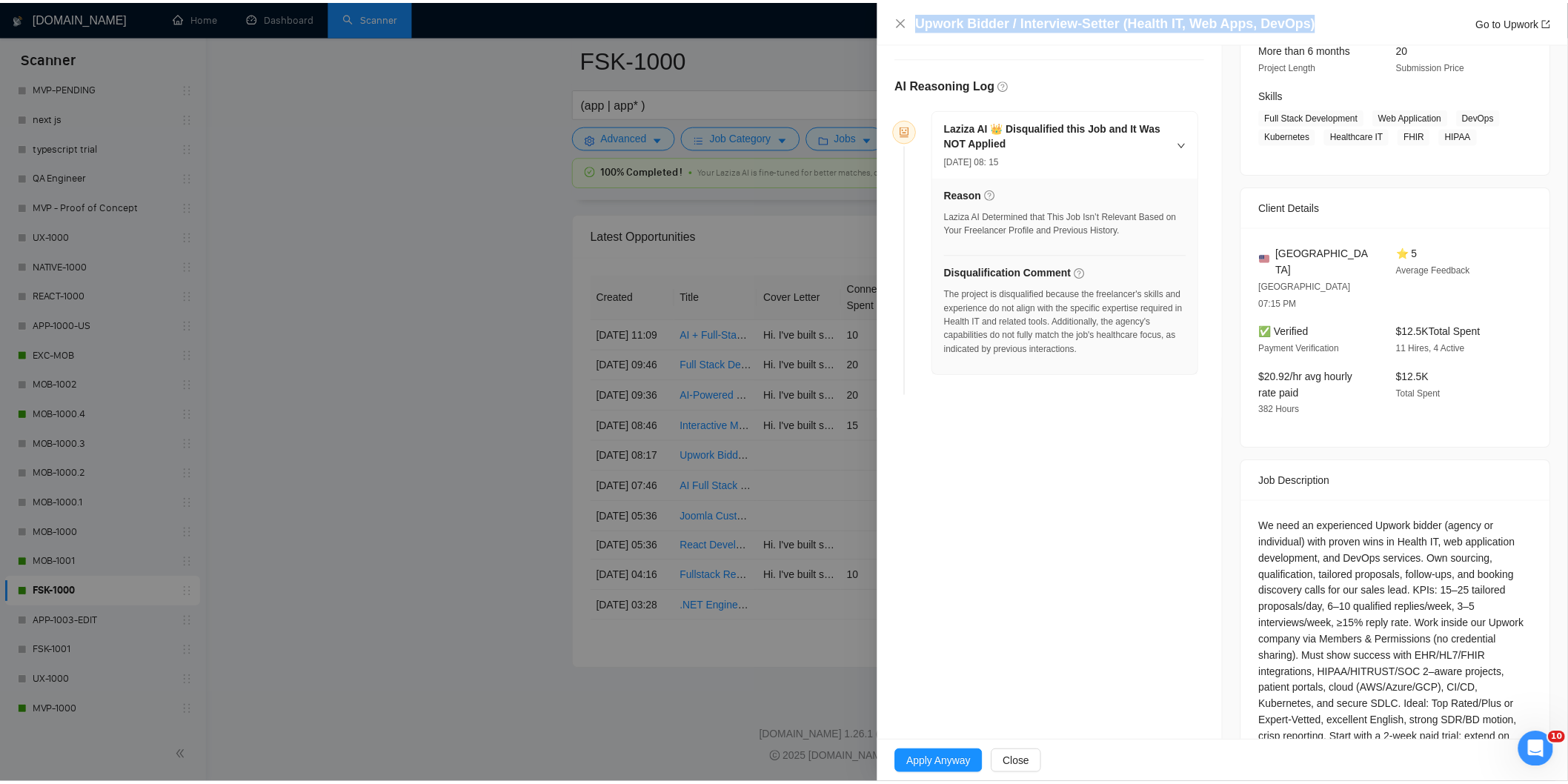
scroll to position [232, 0]
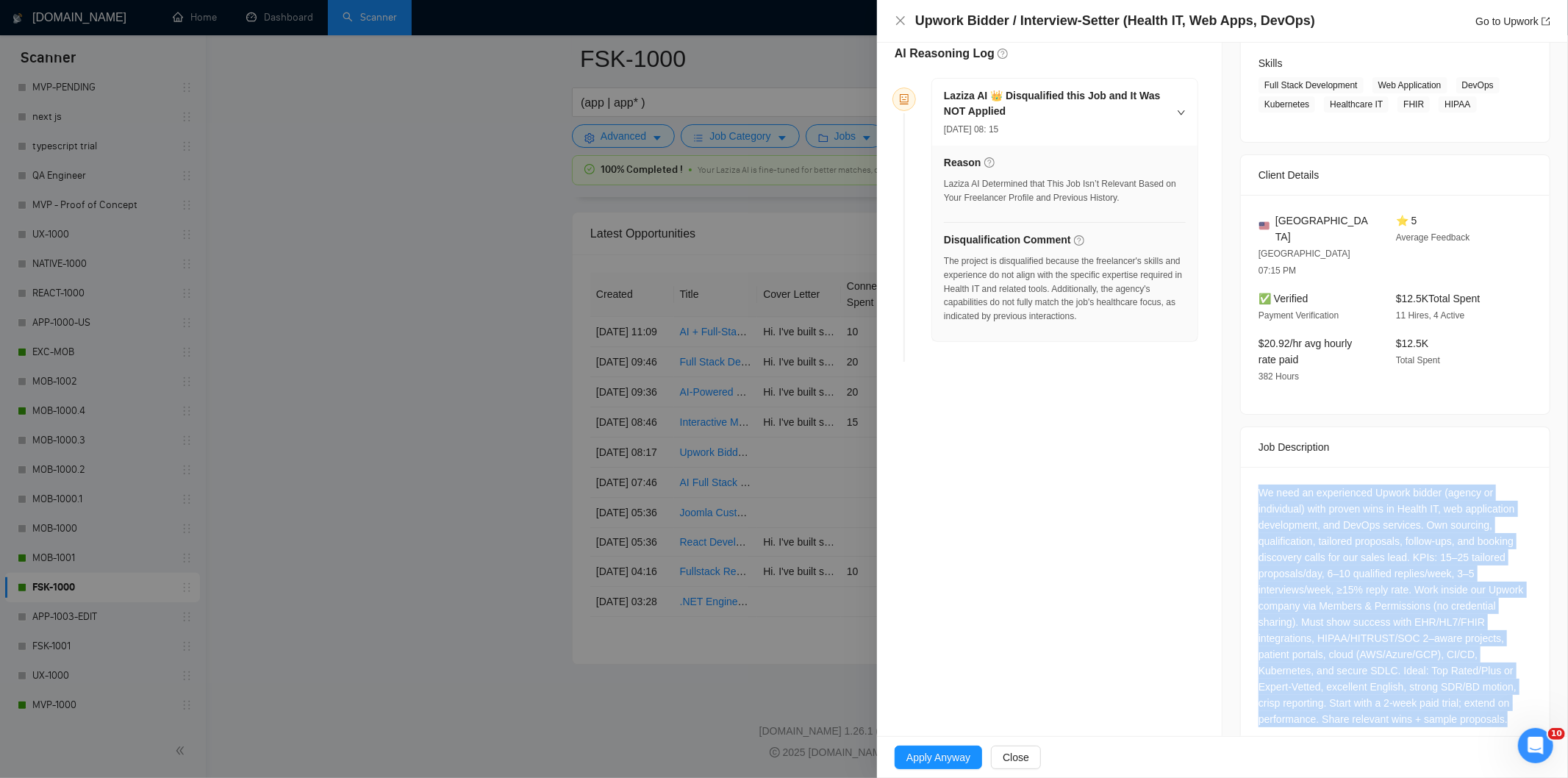
drag, startPoint x: 1254, startPoint y: 458, endPoint x: 1511, endPoint y: 686, distance: 343.6
click at [1511, 686] on div "We need an experienced Upwork bidder (agency or individual) with proven wins in…" at bounding box center [1395, 609] width 309 height 284
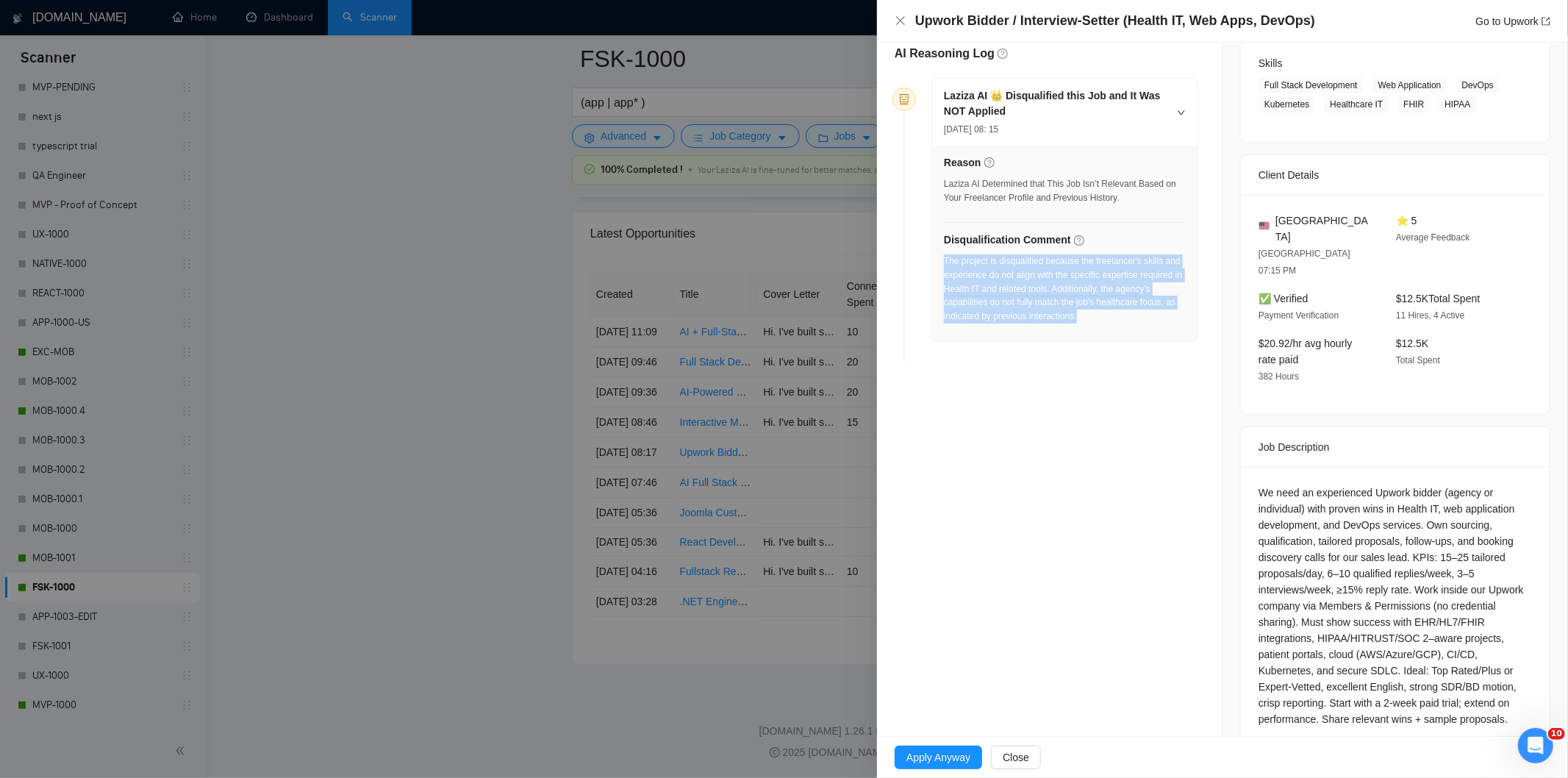
drag, startPoint x: 1023, startPoint y: 310, endPoint x: 943, endPoint y: 263, distance: 92.8
click at [944, 263] on div "The project is disqualified because the freelancer's skills and experience do n…" at bounding box center [1065, 294] width 242 height 78
click at [900, 19] on icon "close" at bounding box center [900, 20] width 12 height 12
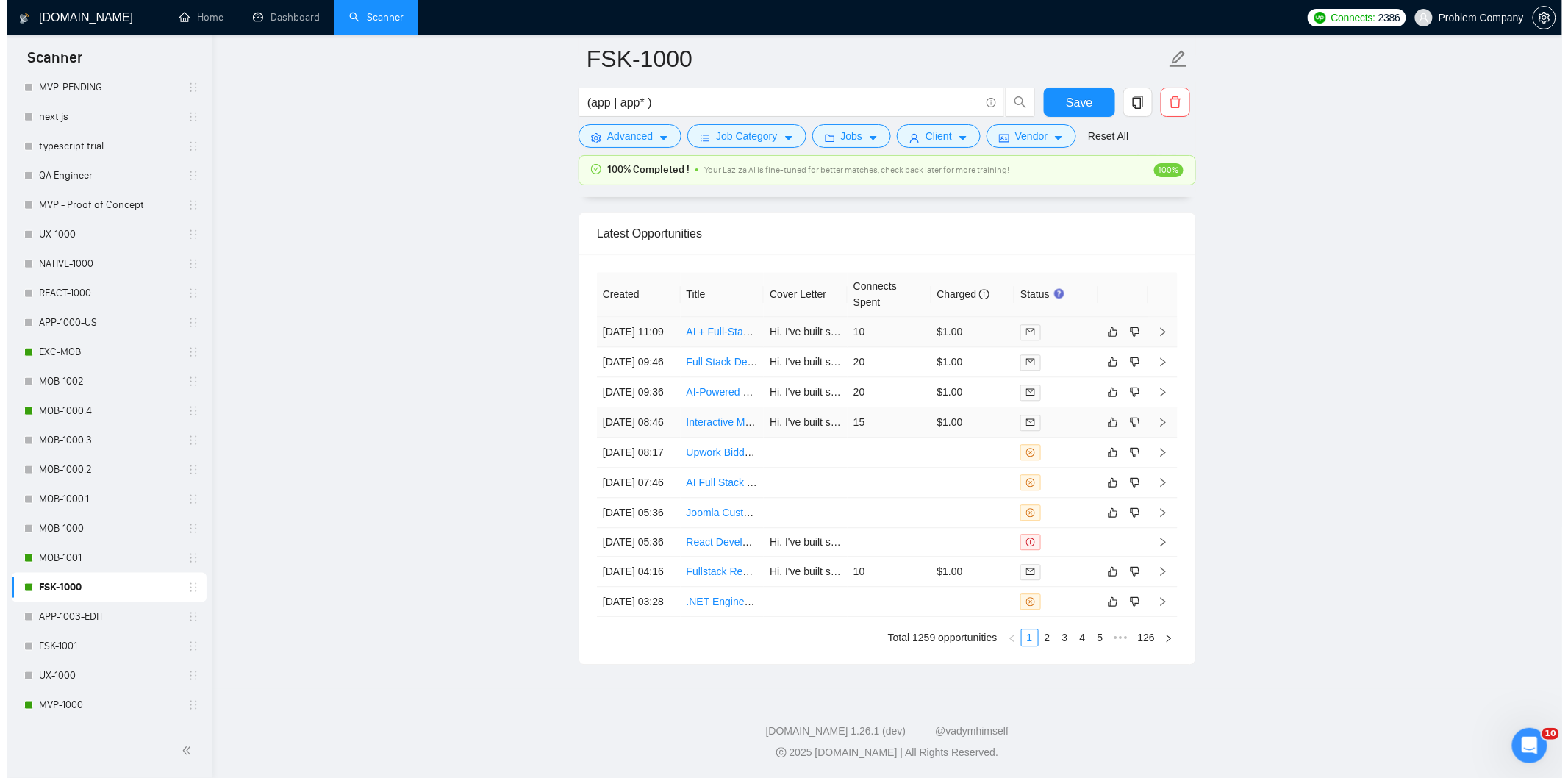
scroll to position [3498, 0]
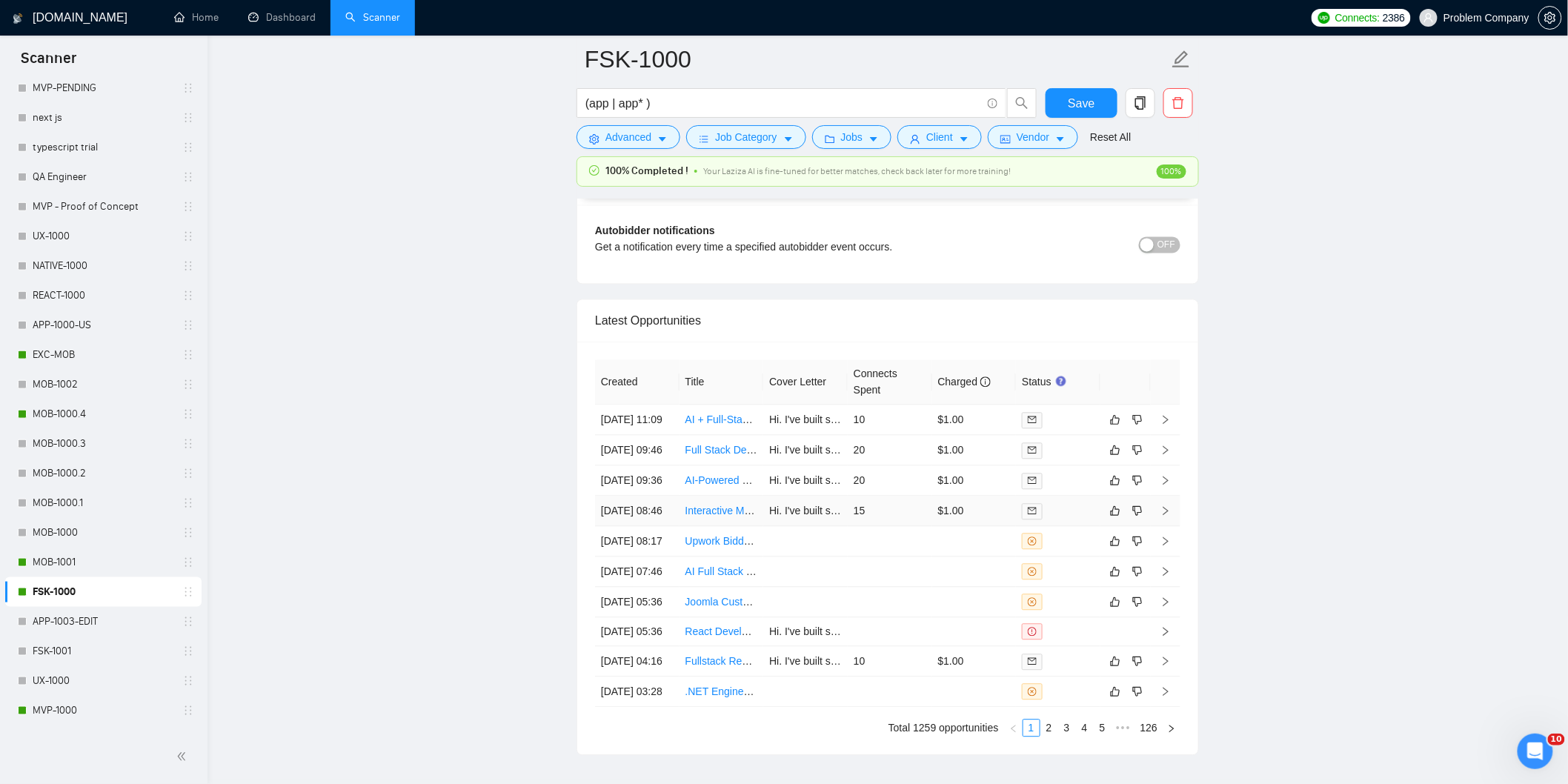
click at [632, 526] on td "[DATE] 08:46" at bounding box center [637, 511] width 84 height 30
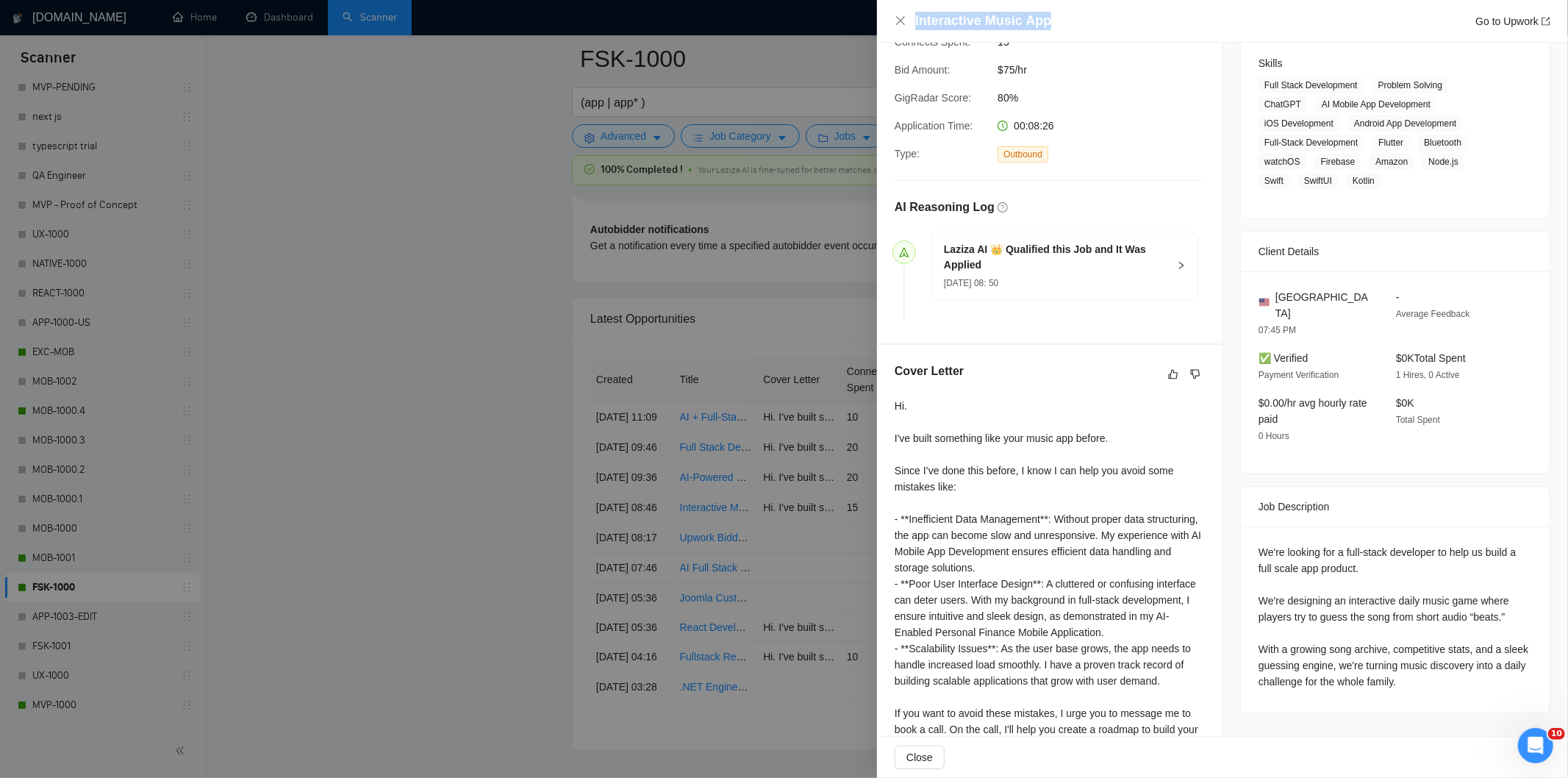
drag, startPoint x: 1107, startPoint y: 25, endPoint x: 909, endPoint y: 6, distance: 198.9
click at [909, 6] on div "Interactive Music App Go to Upwork" at bounding box center [1222, 21] width 691 height 43
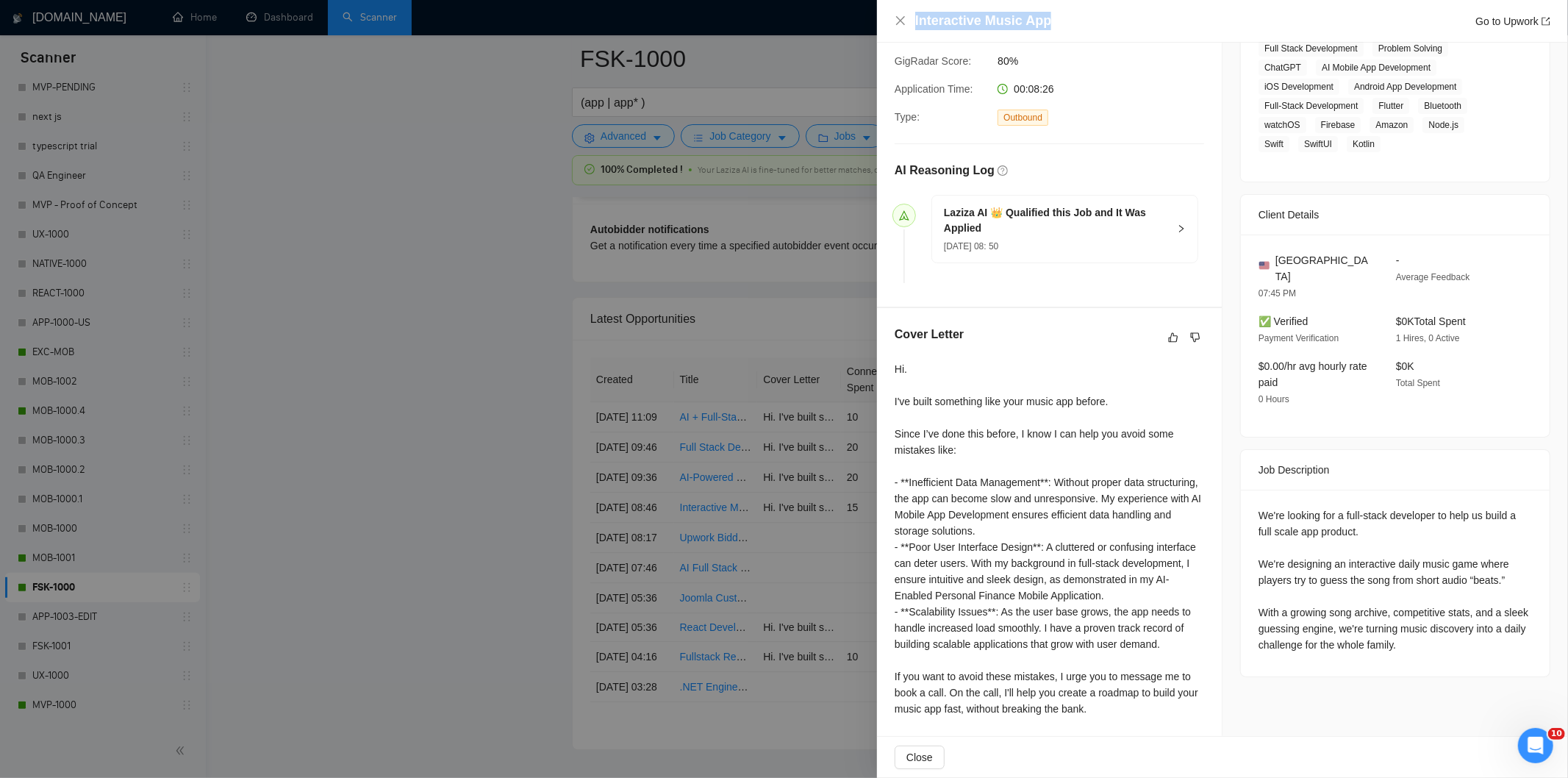
scroll to position [304, 0]
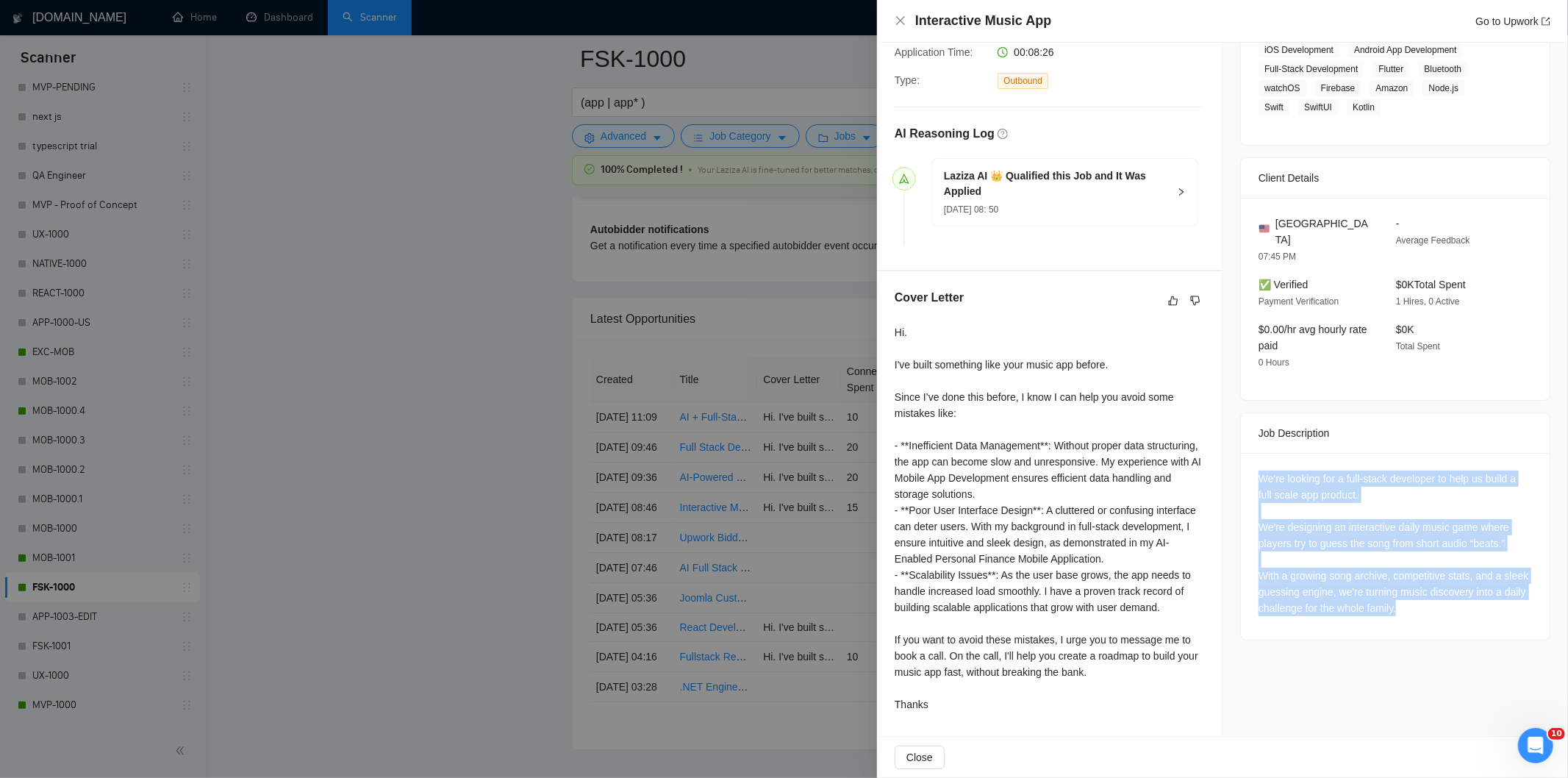
drag, startPoint x: 1245, startPoint y: 438, endPoint x: 1474, endPoint y: 581, distance: 270.0
click at [1474, 581] on div "We're looking for a full-stack developer to help us build a full scale app prod…" at bounding box center [1395, 546] width 309 height 187
click at [900, 19] on icon "close" at bounding box center [900, 20] width 12 height 12
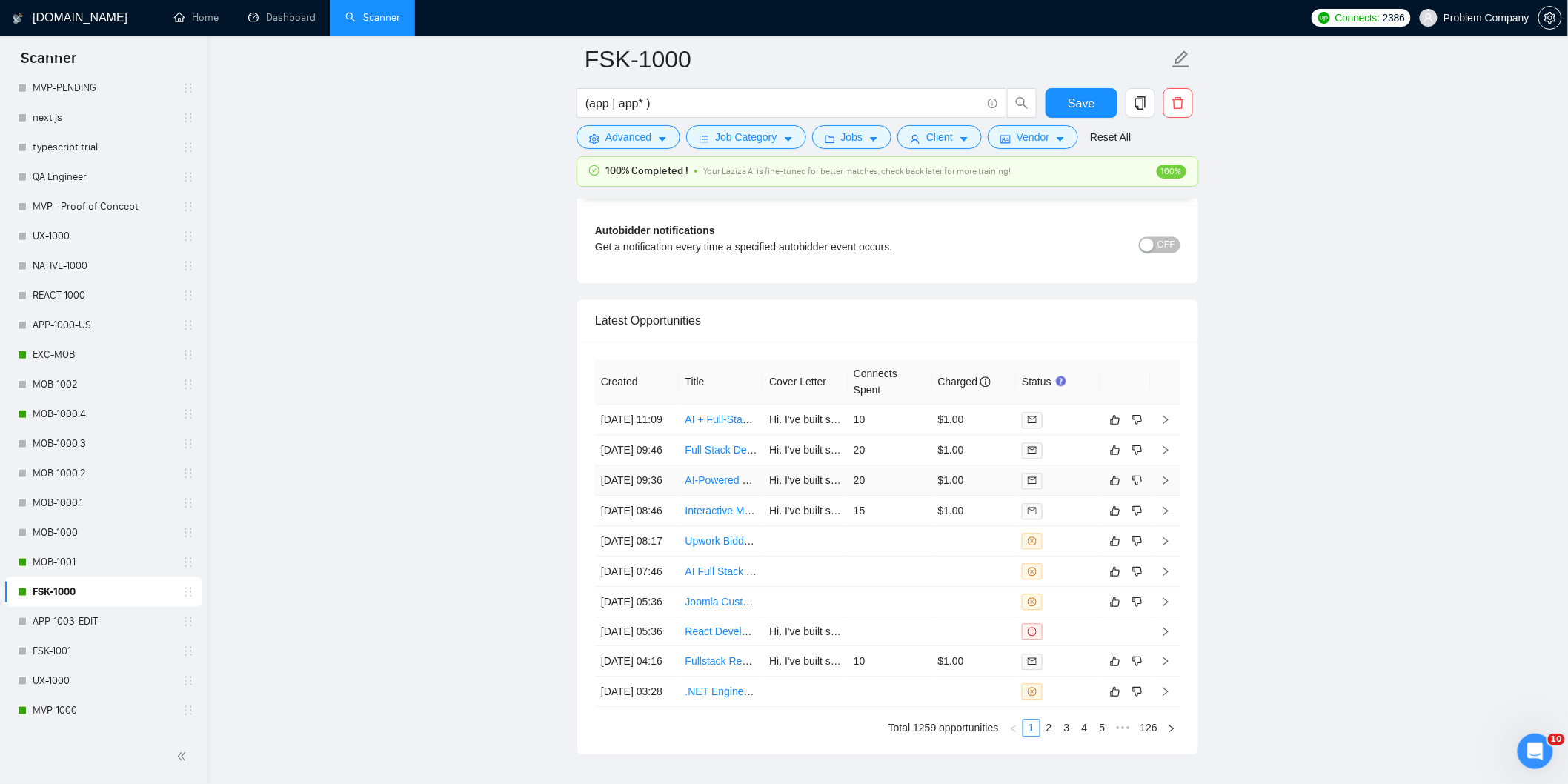
click at [653, 496] on td "[DATE] 09:36" at bounding box center [637, 481] width 84 height 30
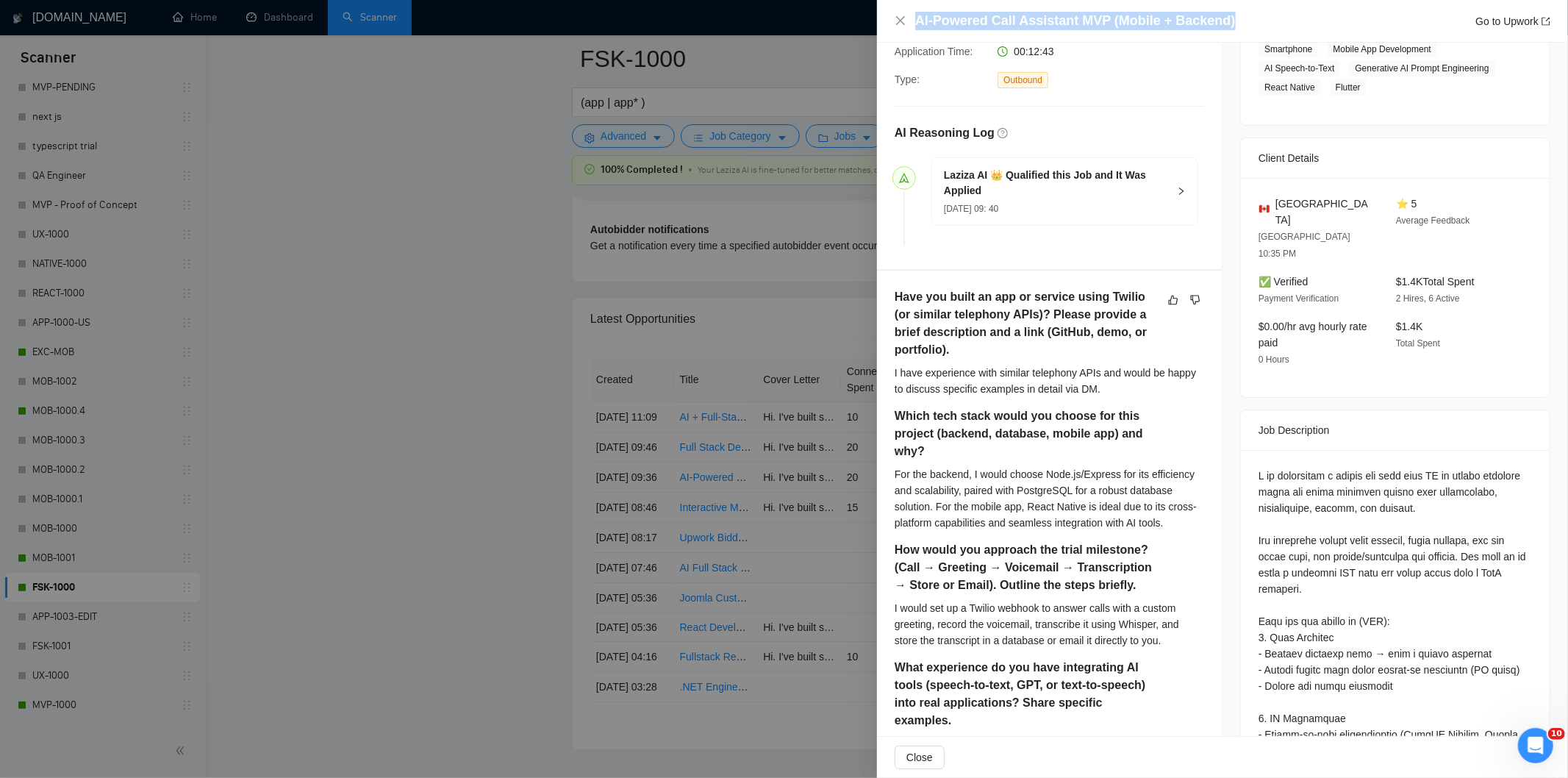
drag, startPoint x: 1244, startPoint y: 22, endPoint x: 913, endPoint y: 22, distance: 331.0
click at [913, 22] on div "AI-Powered Call Assistant MVP (Mobile + Backend) Go to Upwork" at bounding box center [1222, 21] width 655 height 19
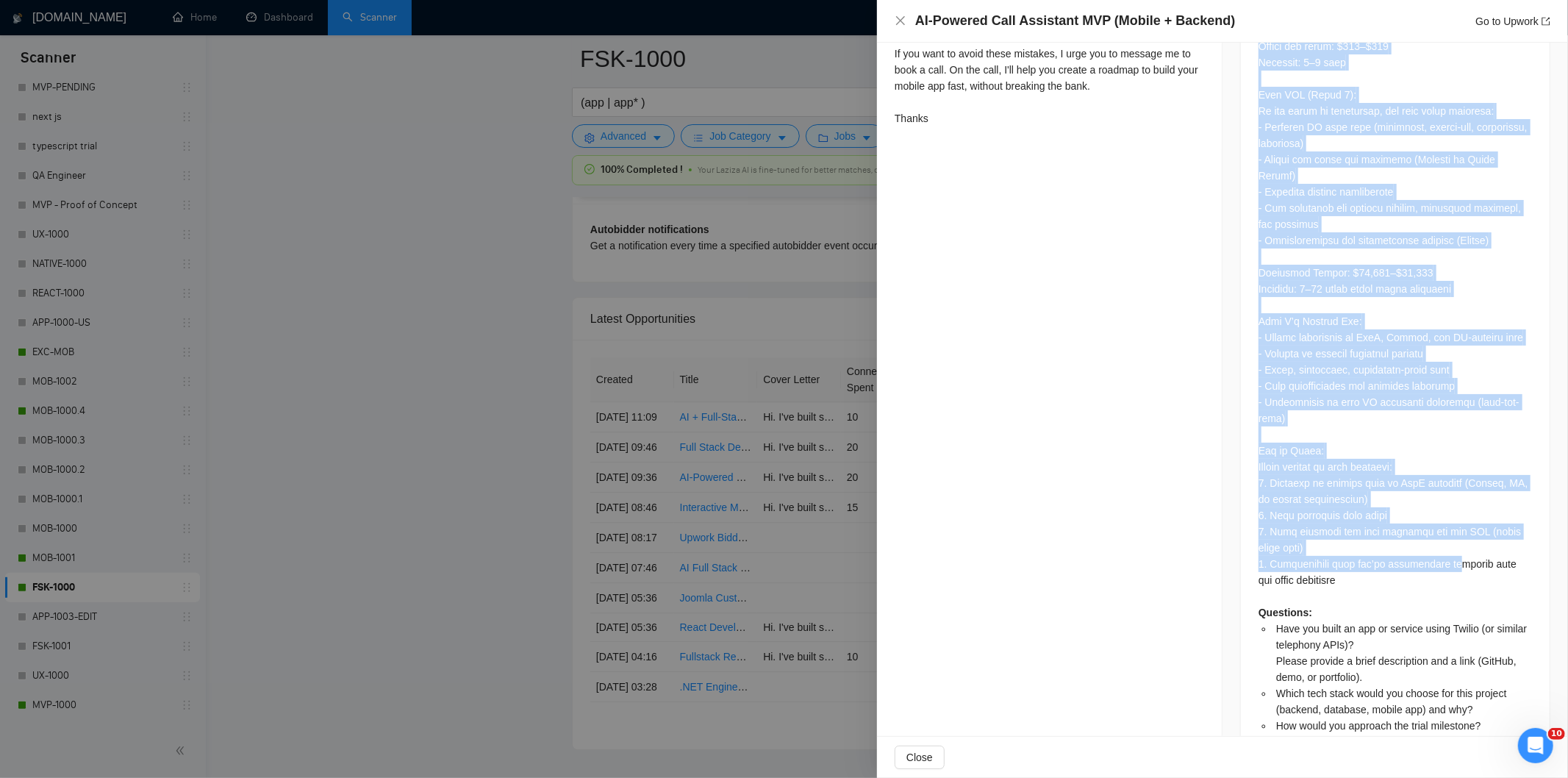
scroll to position [1530, 0]
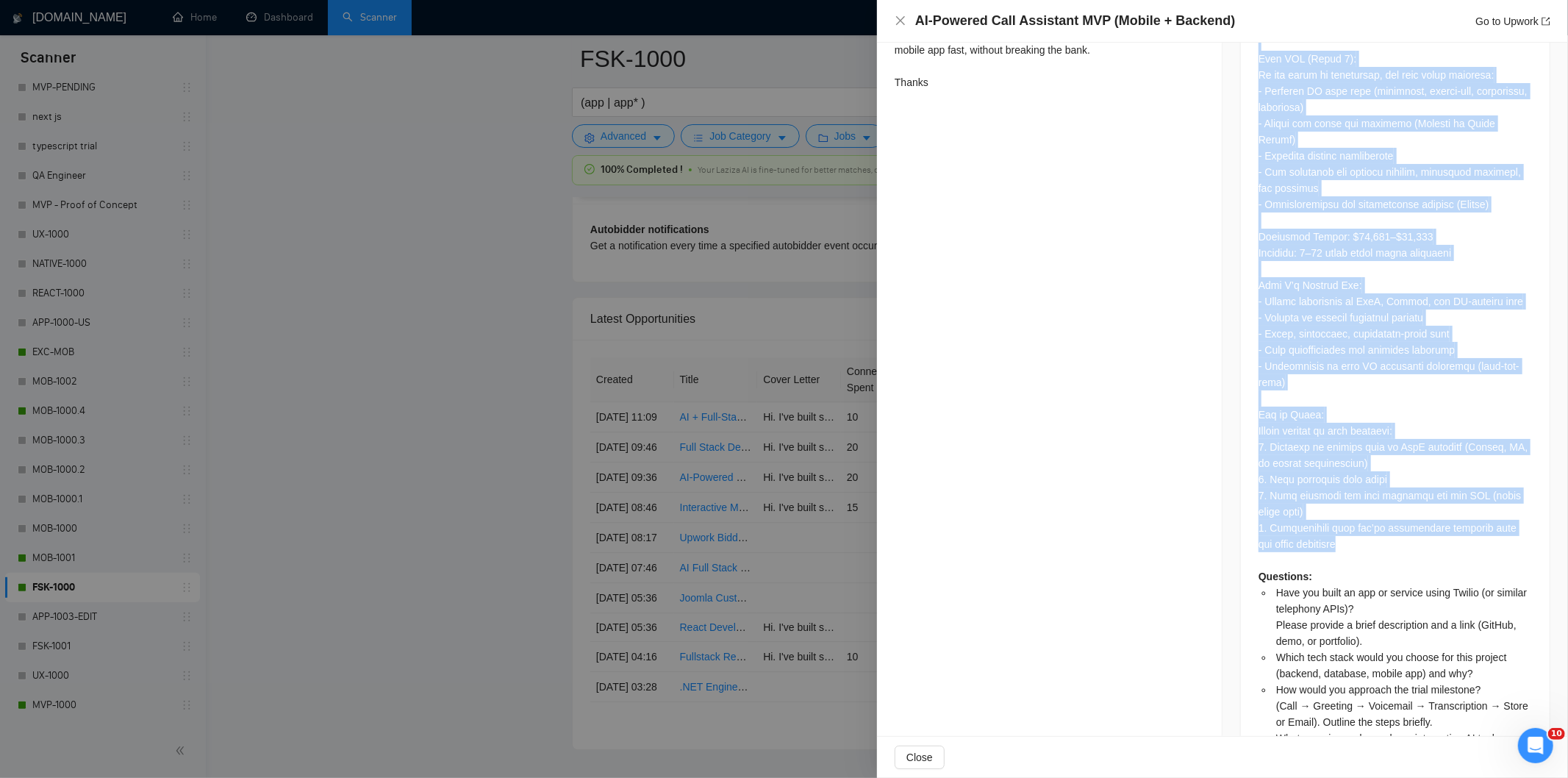
drag, startPoint x: 1248, startPoint y: 196, endPoint x: 1330, endPoint y: 482, distance: 297.5
click at [1330, 482] on div "Questions: Have you built an app or service using Twilio (or similar telephony …" at bounding box center [1395, 56] width 309 height 1663
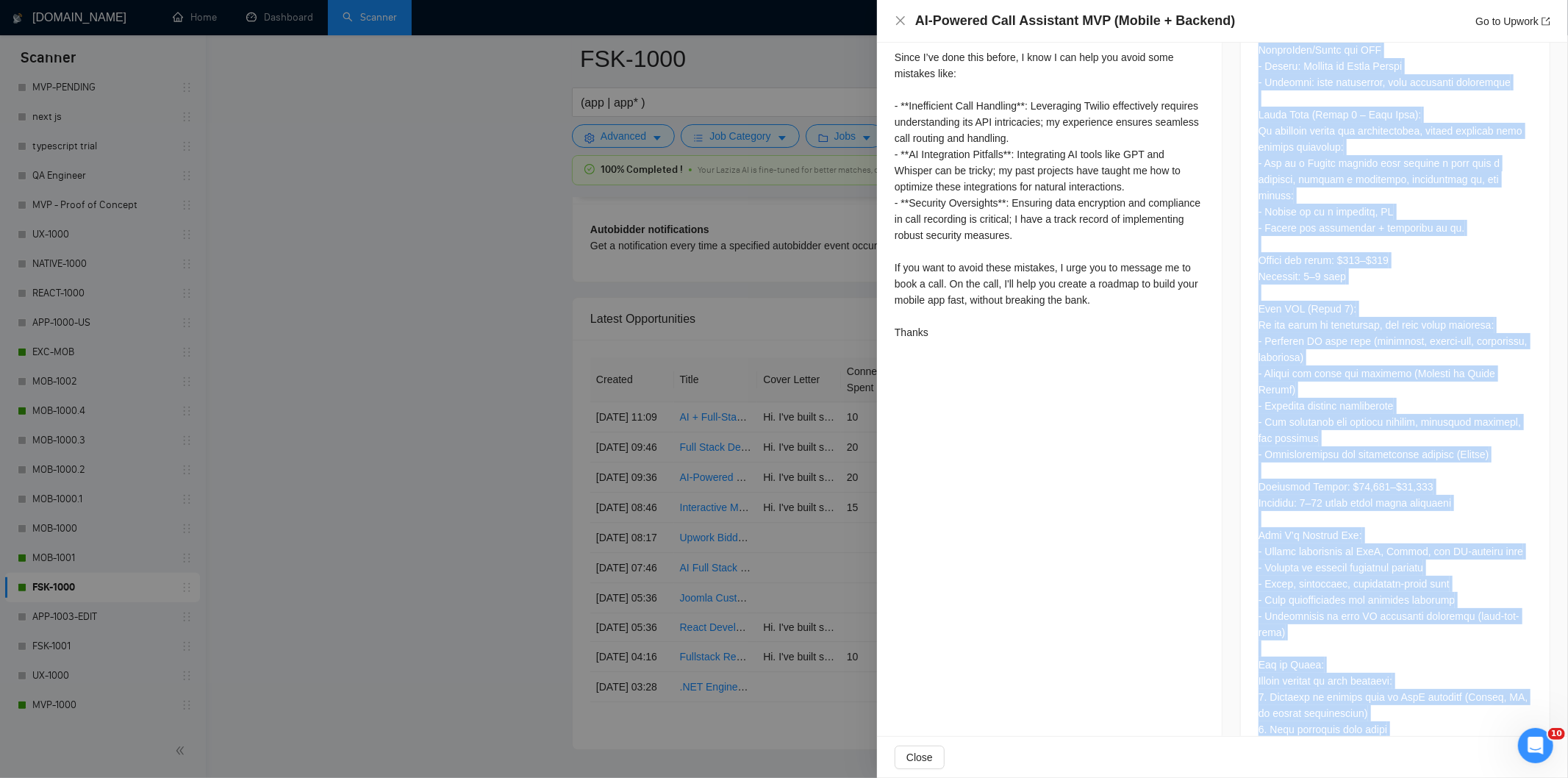
scroll to position [1284, 0]
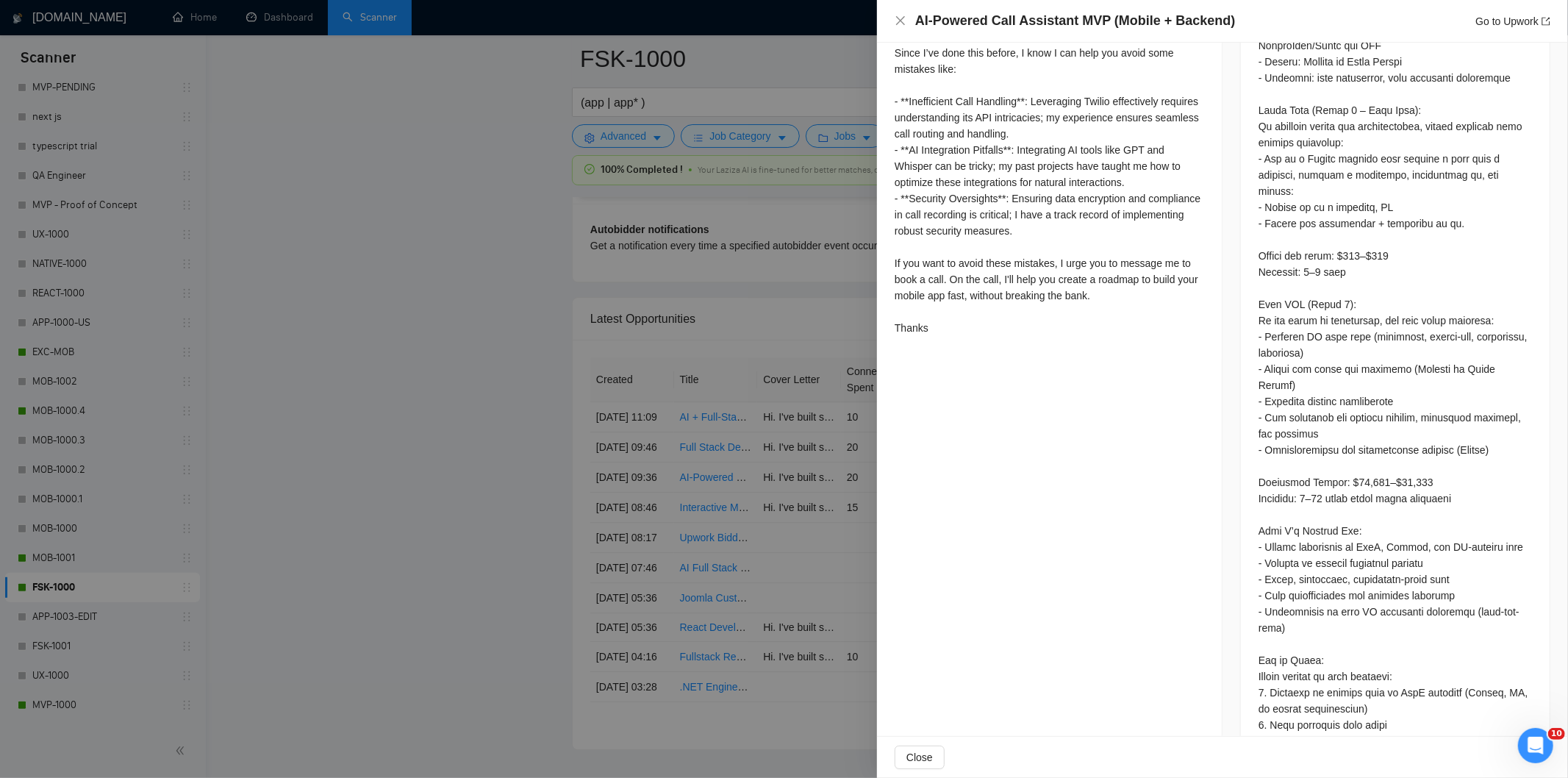
click at [893, 22] on div "AI-Powered Call Assistant MVP (Mobile + Backend) Go to Upwork" at bounding box center [1222, 21] width 691 height 43
click at [898, 24] on icon "close" at bounding box center [900, 20] width 9 height 9
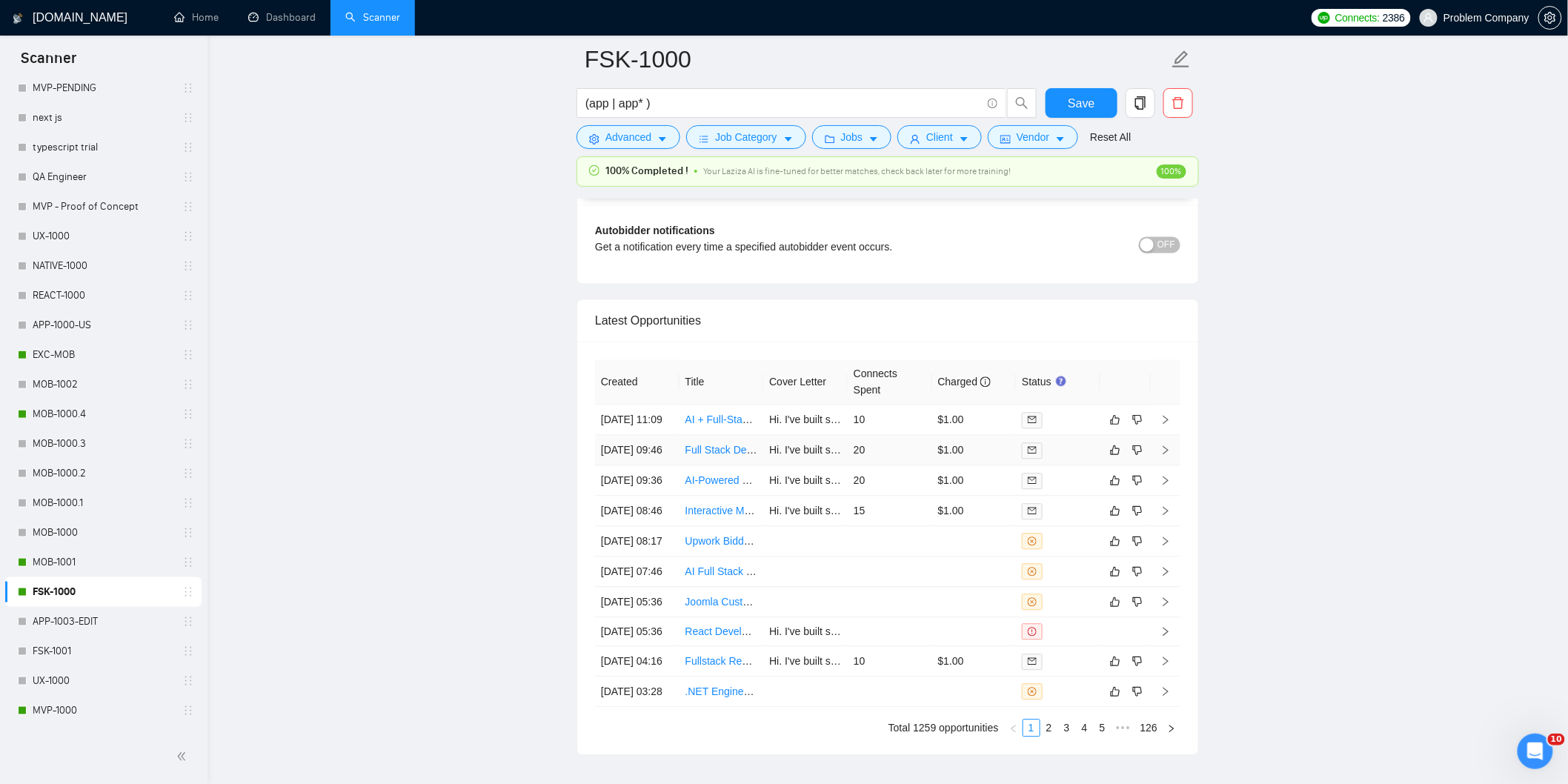
click at [661, 466] on td "[DATE] 09:46" at bounding box center [637, 450] width 84 height 30
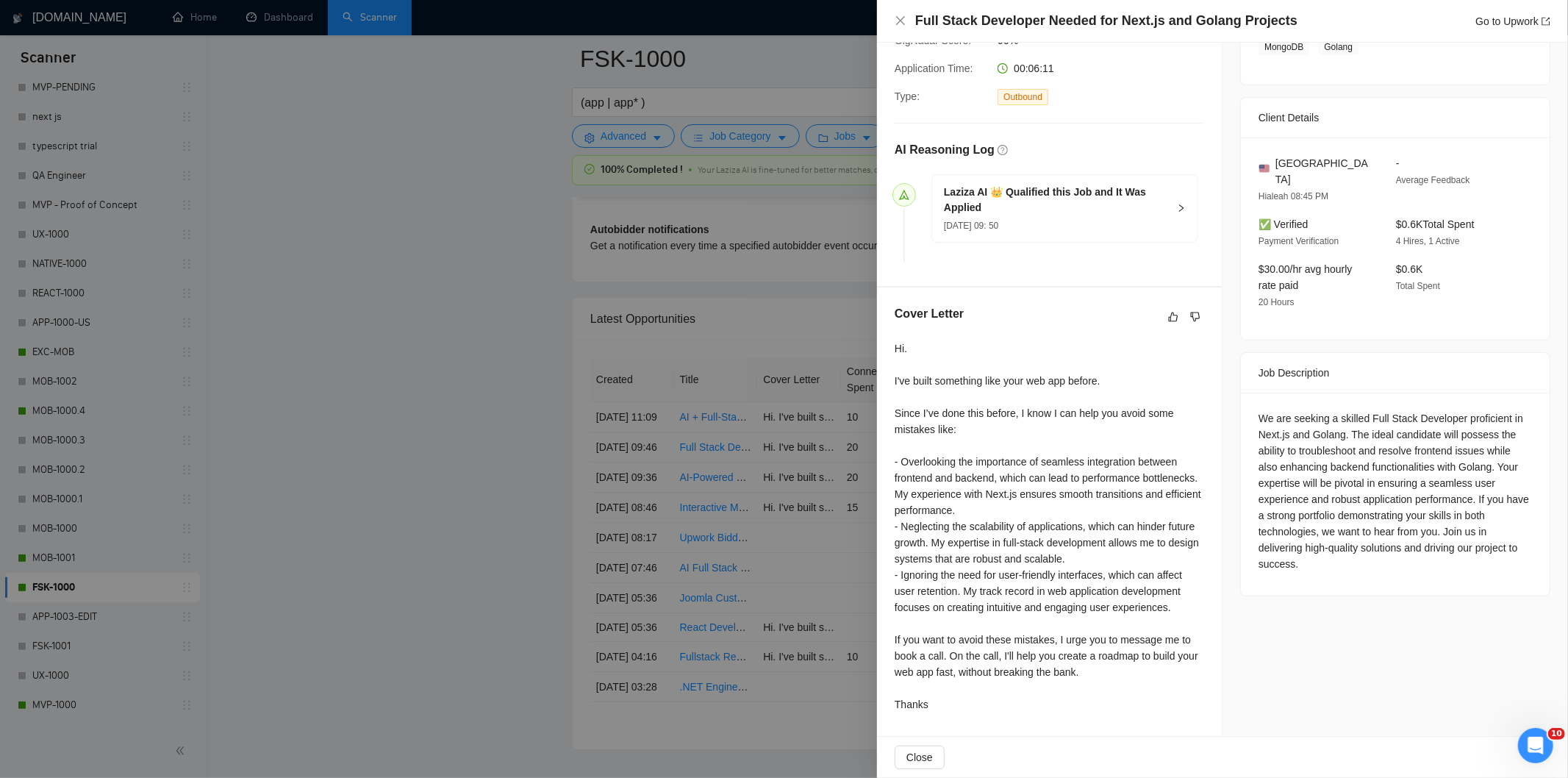
scroll to position [288, 0]
drag, startPoint x: 1173, startPoint y: 27, endPoint x: 907, endPoint y: 19, distance: 266.1
click at [907, 19] on div "Full Stack Developer Needed for Next.js and Golang Projects Go to Upwork" at bounding box center [1222, 21] width 655 height 19
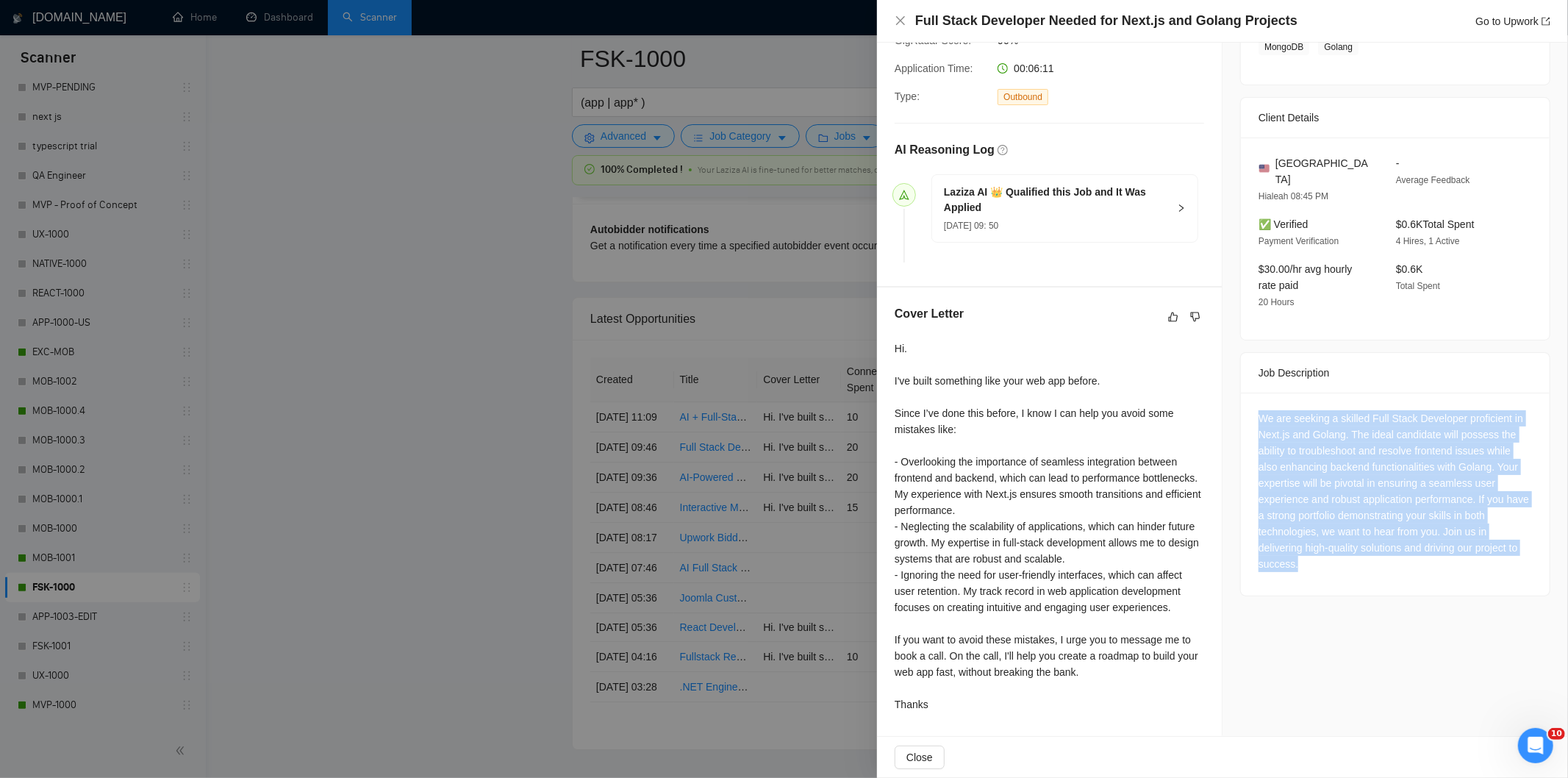
drag, startPoint x: 1251, startPoint y: 404, endPoint x: 1433, endPoint y: 545, distance: 230.2
click at [1433, 545] on div "We are seeking a skilled Full Stack Developer proficient in Next.js and Golang.…" at bounding box center [1395, 494] width 309 height 203
click at [1346, 415] on div "We are seeking a skilled Full Stack Developer proficient in Next.js and Golang.…" at bounding box center [1395, 491] width 273 height 161
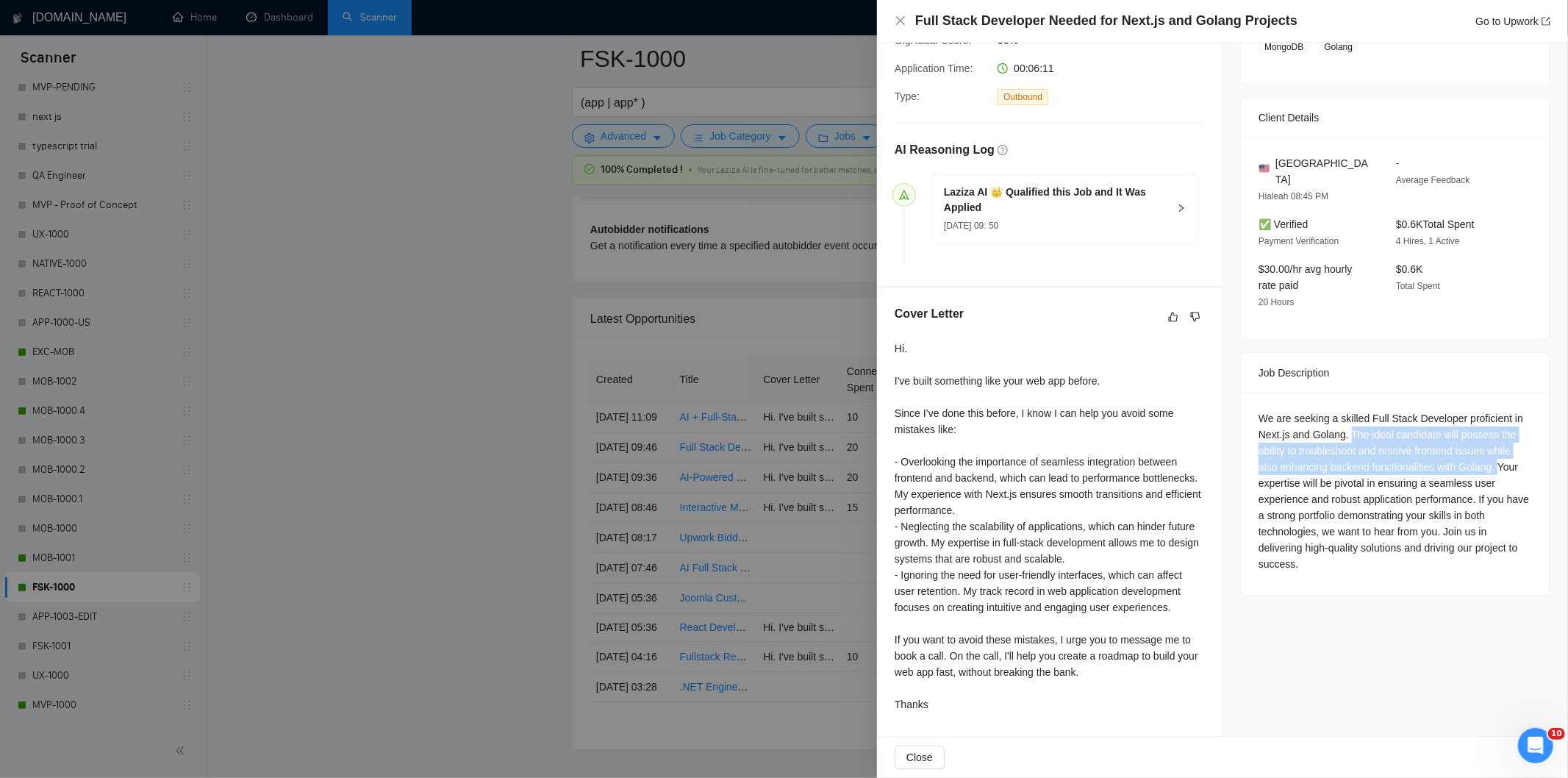
drag, startPoint x: 1342, startPoint y: 417, endPoint x: 1490, endPoint y: 449, distance: 151.4
click at [1490, 449] on div "We are seeking a skilled Full Stack Developer proficient in Next.js and Golang.…" at bounding box center [1395, 491] width 273 height 161
click at [899, 20] on icon "close" at bounding box center [900, 20] width 12 height 12
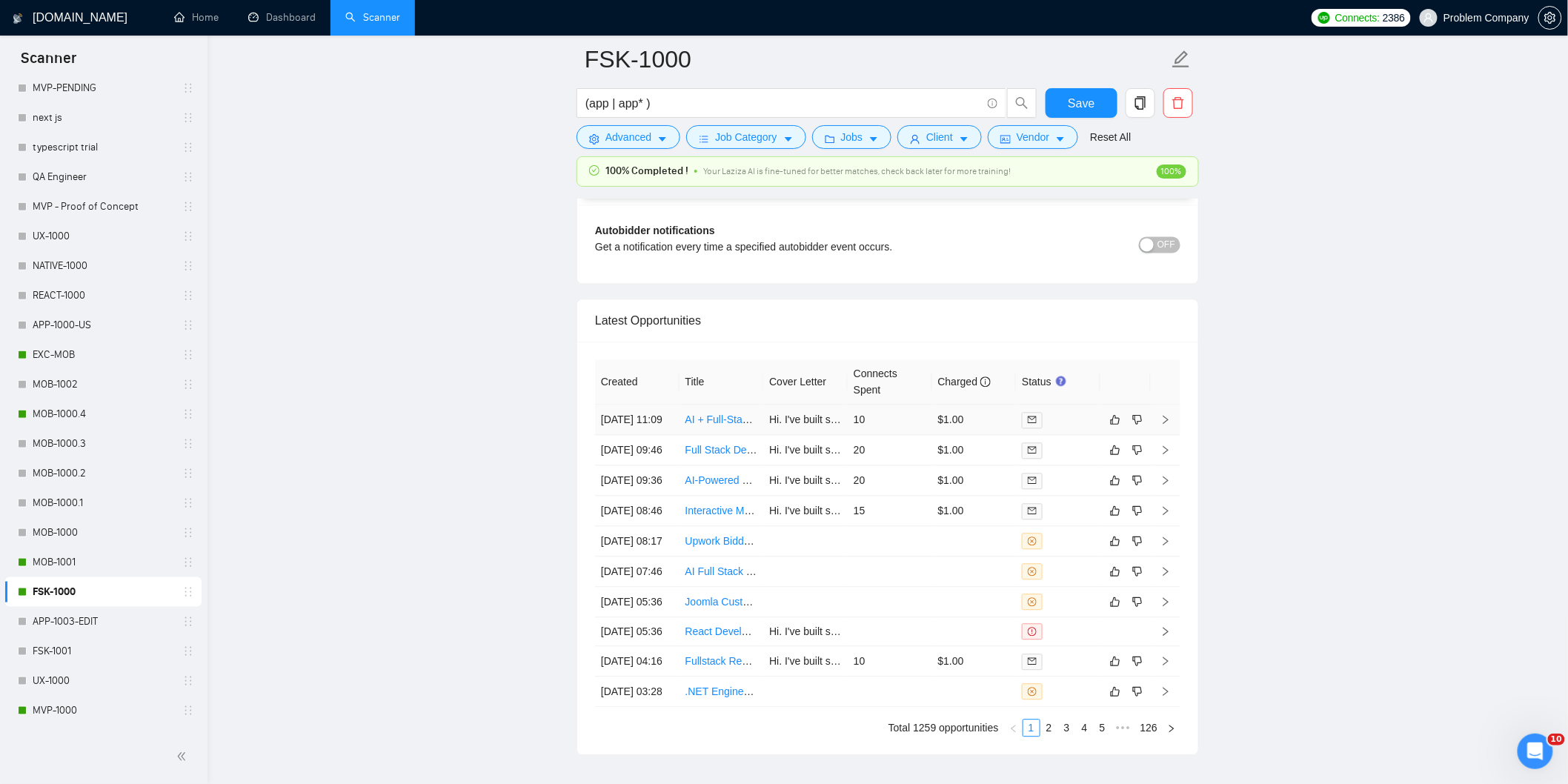
click at [656, 435] on td "[DATE] 11:09" at bounding box center [637, 420] width 84 height 30
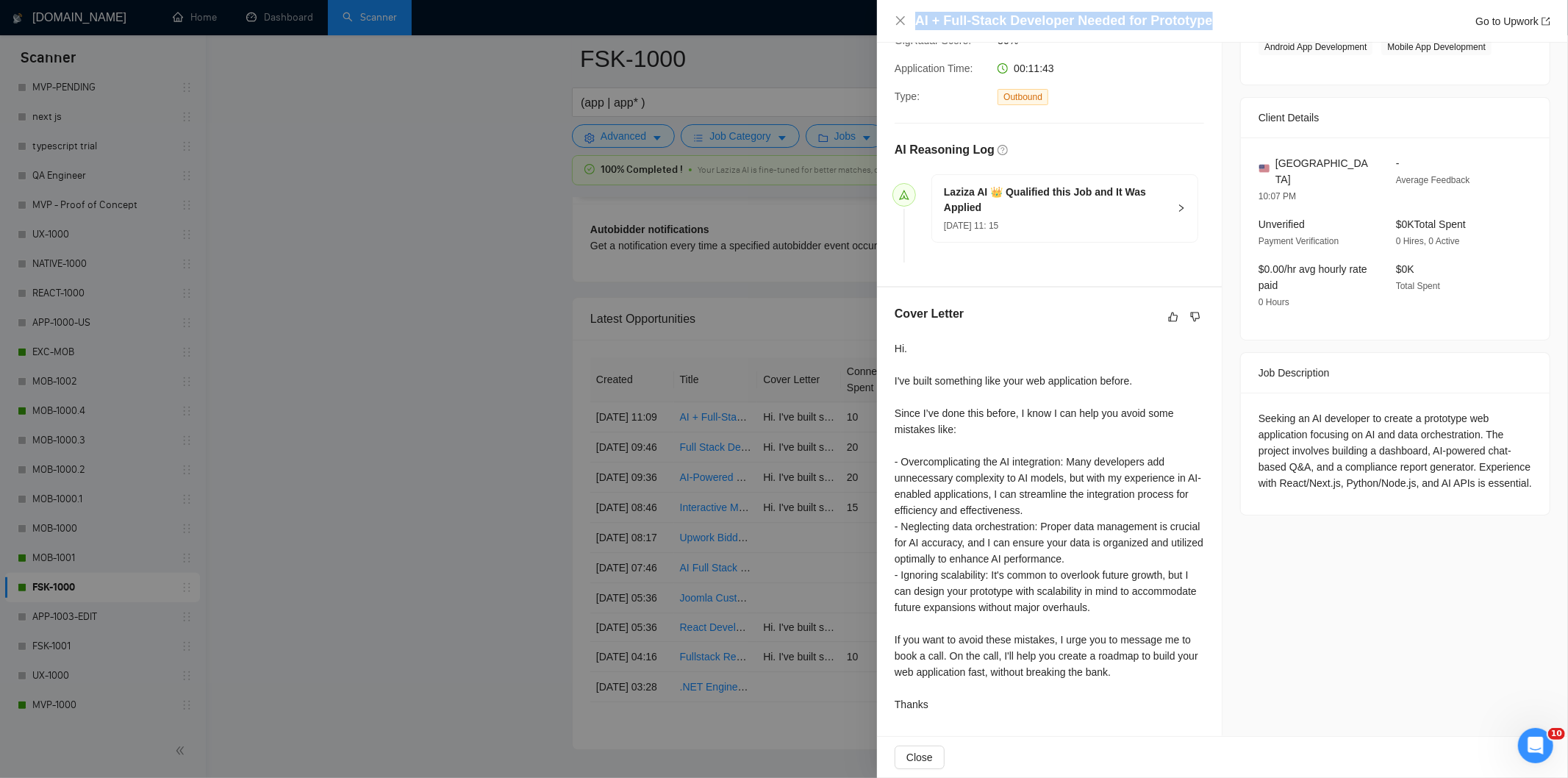
drag, startPoint x: 1236, startPoint y: 18, endPoint x: 887, endPoint y: 11, distance: 349.1
click at [887, 11] on div "AI + Full-Stack Developer Needed for Prototype Go to Upwork" at bounding box center [1222, 21] width 691 height 43
drag, startPoint x: 1257, startPoint y: 402, endPoint x: 1278, endPoint y: 415, distance: 24.7
click at [1278, 415] on div "Seeking an AI developer to create a prototype web application focusing on AI an…" at bounding box center [1395, 451] width 273 height 81
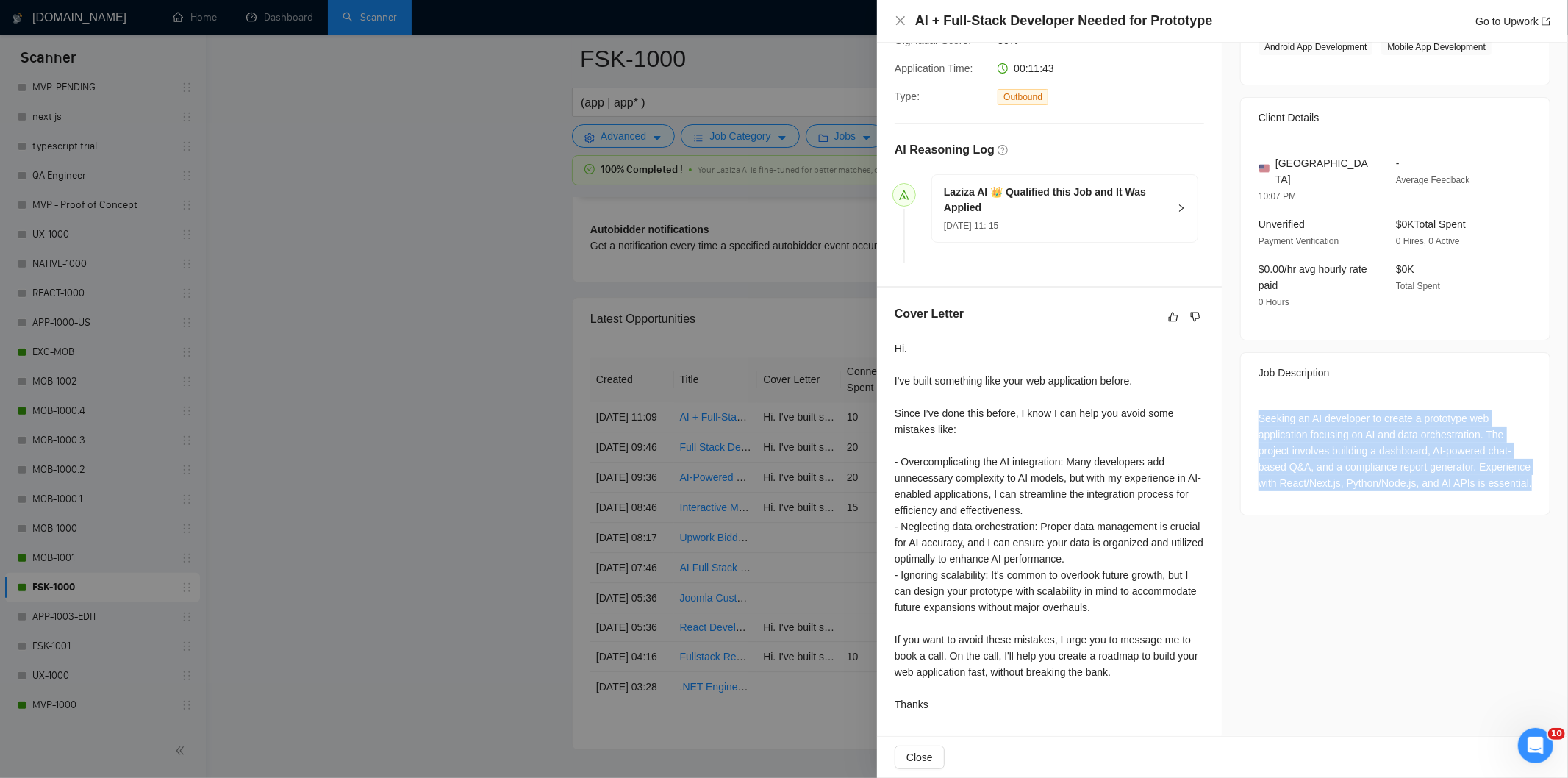
drag, startPoint x: 1253, startPoint y: 407, endPoint x: 1314, endPoint y: 495, distance: 107.1
click at [1314, 495] on div "Seeking an AI developer to create a prototype web application focusing on AI an…" at bounding box center [1395, 453] width 309 height 122
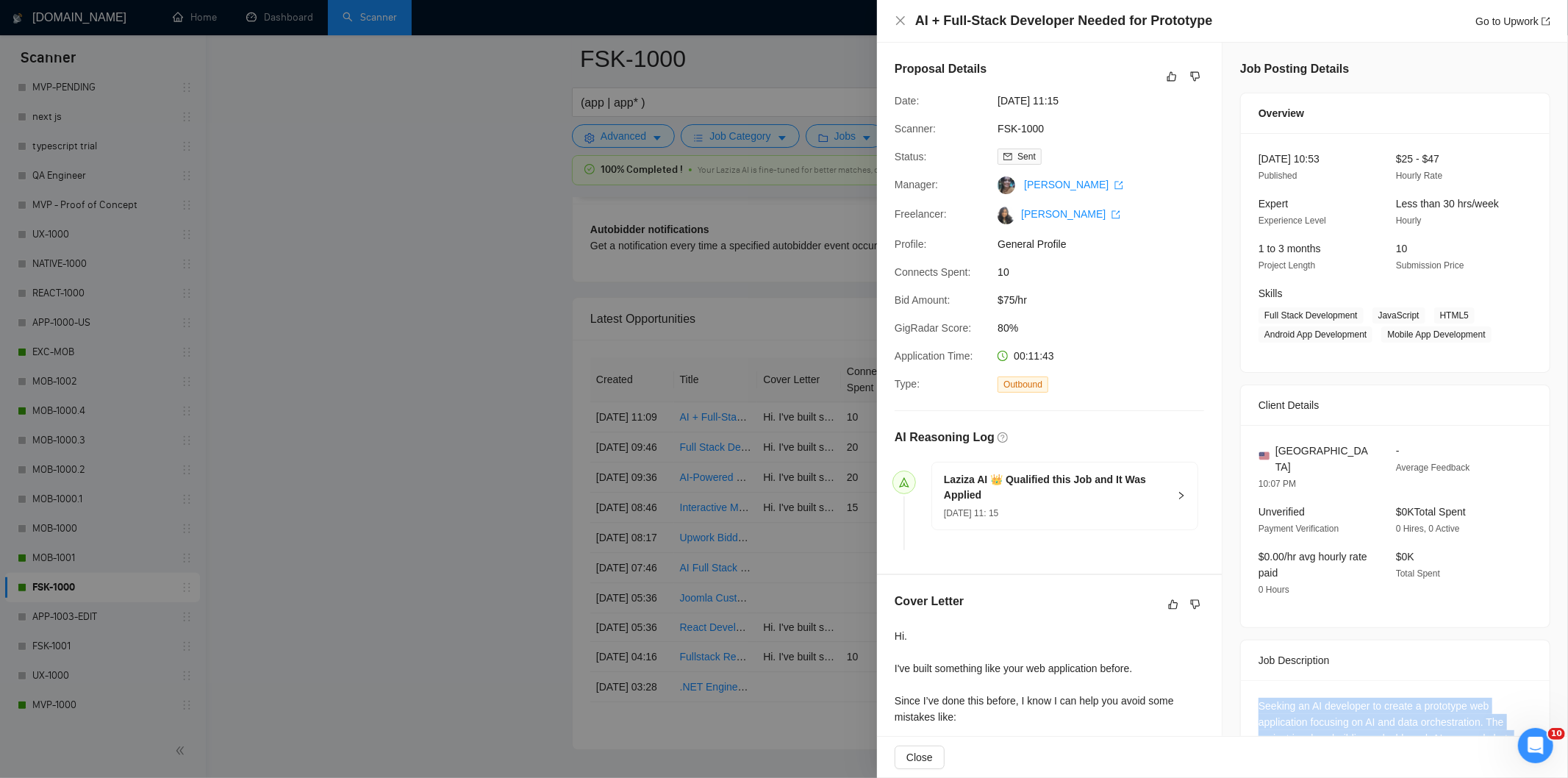
drag, startPoint x: 1112, startPoint y: 98, endPoint x: 996, endPoint y: 97, distance: 116.0
click at [998, 97] on span "[DATE] 11:15" at bounding box center [1108, 101] width 221 height 16
click at [900, 27] on icon "close" at bounding box center [900, 20] width 12 height 12
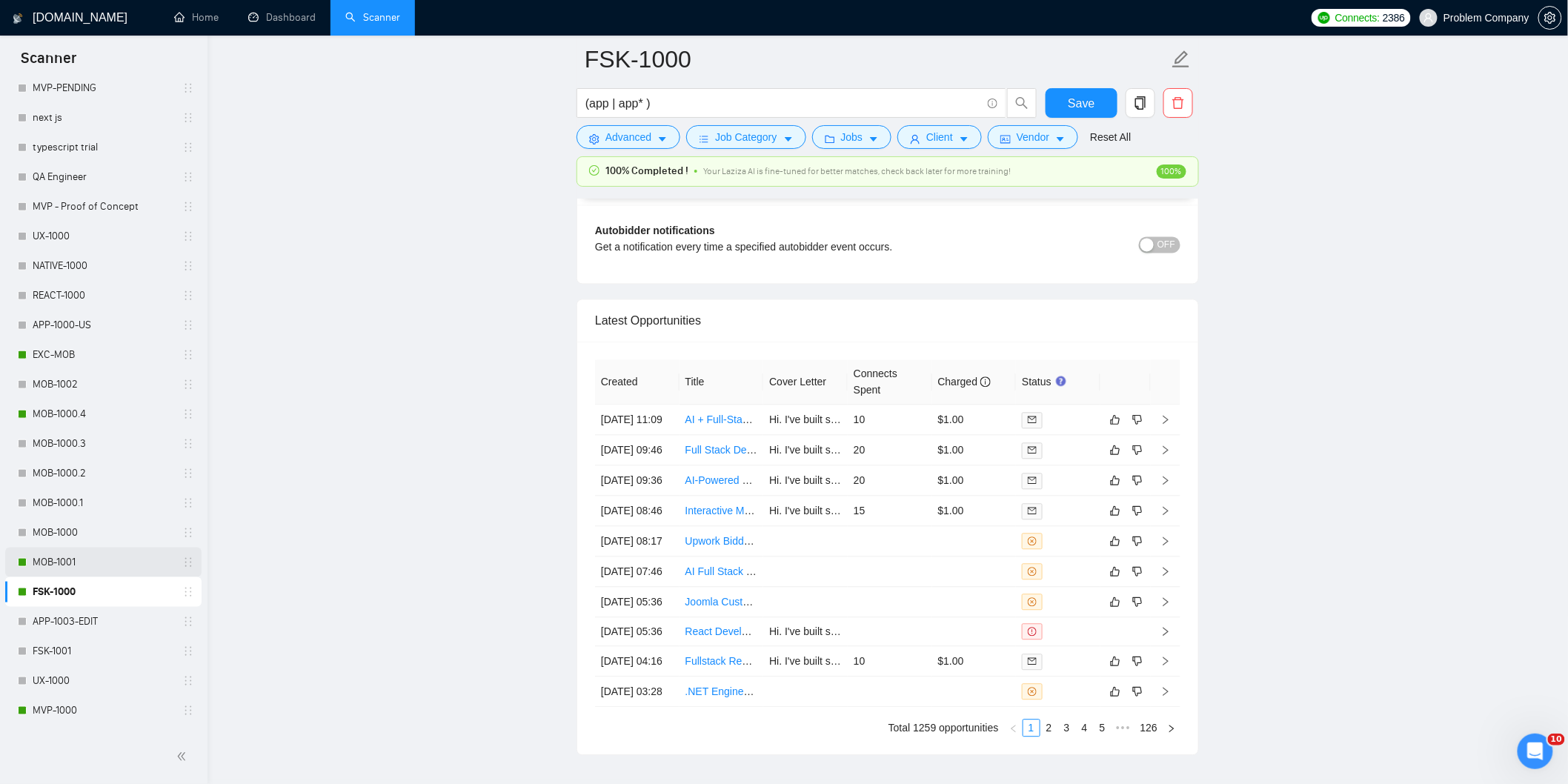
click at [56, 558] on link "MOB-1001" at bounding box center [103, 562] width 141 height 29
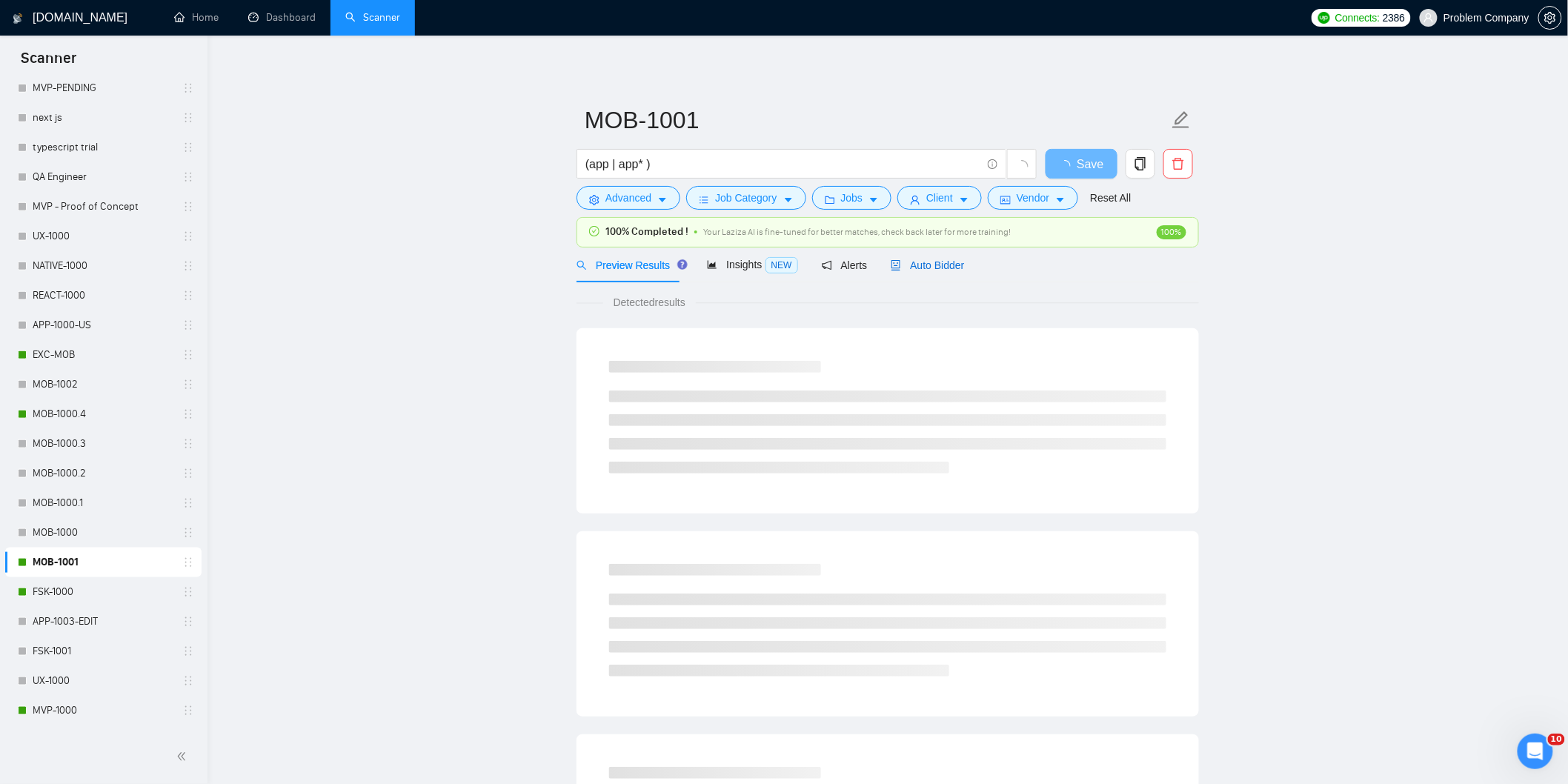
drag, startPoint x: 949, startPoint y: 262, endPoint x: 952, endPoint y: 286, distance: 24.2
click at [950, 262] on span "Auto Bidder" at bounding box center [927, 265] width 74 height 12
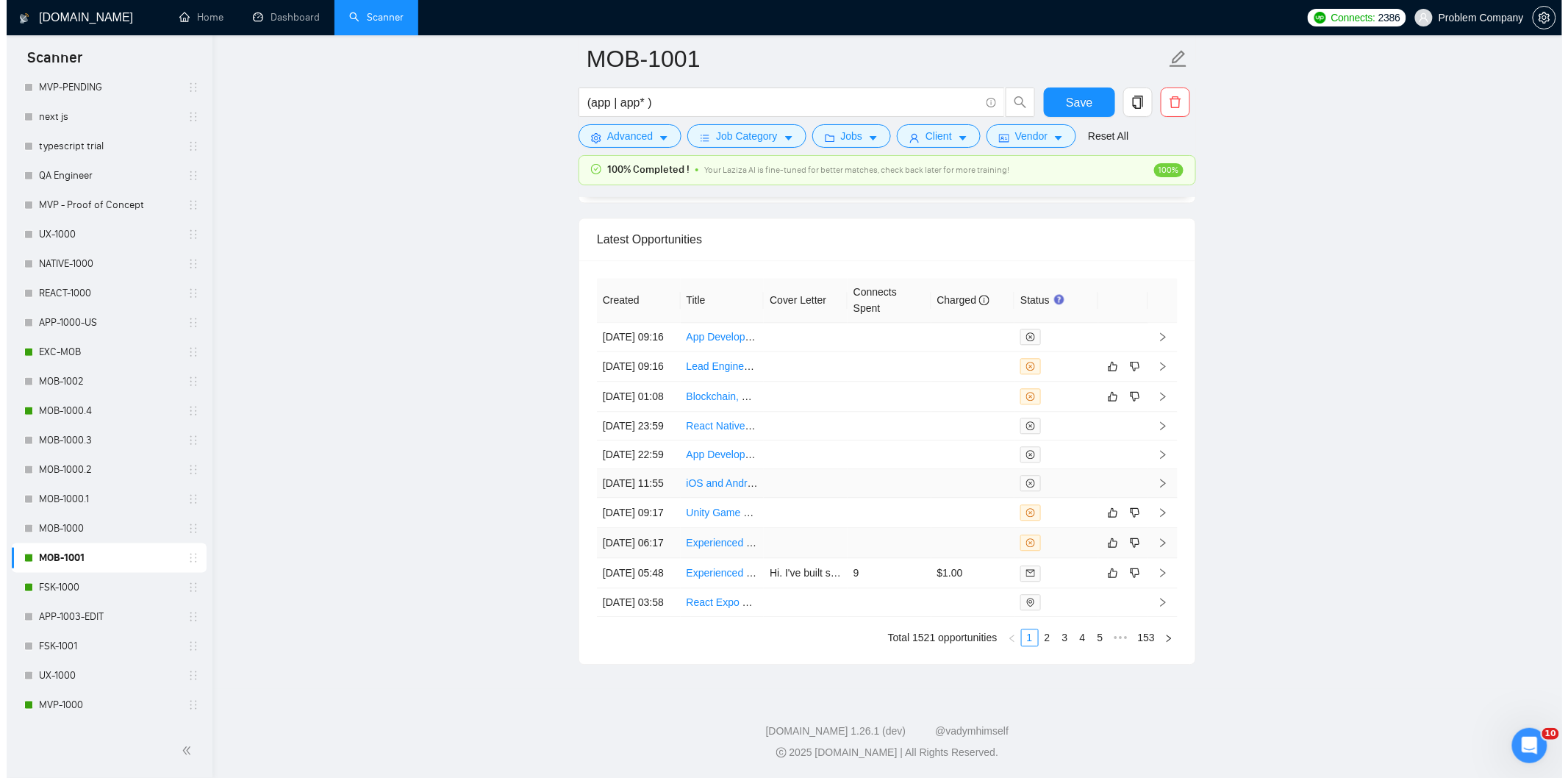
scroll to position [3658, 0]
click at [1047, 646] on link "2" at bounding box center [1041, 638] width 16 height 16
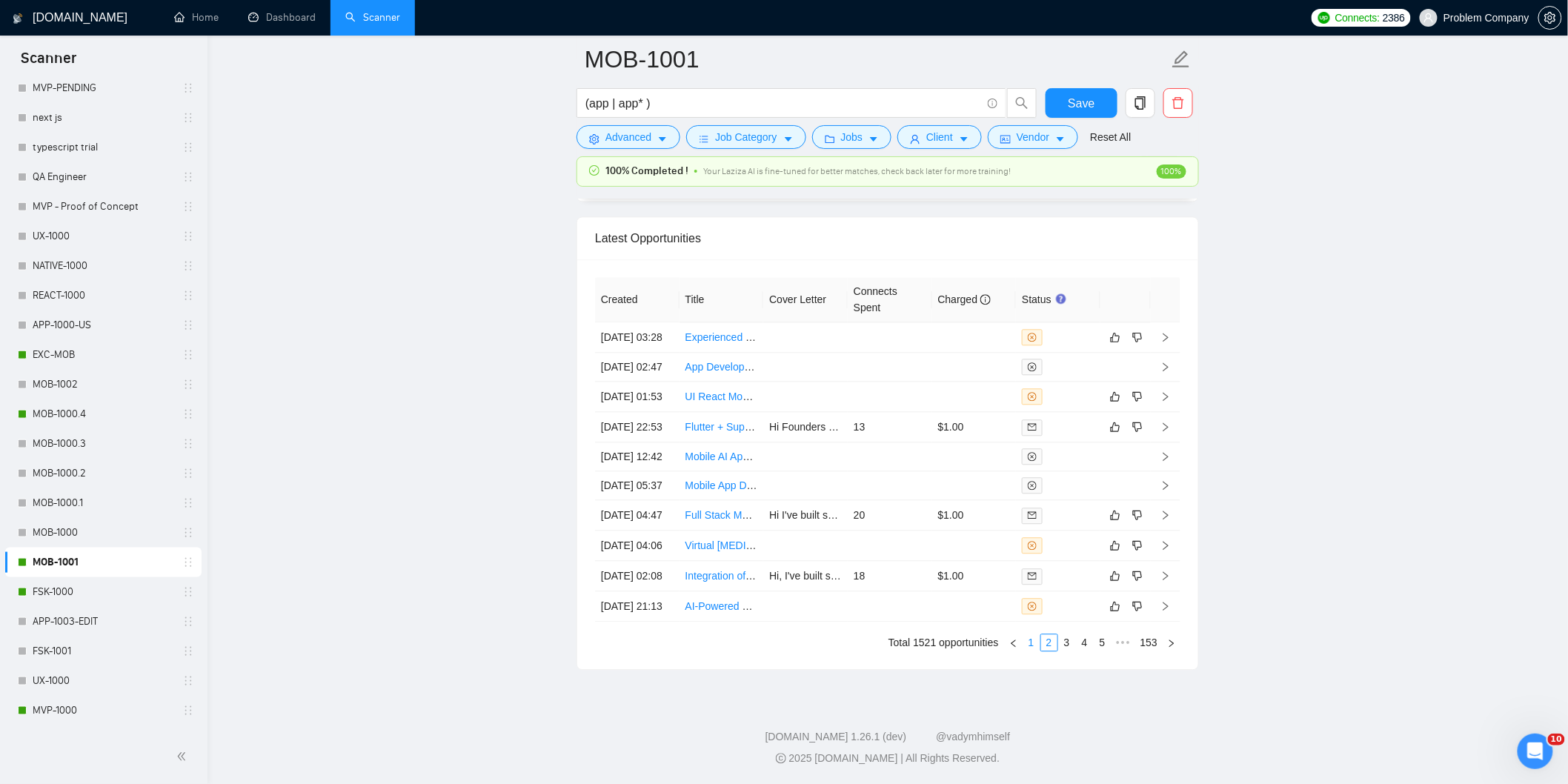
click at [1033, 651] on link "1" at bounding box center [1032, 643] width 16 height 16
click at [658, 384] on td "[DATE] 01:08" at bounding box center [637, 399] width 84 height 30
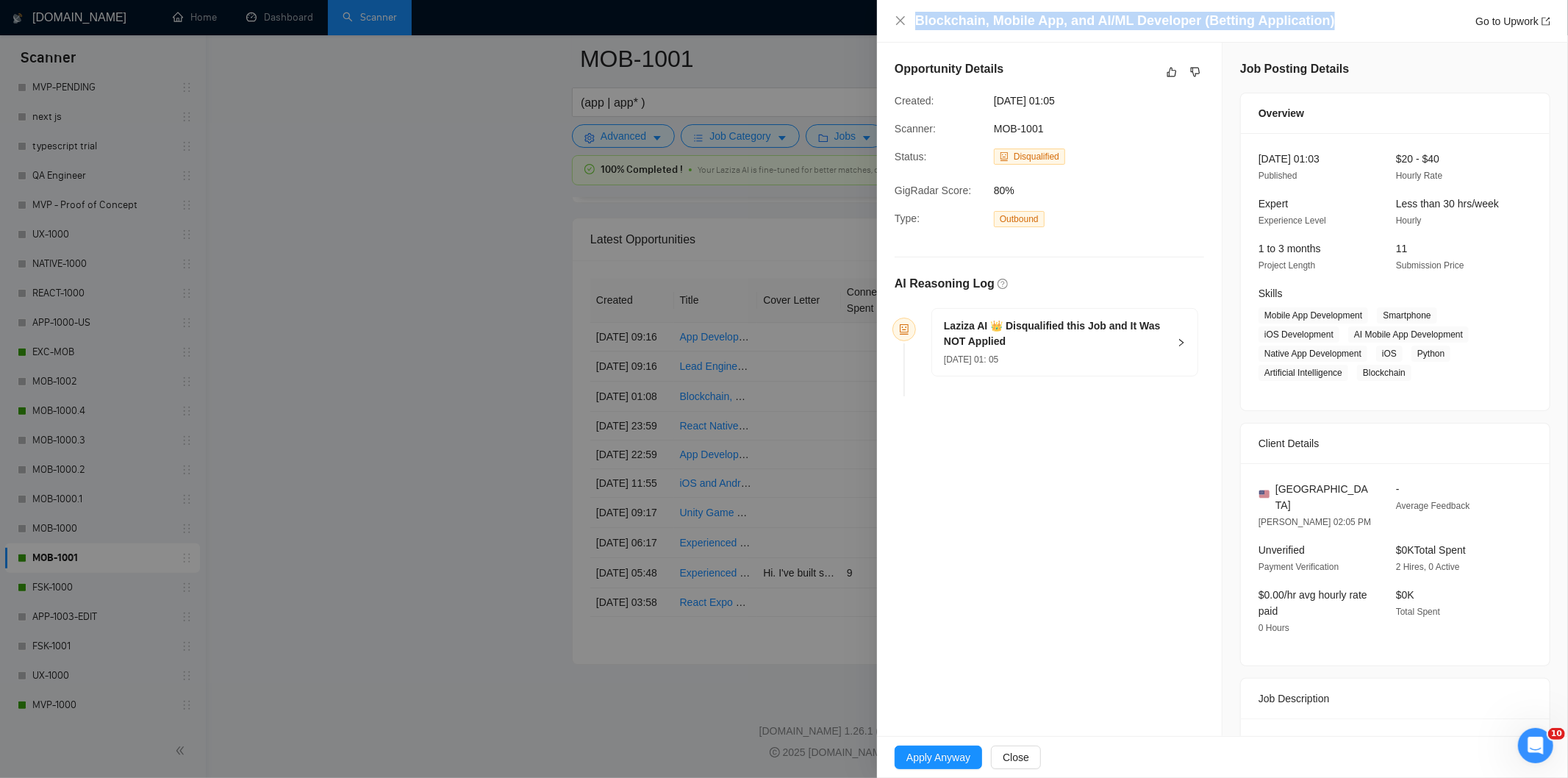
drag, startPoint x: 1326, startPoint y: 13, endPoint x: 1376, endPoint y: 22, distance: 50.8
click at [1376, 22] on div "Blockchain, Mobile App, and AI/ML Developer (Betting Application) Go to Upwork" at bounding box center [1232, 21] width 635 height 19
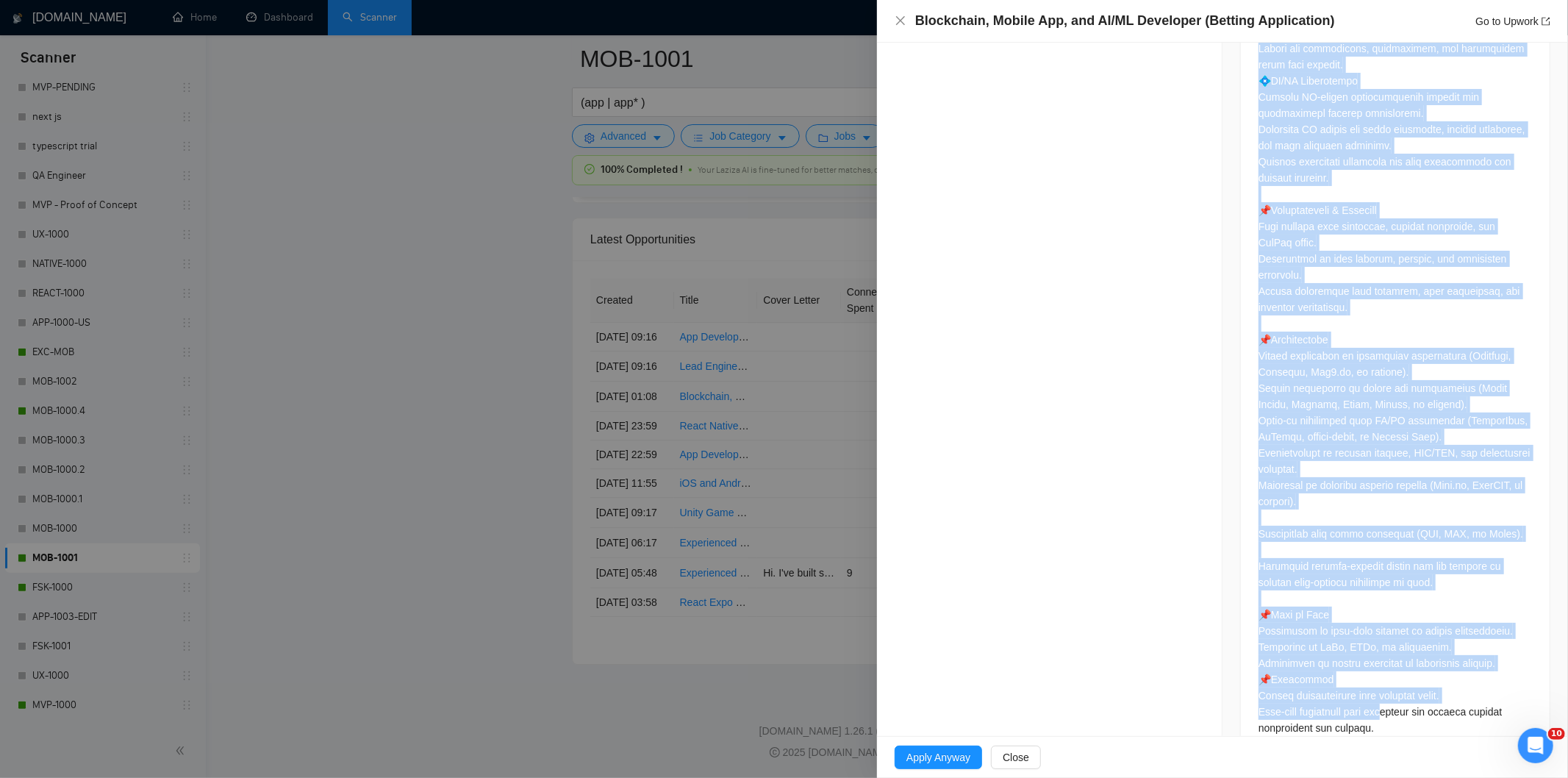
scroll to position [1044, 0]
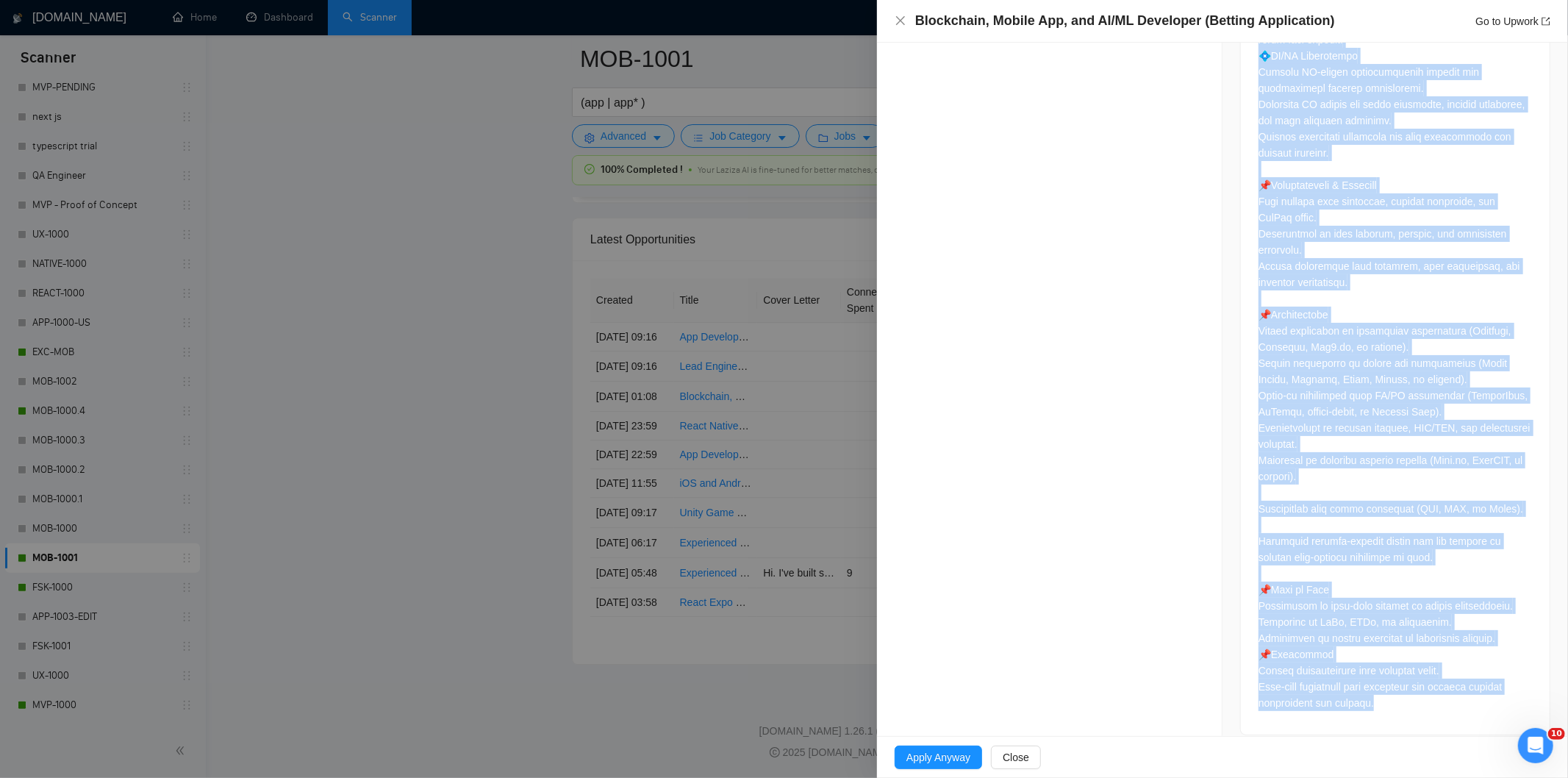
drag, startPoint x: 1247, startPoint y: 482, endPoint x: 1409, endPoint y: 686, distance: 260.5
click at [1409, 686] on div at bounding box center [1395, 204] width 309 height 1060
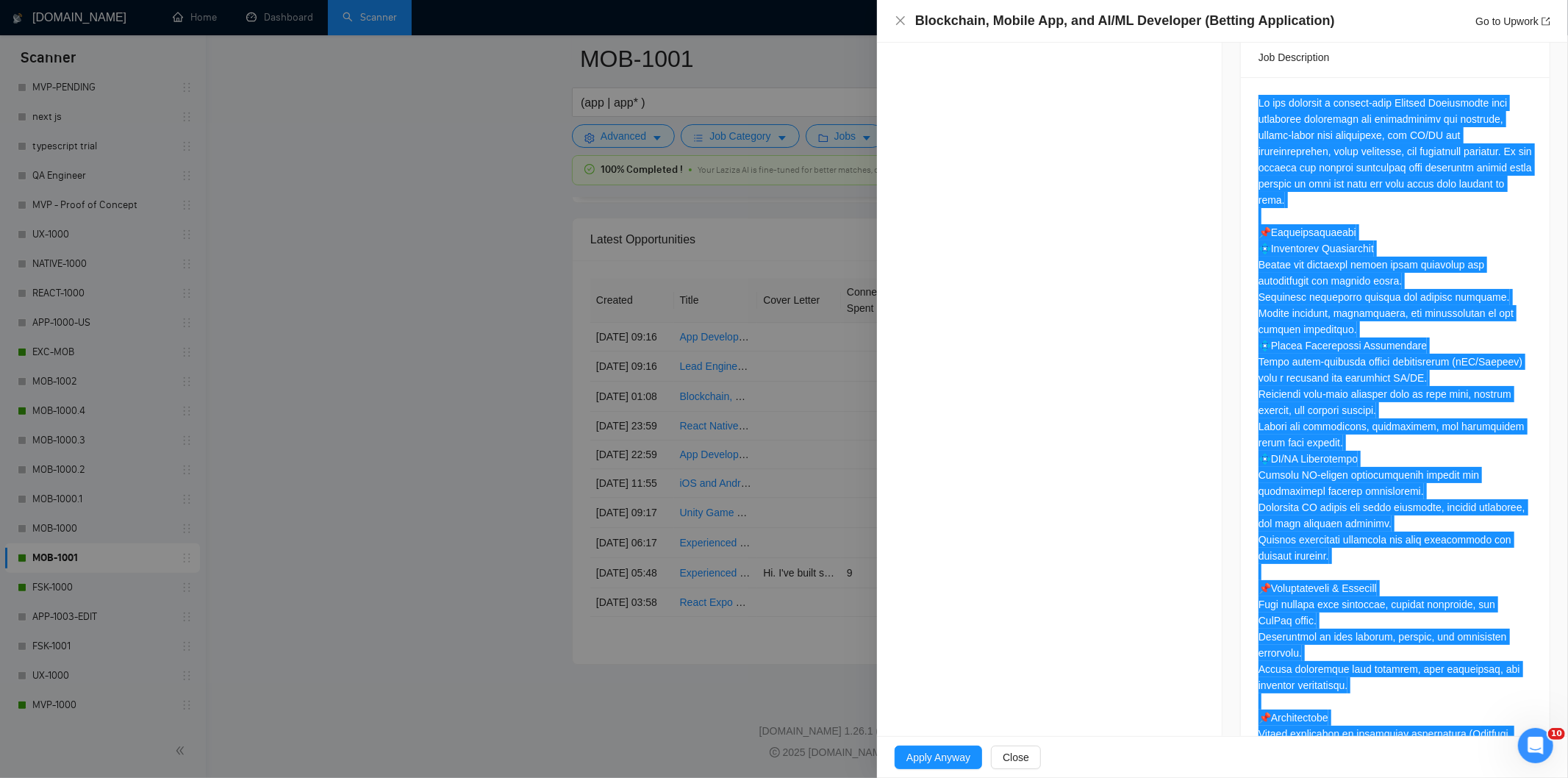
scroll to position [226, 0]
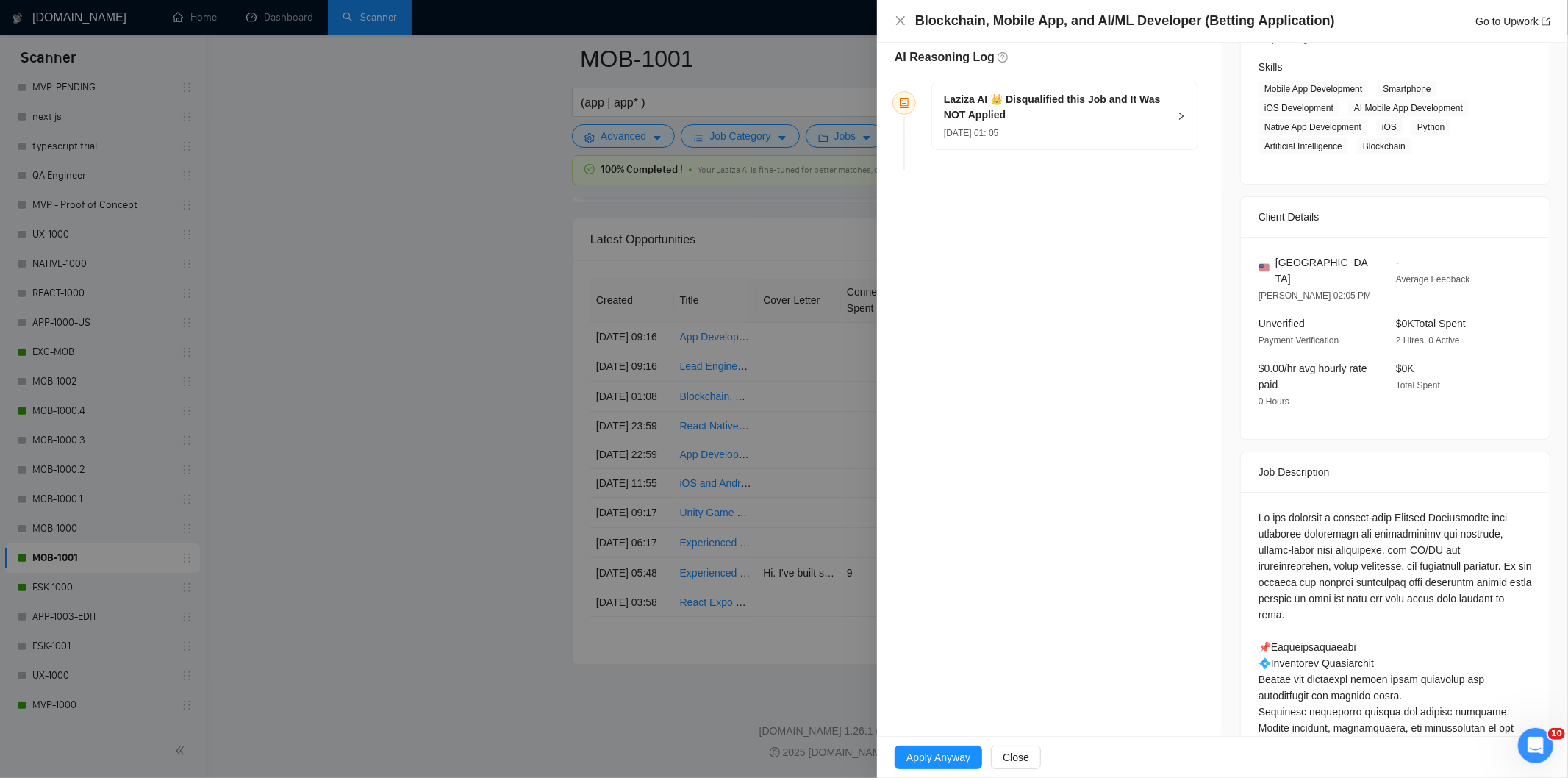
click at [1088, 135] on div "[DATE] 01: 05" at bounding box center [1056, 132] width 224 height 16
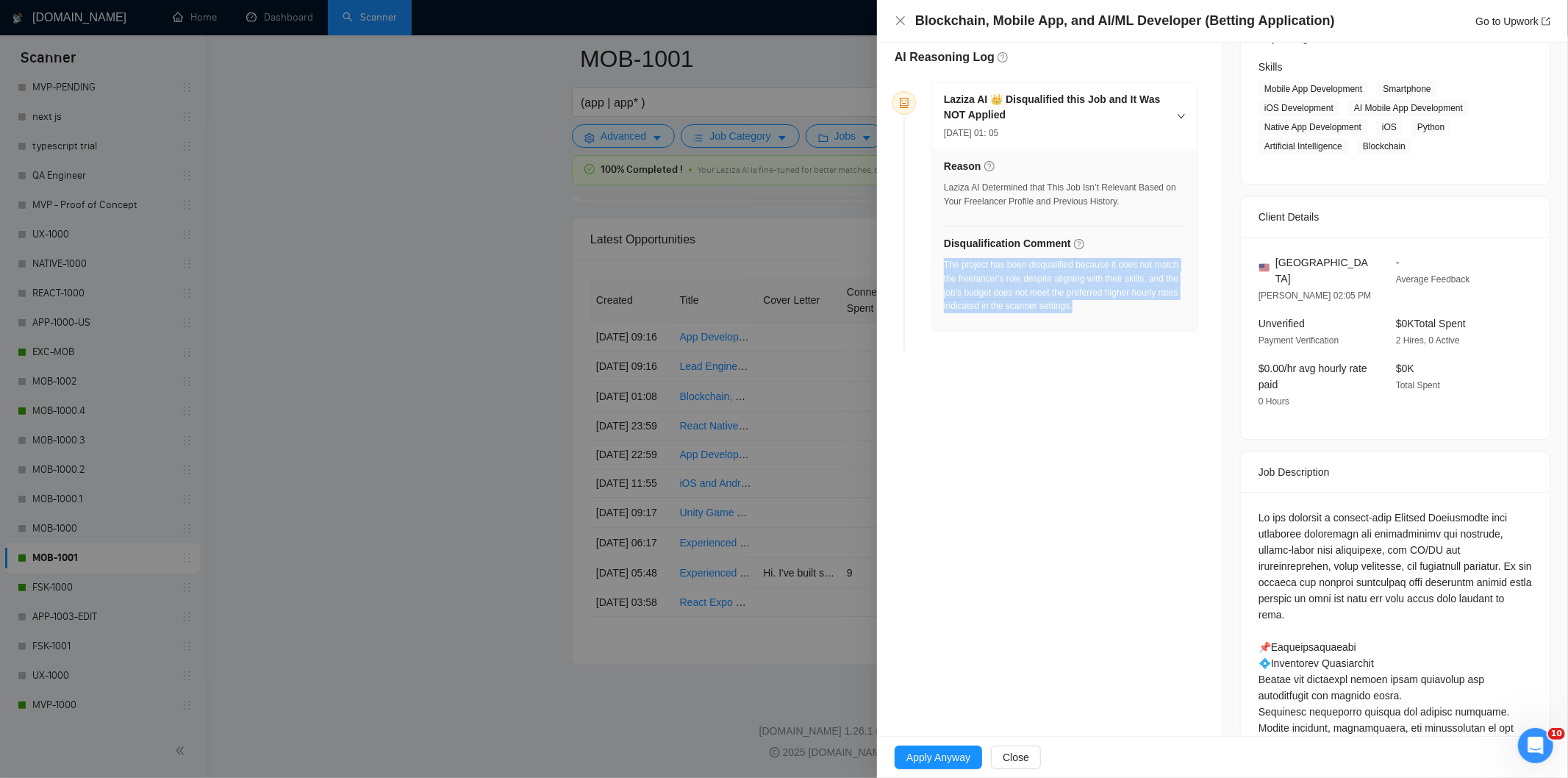
drag, startPoint x: 1109, startPoint y: 310, endPoint x: 946, endPoint y: 269, distance: 168.1
click at [946, 269] on div "The project has been disqualified because it does not match the freelancer's ro…" at bounding box center [1065, 290] width 242 height 64
click at [897, 19] on icon "close" at bounding box center [900, 20] width 12 height 12
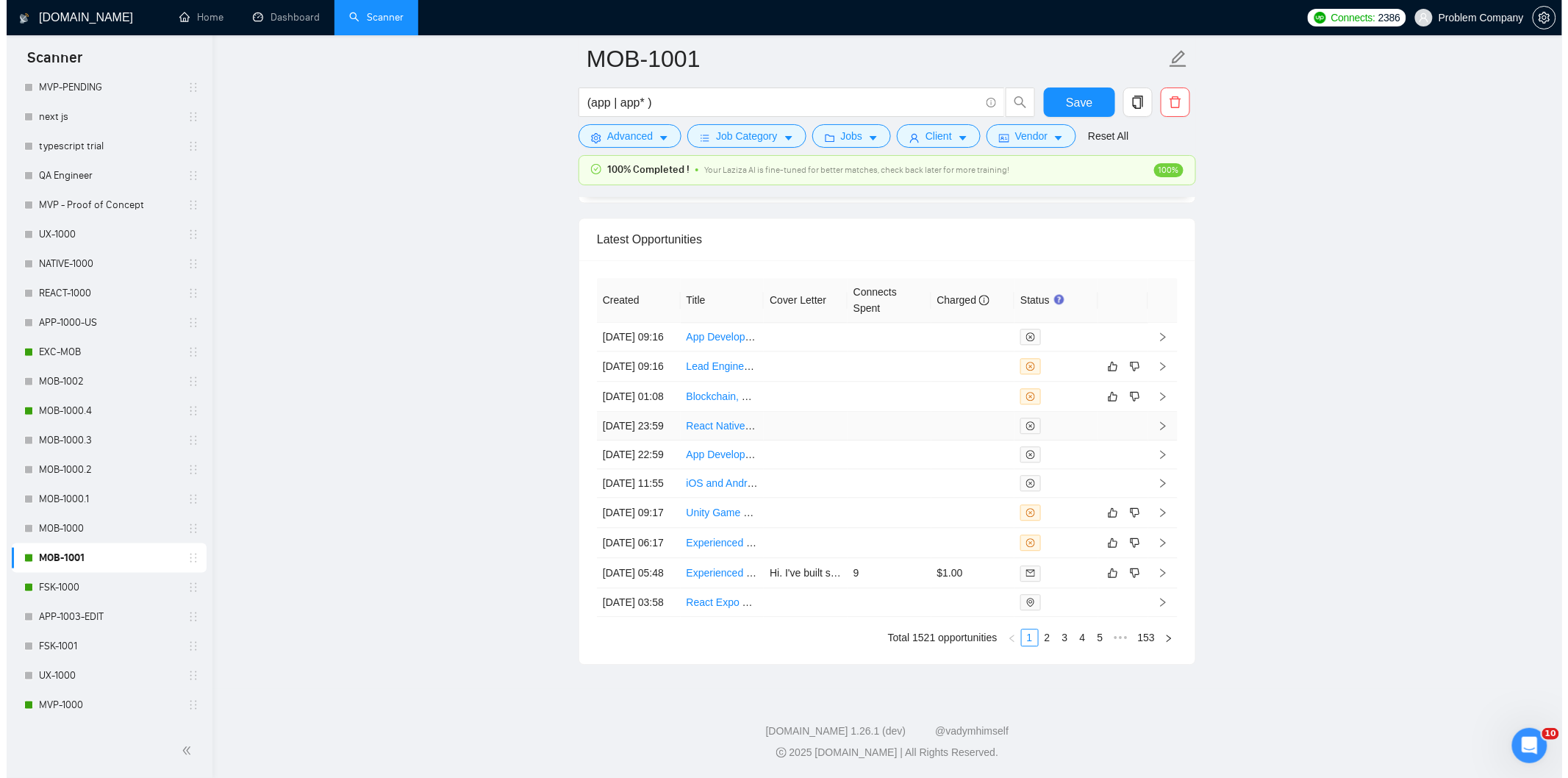
scroll to position [3495, 0]
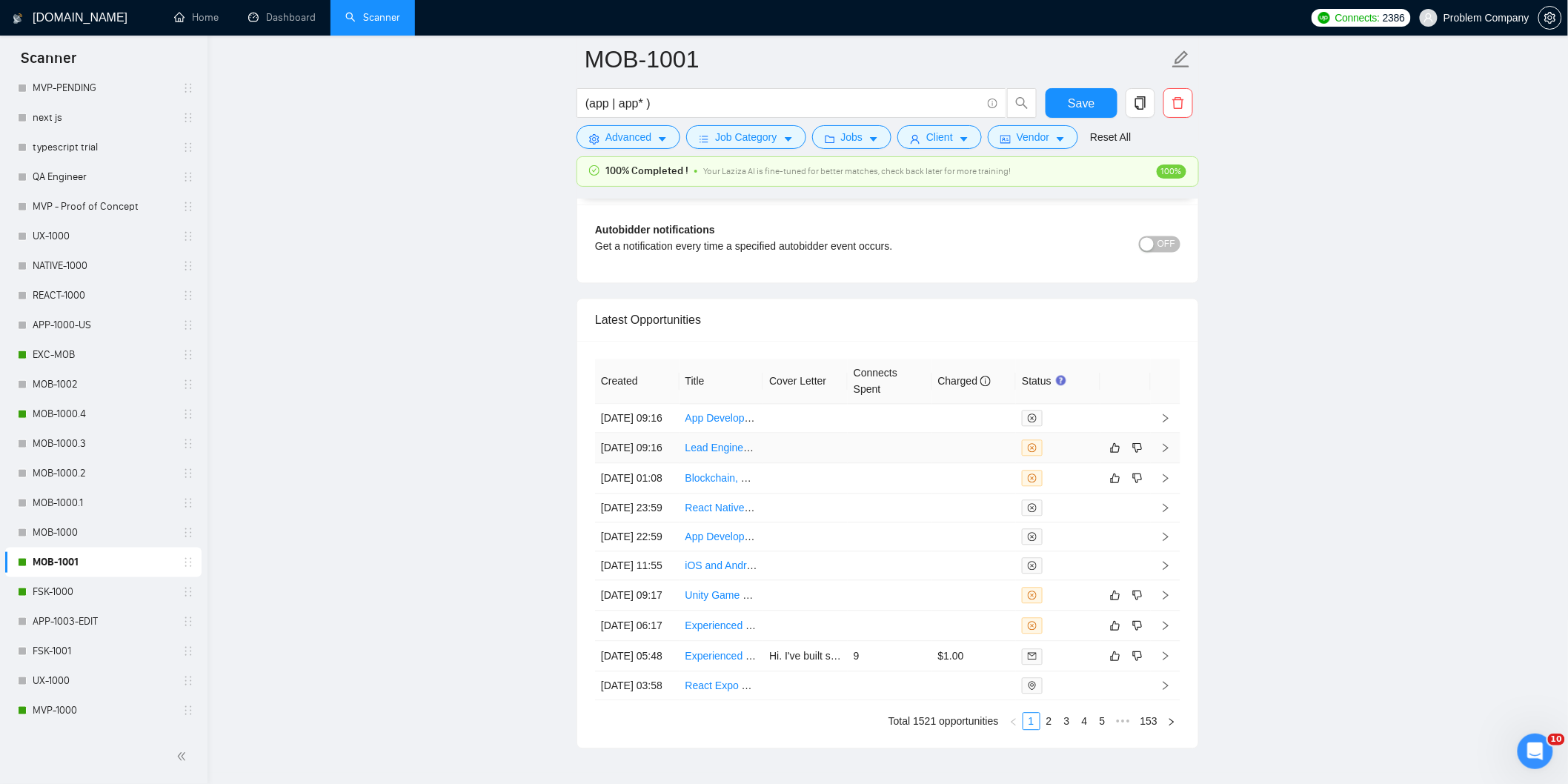
click at [654, 464] on td "[DATE] 09:16" at bounding box center [637, 448] width 84 height 30
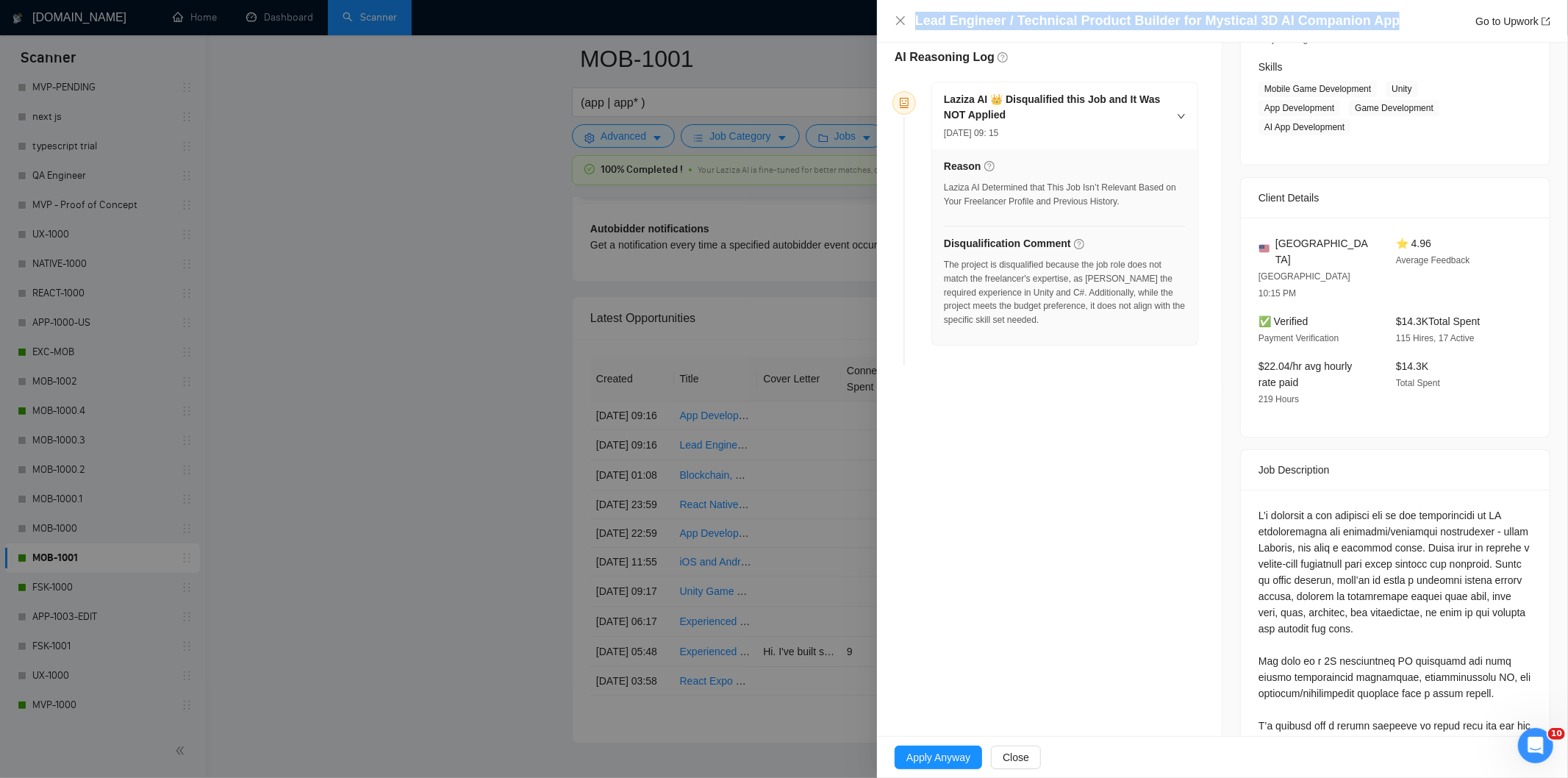
drag, startPoint x: 1333, startPoint y: 24, endPoint x: 883, endPoint y: 19, distance: 450.0
click at [883, 19] on div "Lead Engineer / Technical Product Builder for Mystical 3D AI Companion App Go t…" at bounding box center [1222, 21] width 691 height 43
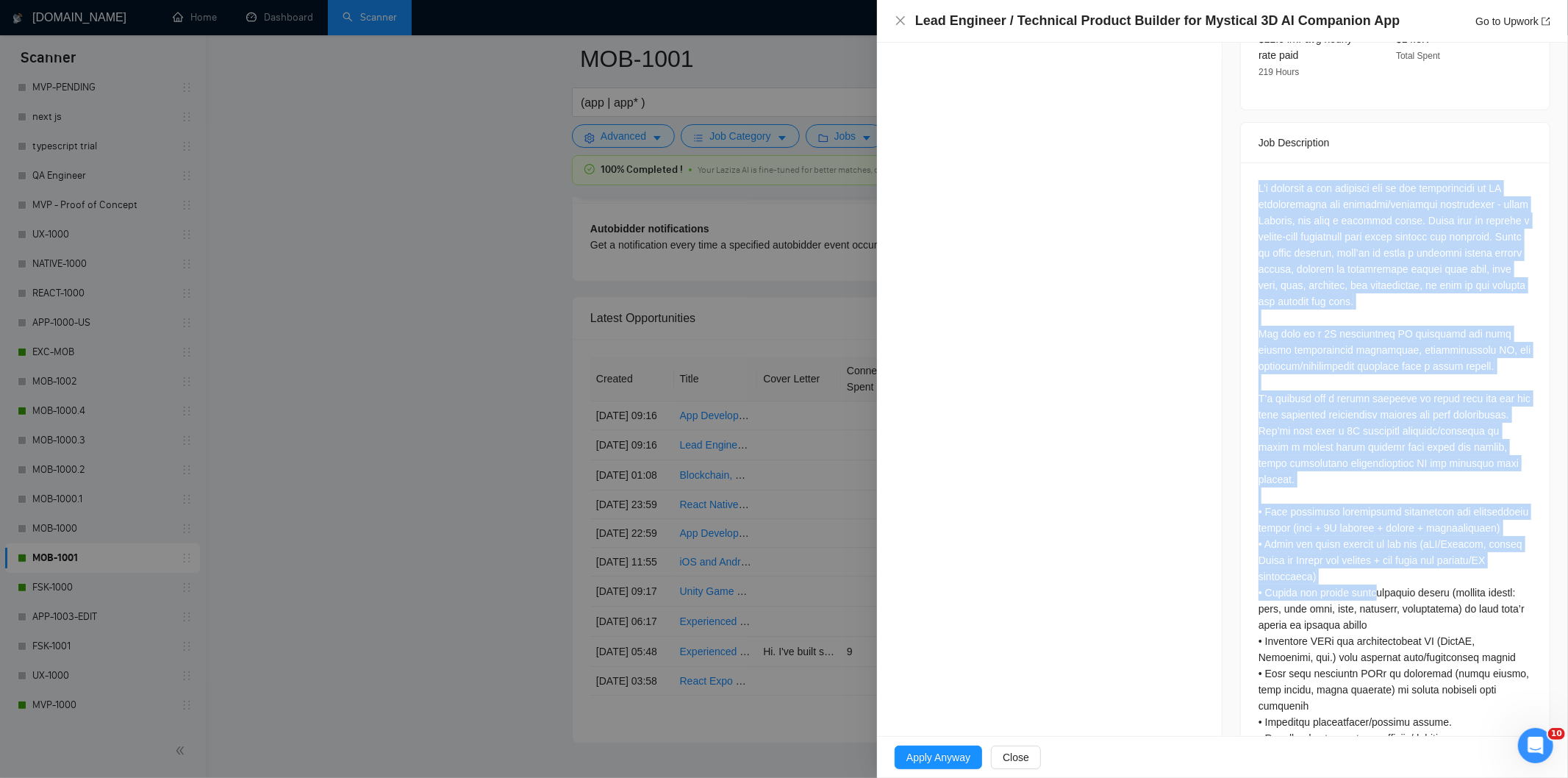
scroll to position [847, 0]
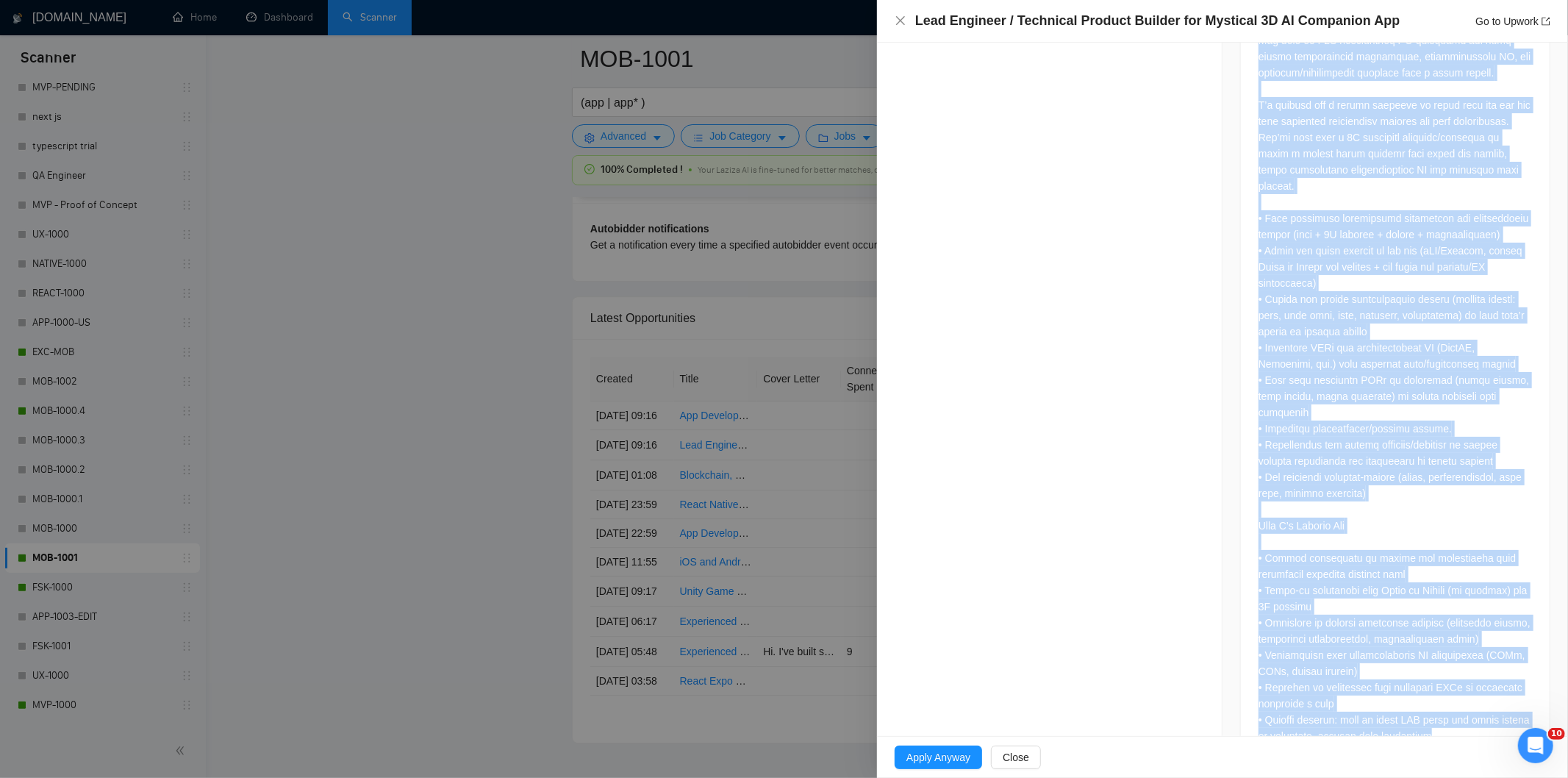
drag, startPoint x: 1252, startPoint y: 150, endPoint x: 1494, endPoint y: 693, distance: 594.5
click at [1494, 693] on div at bounding box center [1395, 315] width 273 height 858
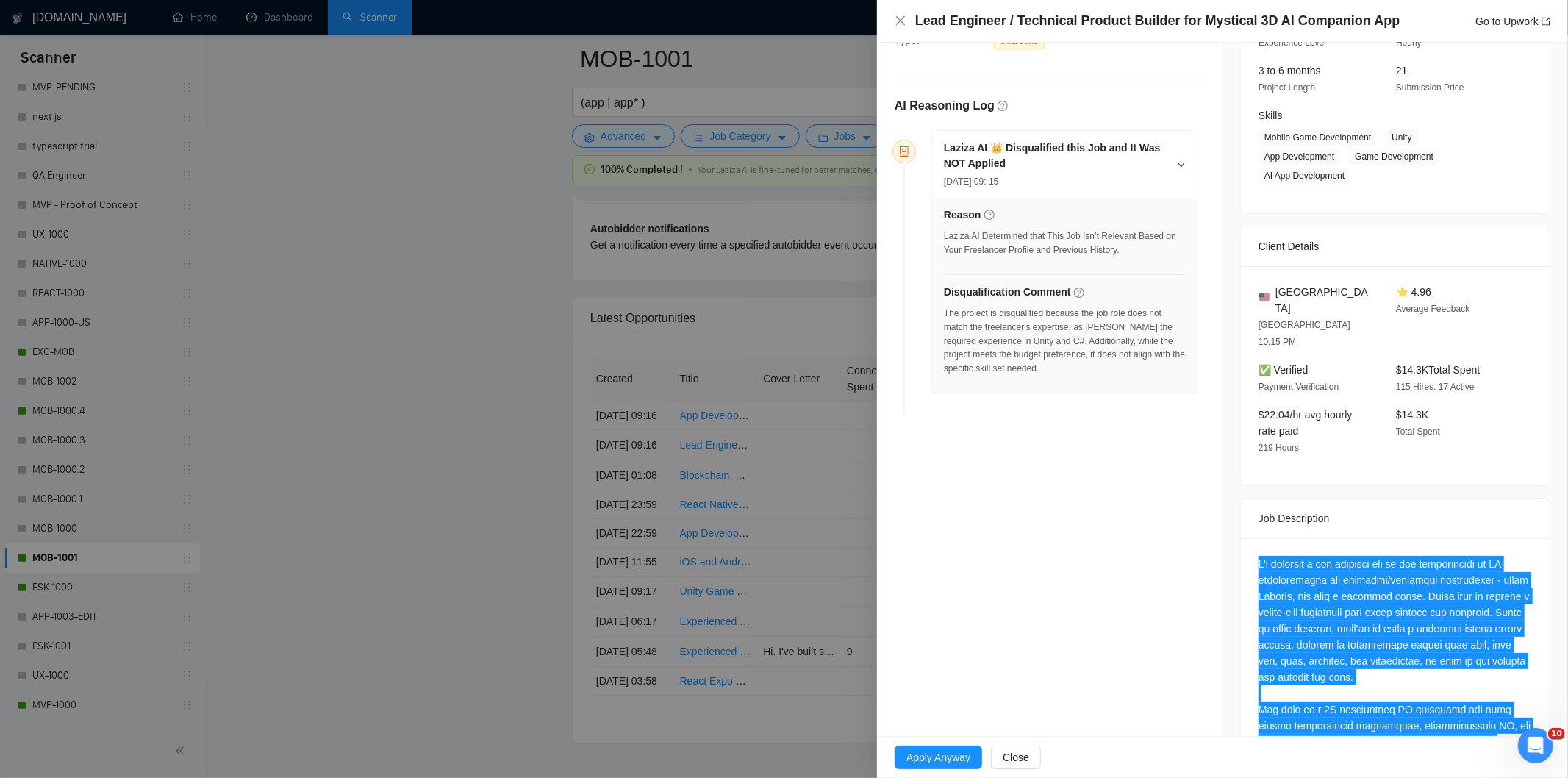
scroll to position [112, 0]
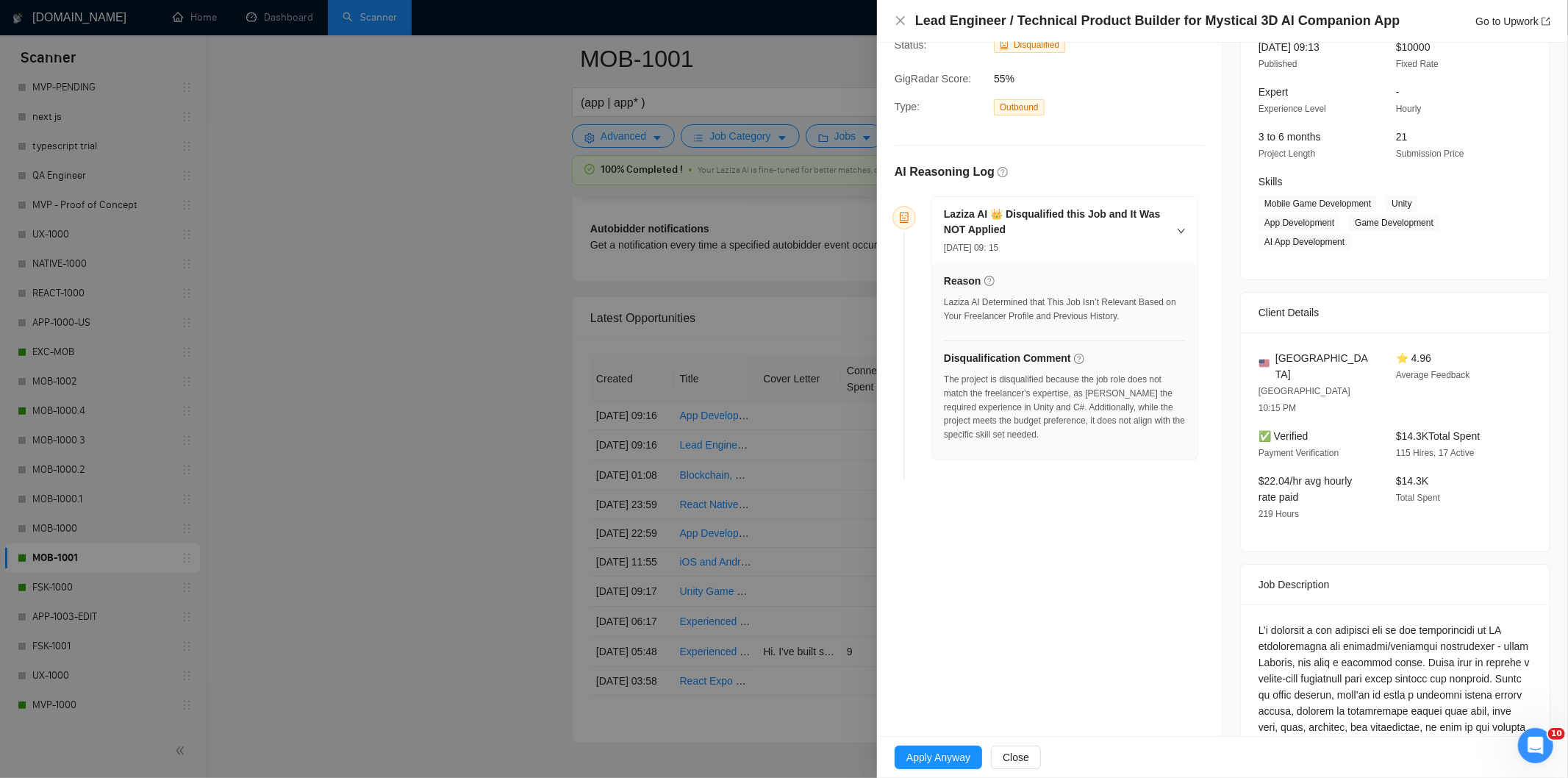
click at [1075, 449] on div "The project is disqualified because the job role does not match the freelancer'…" at bounding box center [1065, 412] width 242 height 78
drag, startPoint x: 1066, startPoint y: 449, endPoint x: 945, endPoint y: 379, distance: 139.8
click at [945, 379] on div "The project is disqualified because the job role does not match the freelancer'…" at bounding box center [1065, 412] width 242 height 78
click at [900, 15] on icon "close" at bounding box center [900, 20] width 12 height 12
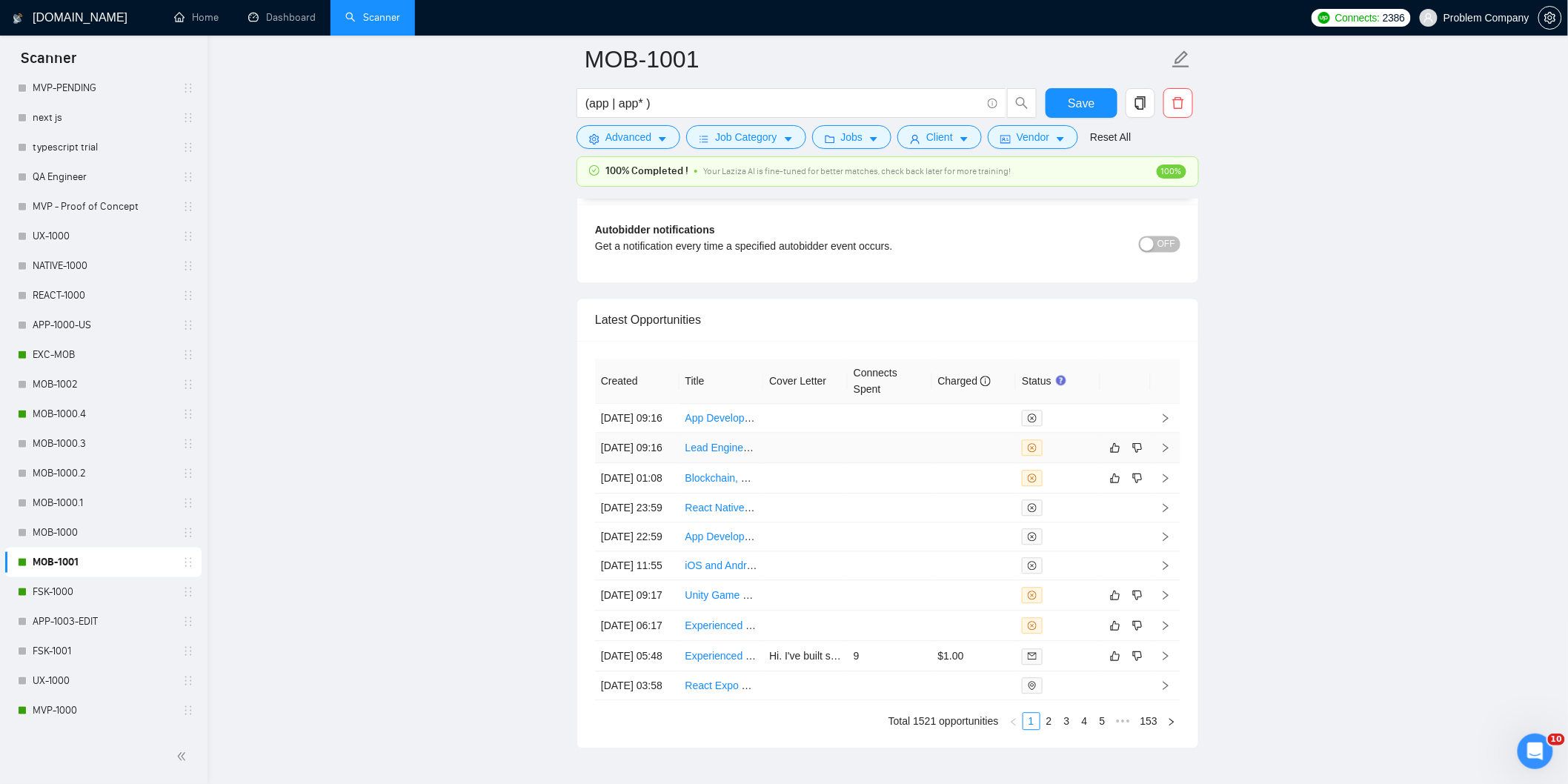
click at [664, 464] on td "[DATE] 09:16" at bounding box center [637, 448] width 84 height 30
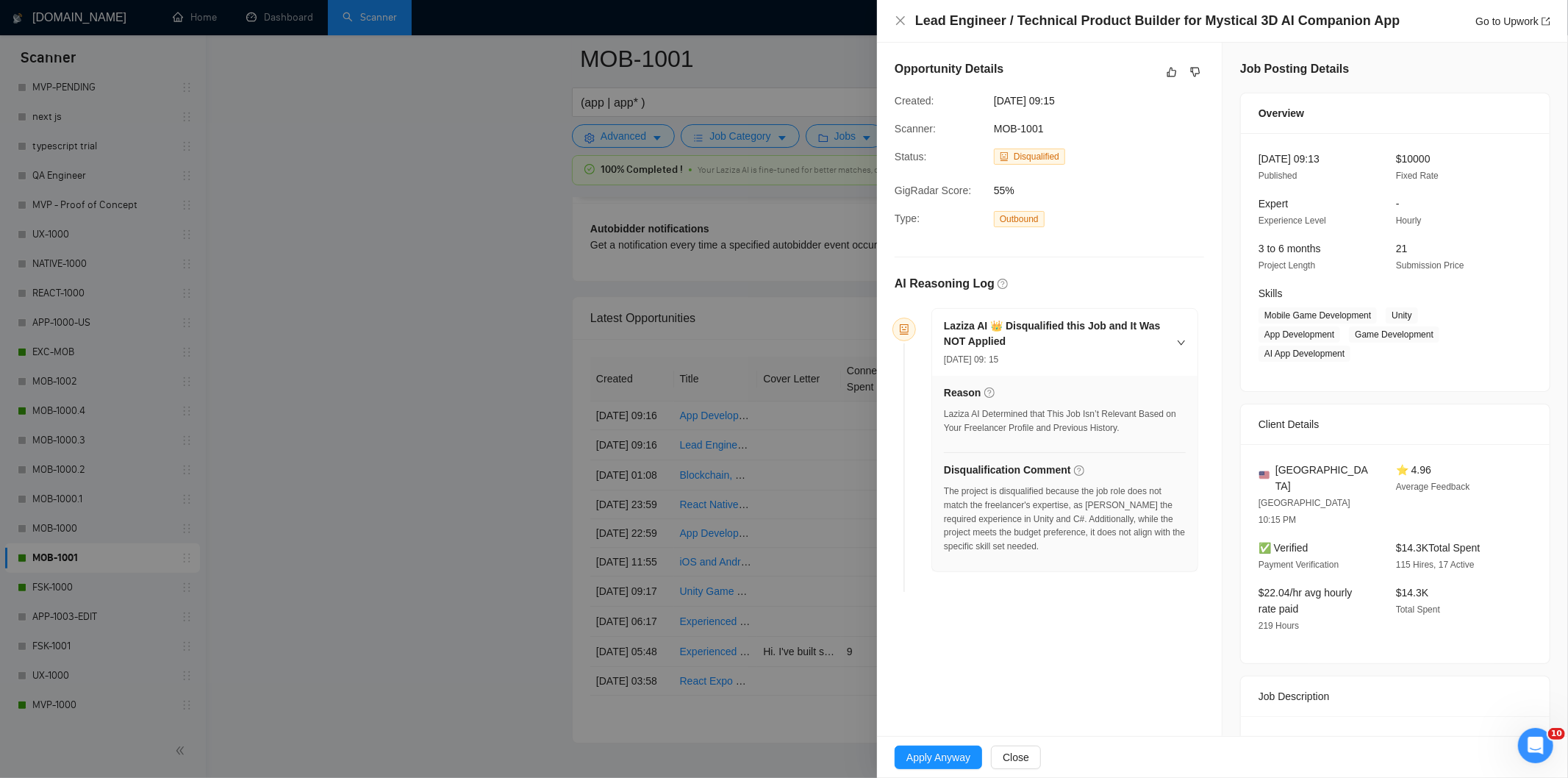
drag, startPoint x: 1107, startPoint y: 106, endPoint x: 994, endPoint y: 104, distance: 113.0
click at [994, 104] on span "[DATE] 09:15" at bounding box center [1104, 101] width 221 height 16
click at [904, 15] on icon "close" at bounding box center [900, 20] width 12 height 12
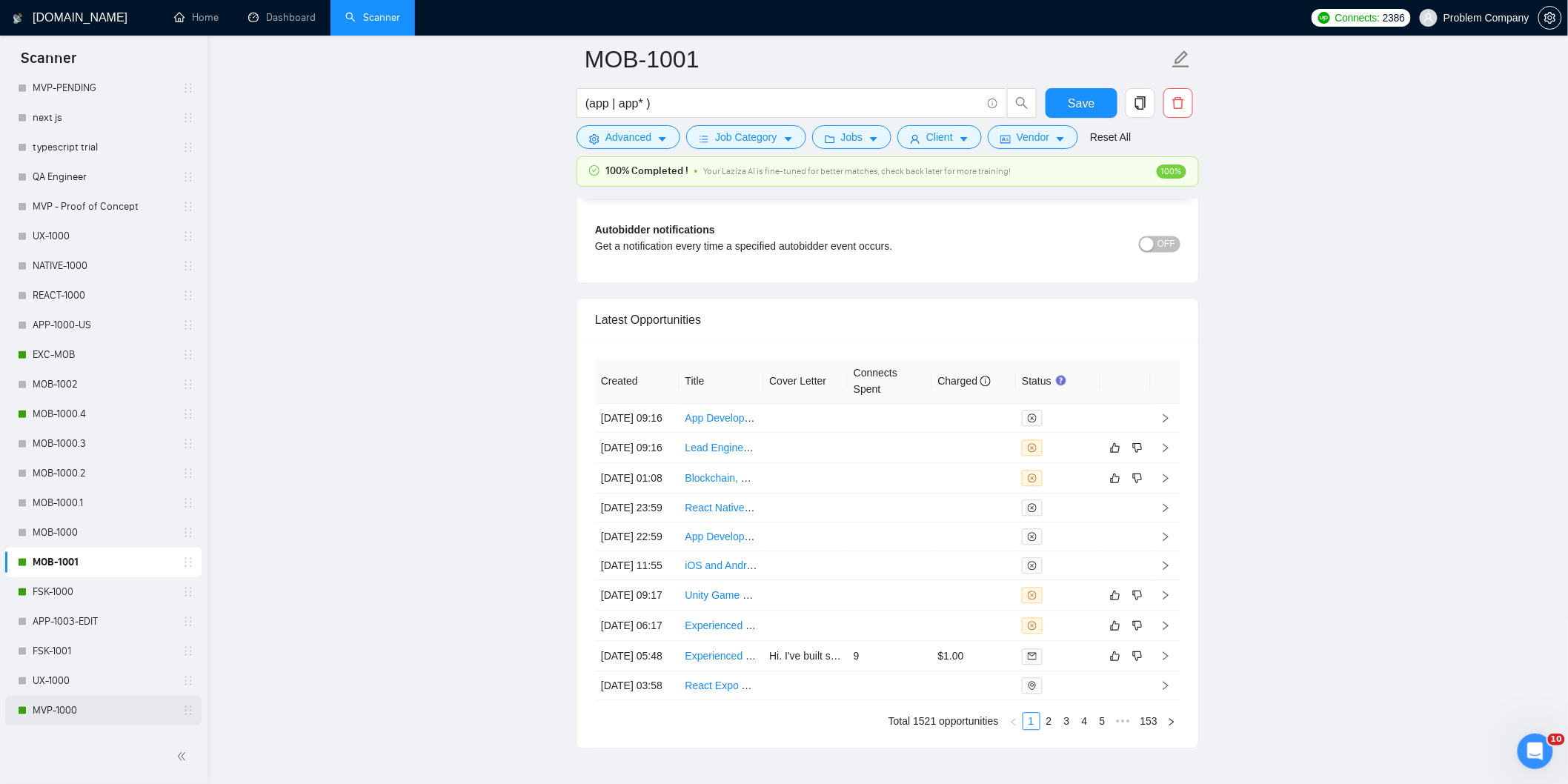
click at [69, 712] on link "MVP-1000" at bounding box center [103, 710] width 141 height 29
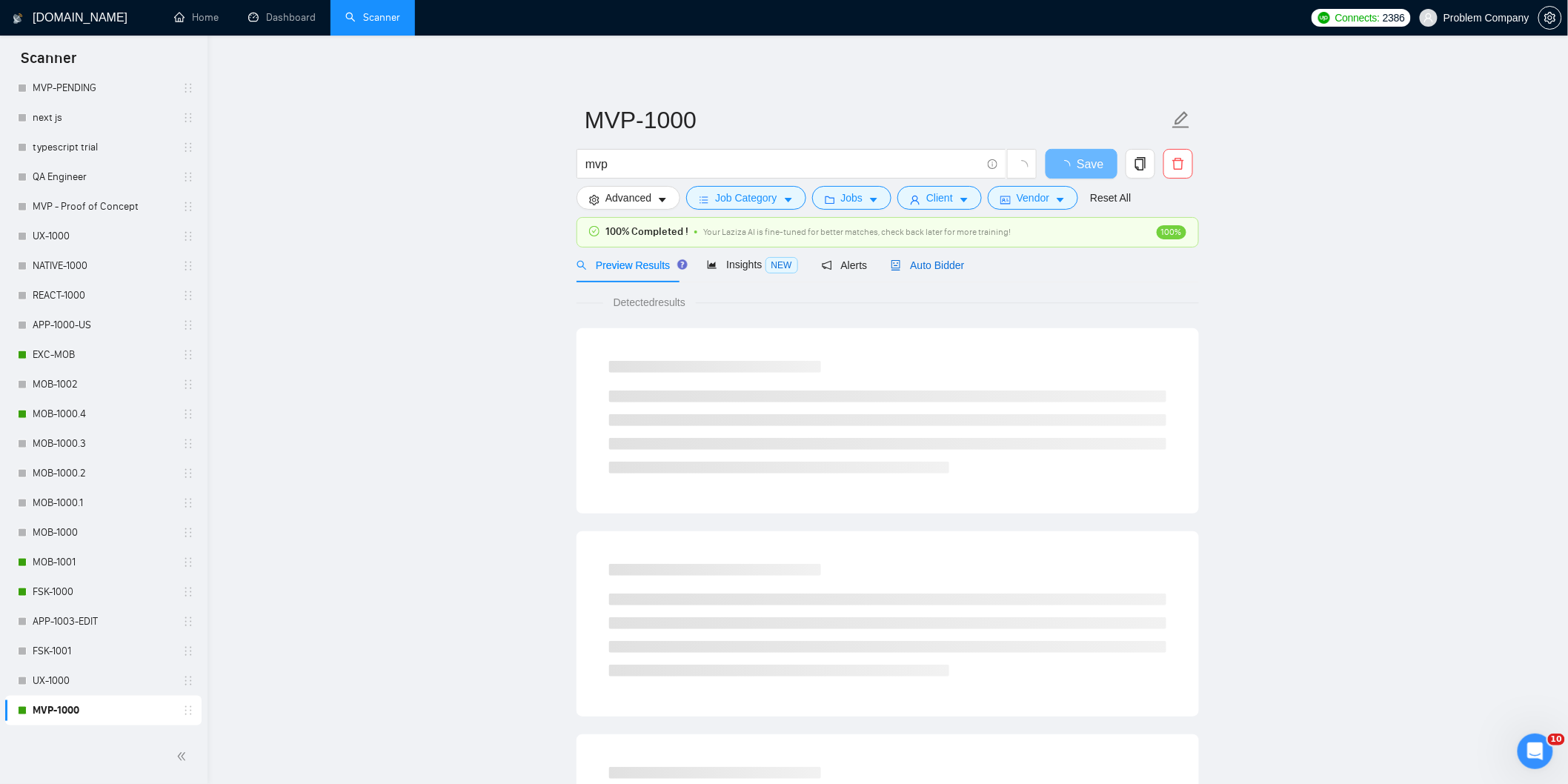
click at [930, 272] on div "Auto Bidder" at bounding box center [927, 265] width 74 height 16
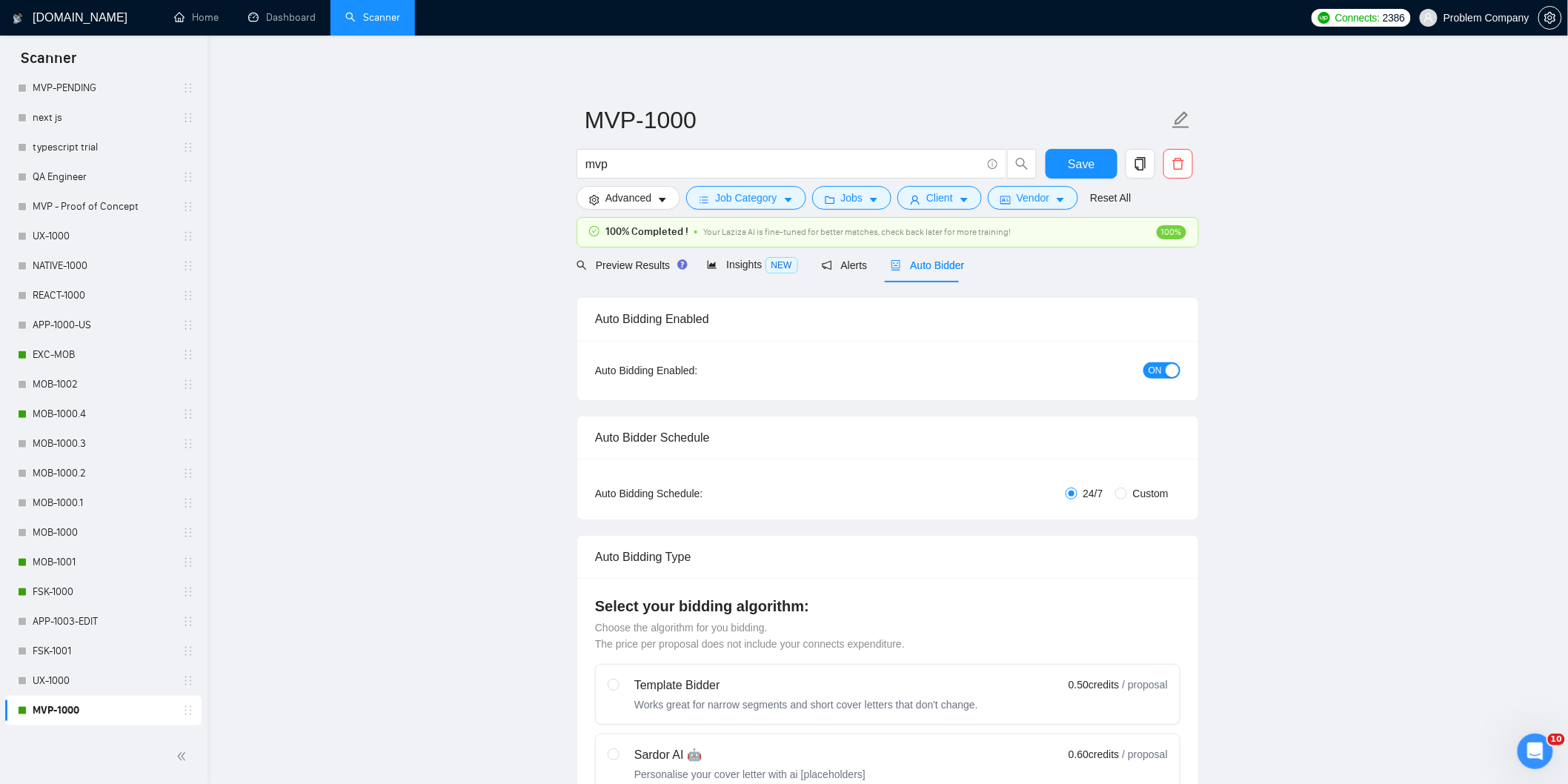
click at [936, 267] on span "Auto Bidder" at bounding box center [927, 265] width 74 height 12
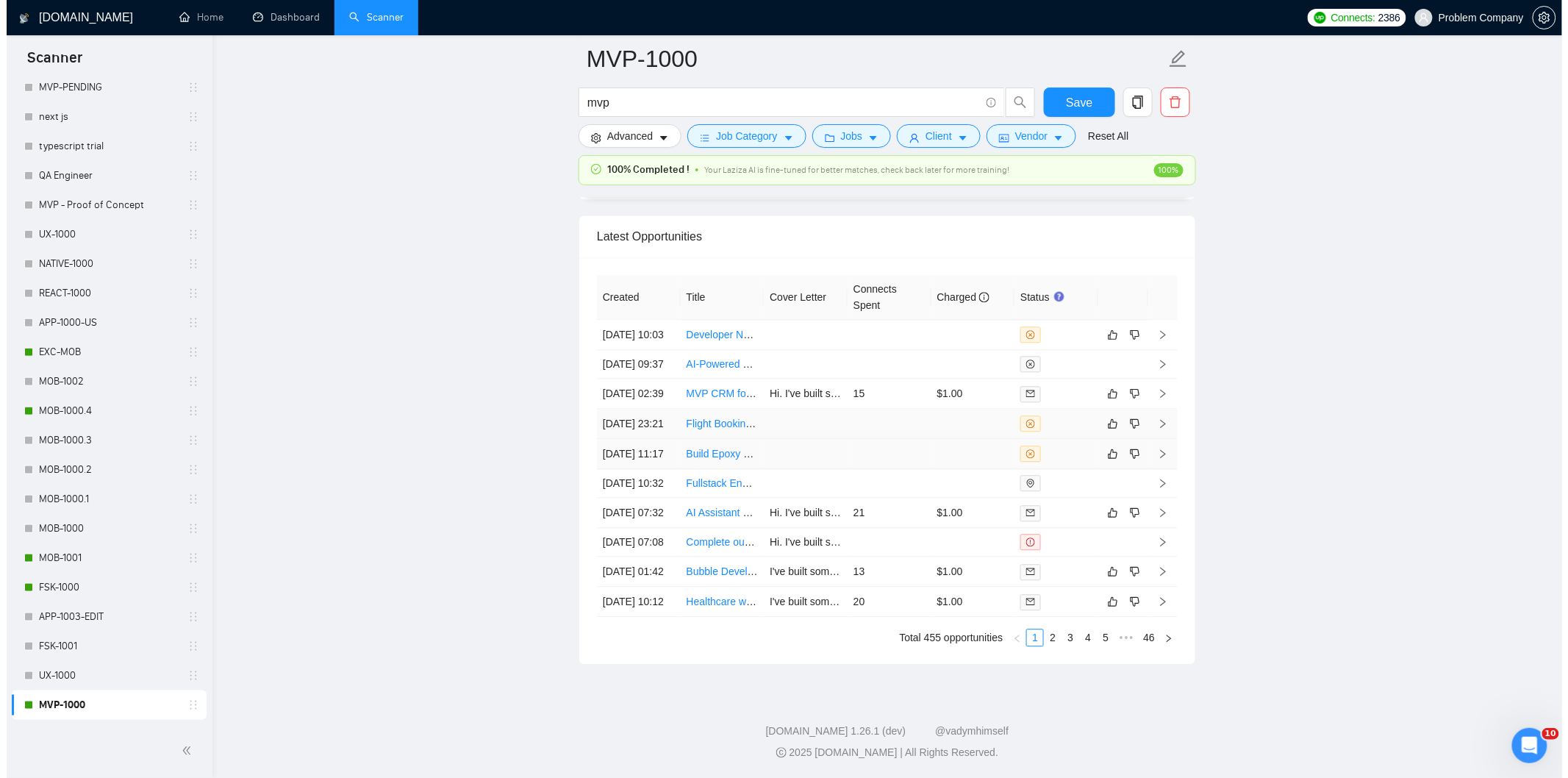
scroll to position [3526, 0]
click at [631, 440] on td "[DATE] 23:21" at bounding box center [632, 424] width 84 height 30
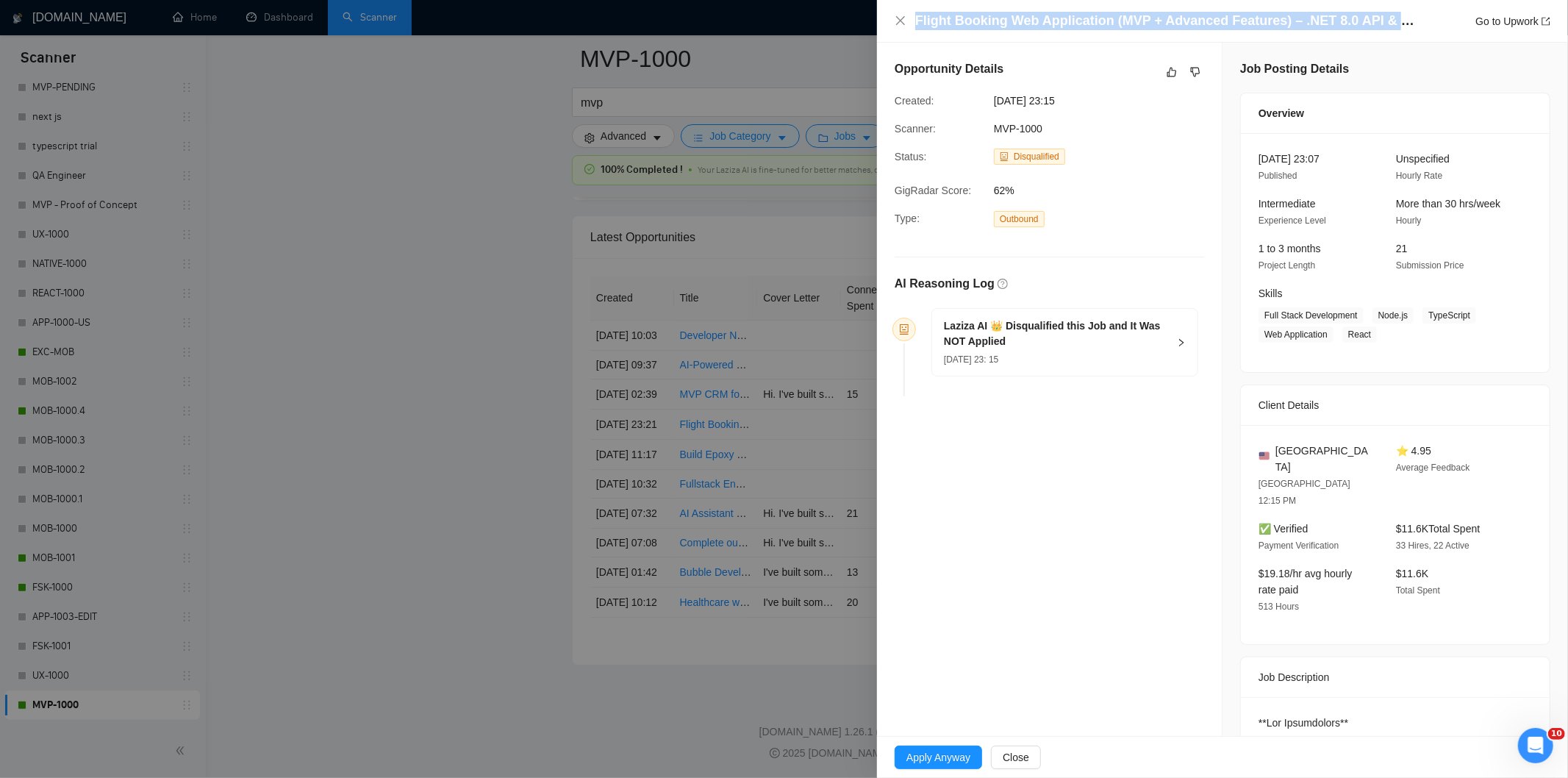
drag, startPoint x: 1430, startPoint y: 19, endPoint x: 856, endPoint y: 8, distance: 574.1
click at [856, 8] on div "Flight Booking Web Application (MVP + Advanced Features) – .NET 8.0 API & Next.…" at bounding box center [784, 389] width 1568 height 778
click at [1150, 359] on div "[DATE] 23: 15" at bounding box center [1056, 359] width 224 height 16
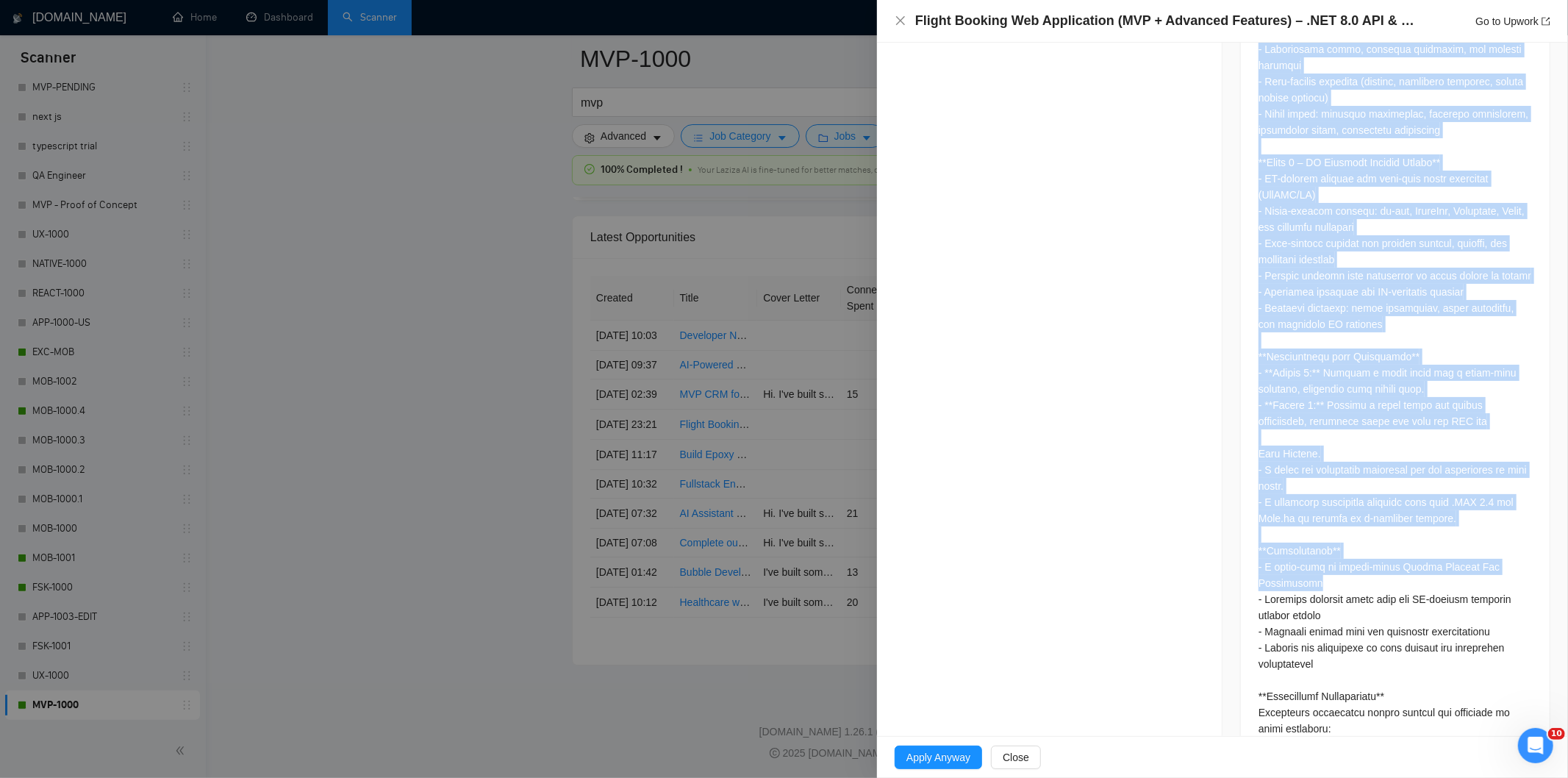
scroll to position [1700, 0]
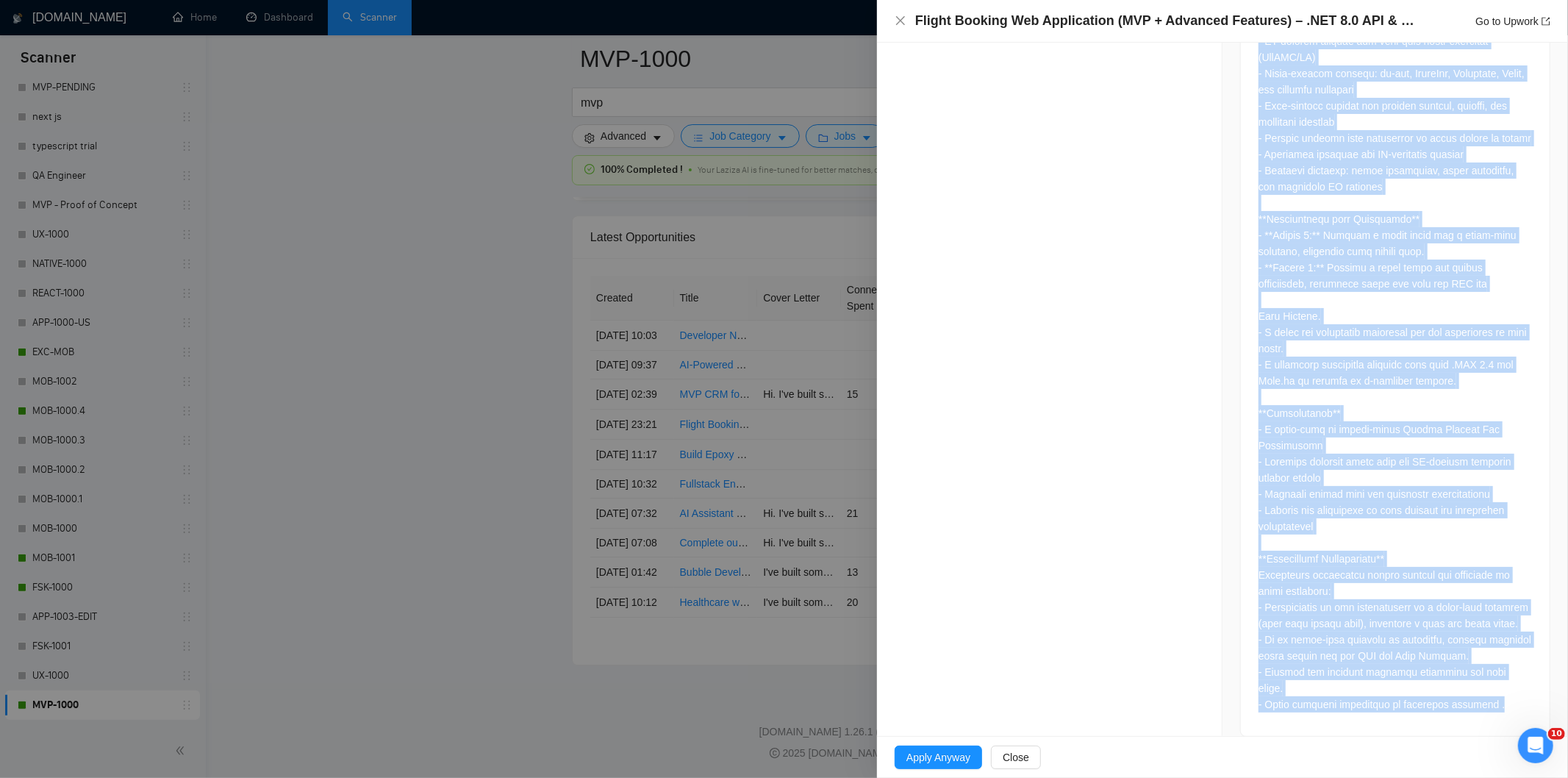
drag, startPoint x: 1252, startPoint y: 110, endPoint x: 1508, endPoint y: 703, distance: 645.9
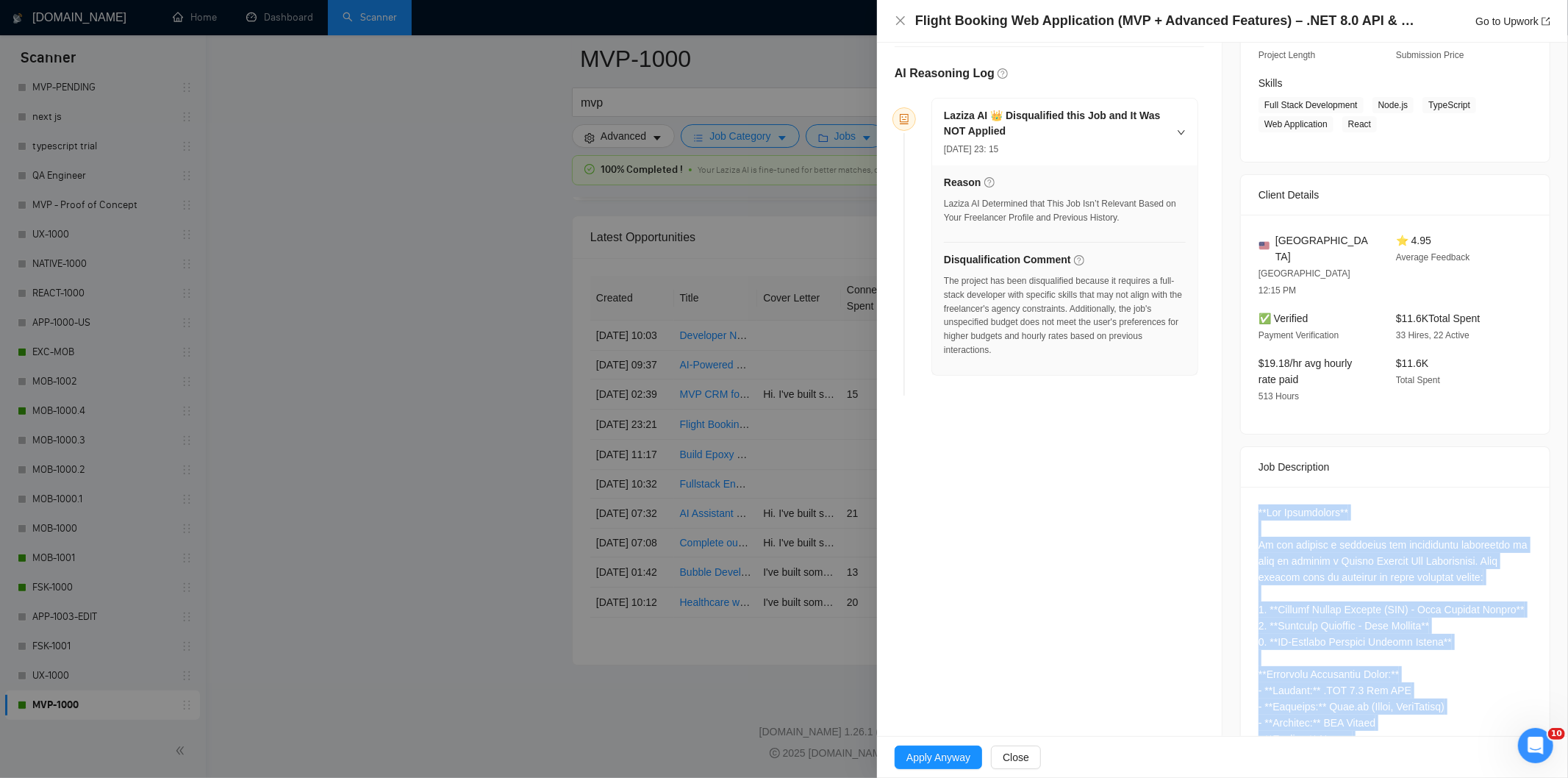
scroll to position [0, 0]
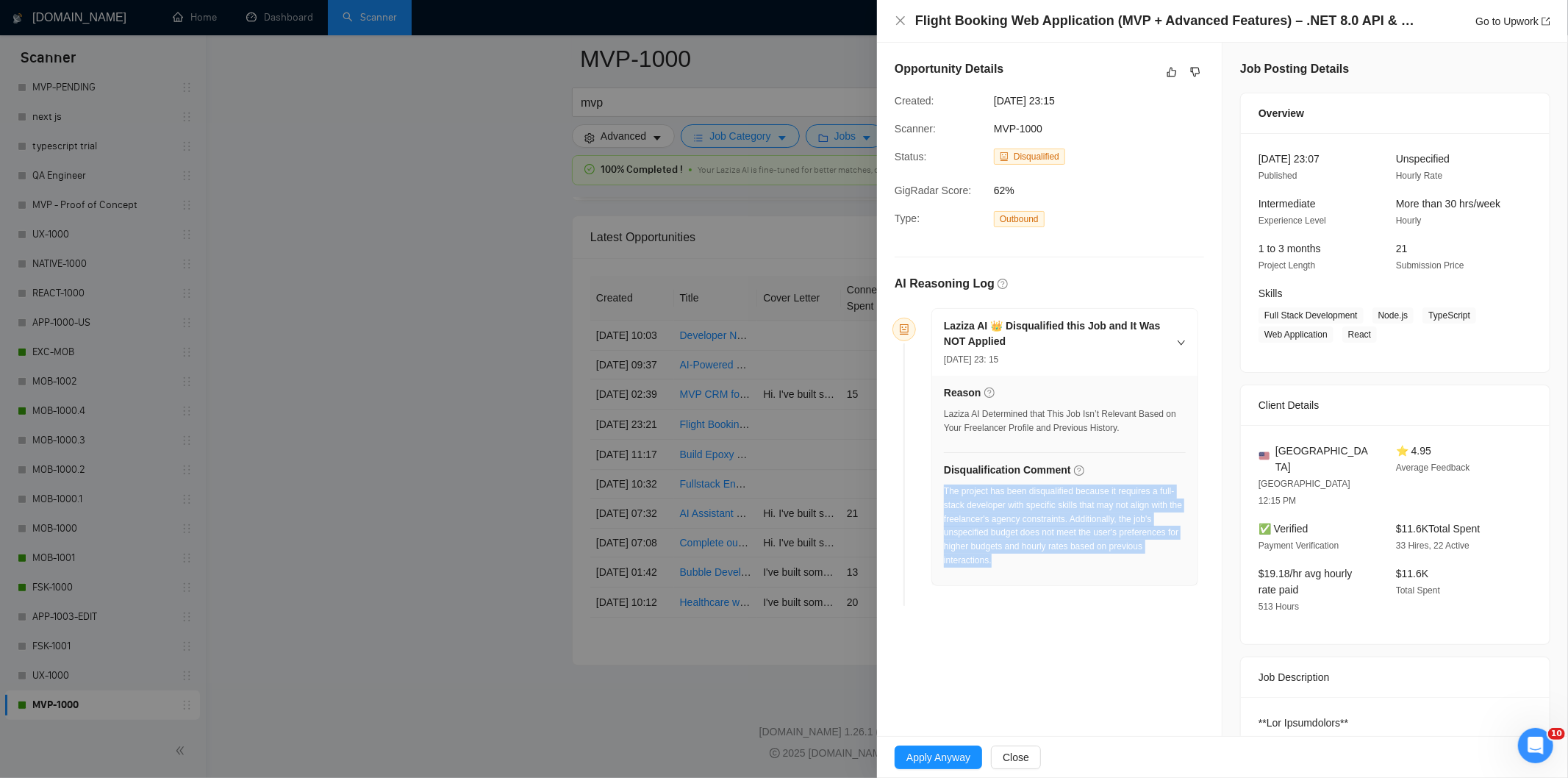
drag, startPoint x: 1016, startPoint y: 565, endPoint x: 943, endPoint y: 493, distance: 102.5
click at [944, 493] on div "The project has been disqualified because it requires a full-stack developer wi…" at bounding box center [1065, 526] width 242 height 83
click at [900, 24] on icon "close" at bounding box center [900, 20] width 12 height 12
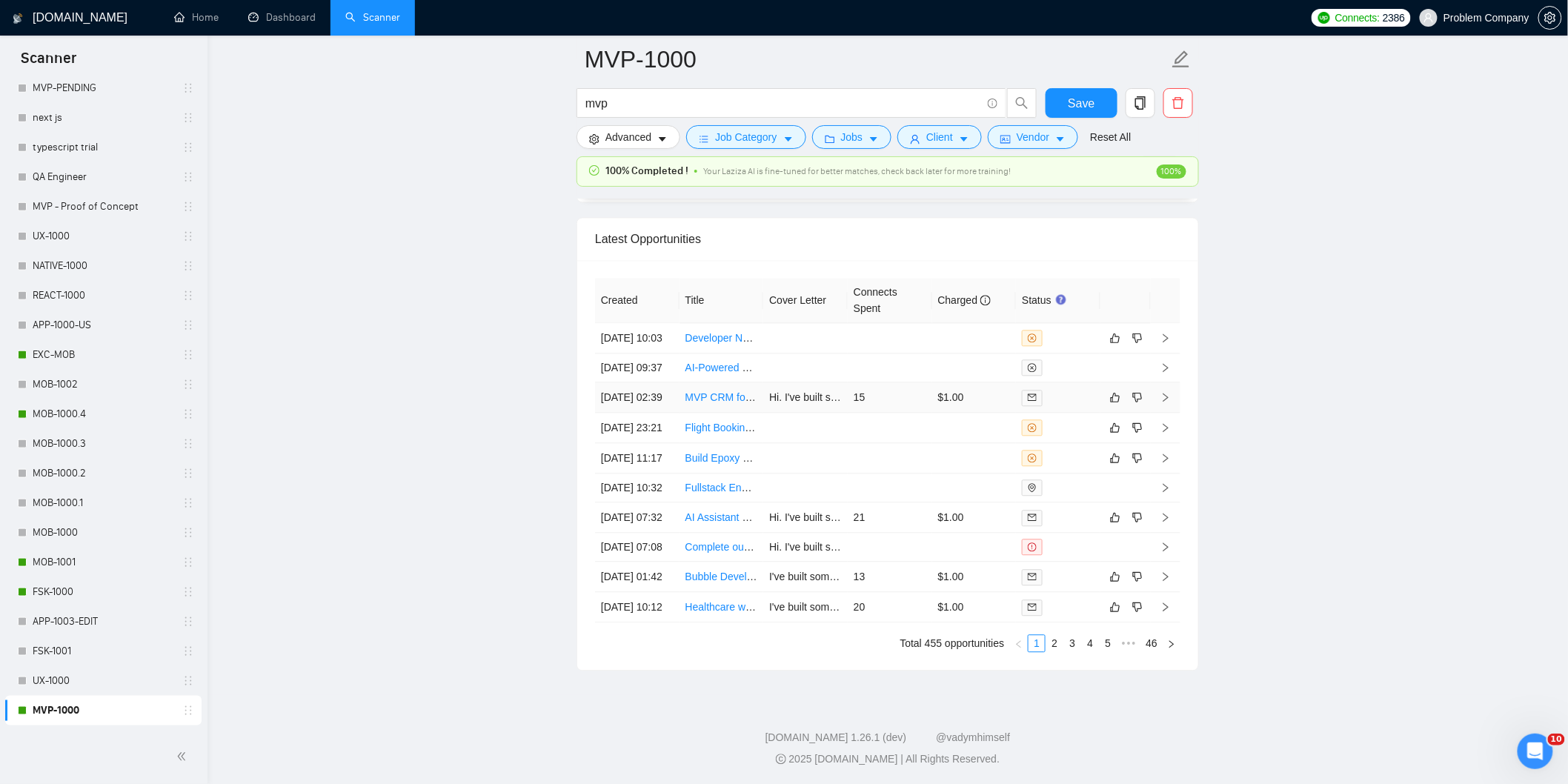
click at [663, 413] on td "[DATE] 02:39" at bounding box center [637, 397] width 84 height 30
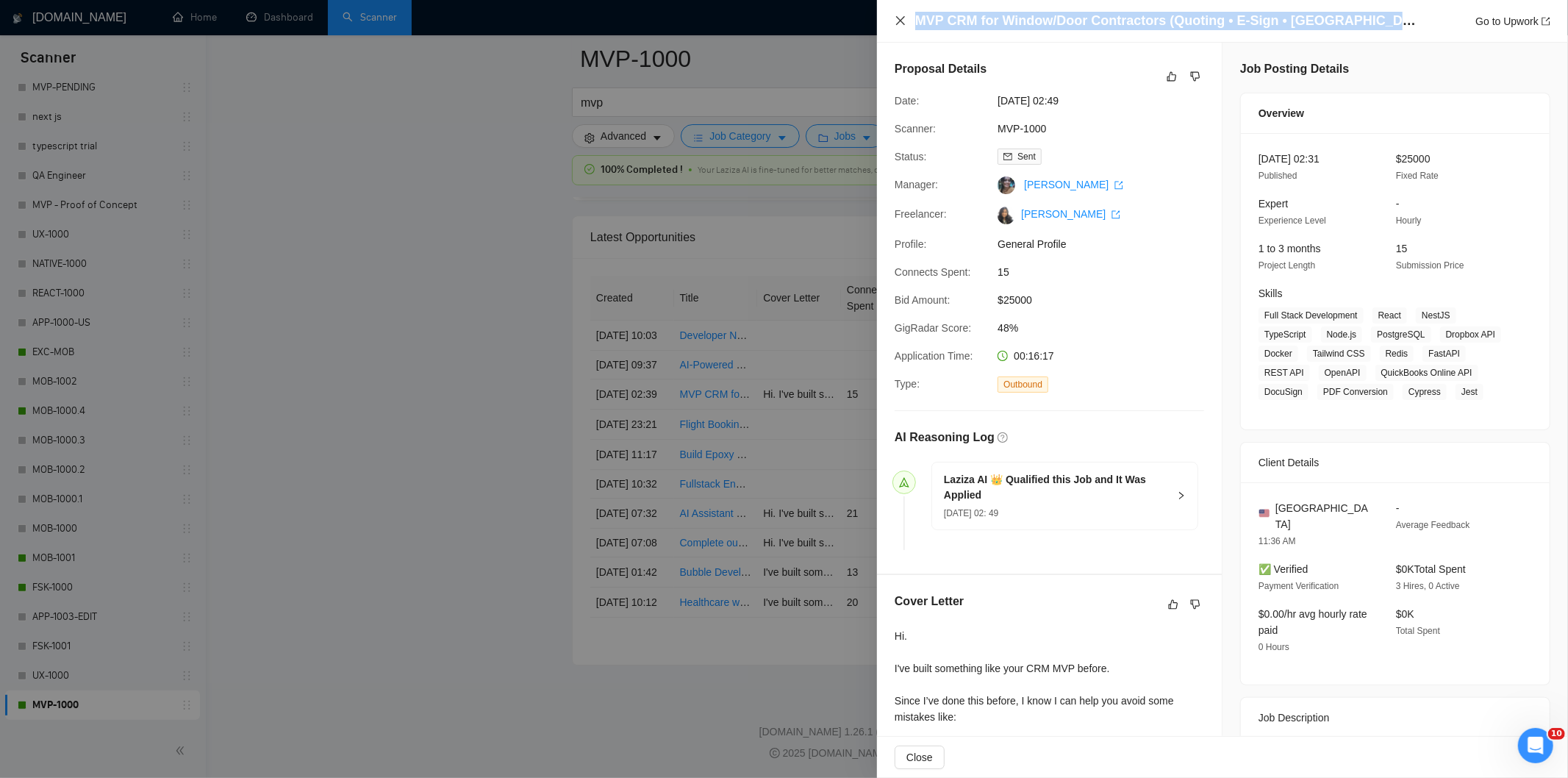
drag, startPoint x: 1386, startPoint y: 22, endPoint x: 895, endPoint y: 26, distance: 491.0
click at [895, 26] on div "MVP CRM for Window/Door Contractors (Quoting • E-Sign • [GEOGRAPHIC_DATA] • Sch…" at bounding box center [1222, 21] width 655 height 19
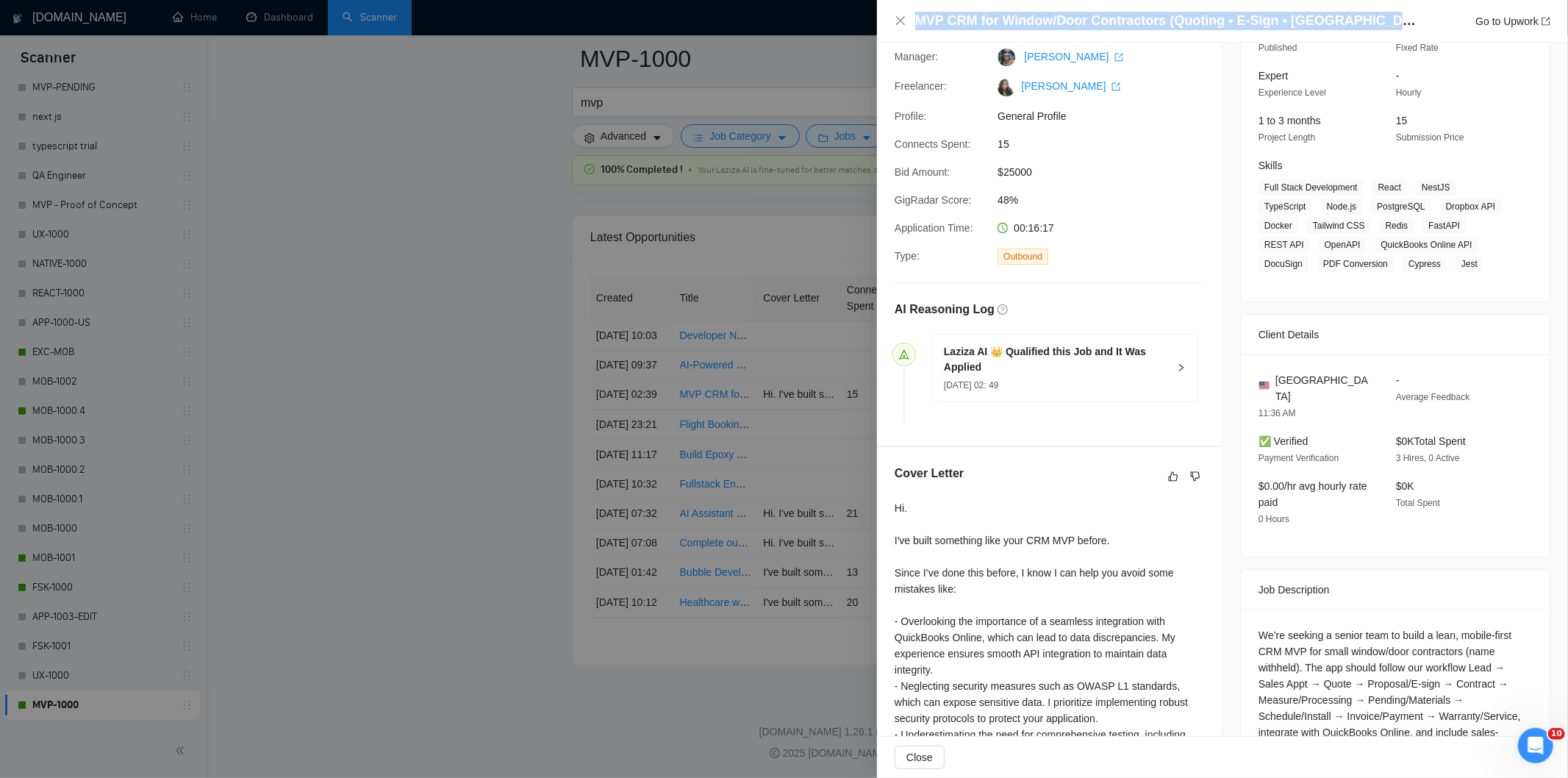
scroll to position [319, 0]
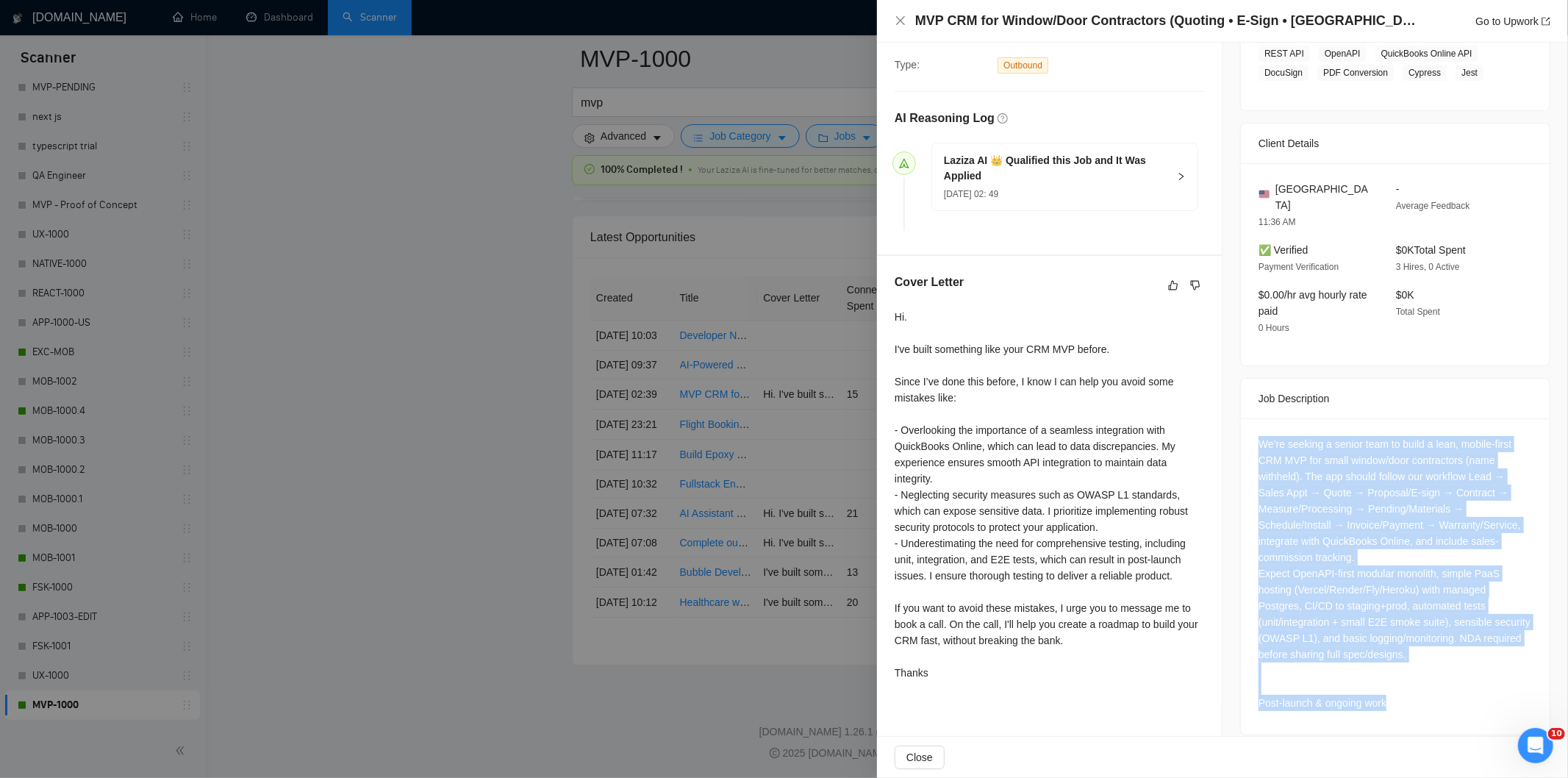
drag, startPoint x: 1247, startPoint y: 423, endPoint x: 1456, endPoint y: 707, distance: 352.6
click at [1456, 707] on div "We’re seeking a senior team to build a lean, mobile-first CRM MVP for small win…" at bounding box center [1395, 577] width 309 height 316
click at [897, 26] on icon "close" at bounding box center [900, 20] width 12 height 12
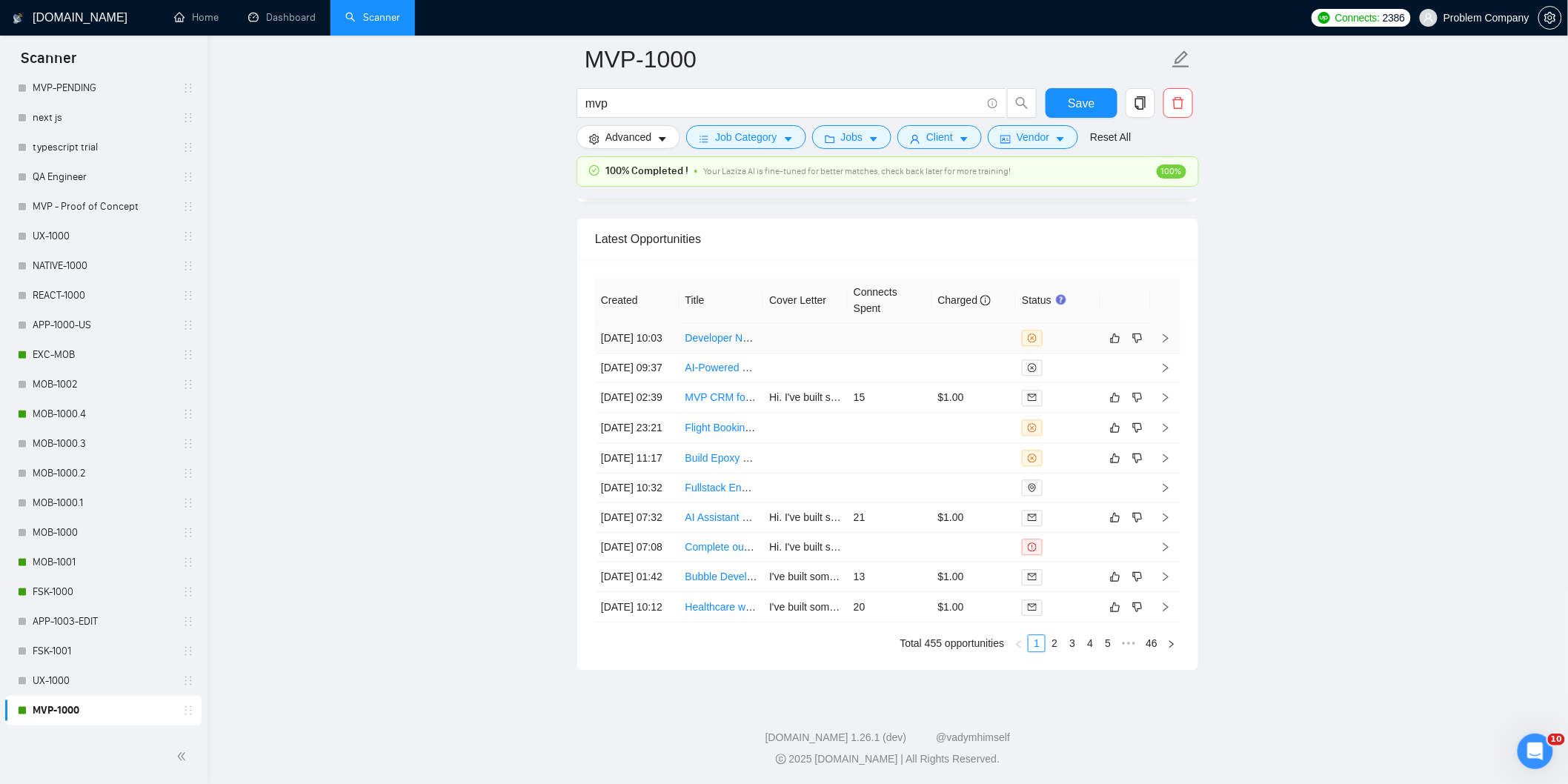
click at [648, 353] on td "[DATE] 10:03" at bounding box center [637, 338] width 84 height 30
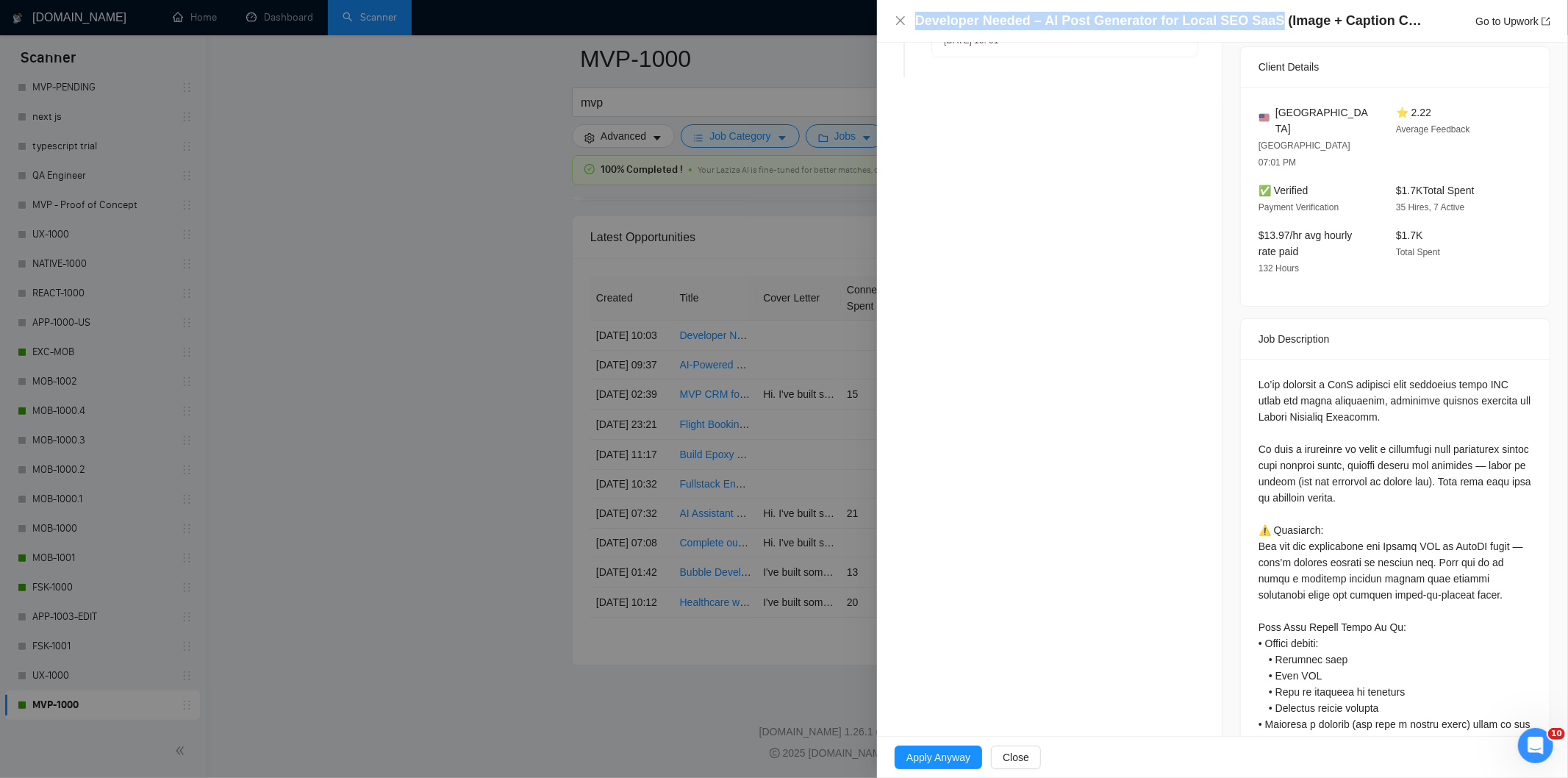
drag, startPoint x: 1262, startPoint y: 19, endPoint x: 902, endPoint y: 12, distance: 360.1
click at [902, 12] on div "Developer Needed – AI Post Generator for Local SEO SaaS (Image + Caption Creati…" at bounding box center [1222, 21] width 655 height 19
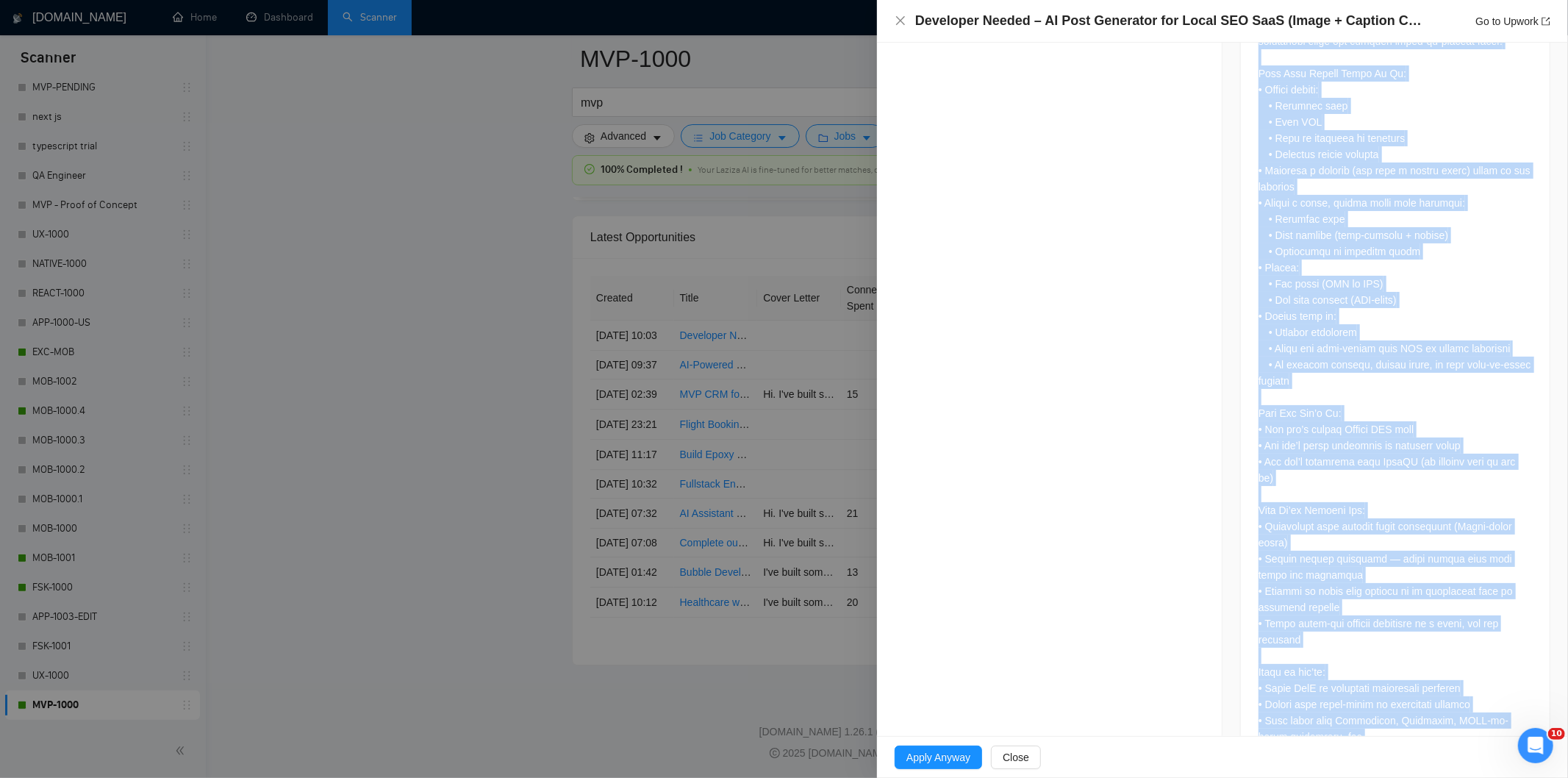
scroll to position [1034, 0]
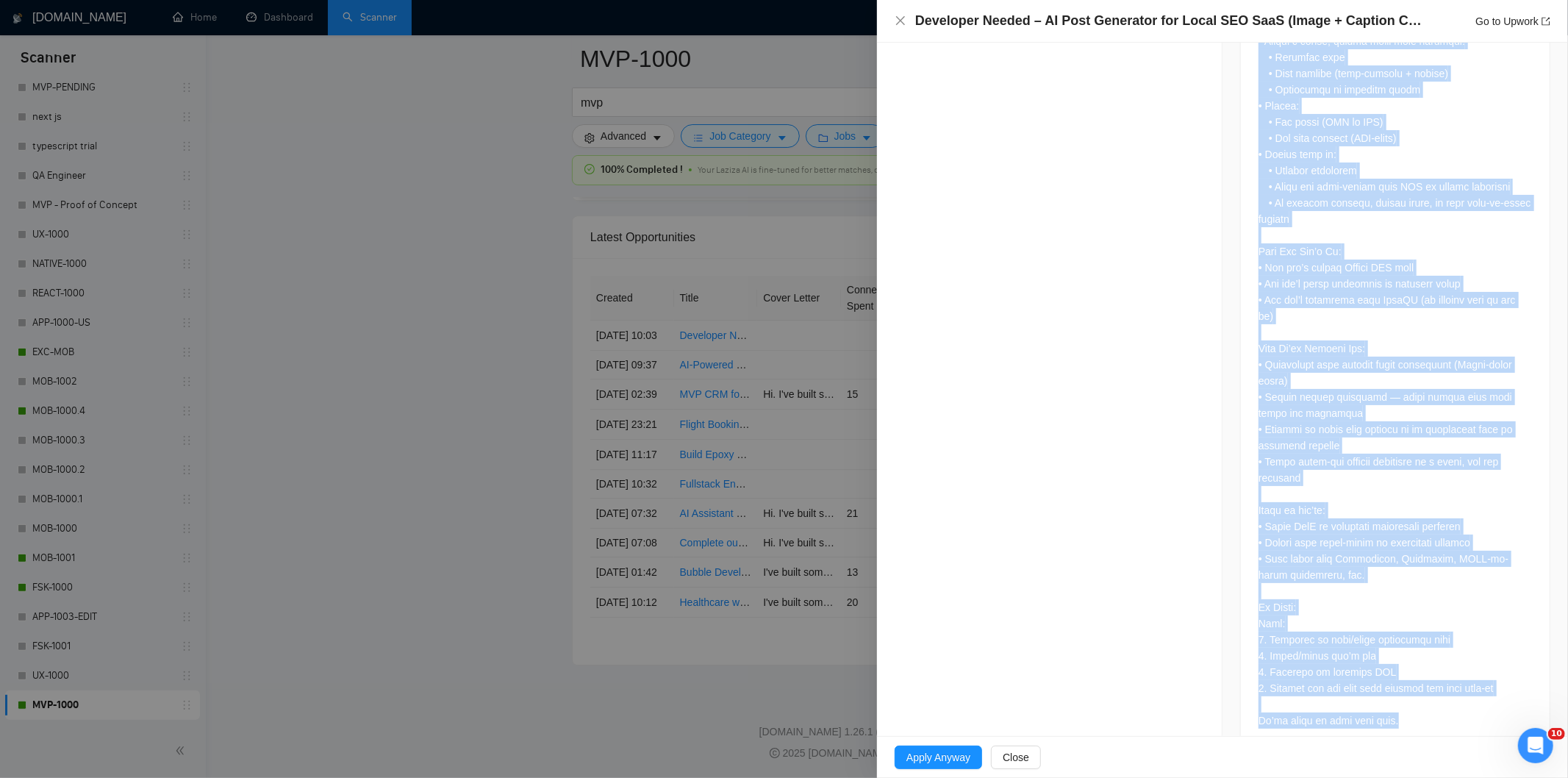
drag, startPoint x: 1248, startPoint y: 342, endPoint x: 1419, endPoint y: 700, distance: 396.7
click at [1419, 701] on div at bounding box center [1395, 197] width 309 height 1109
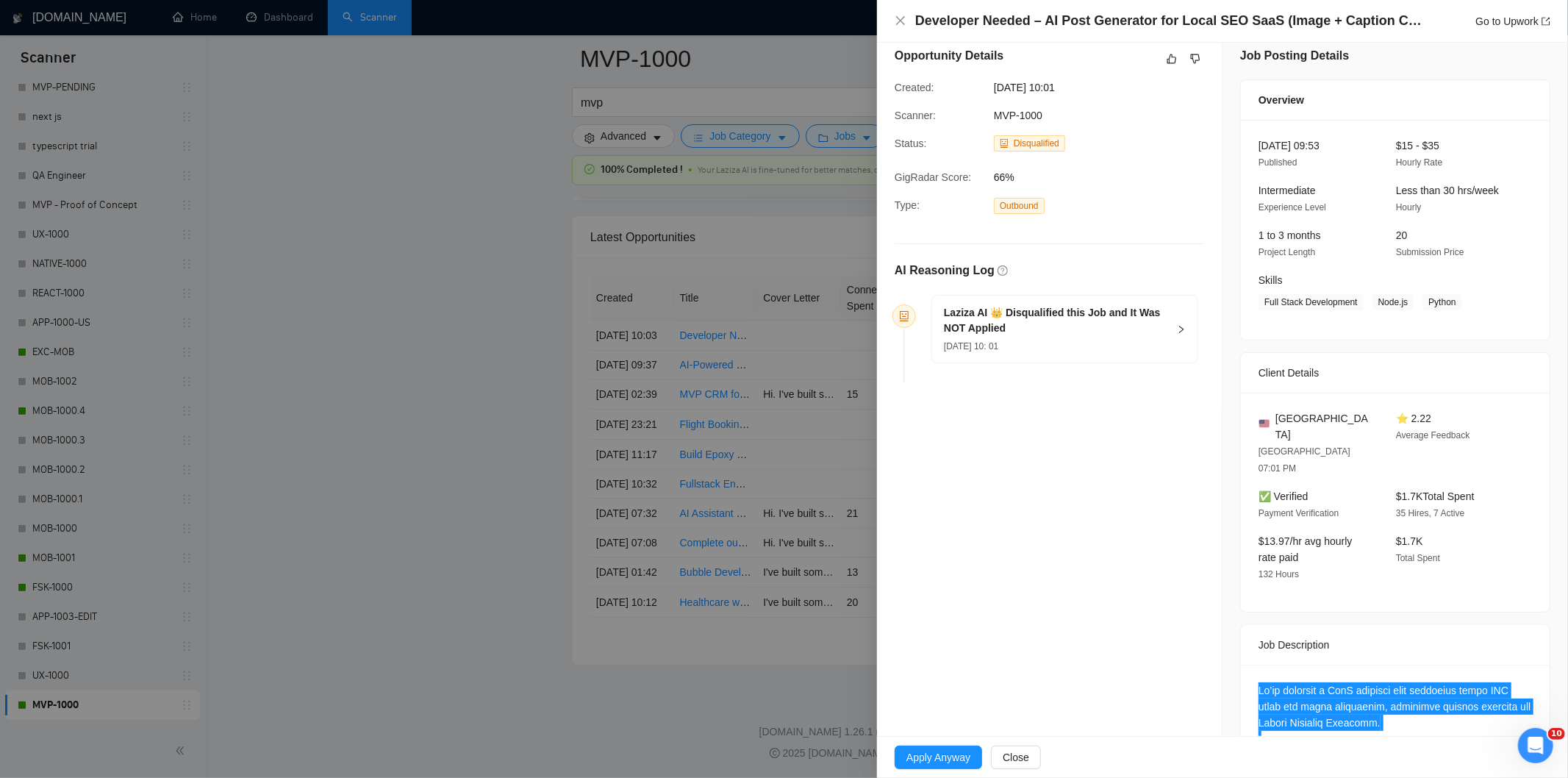
scroll to position [0, 0]
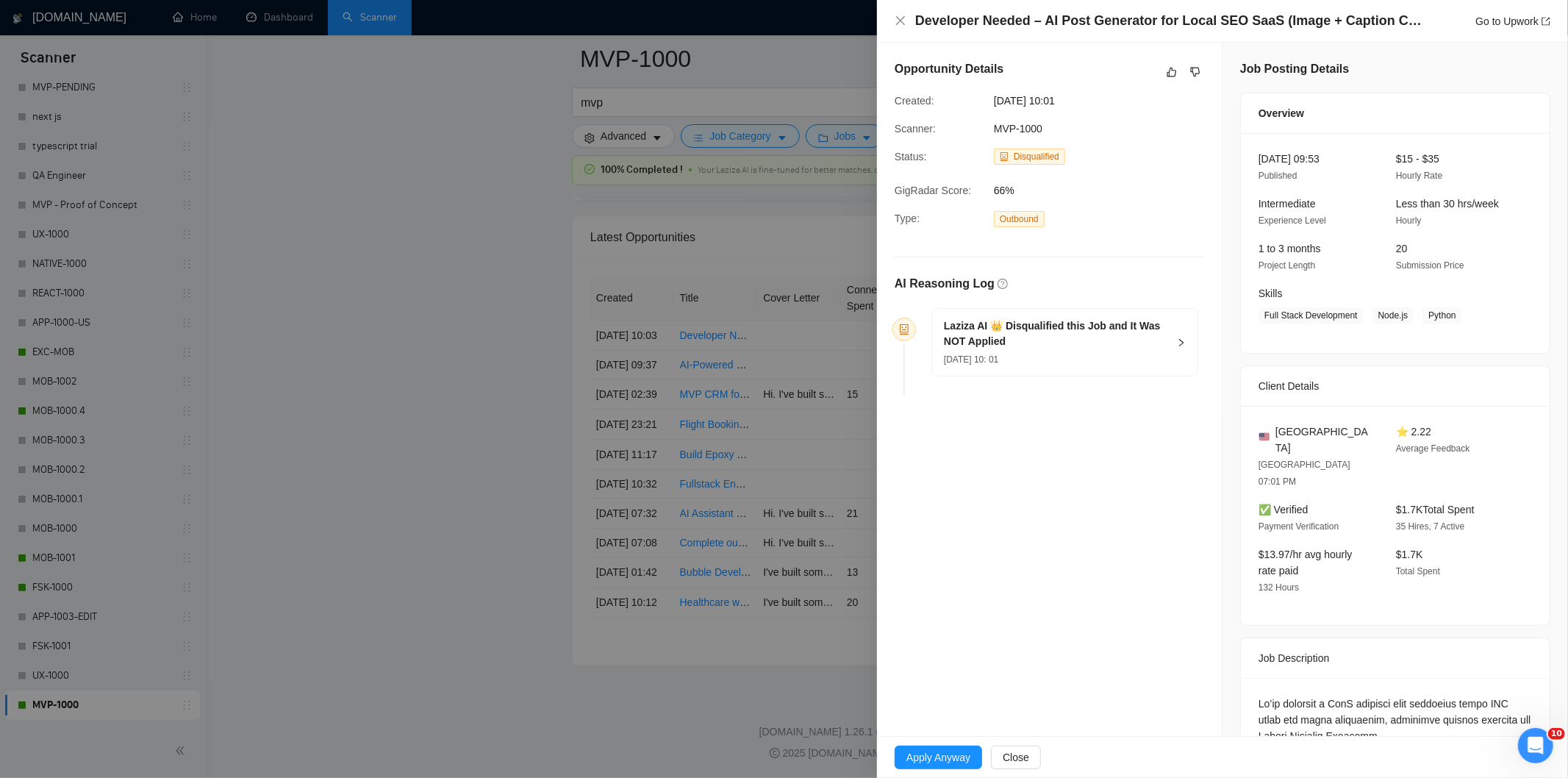
click at [1090, 348] on h5 "Laziza AI 👑 Disqualified this Job and It Was NOT Applied" at bounding box center [1056, 333] width 224 height 31
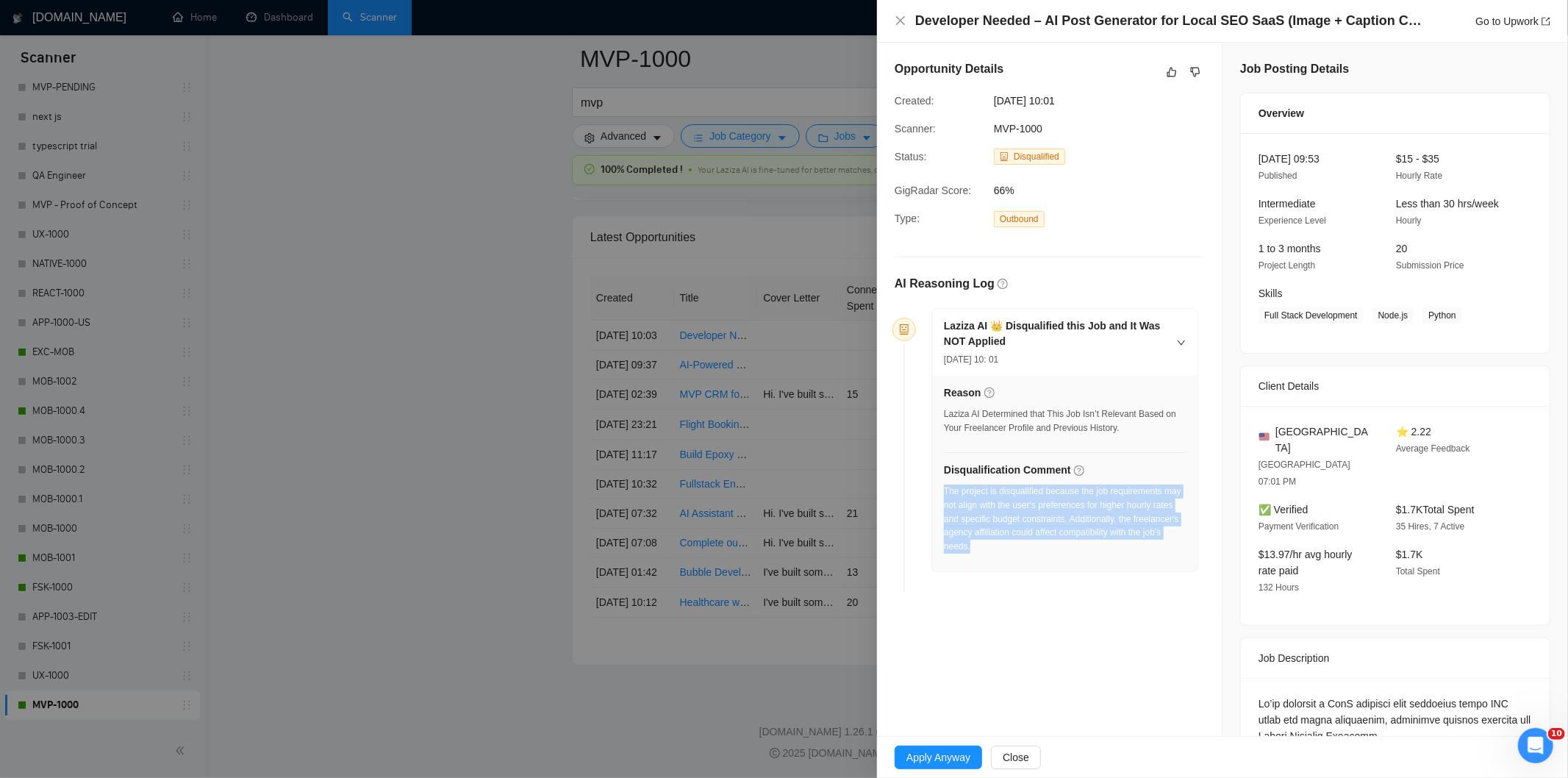
drag, startPoint x: 1030, startPoint y: 559, endPoint x: 943, endPoint y: 497, distance: 106.8
click at [944, 497] on div "The project is disqualified because the job requirements may not align with the…" at bounding box center [1065, 523] width 242 height 78
click at [1107, 99] on span "[DATE] 10:01" at bounding box center [1104, 101] width 221 height 16
drag, startPoint x: 1107, startPoint y: 99, endPoint x: 993, endPoint y: 101, distance: 114.0
click at [993, 101] on div "[DATE] 10:01" at bounding box center [1063, 101] width 149 height 16
